Goal: Task Accomplishment & Management: Manage account settings

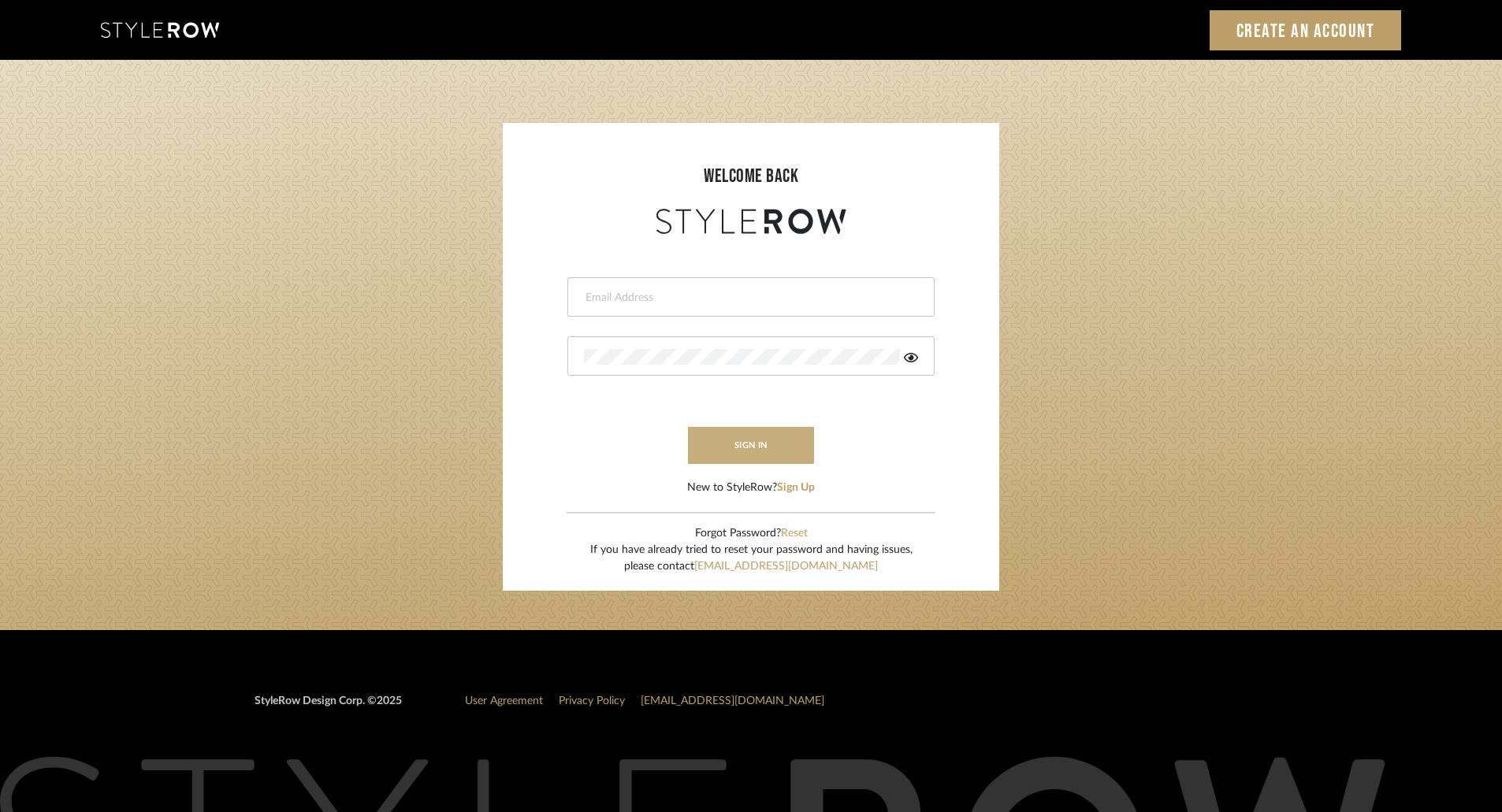
type input "[EMAIL_ADDRESS][DOMAIN_NAME]"
click at [726, 449] on button "sign in" at bounding box center [751, 445] width 126 height 37
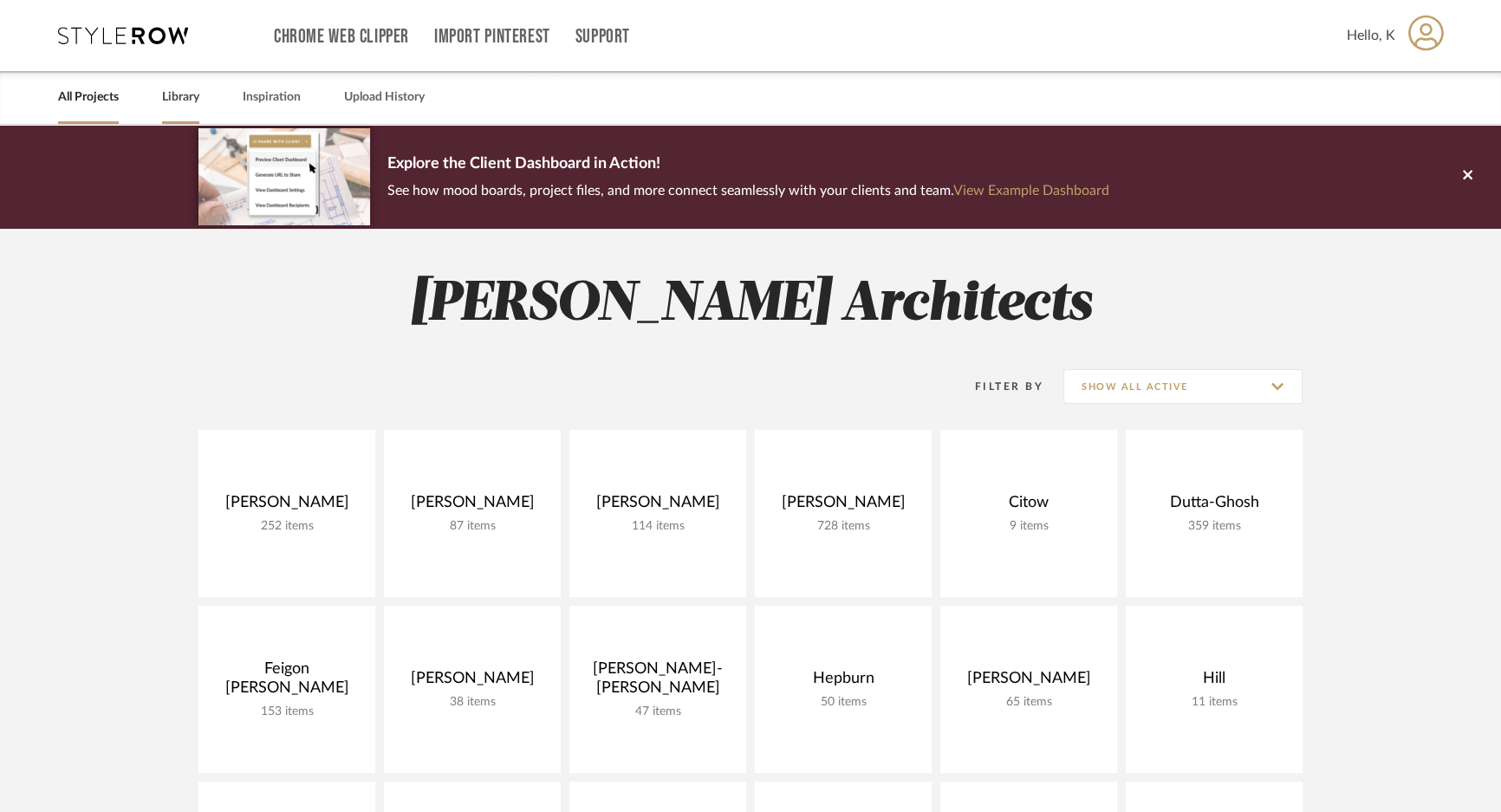
click at [164, 89] on link "Library" at bounding box center [180, 98] width 37 height 24
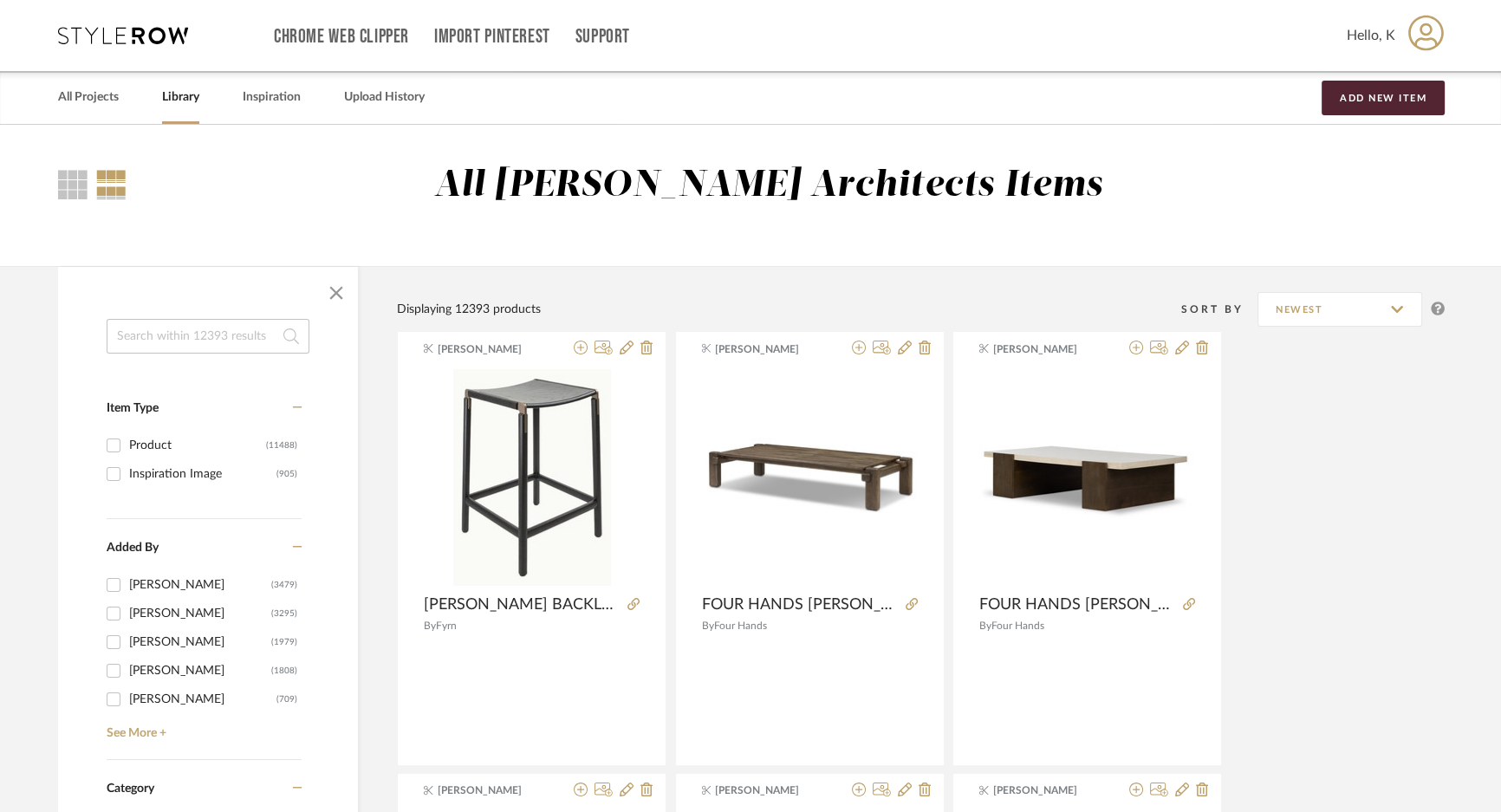
scroll to position [314, 0]
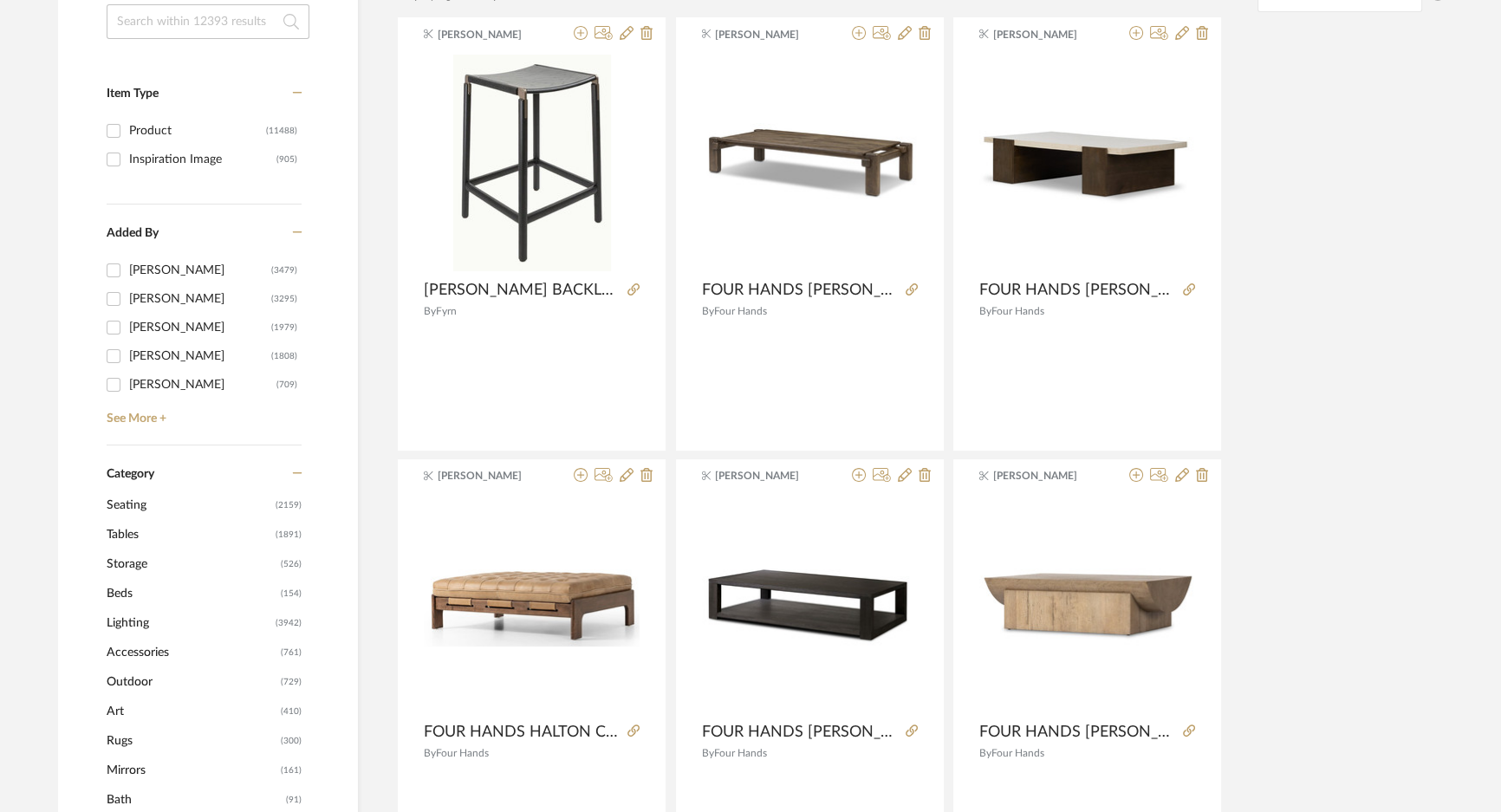
click at [130, 507] on span "Seating" at bounding box center [189, 505] width 165 height 29
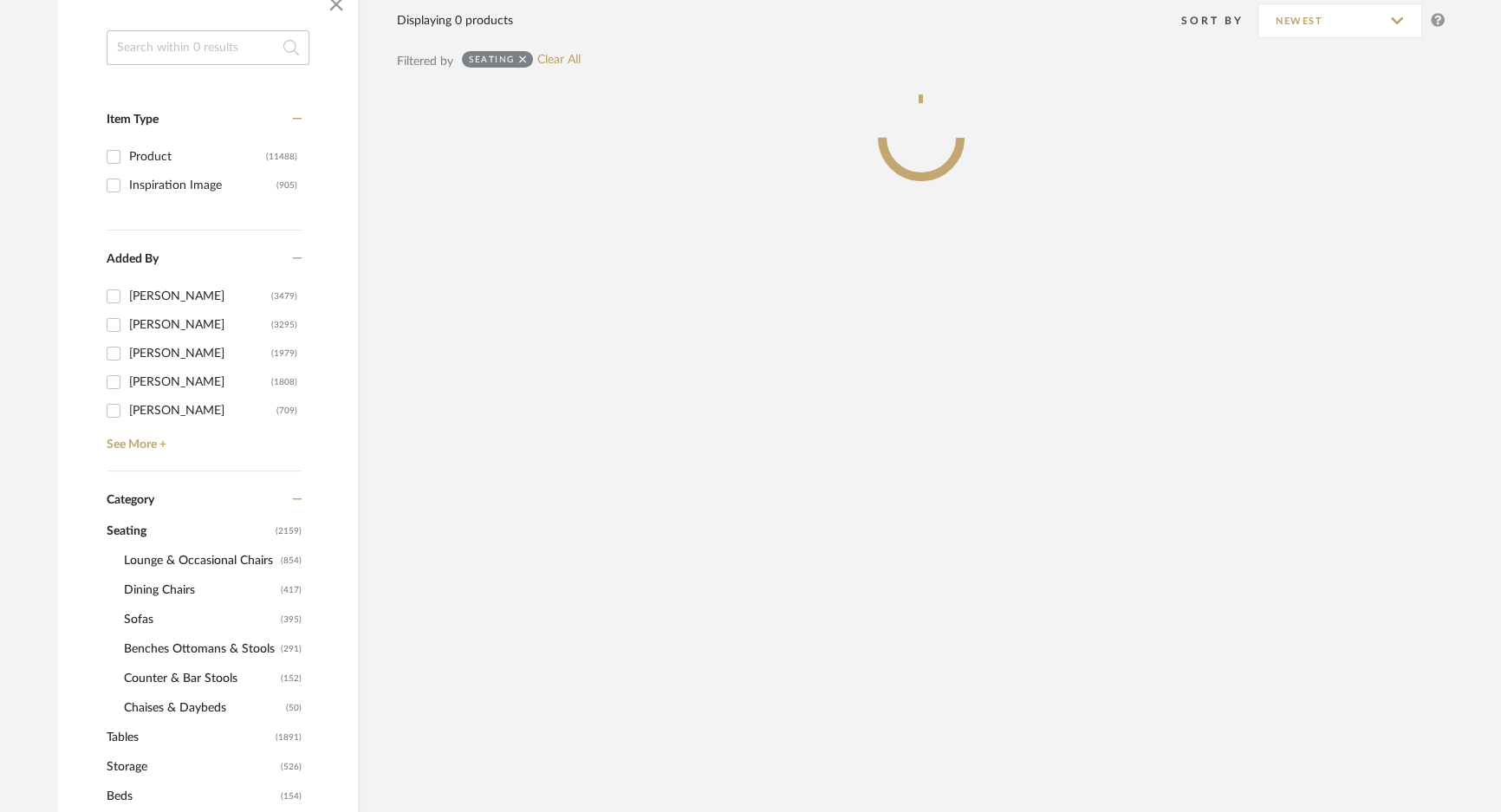
scroll to position [341, 0]
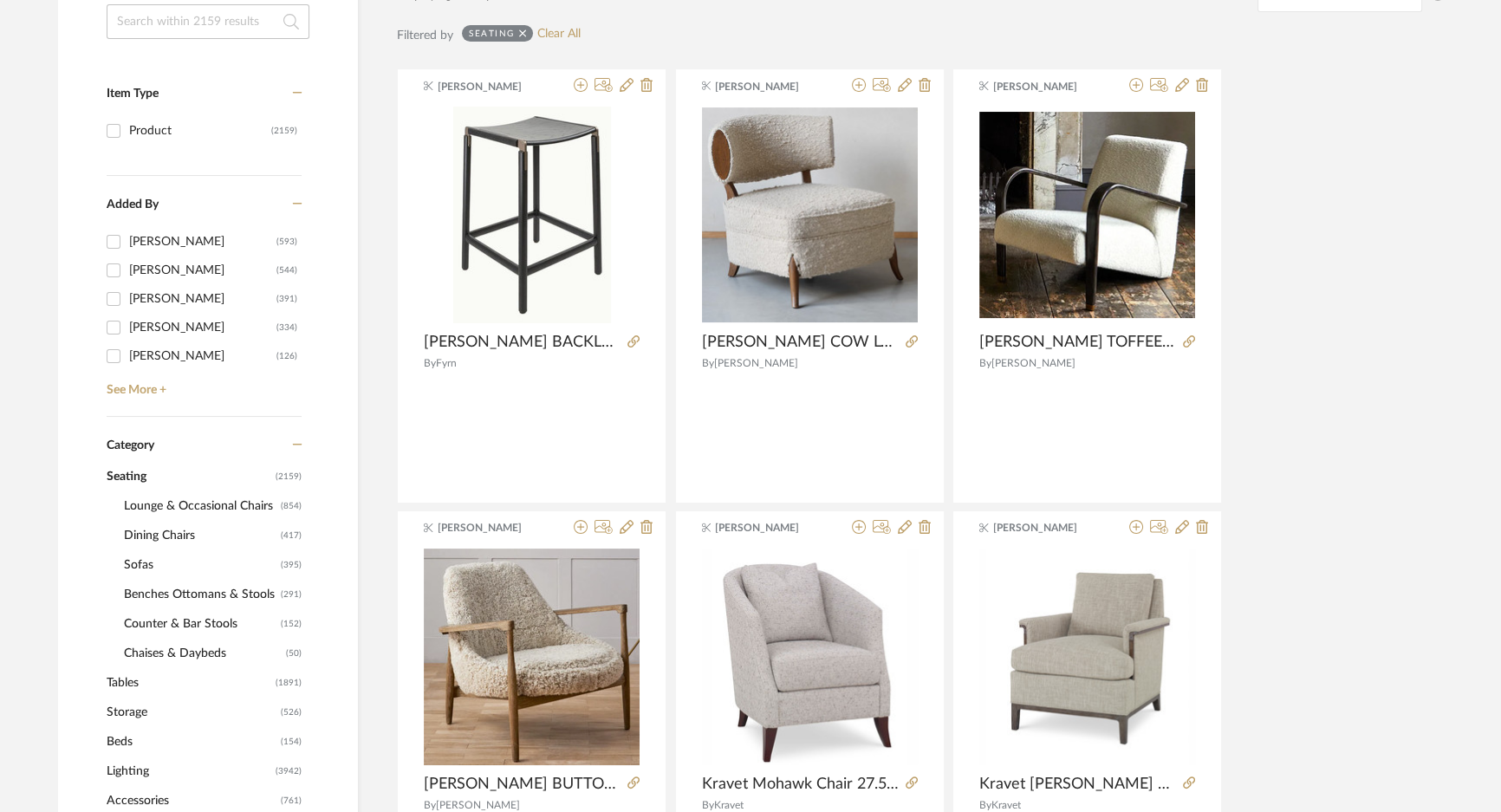
click at [155, 509] on span "Lounge & Occasional Chairs" at bounding box center [200, 506] width 152 height 29
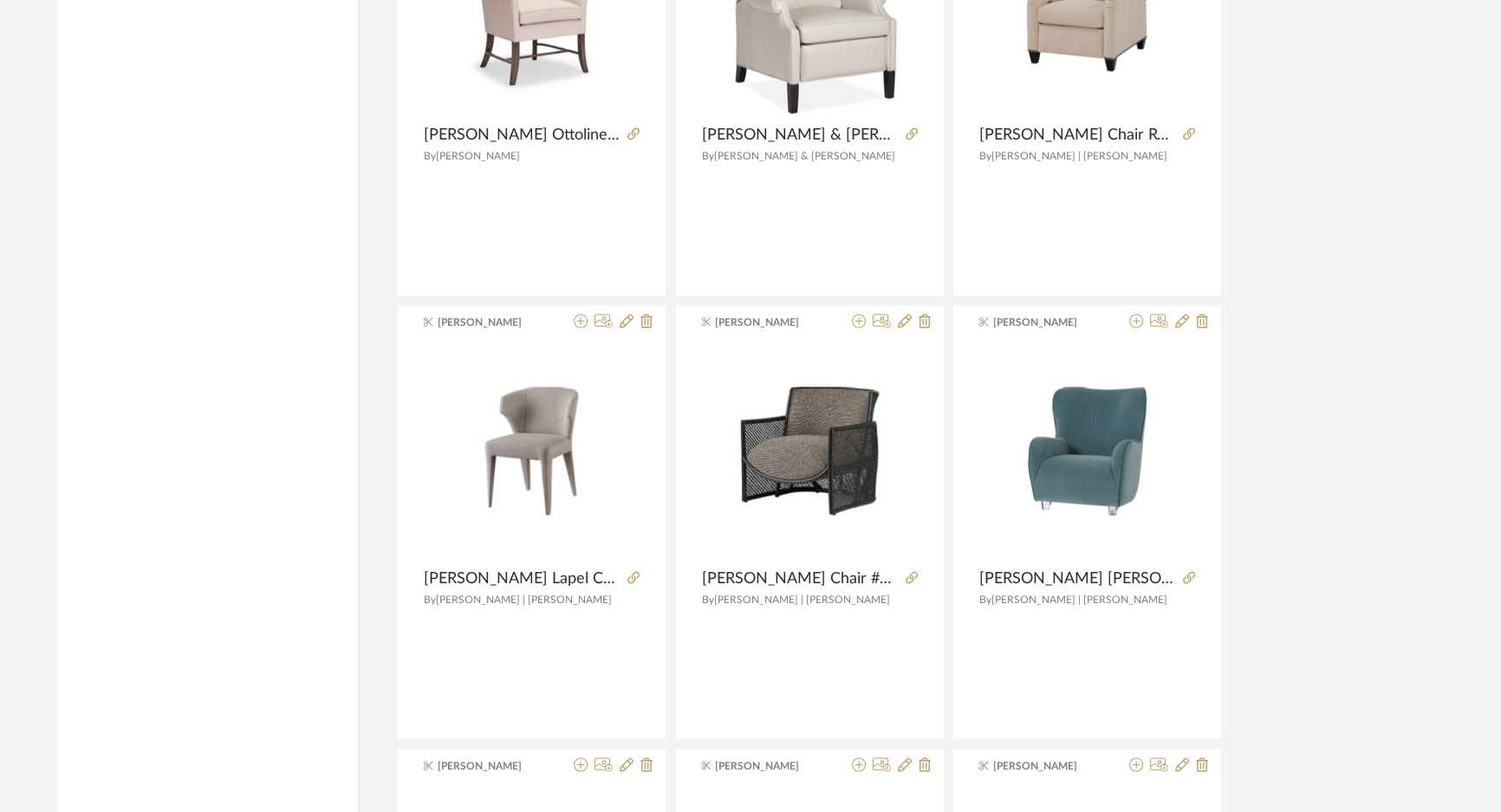
scroll to position [3098, 0]
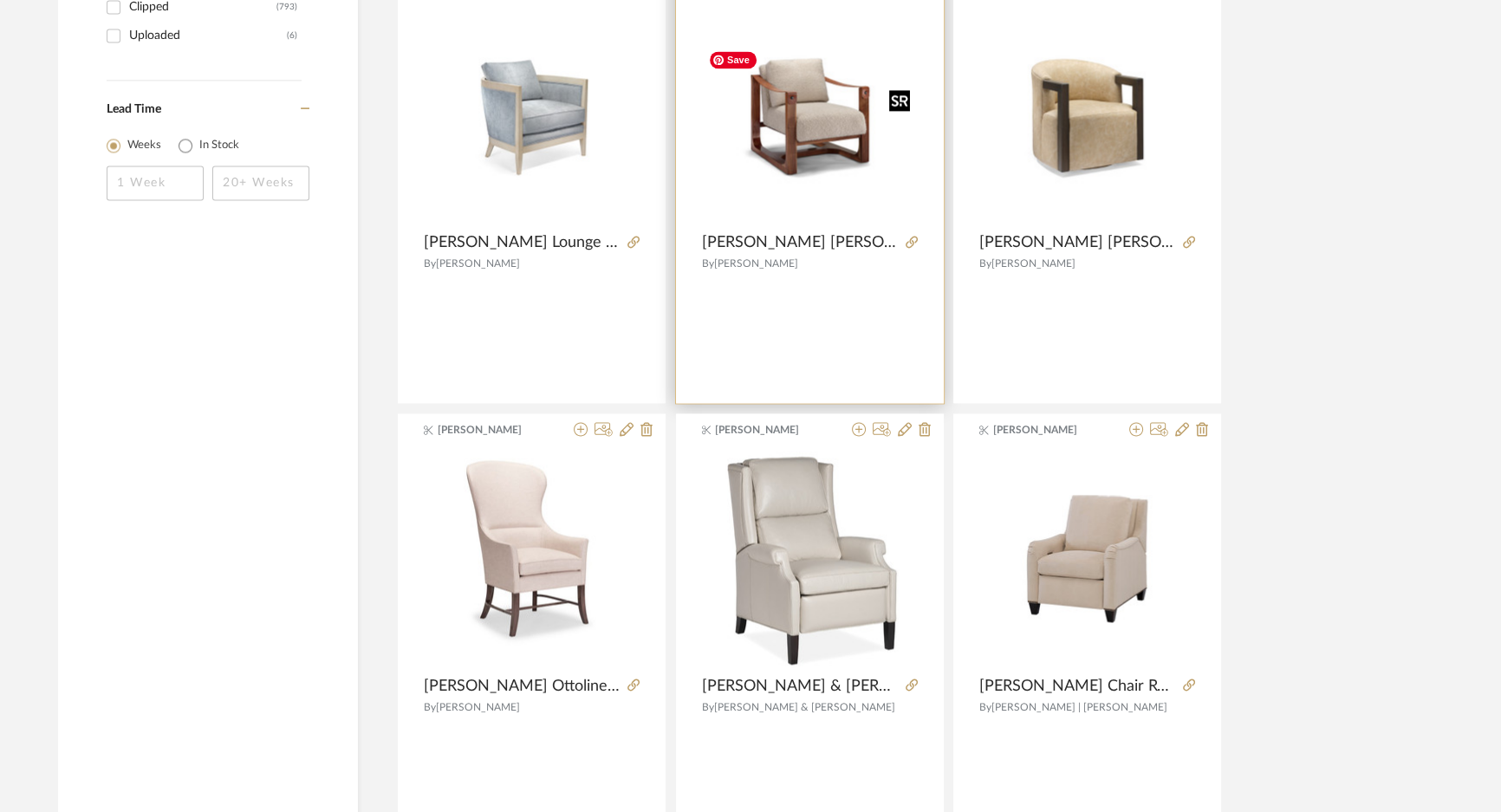
click at [780, 130] on img "0" at bounding box center [809, 115] width 216 height 143
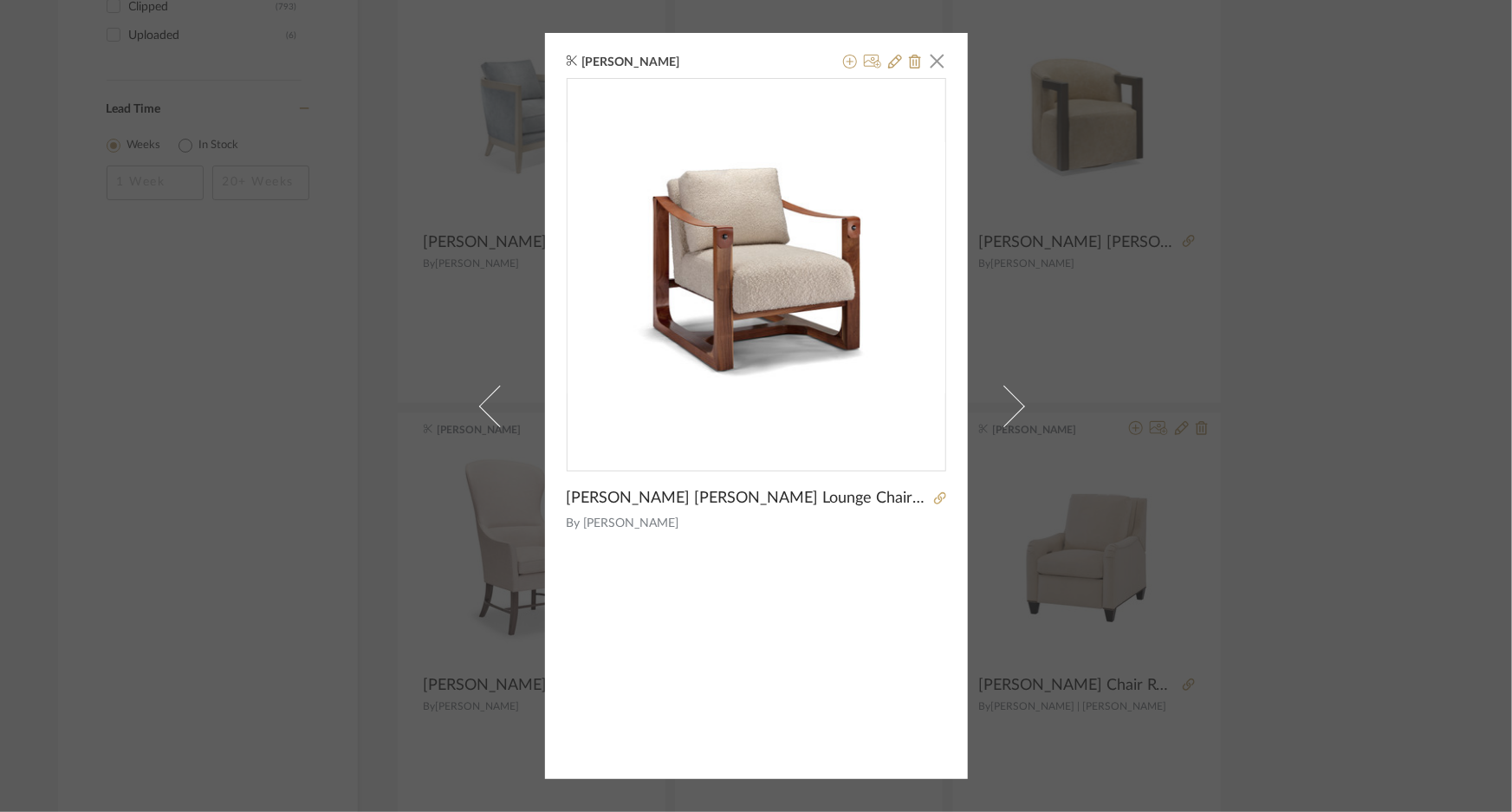
click at [1314, 334] on div "[PERSON_NAME] × [PERSON_NAME] [PERSON_NAME] Lounge Chair 30w37d34h #jc149 By [P…" at bounding box center [756, 406] width 1512 height 812
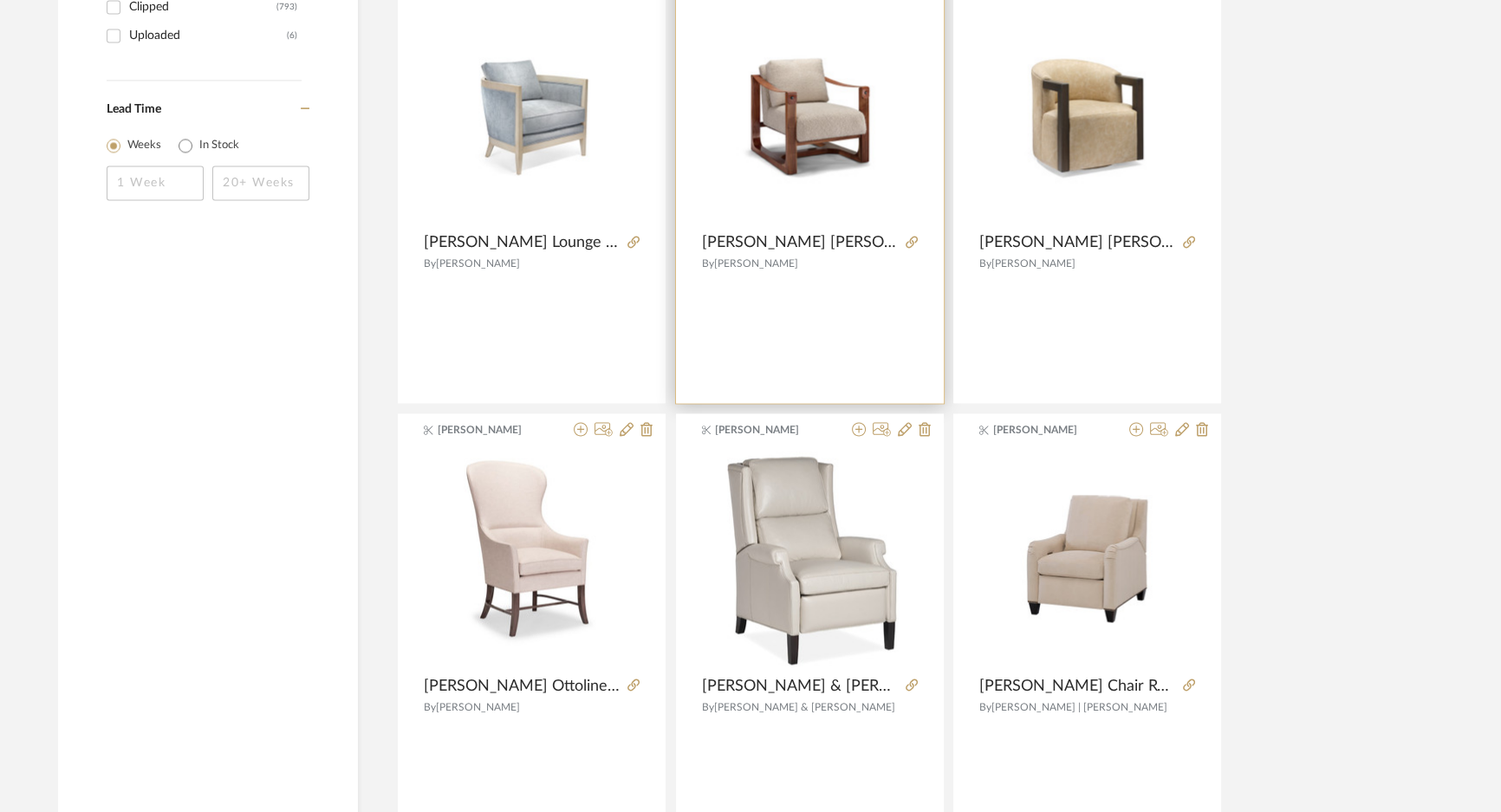
scroll to position [2862, 0]
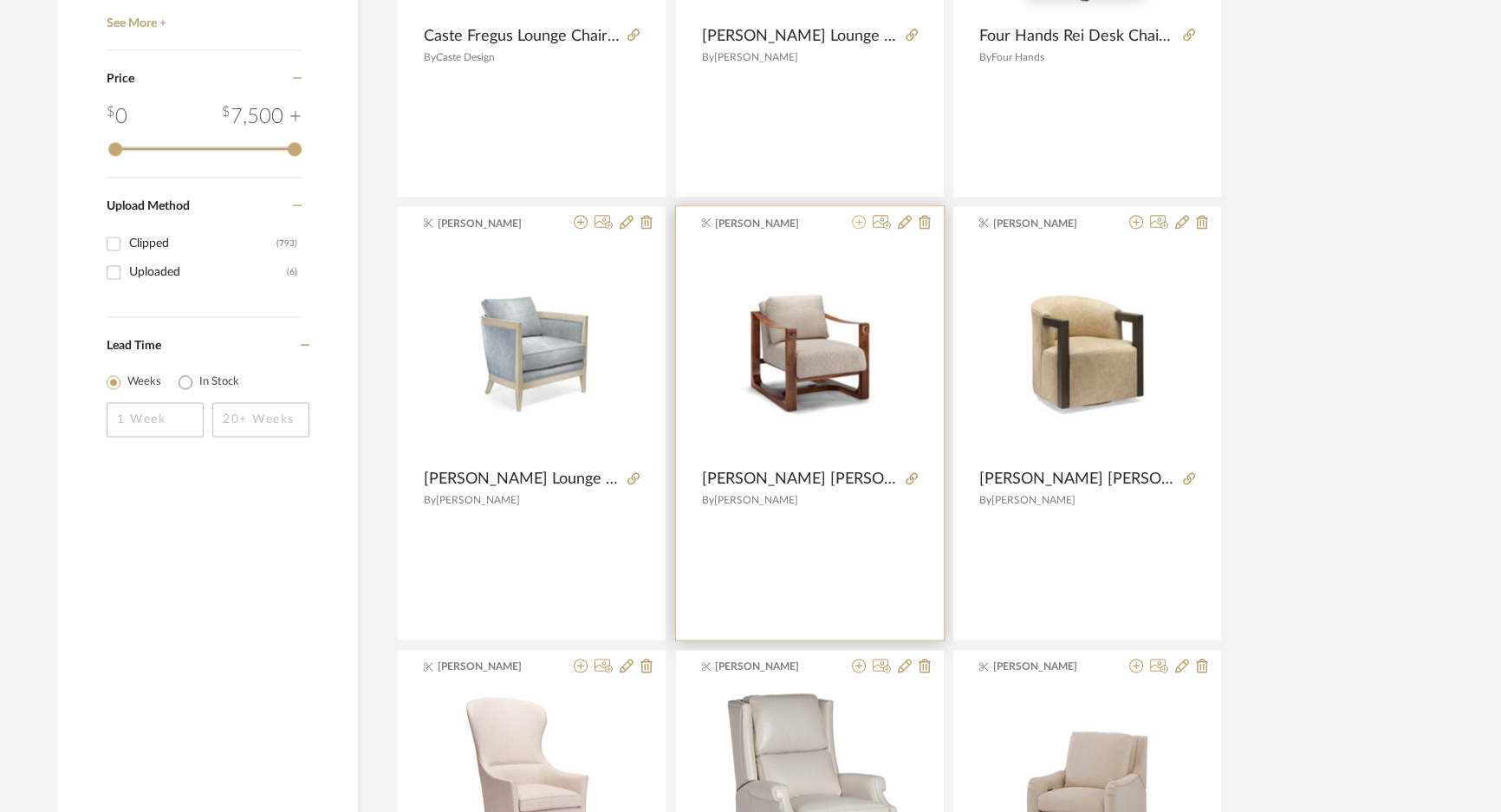
click at [858, 217] on icon at bounding box center [858, 221] width 14 height 14
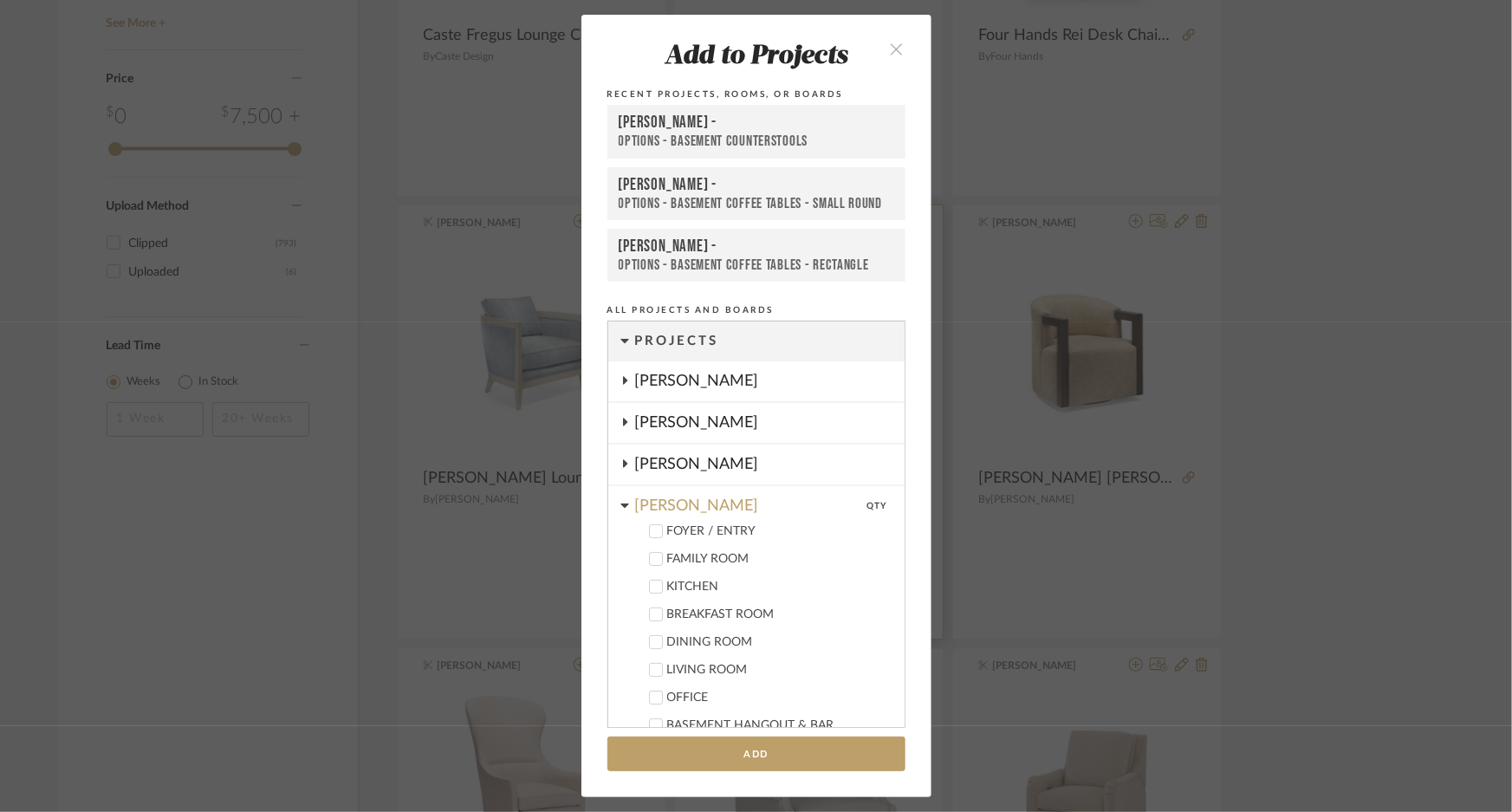
scroll to position [694, 0]
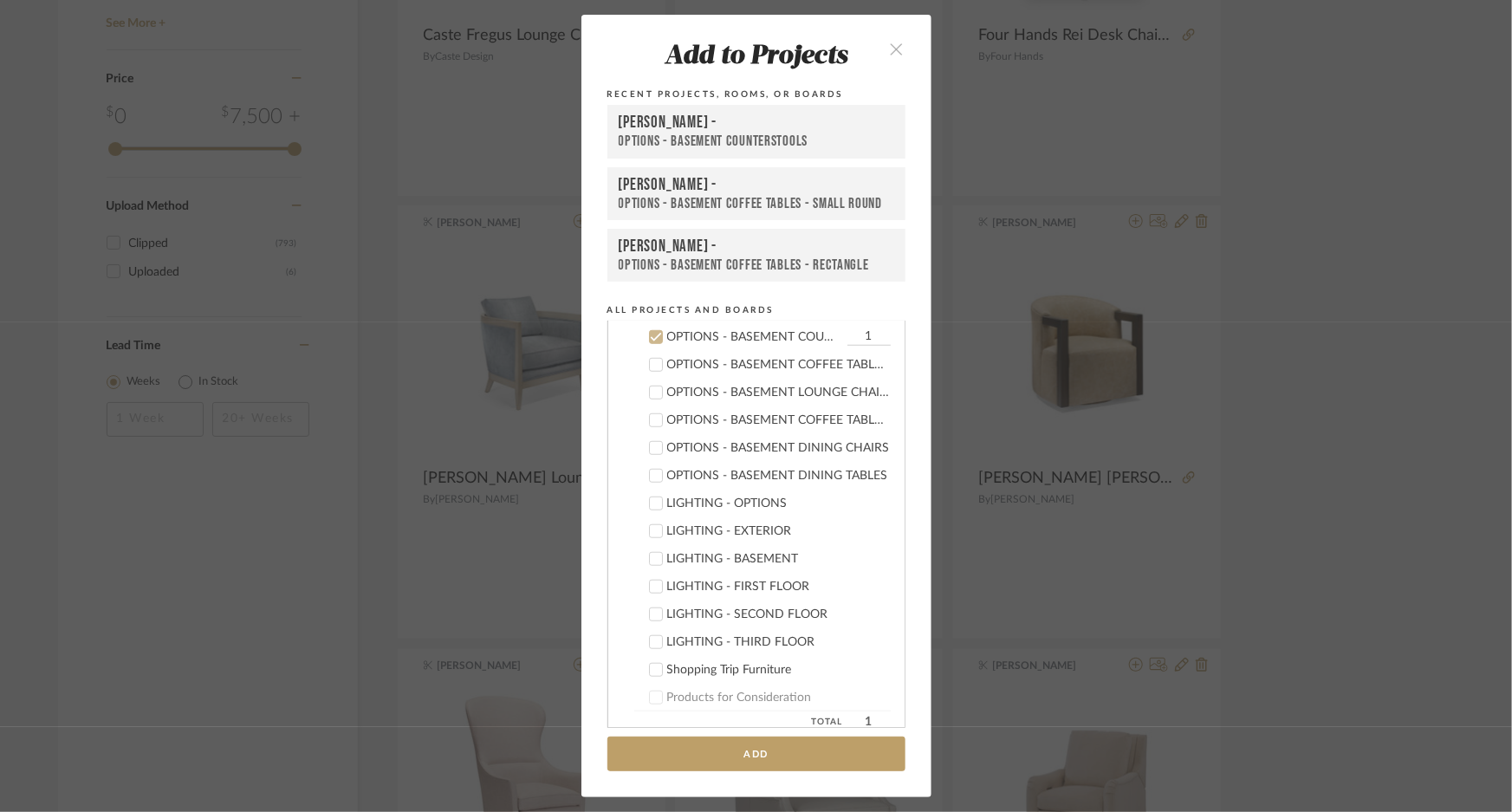
click at [653, 341] on icon at bounding box center [655, 336] width 12 height 12
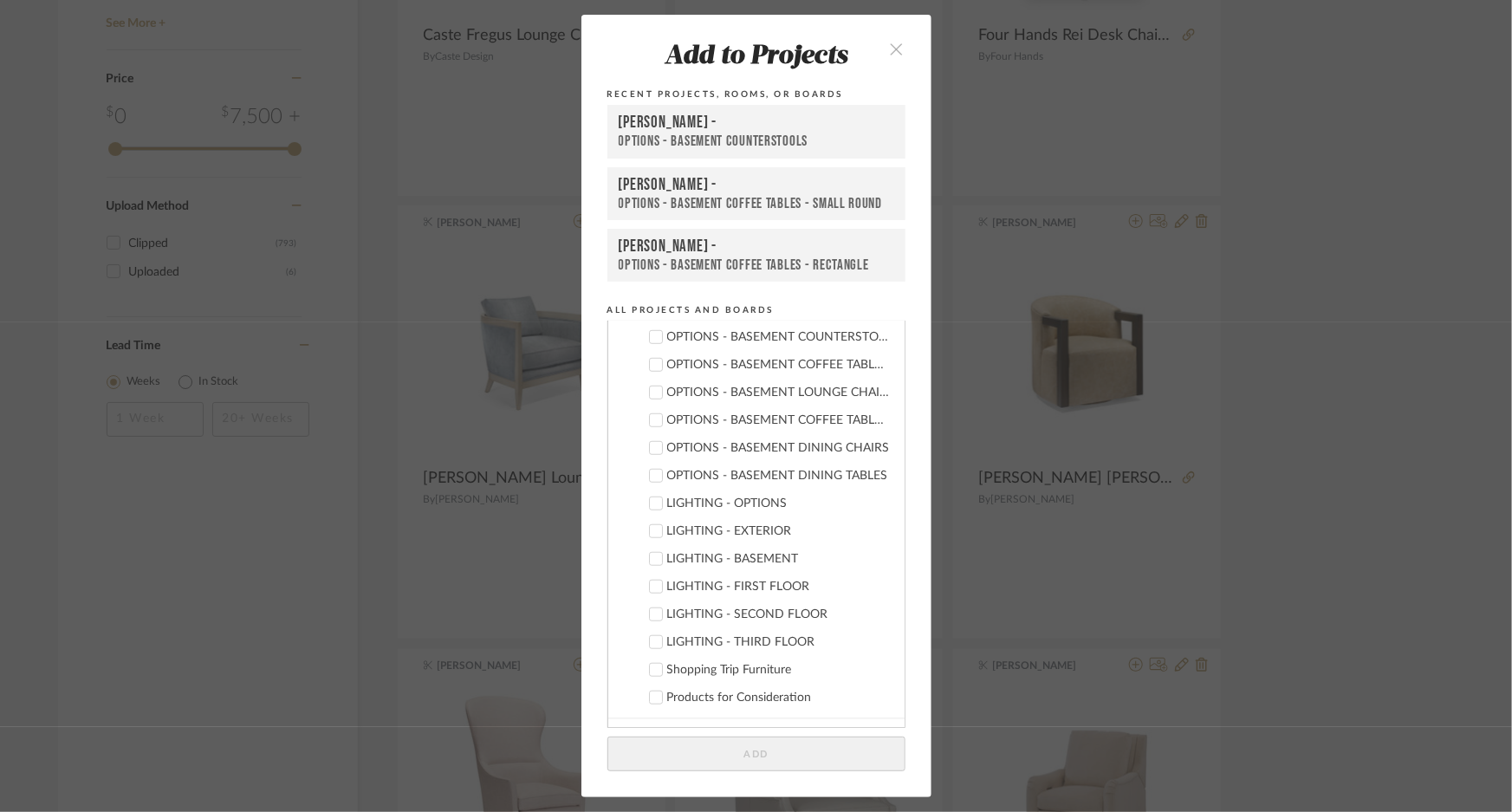
click at [650, 391] on icon at bounding box center [655, 392] width 12 height 12
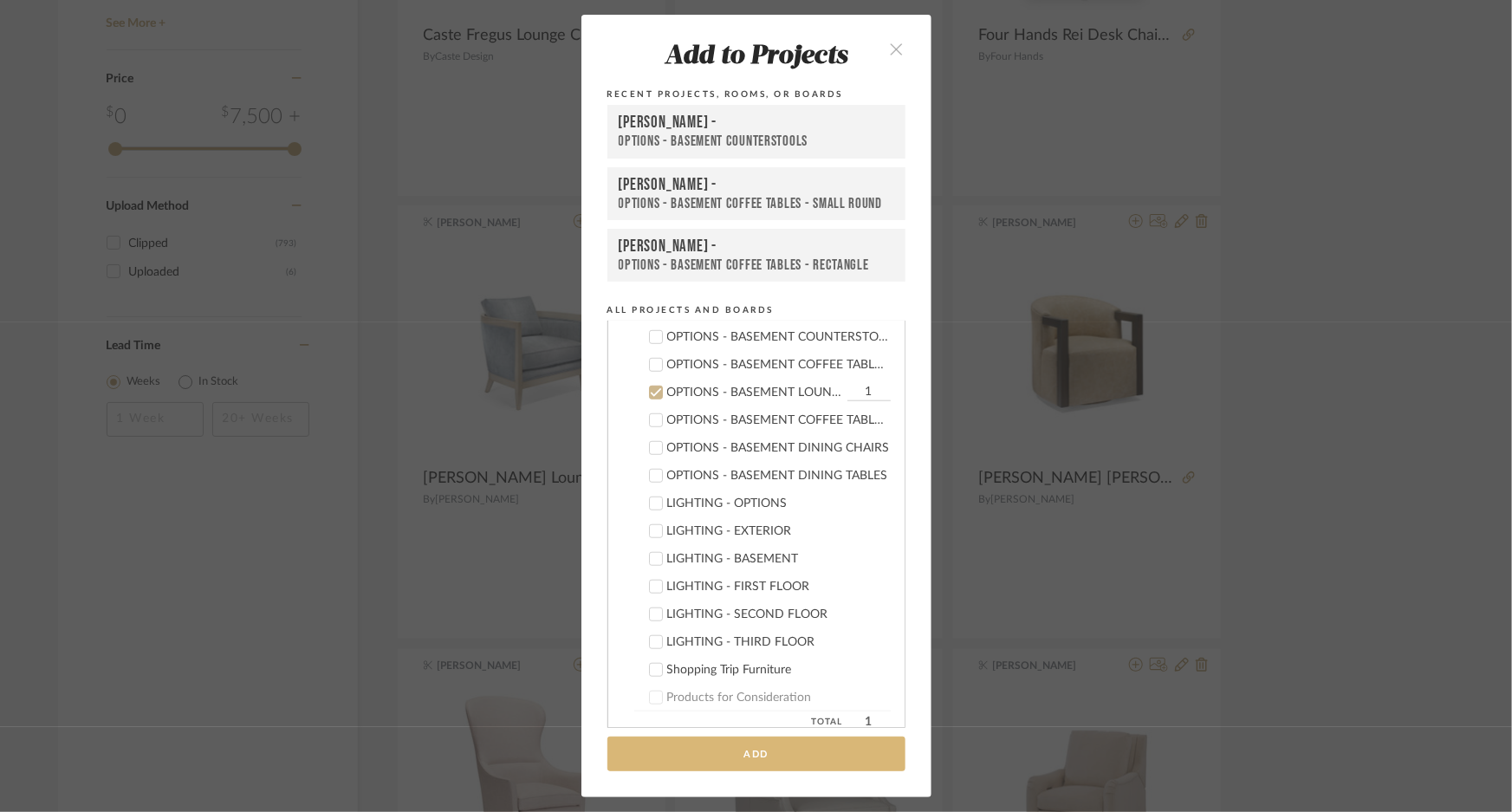
click at [794, 758] on button "Add" at bounding box center [756, 754] width 298 height 36
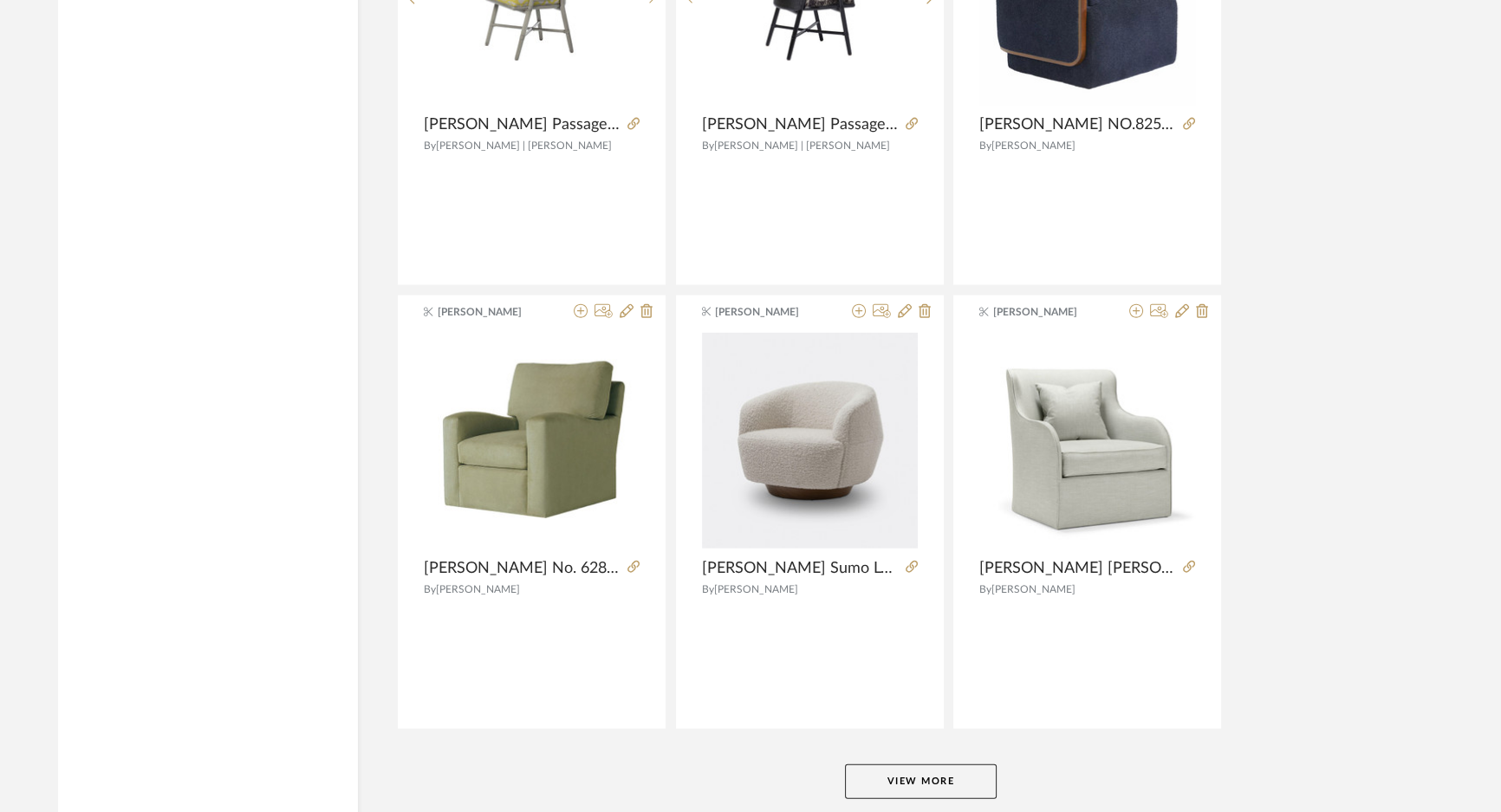
scroll to position [5087, 0]
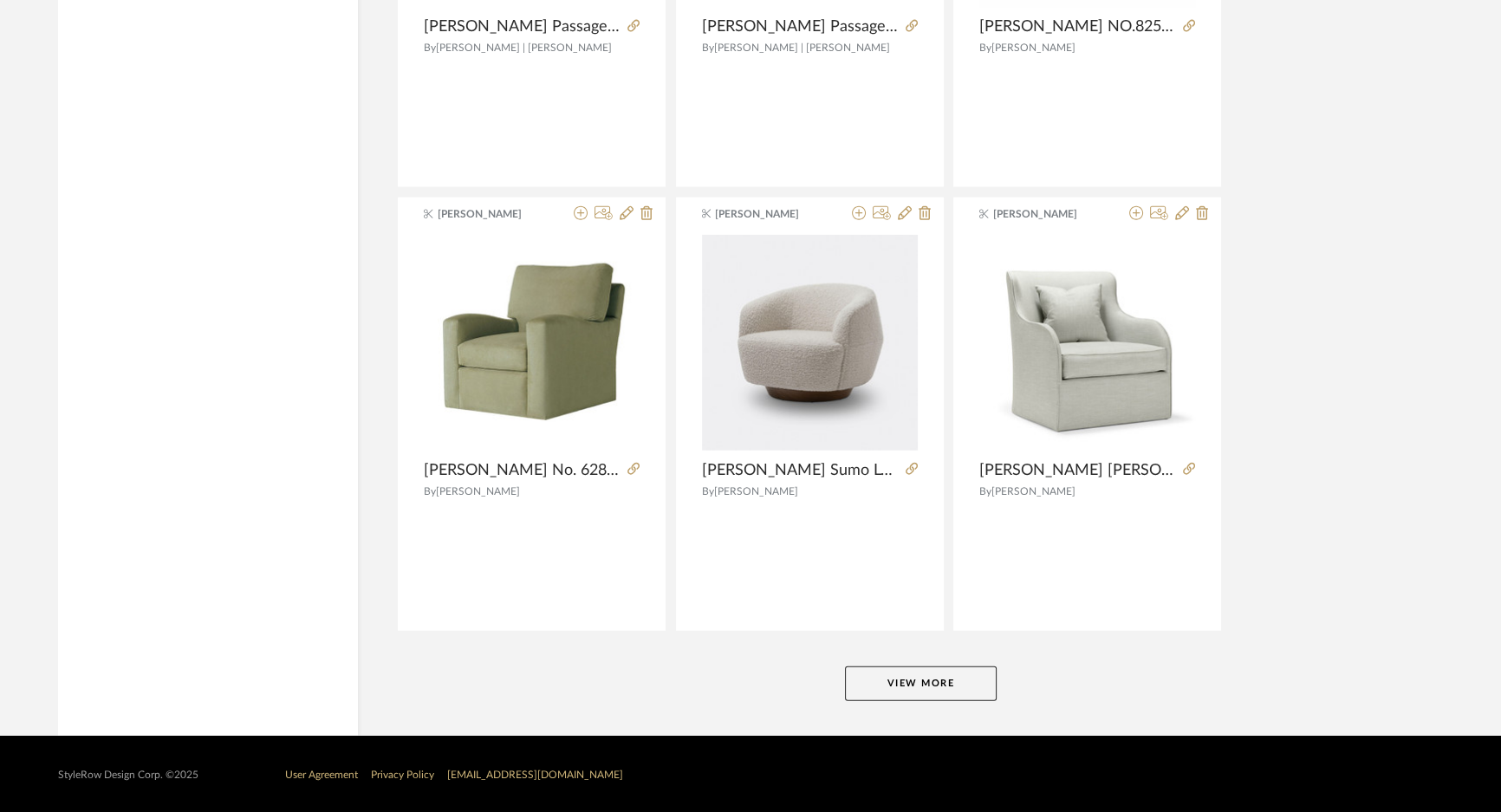
click at [936, 684] on button "View More" at bounding box center [920, 684] width 151 height 35
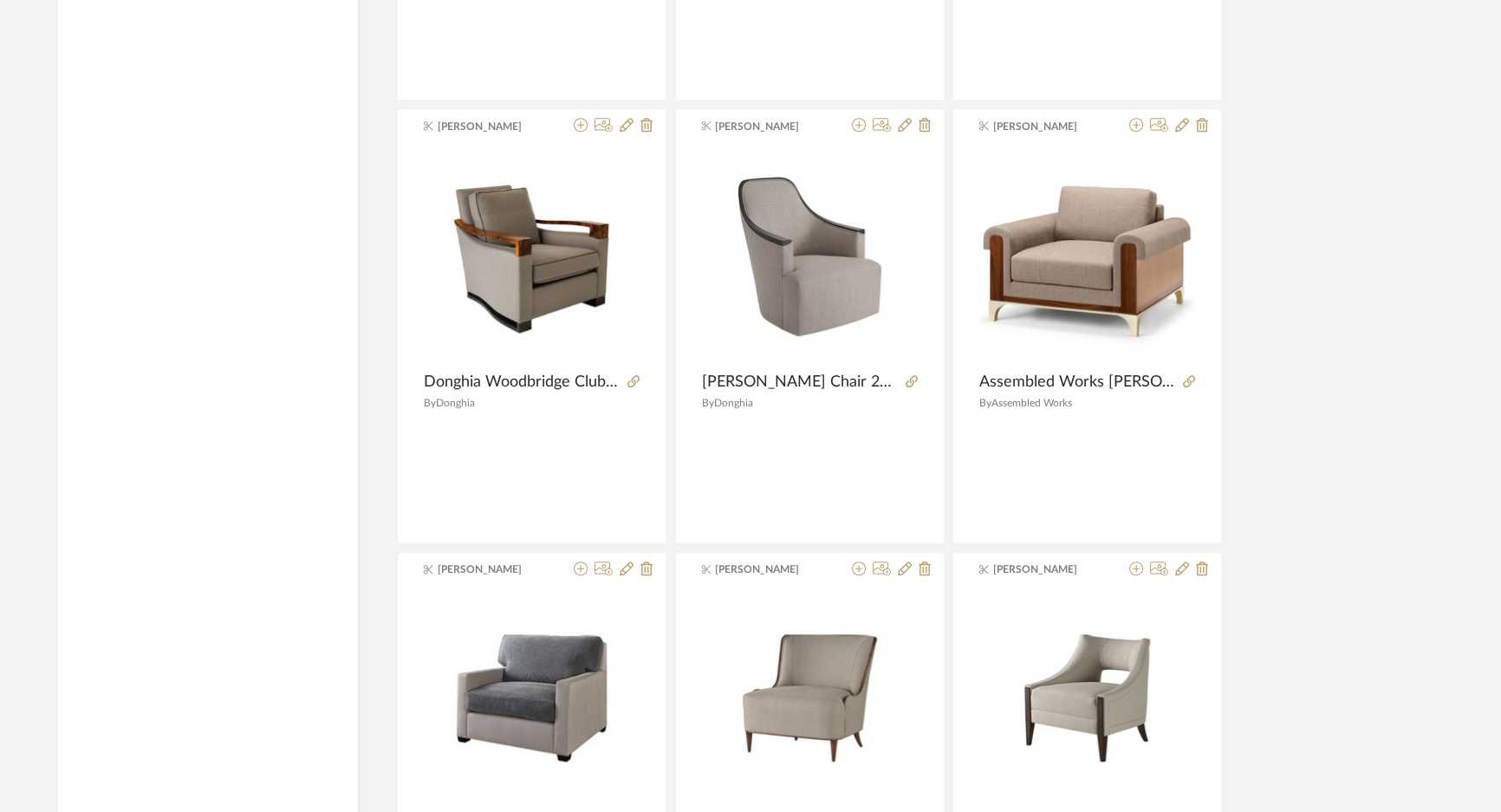
scroll to position [10365, 0]
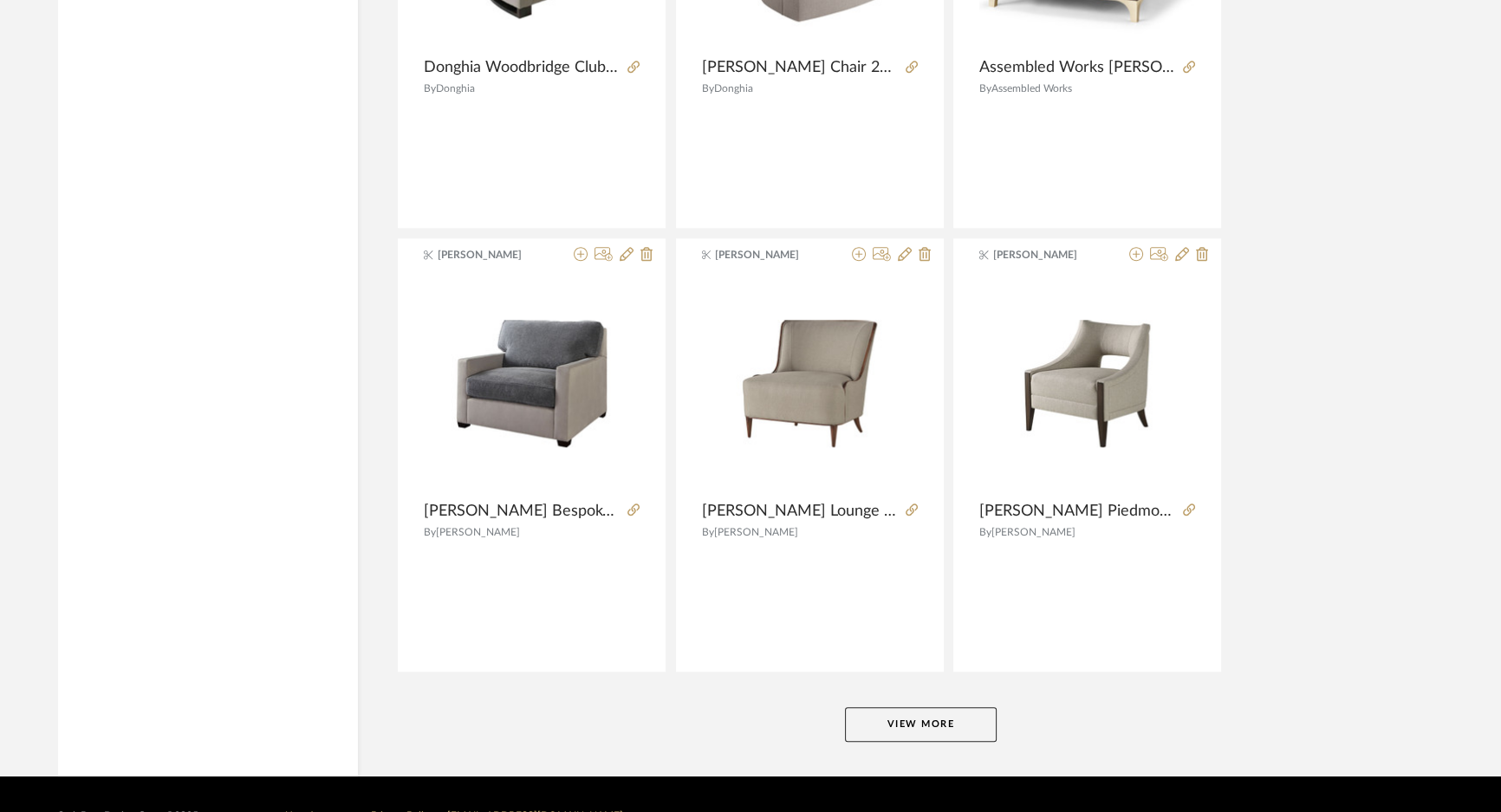
click at [928, 714] on button "View More" at bounding box center [920, 725] width 151 height 35
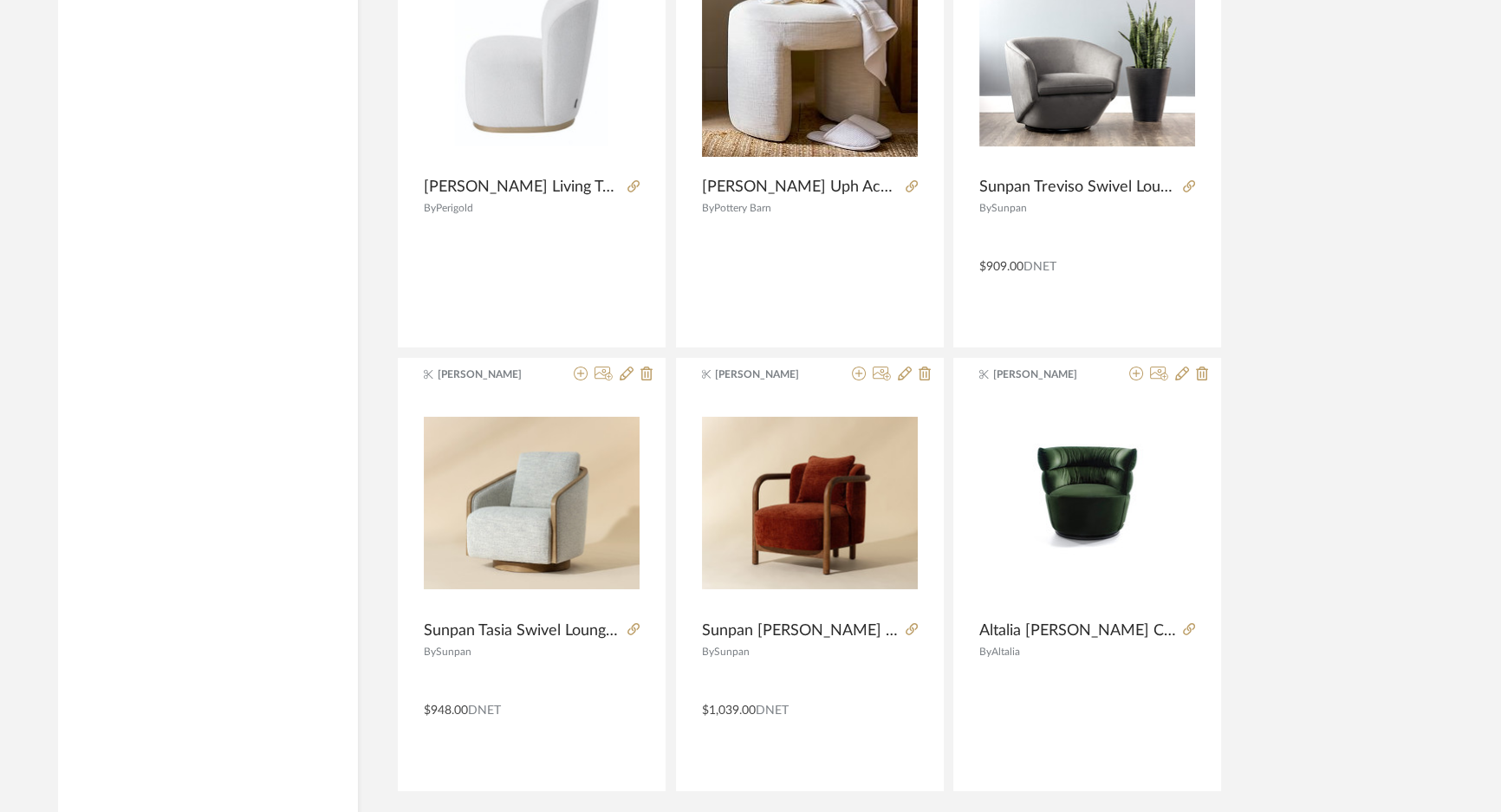
scroll to position [15721, 0]
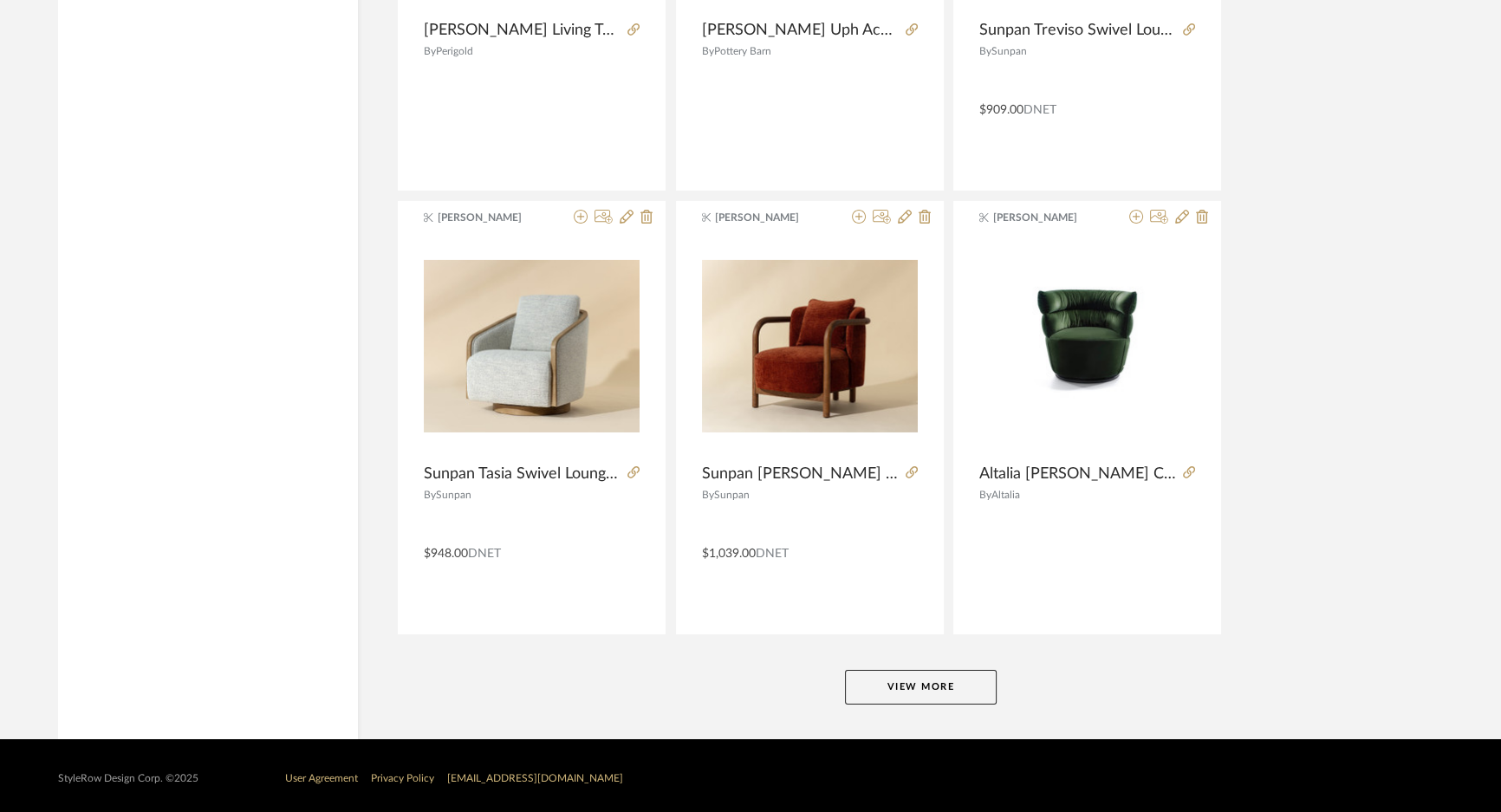
click at [941, 670] on button "View More" at bounding box center [920, 687] width 151 height 35
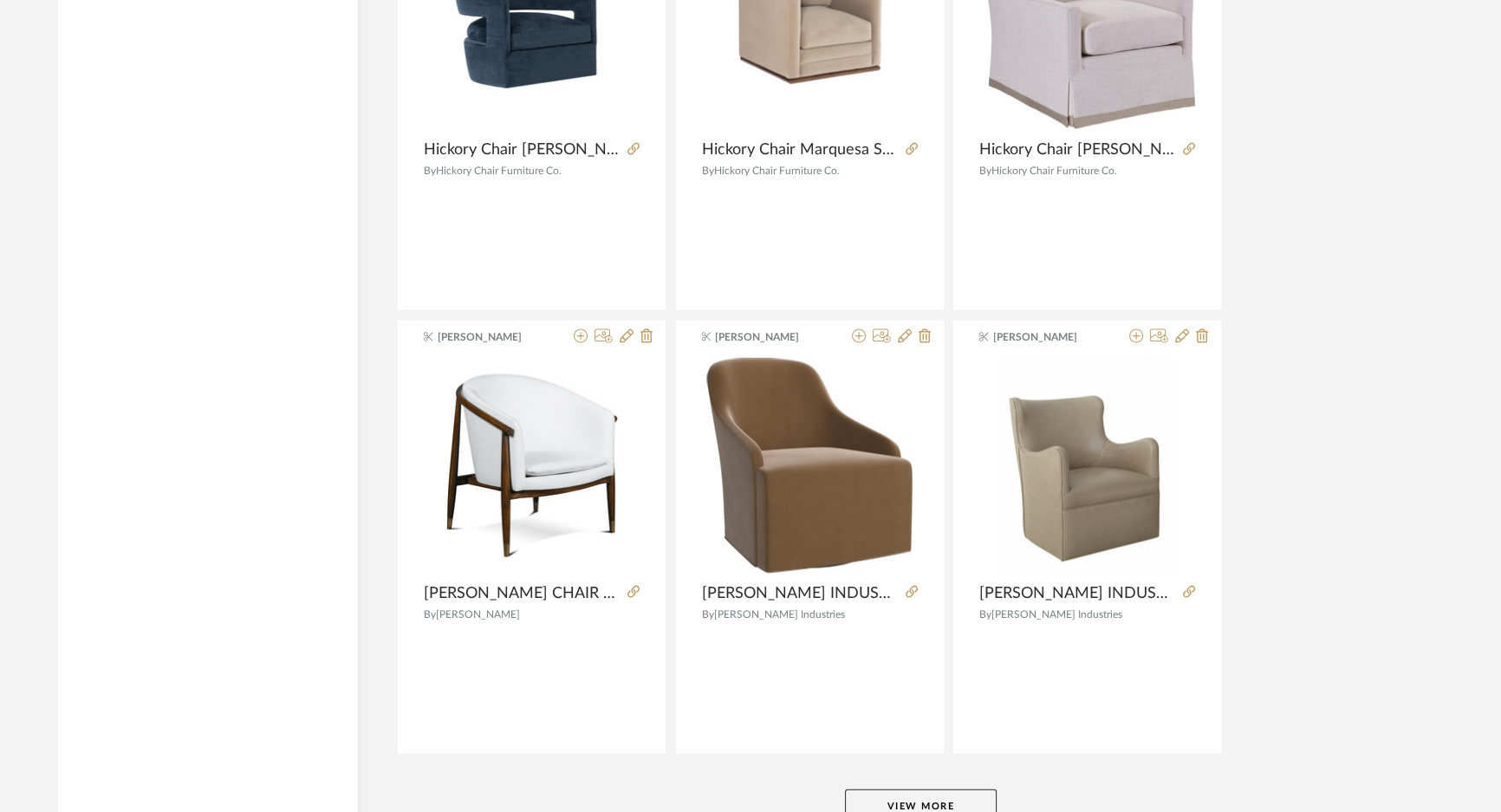
scroll to position [21038, 0]
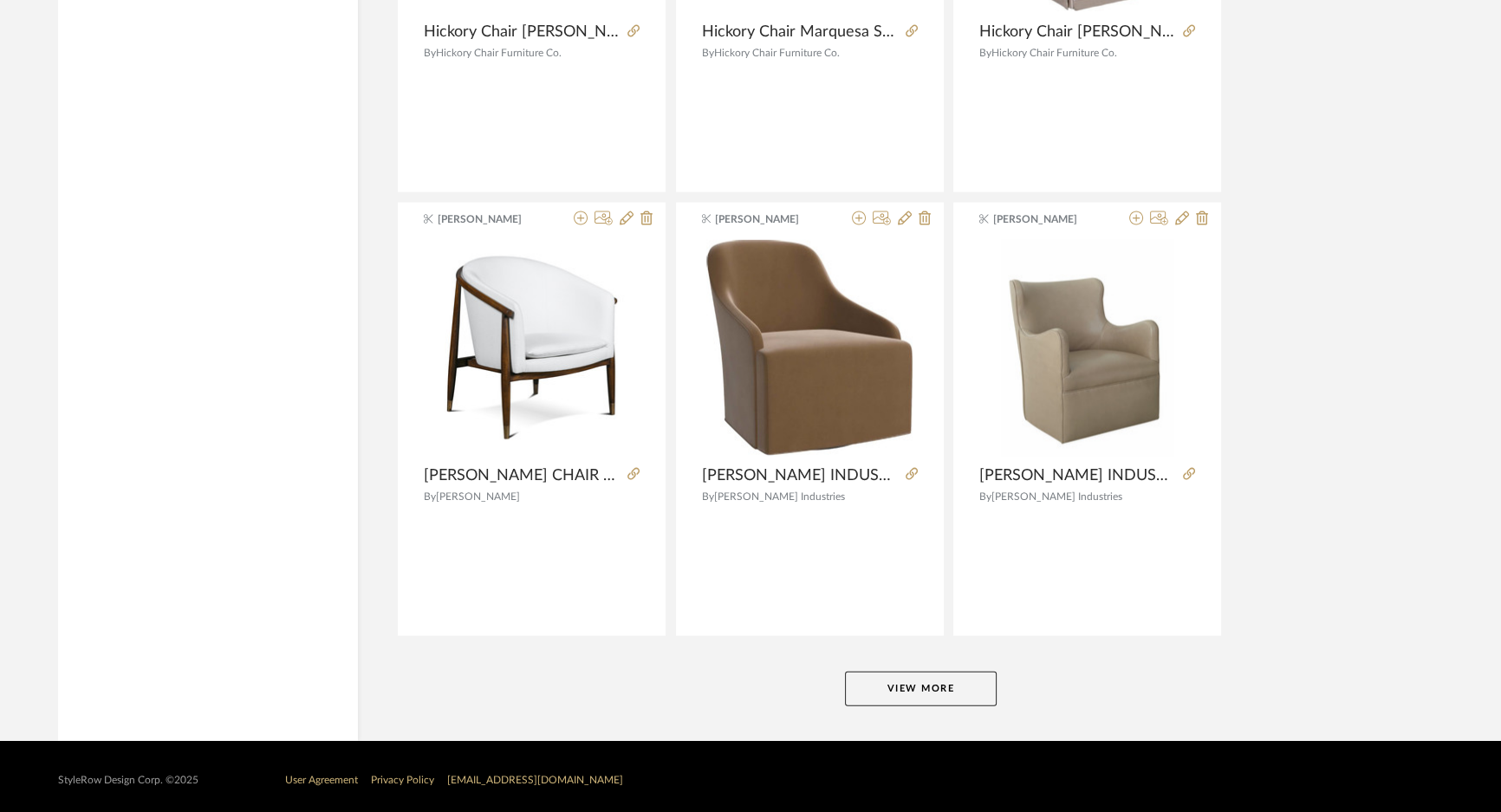
click at [942, 675] on button "View More" at bounding box center [920, 689] width 151 height 35
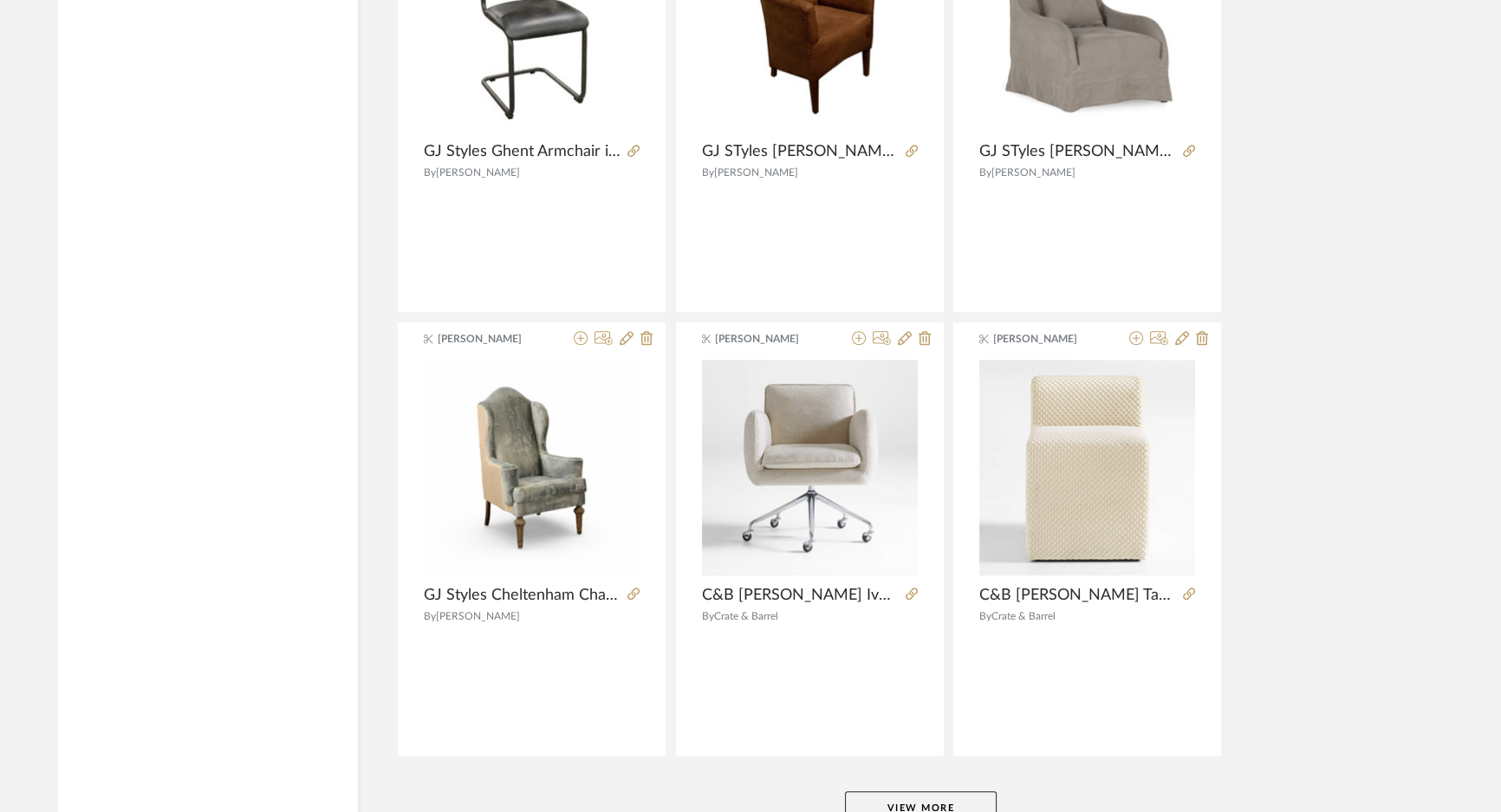
scroll to position [26355, 0]
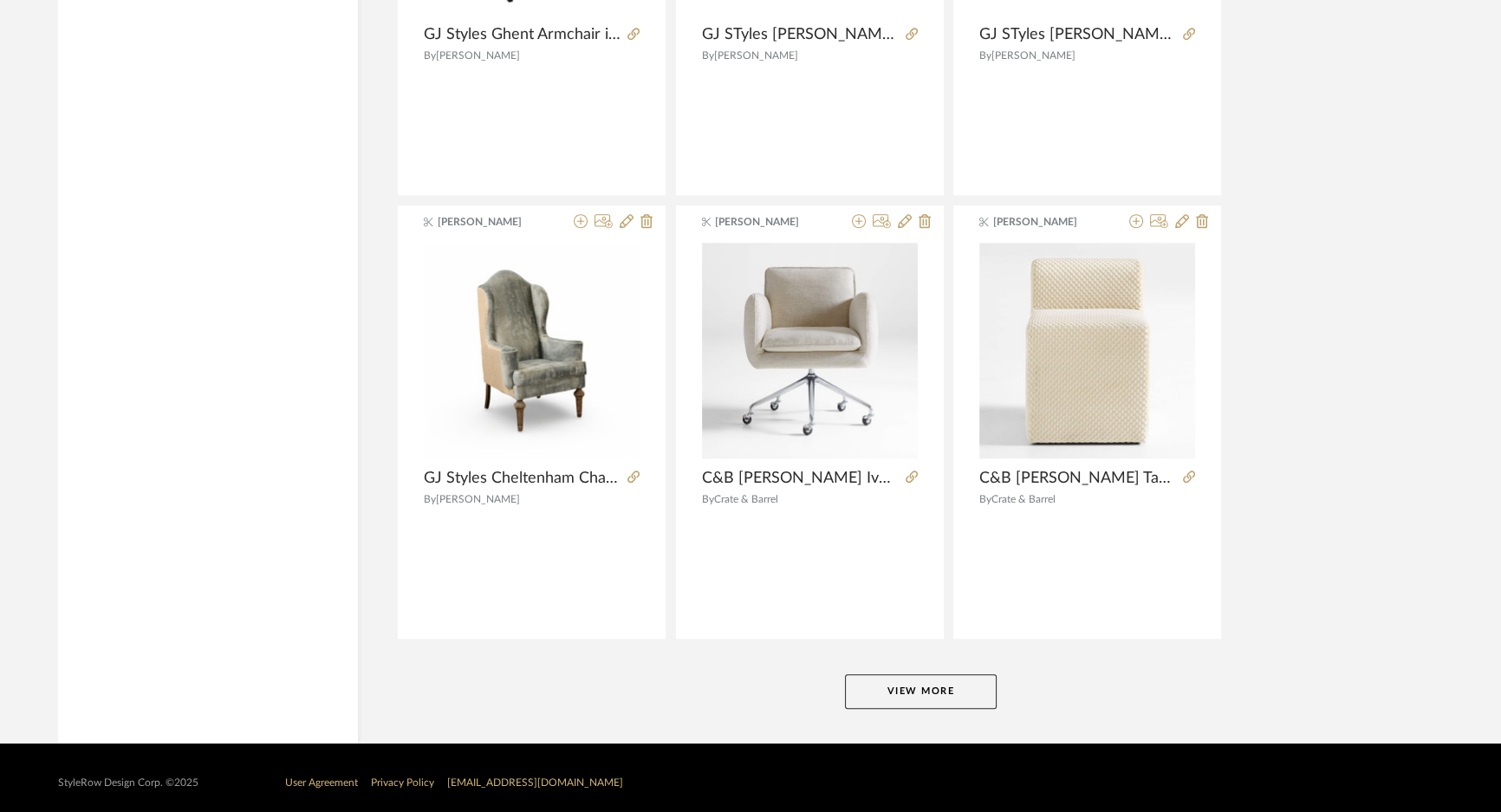
click at [924, 674] on button "View More" at bounding box center [920, 692] width 151 height 35
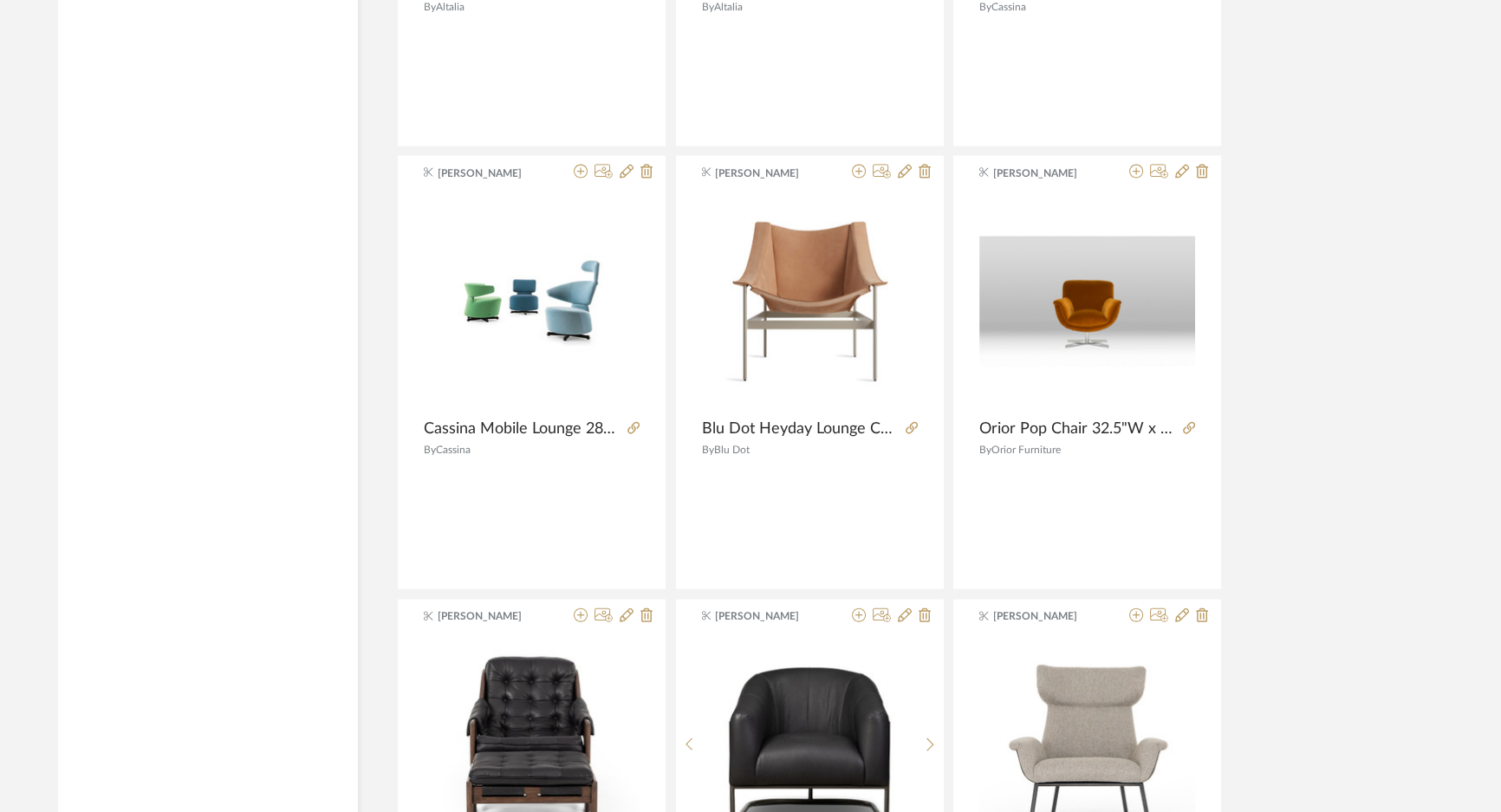
scroll to position [29585, 0]
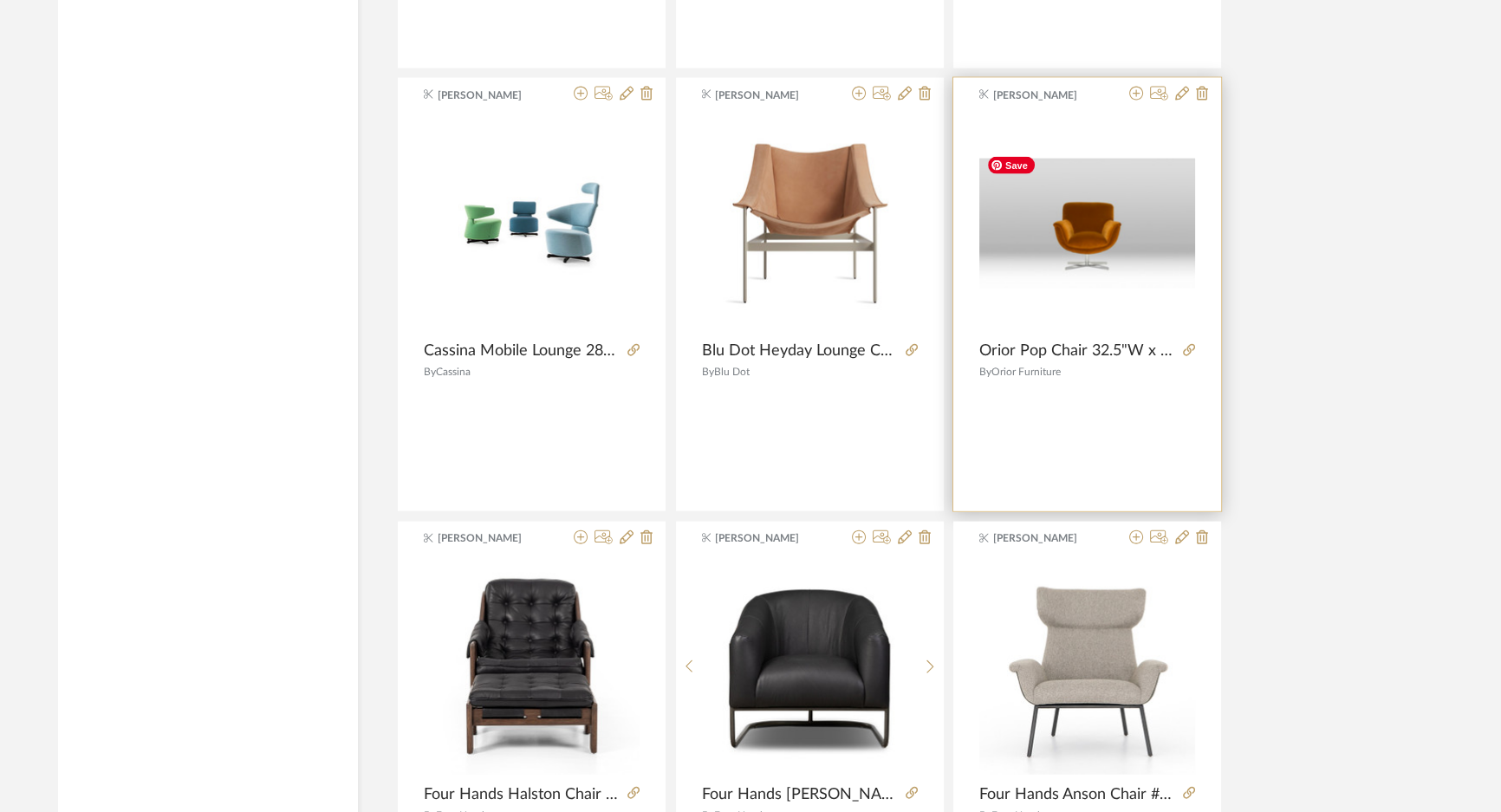
click at [1103, 225] on img "0" at bounding box center [1086, 223] width 216 height 129
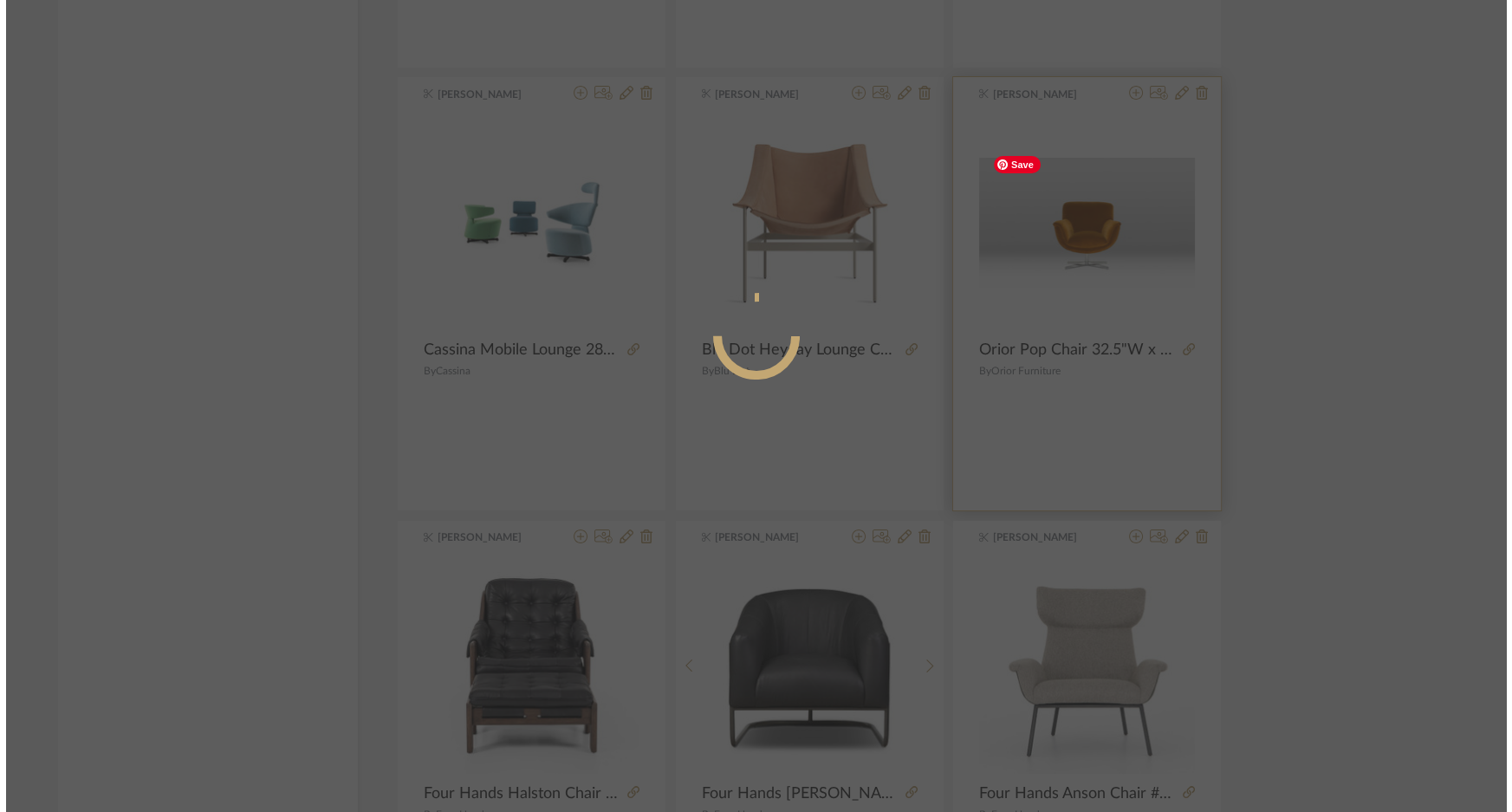
scroll to position [0, 0]
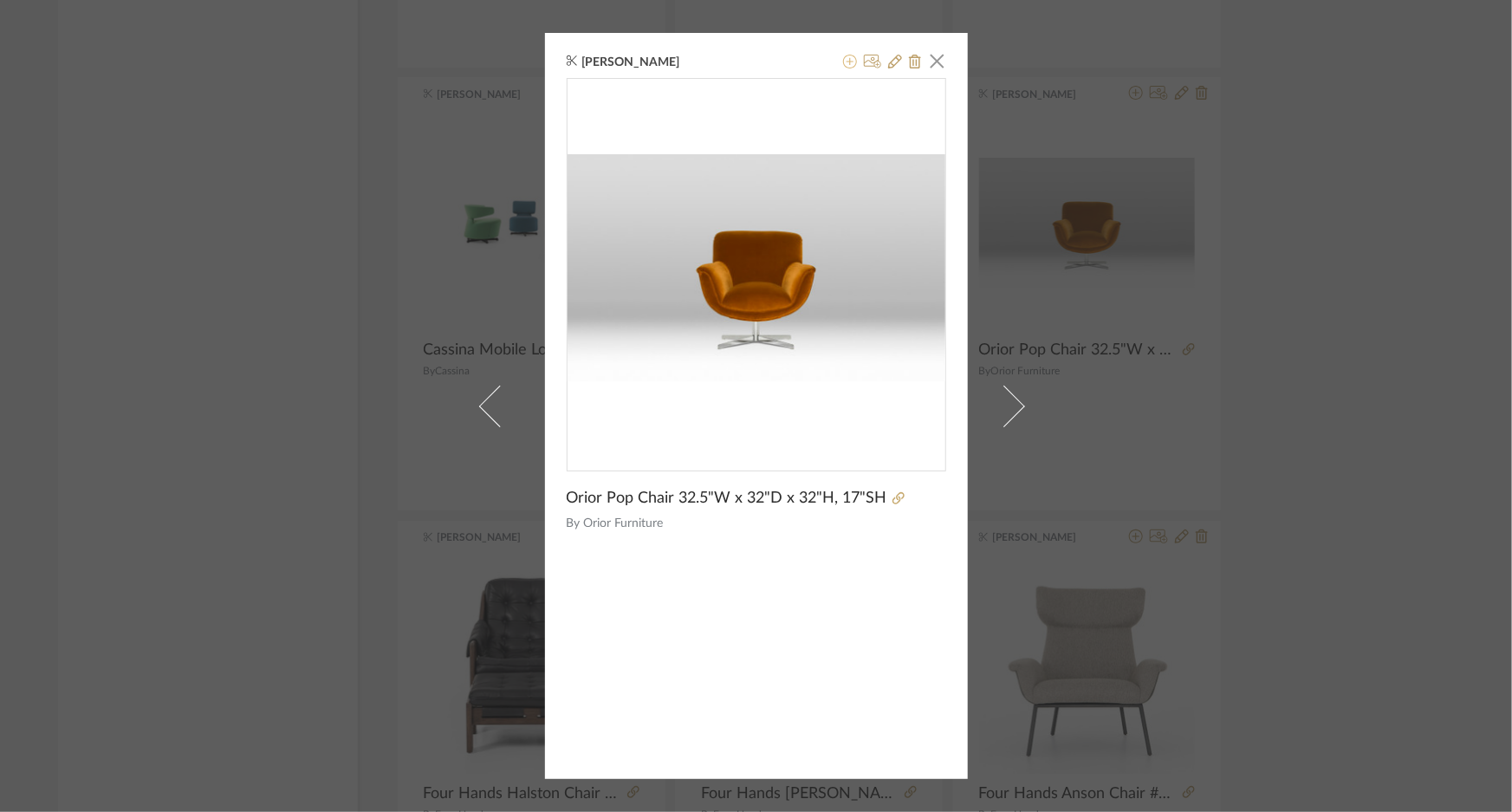
click at [846, 68] on button at bounding box center [849, 62] width 14 height 21
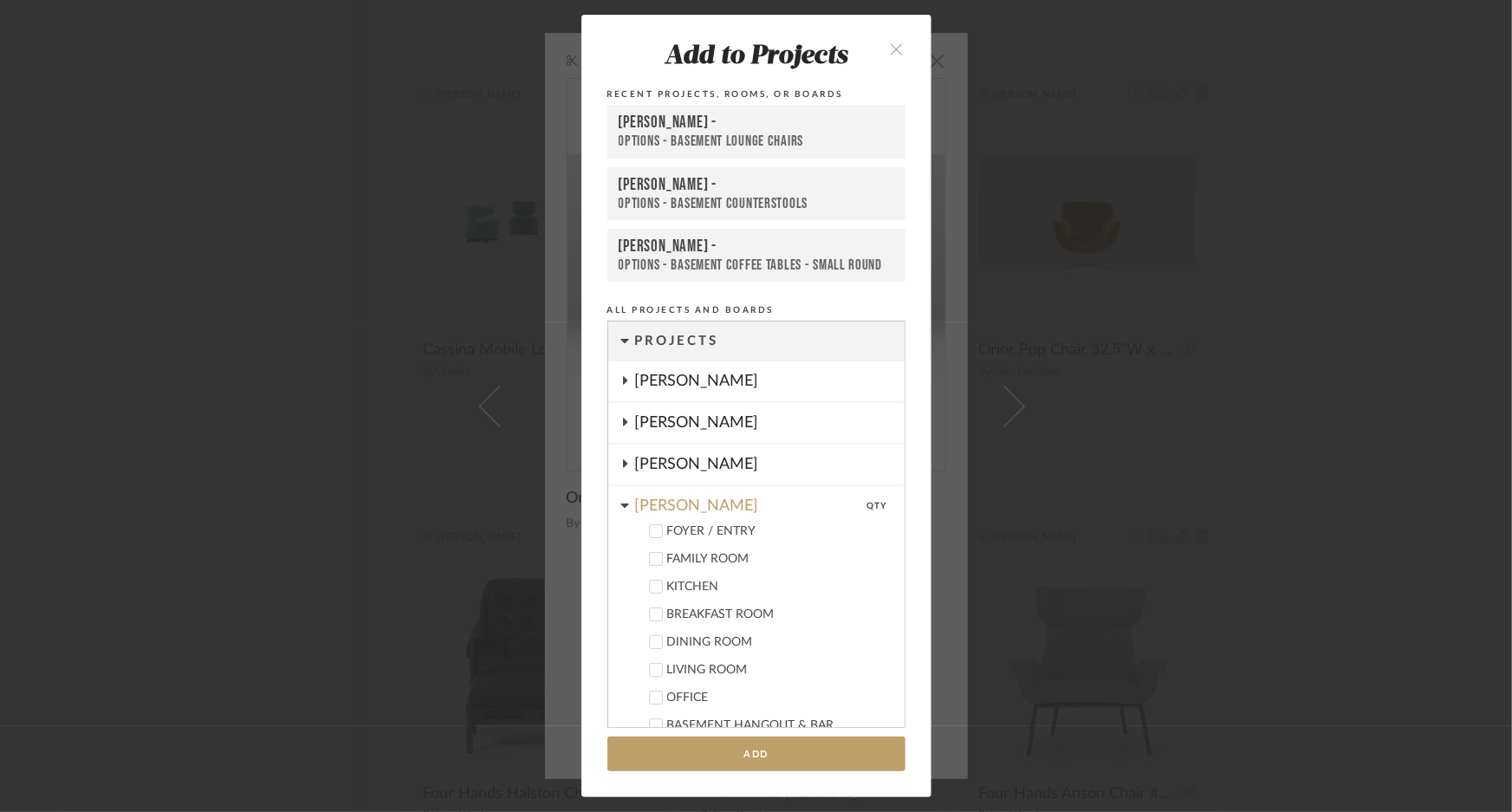
scroll to position [749, 0]
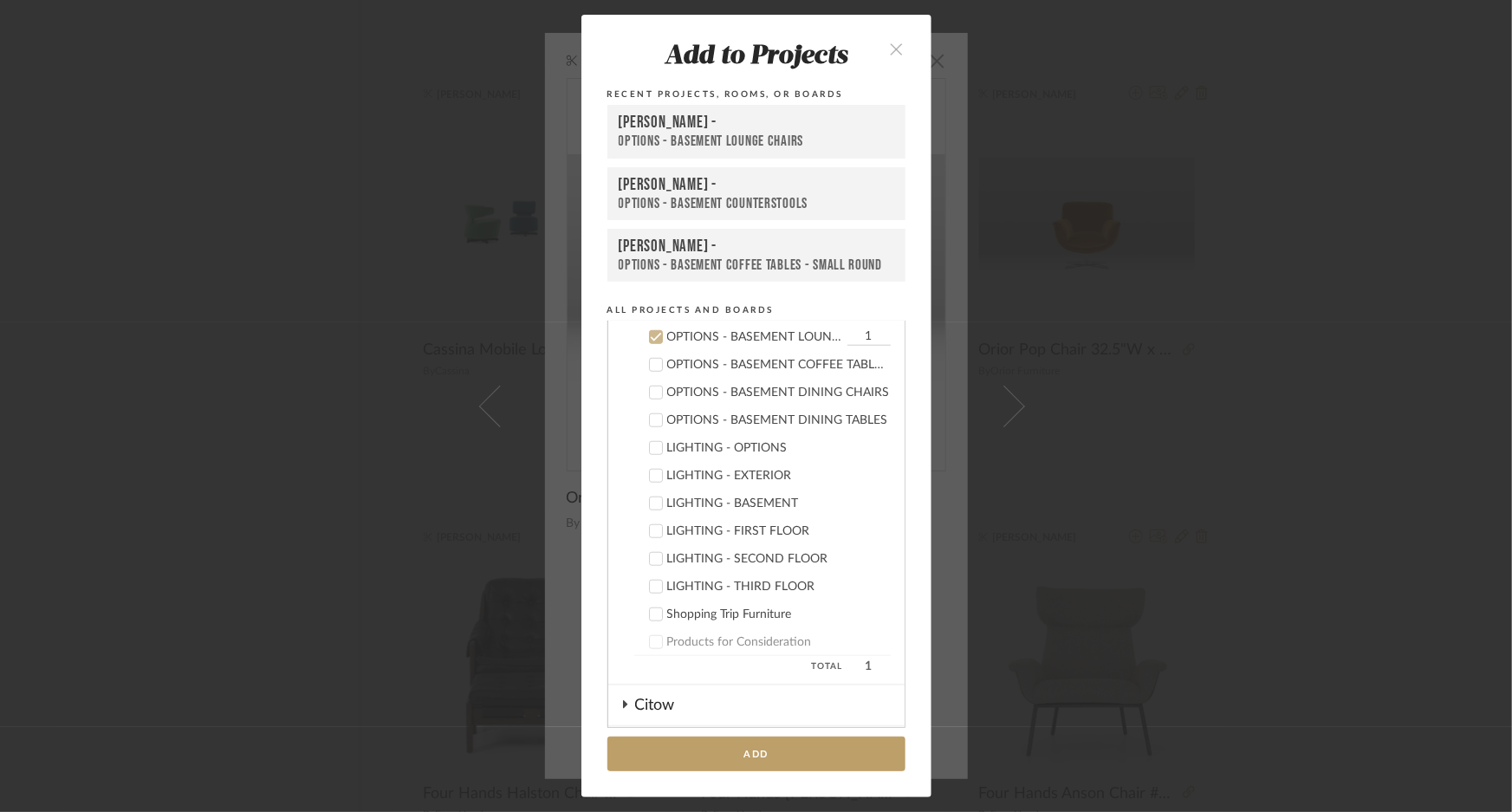
click at [756, 139] on div "OPTIONS - BASEMENT LOUNGE CHAIRS" at bounding box center [756, 141] width 275 height 18
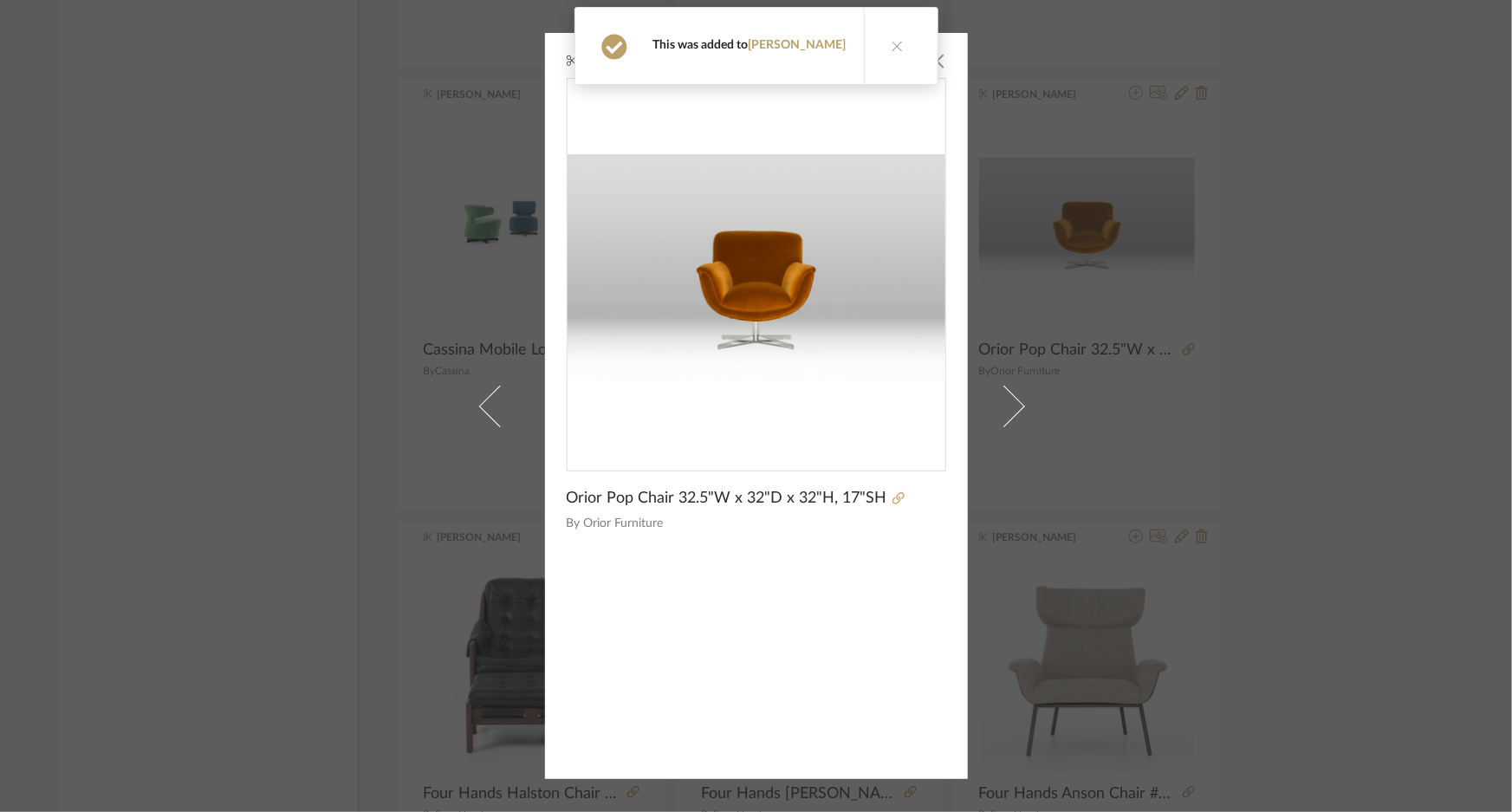
click at [1310, 213] on div "[PERSON_NAME] × Orior Pop Chair 32.5"W x 32"D x 32"H, 17"SH By Orior Furniture" at bounding box center [756, 406] width 1512 height 812
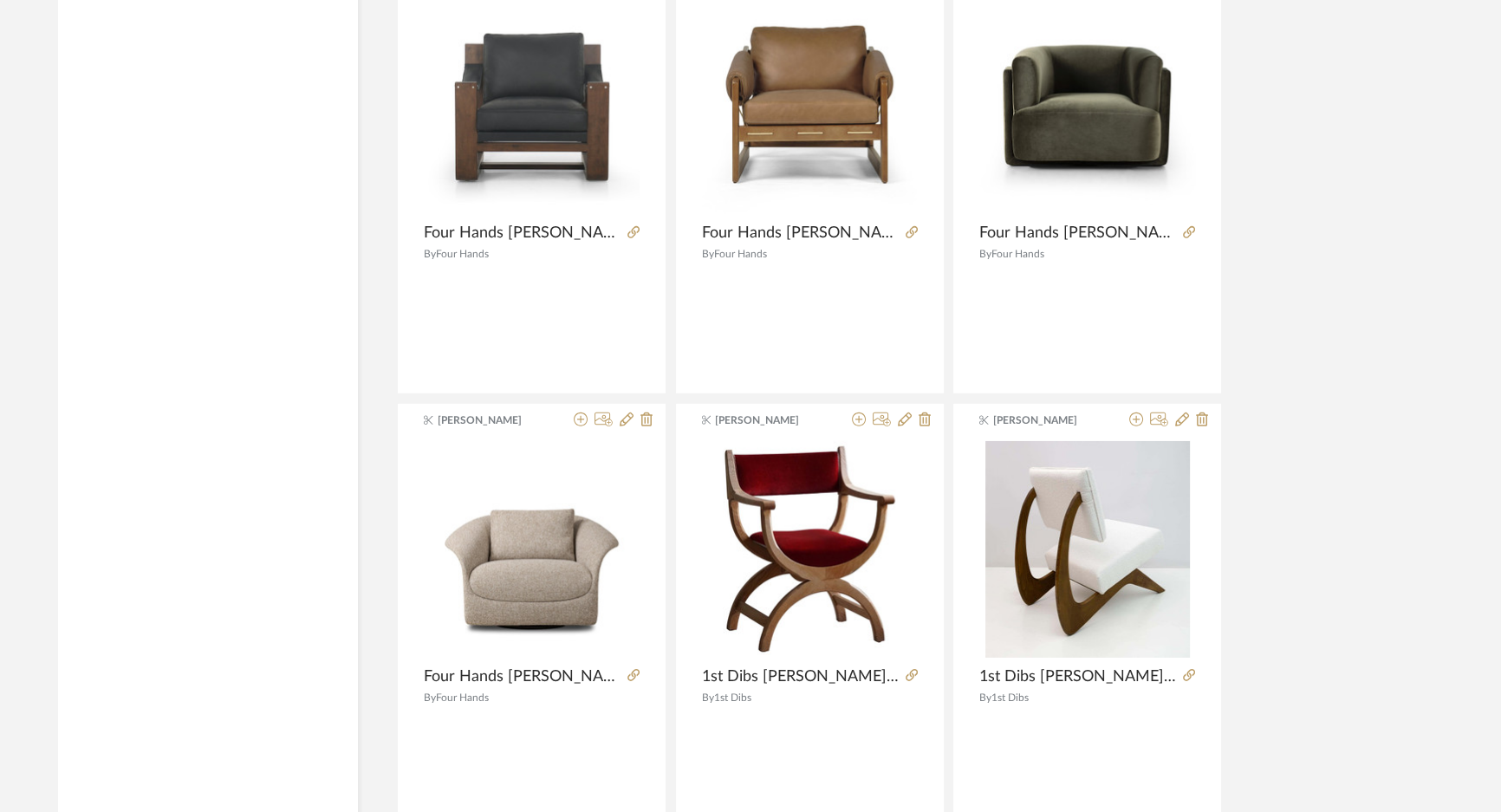
scroll to position [31673, 0]
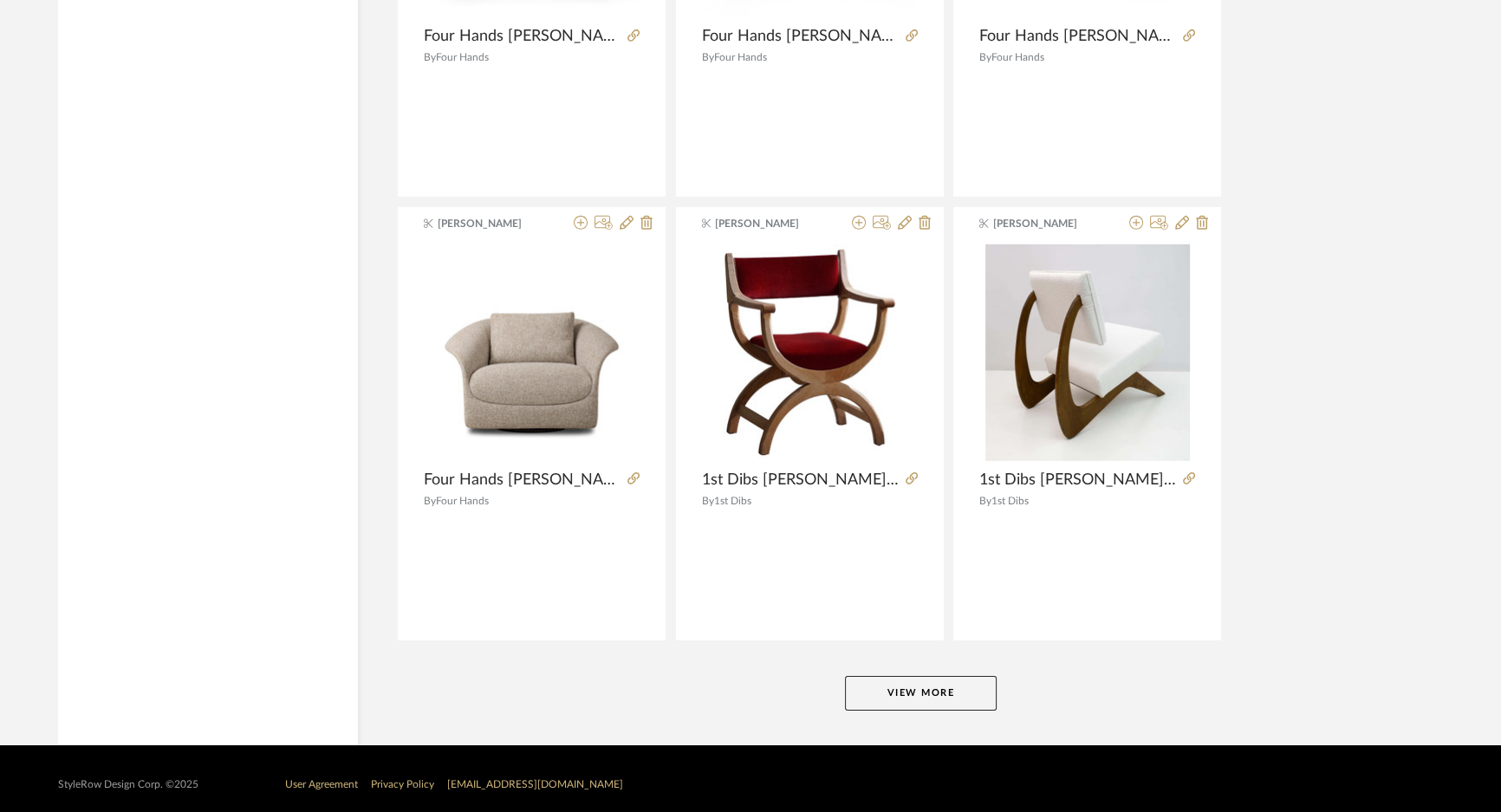
click at [975, 676] on button "View More" at bounding box center [920, 694] width 151 height 35
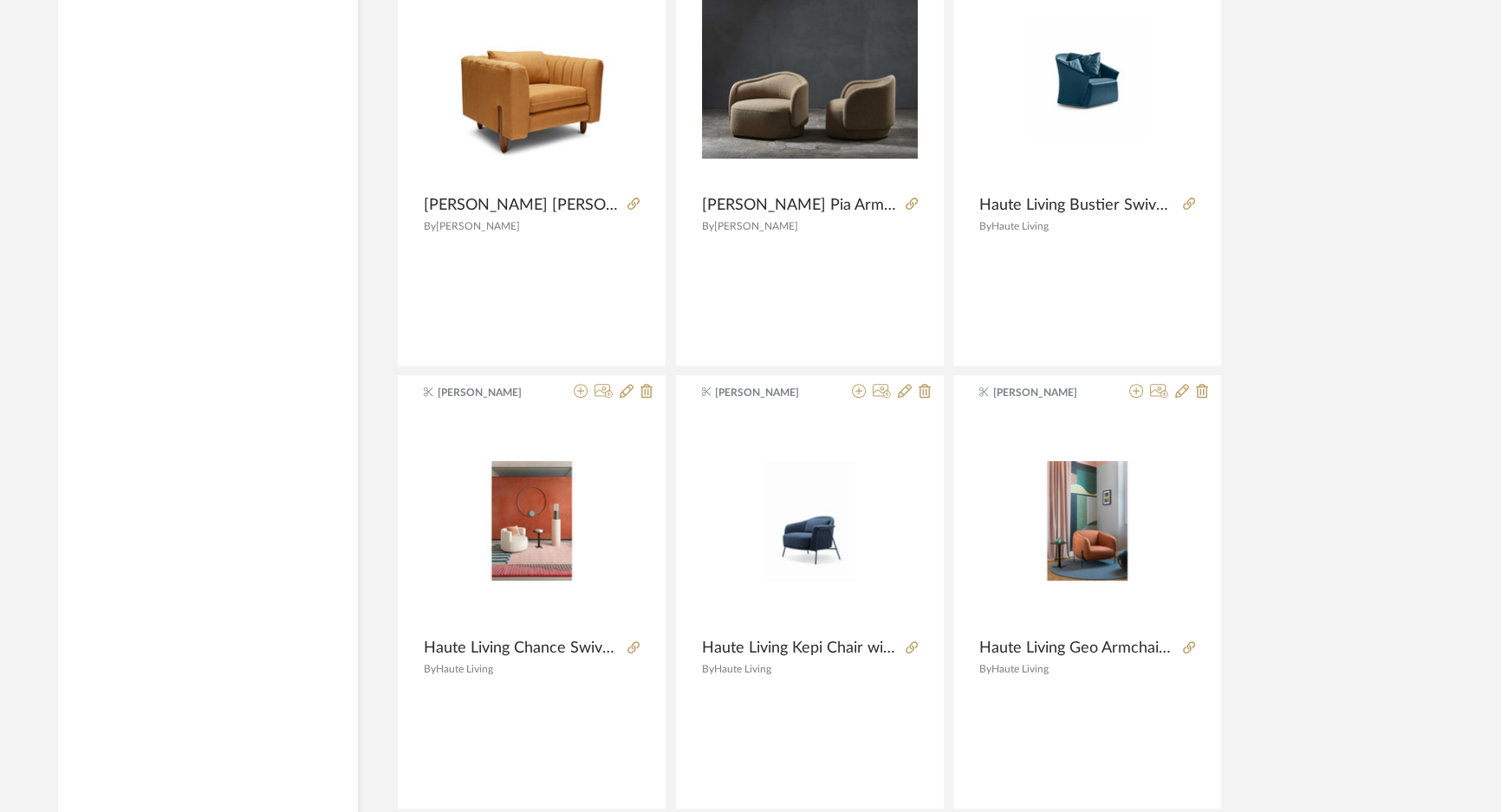
scroll to position [33799, 0]
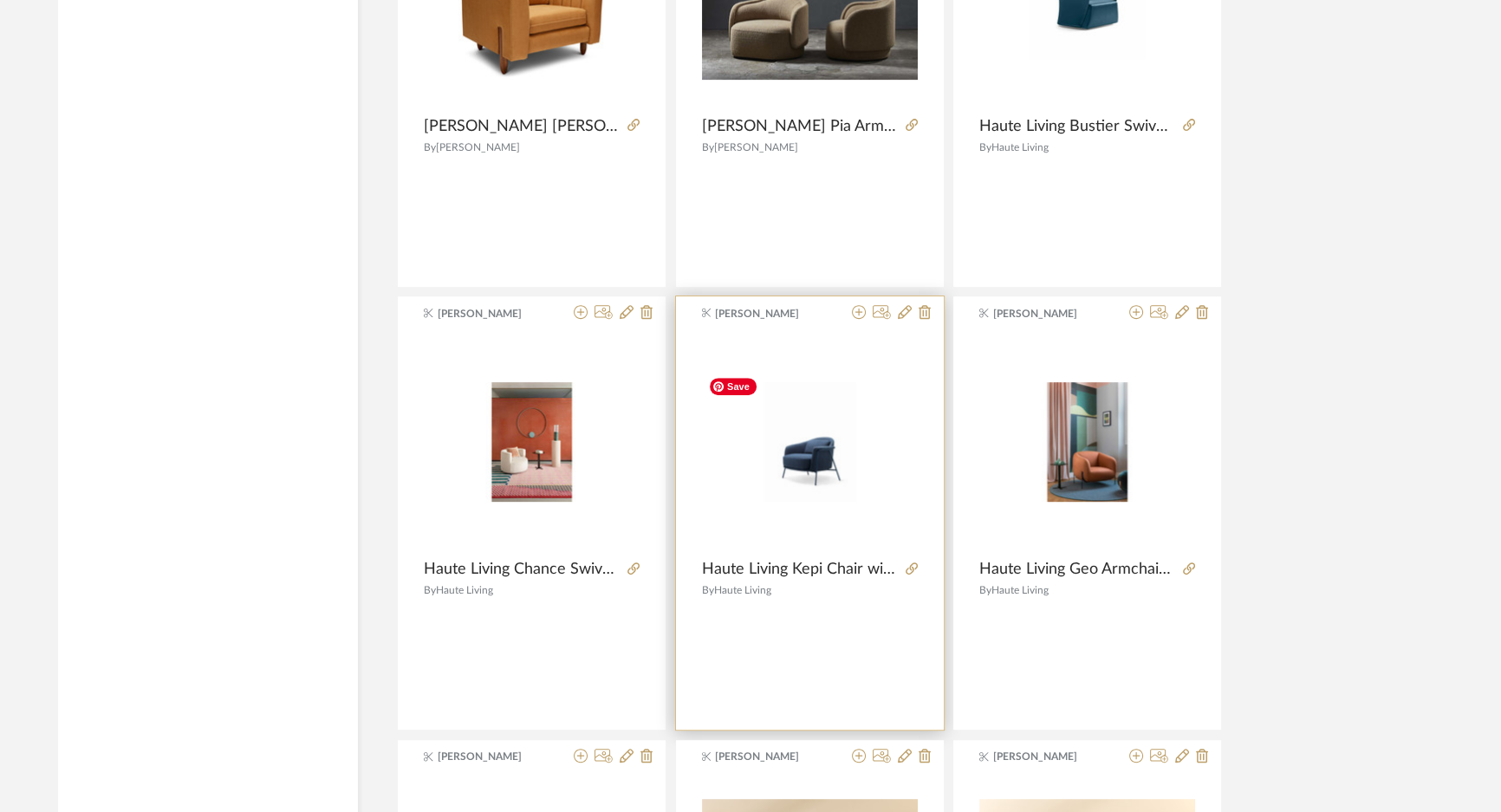
click at [814, 463] on img "0" at bounding box center [809, 441] width 216 height 119
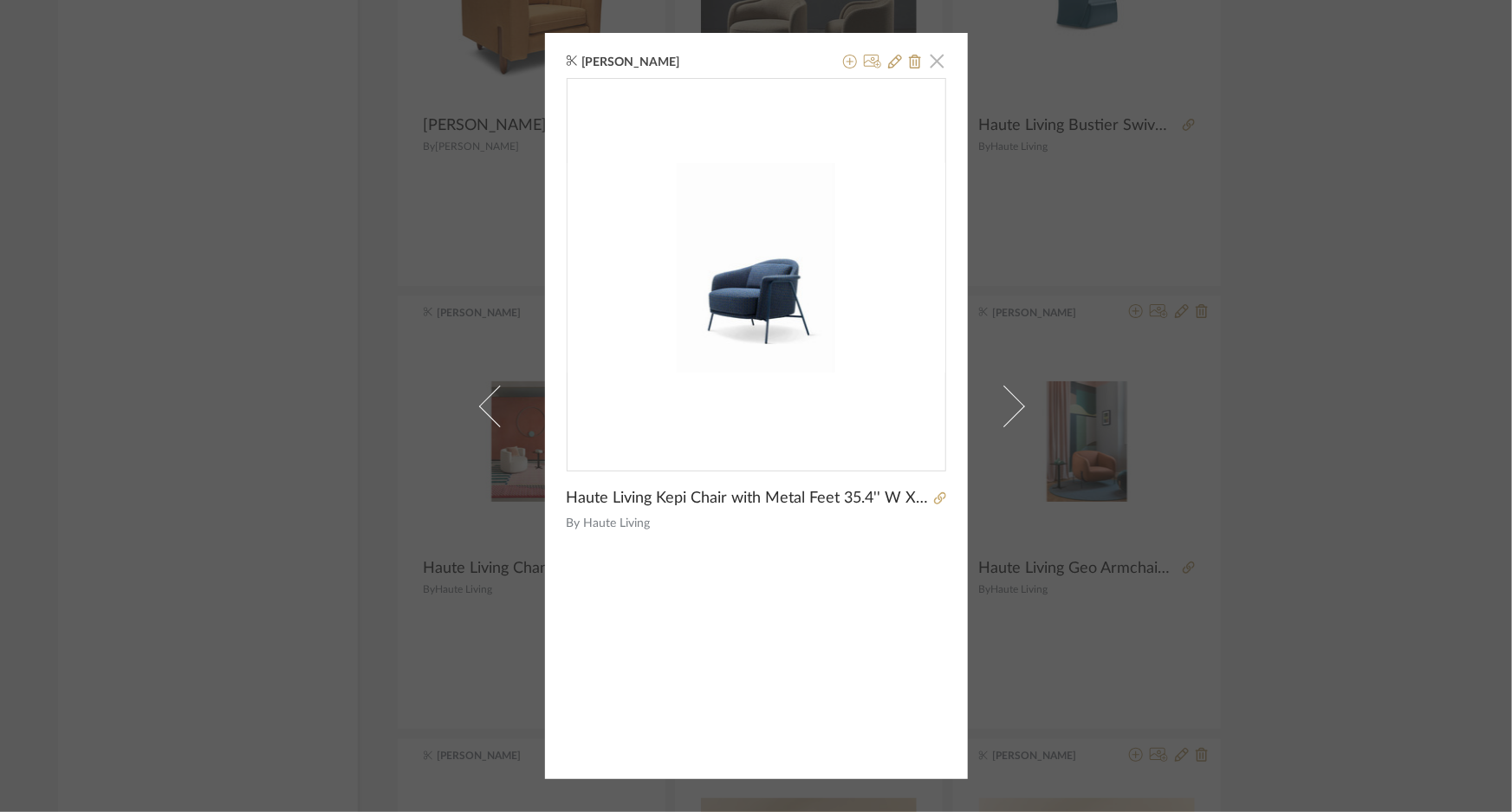
click at [929, 63] on span "button" at bounding box center [938, 61] width 35 height 35
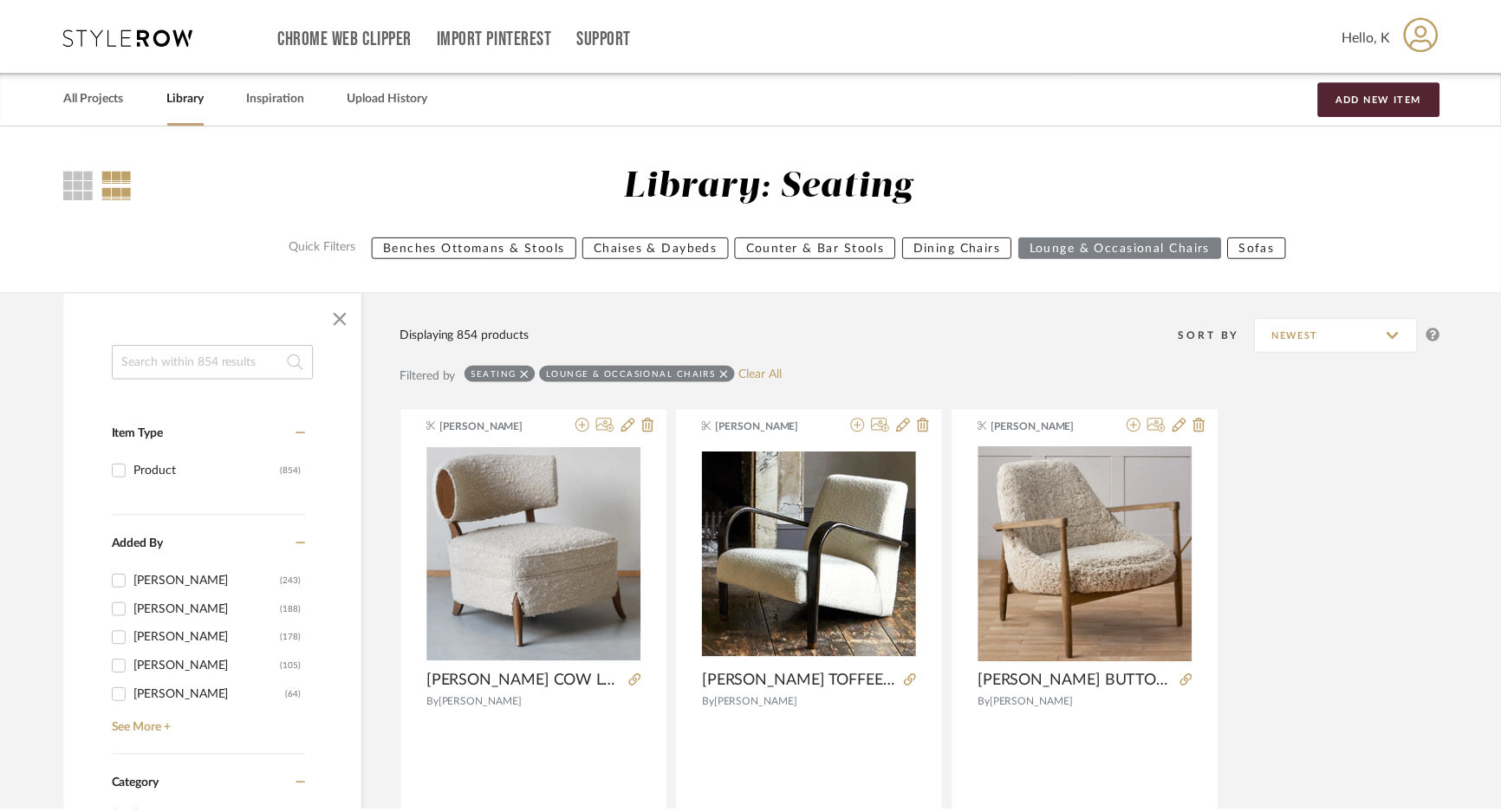
scroll to position [33799, 0]
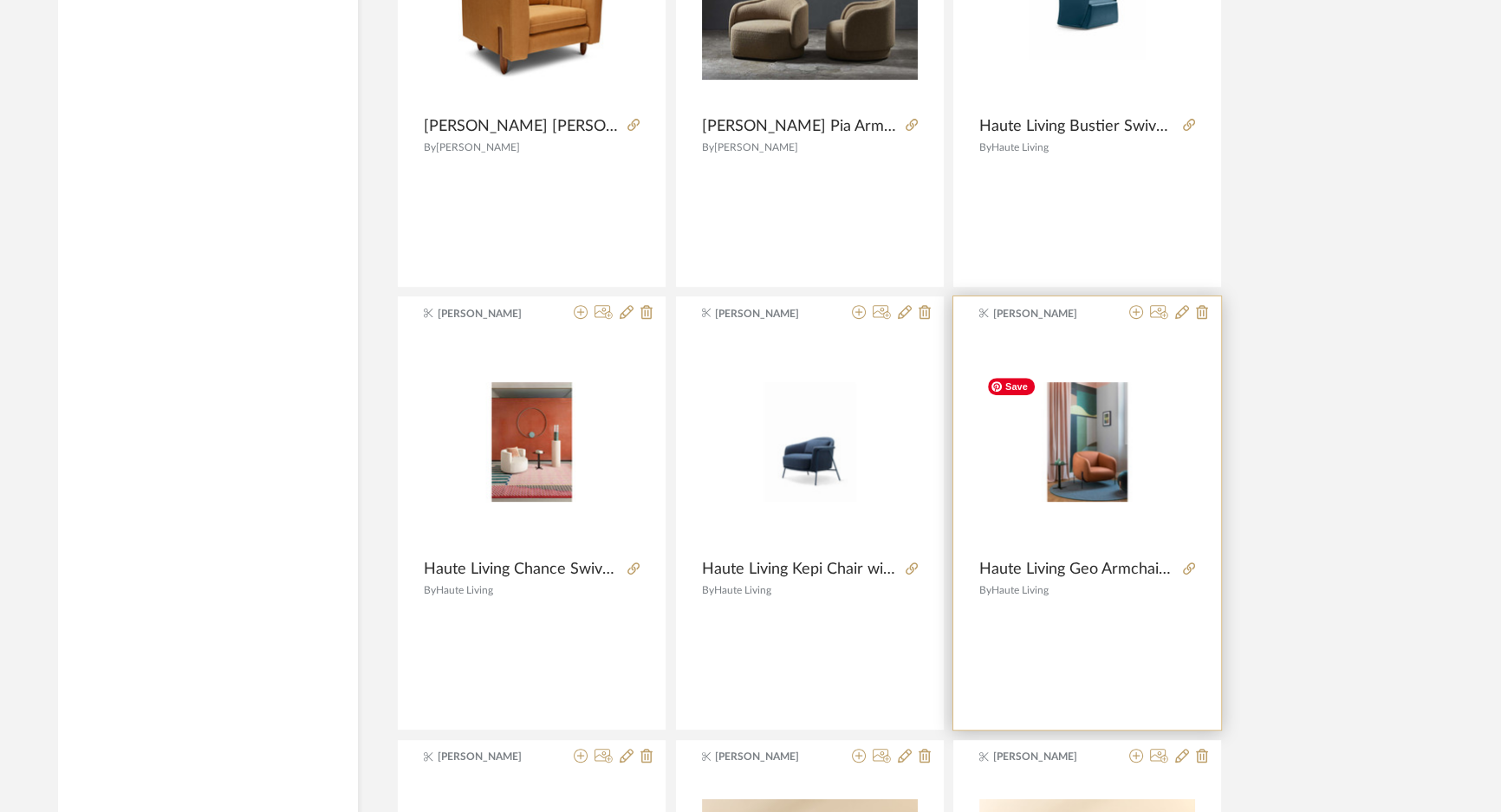
click at [1072, 483] on img "0" at bounding box center [1086, 441] width 216 height 119
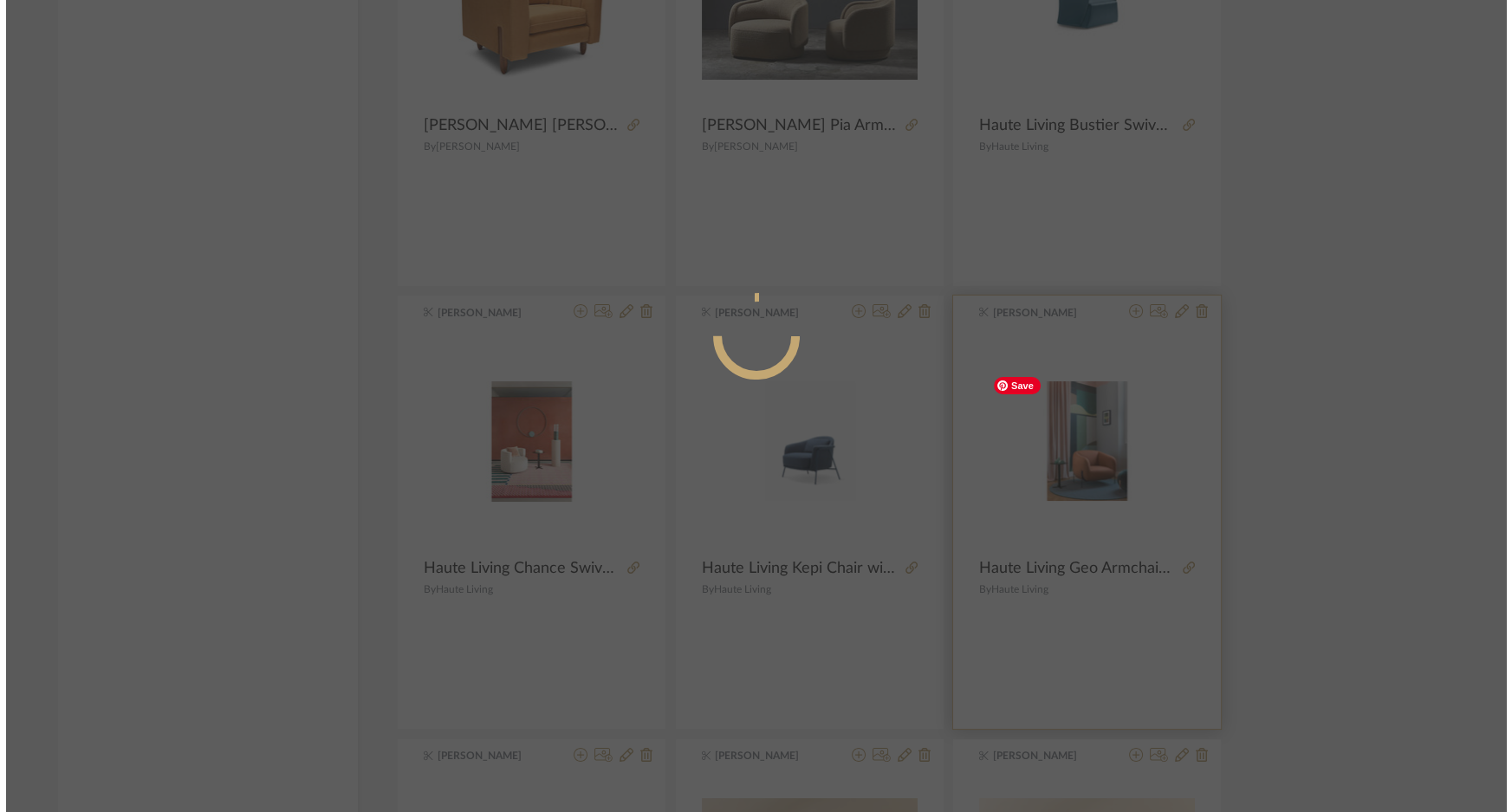
scroll to position [0, 0]
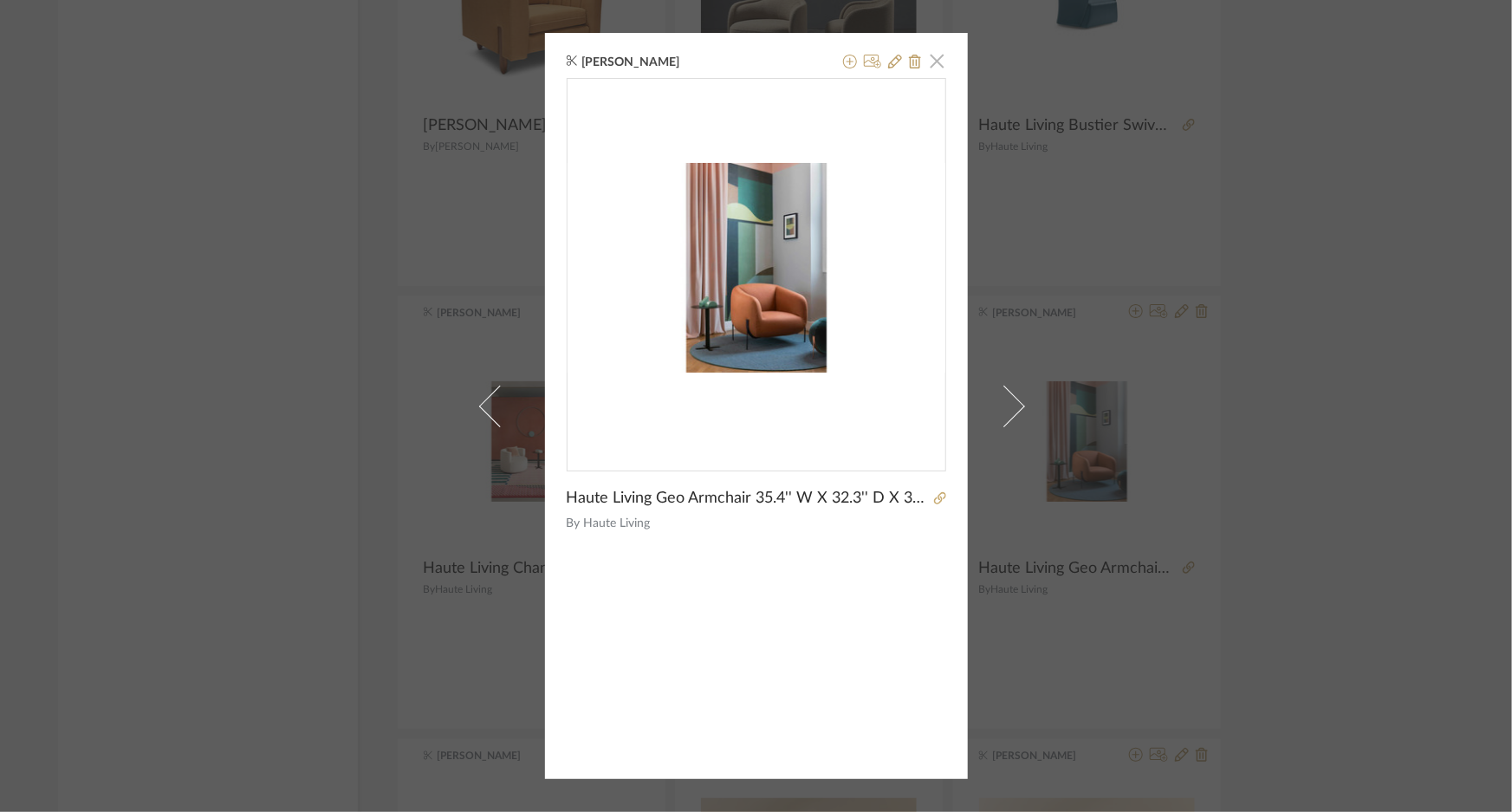
click at [931, 61] on span "button" at bounding box center [938, 61] width 35 height 35
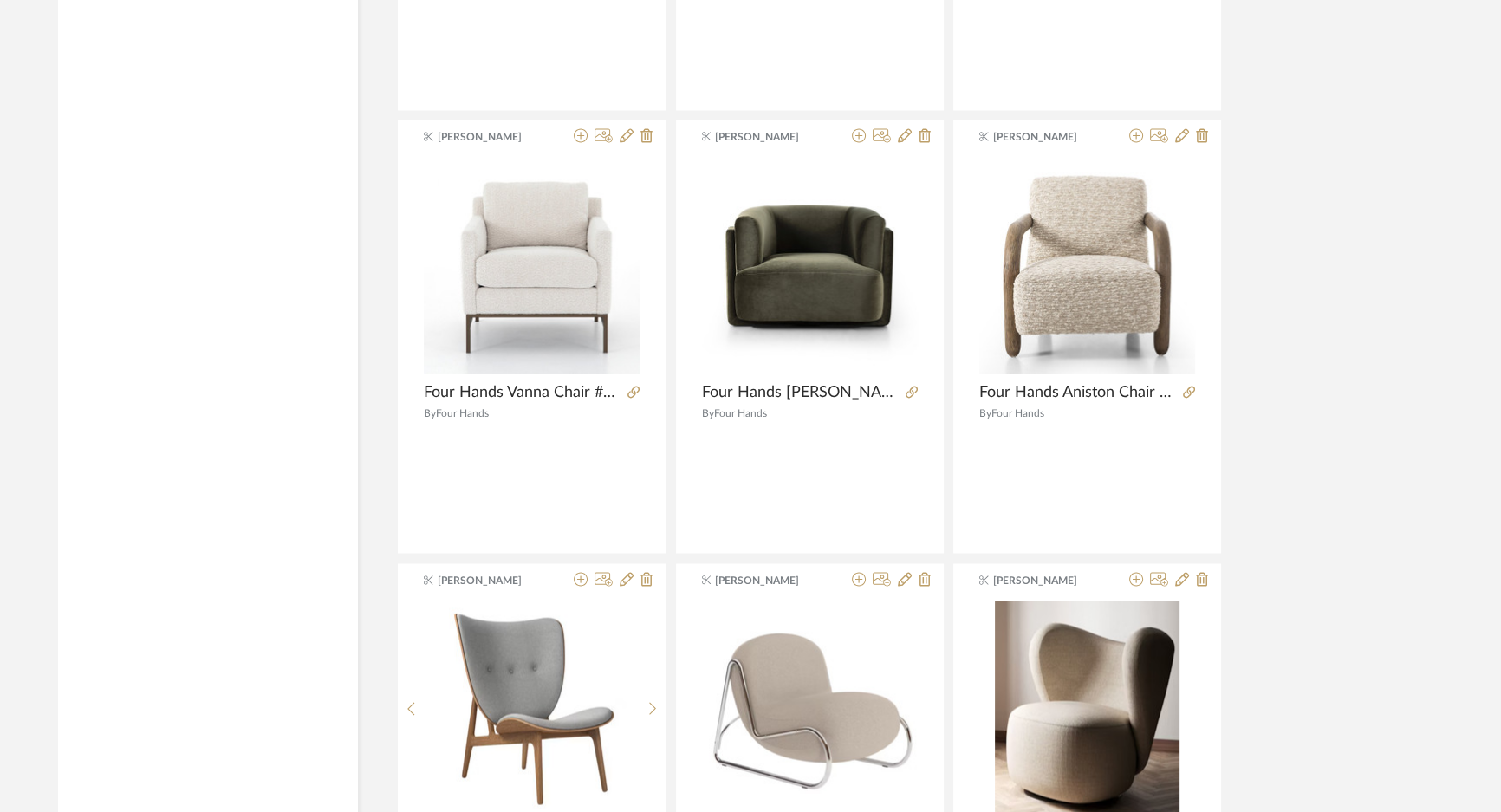
scroll to position [36989, 0]
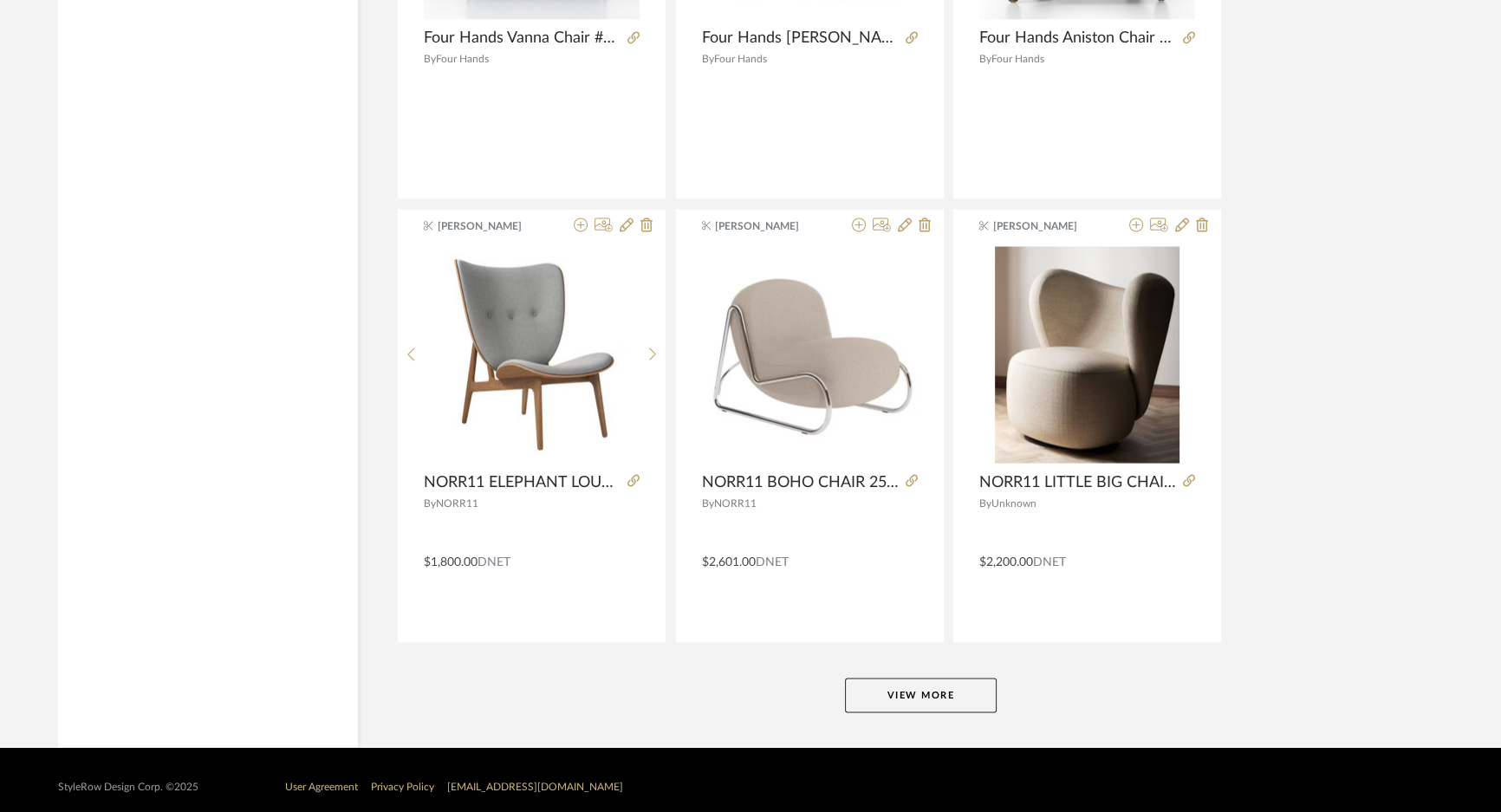
click at [953, 678] on button "View More" at bounding box center [920, 695] width 151 height 35
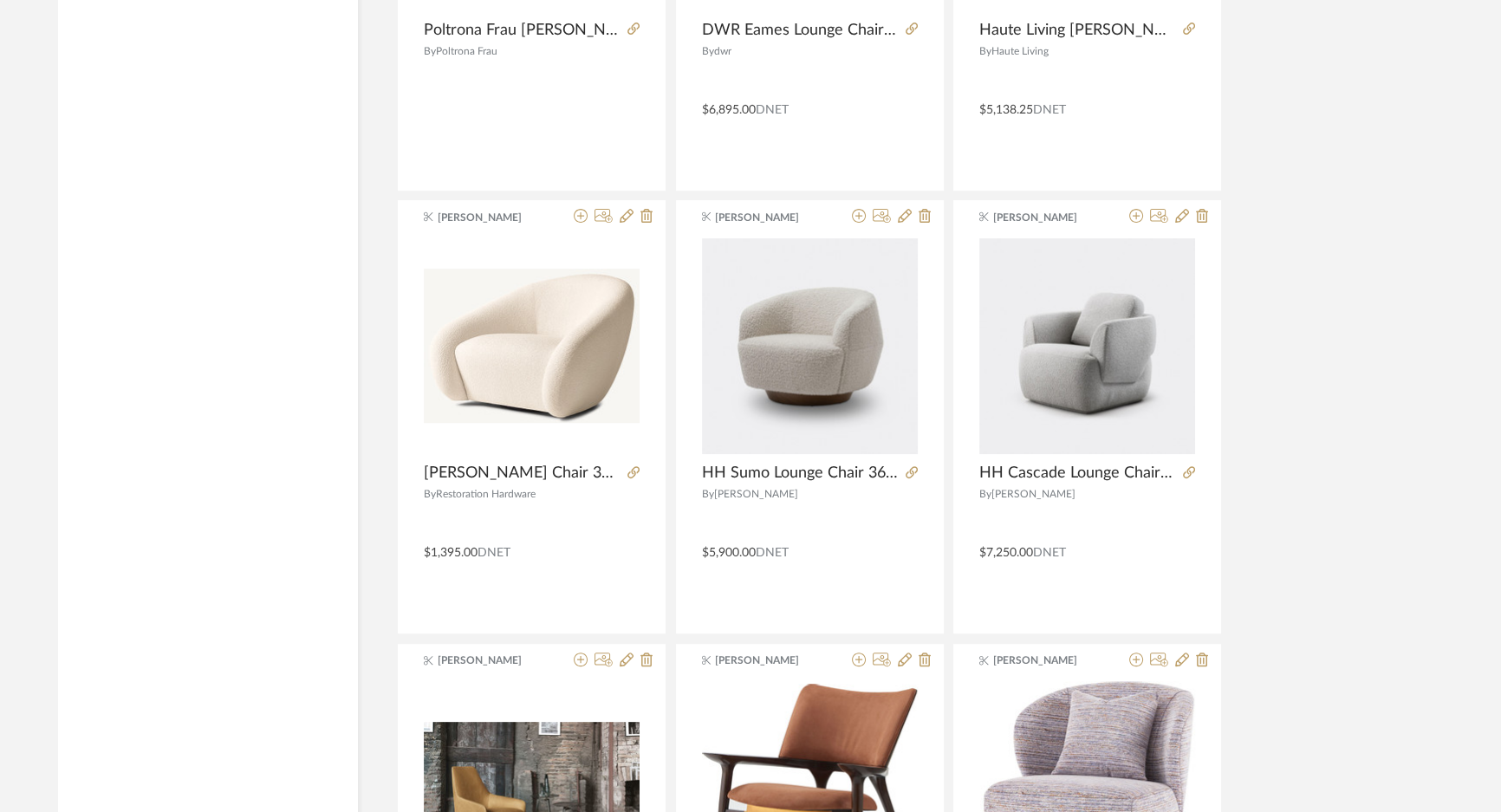
scroll to position [42188, 0]
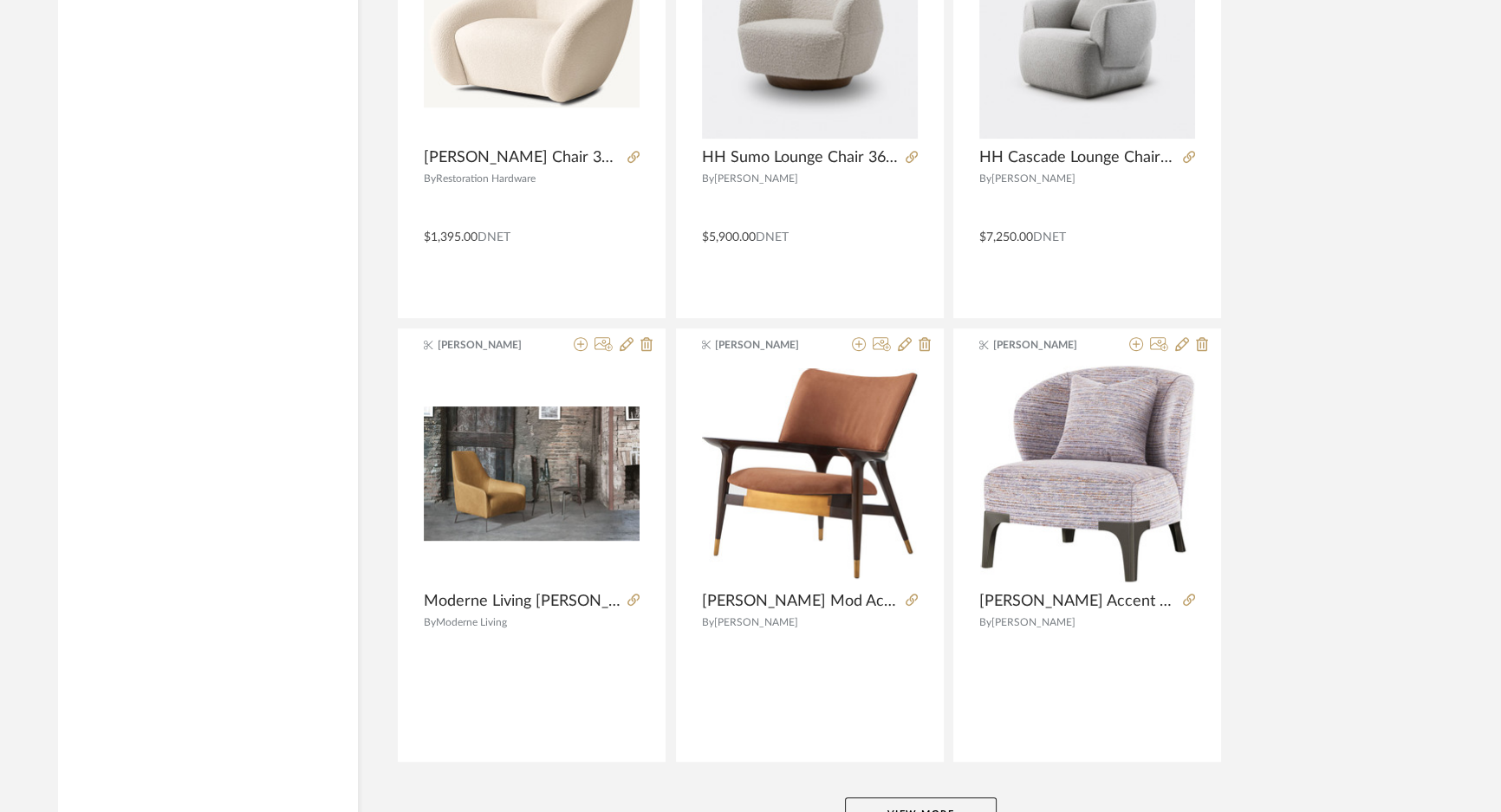
click at [963, 797] on button "View More" at bounding box center [920, 815] width 151 height 35
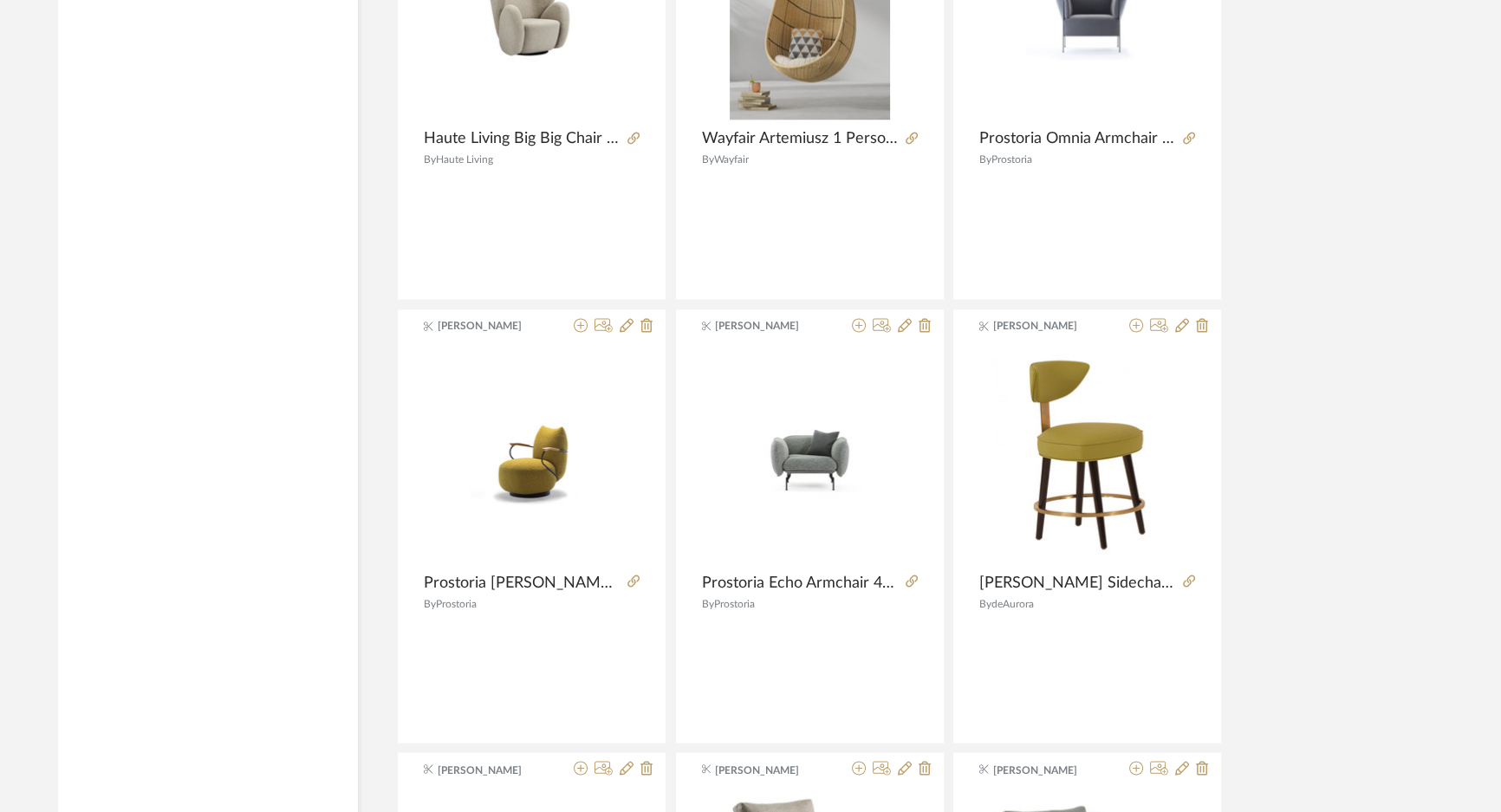
scroll to position [45025, 0]
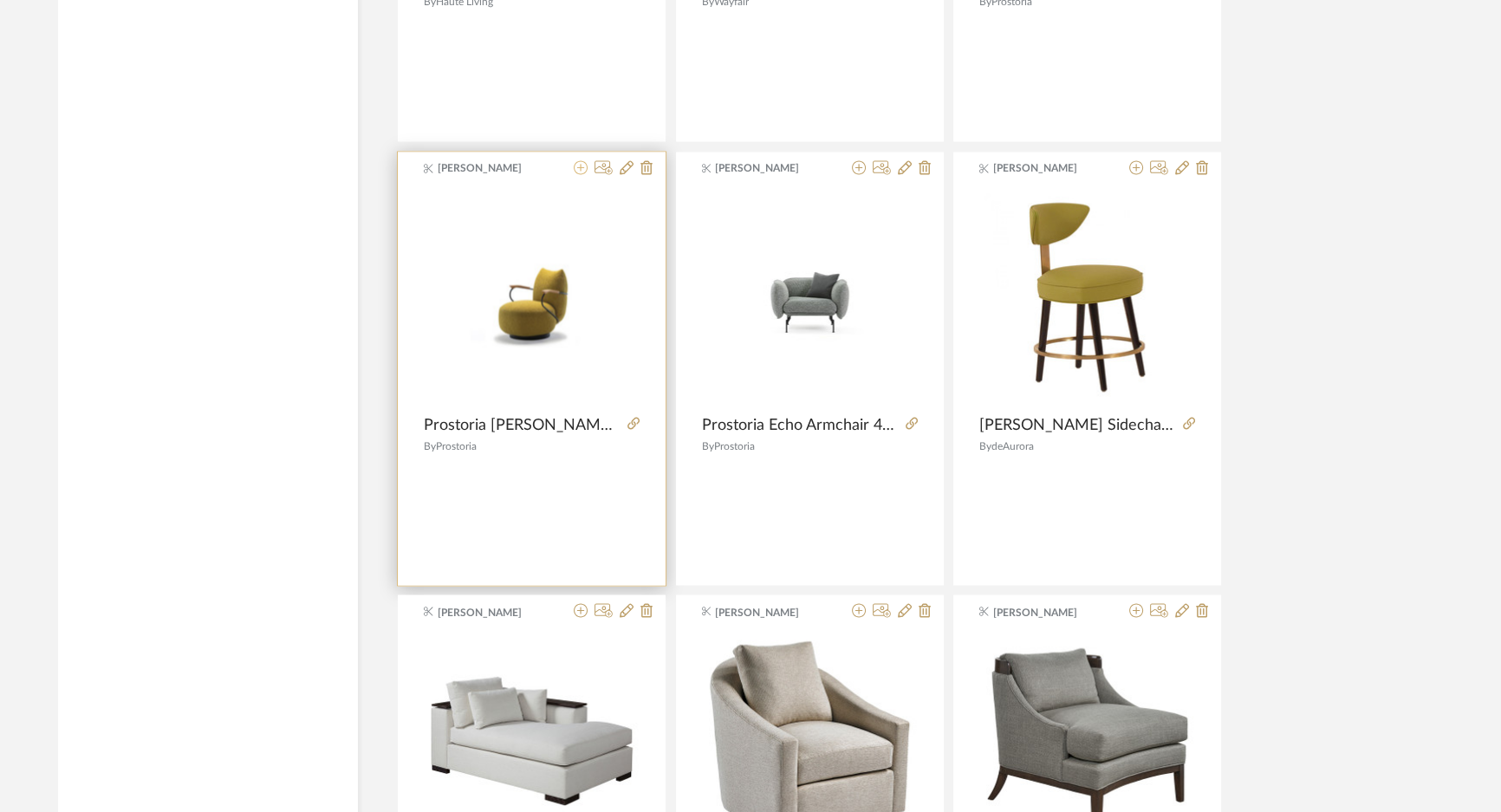
click at [577, 160] on icon at bounding box center [580, 167] width 14 height 14
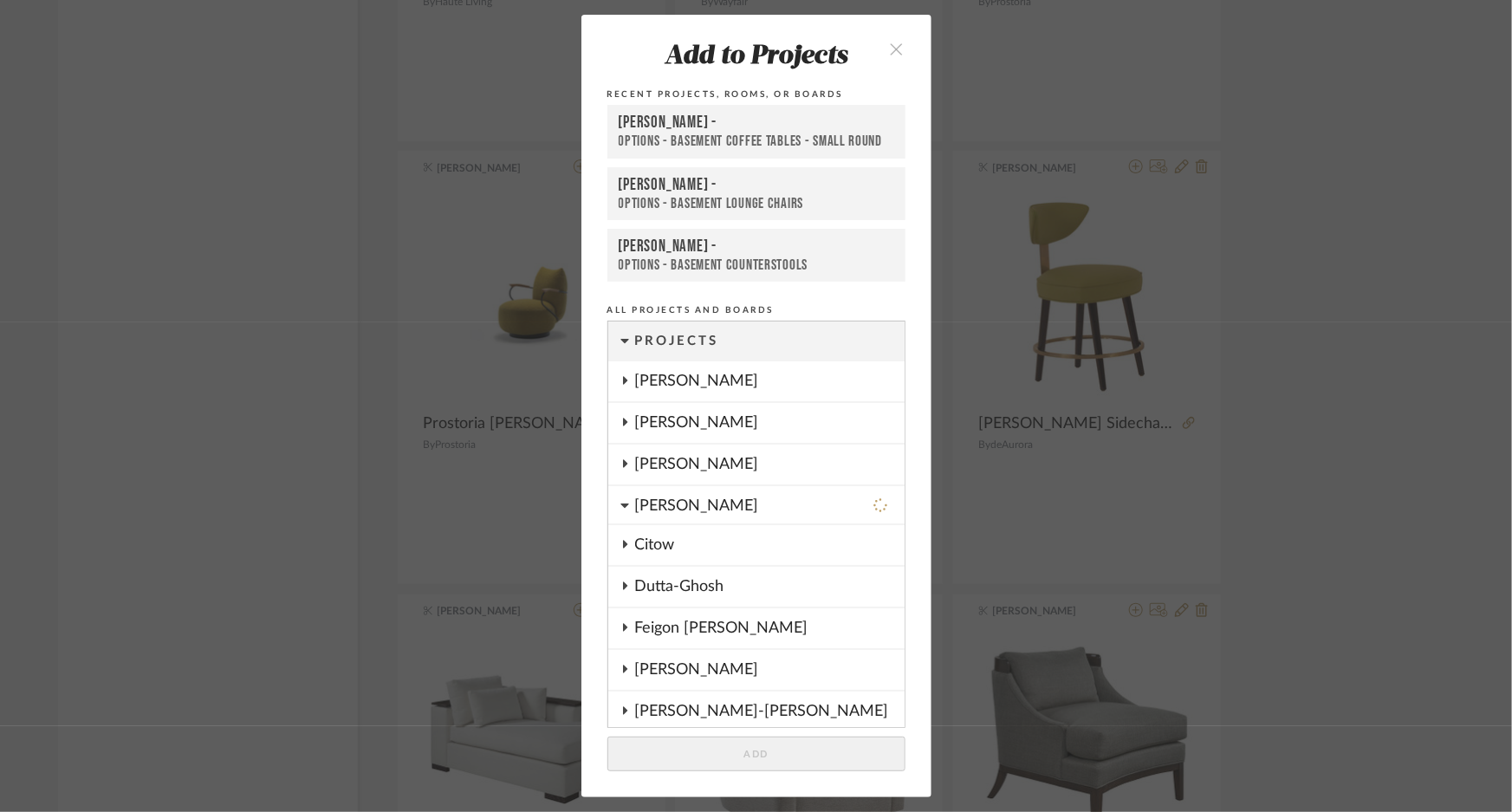
scroll to position [776, 0]
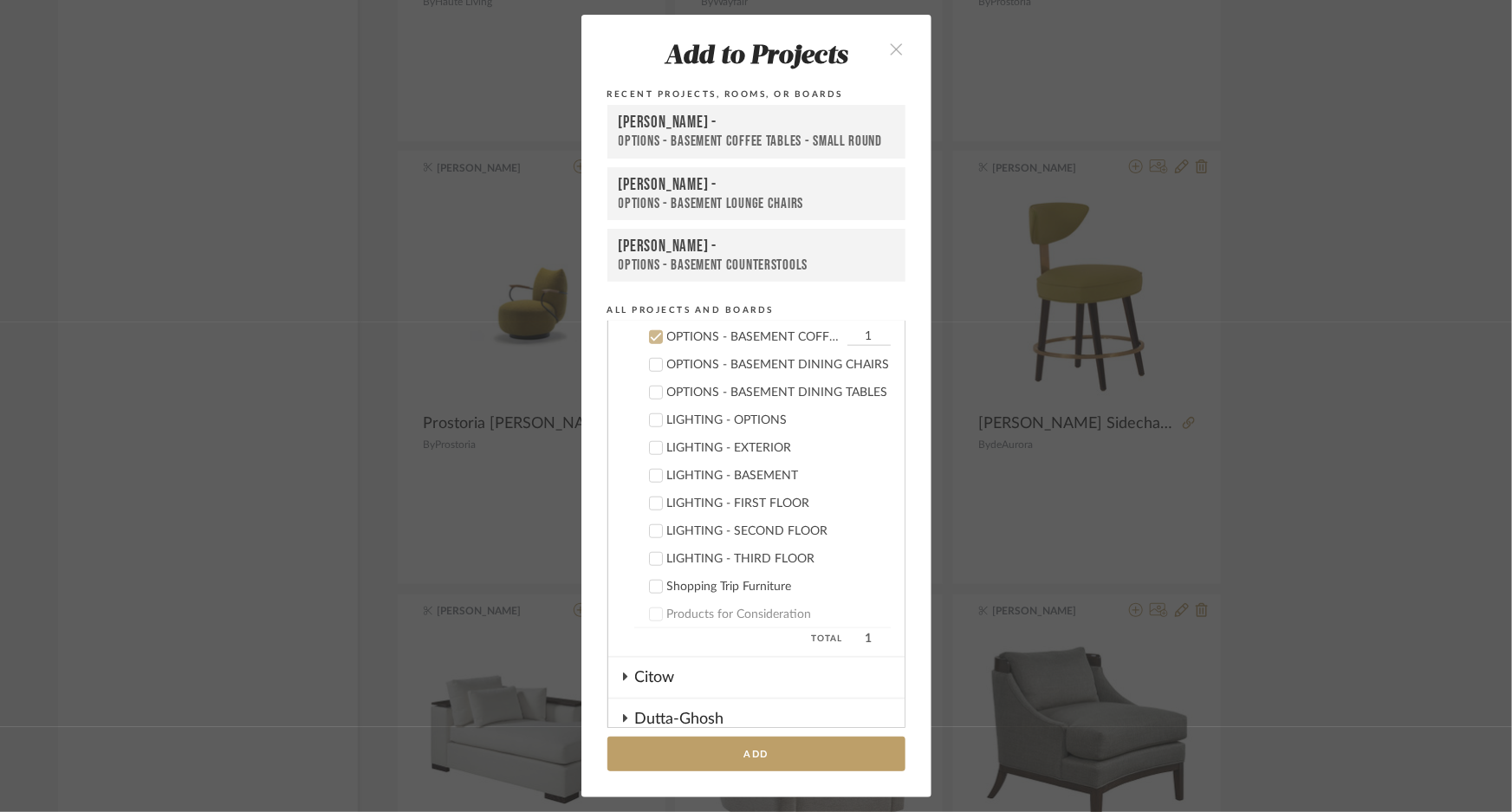
click at [667, 190] on div "[PERSON_NAME] -" at bounding box center [756, 185] width 275 height 20
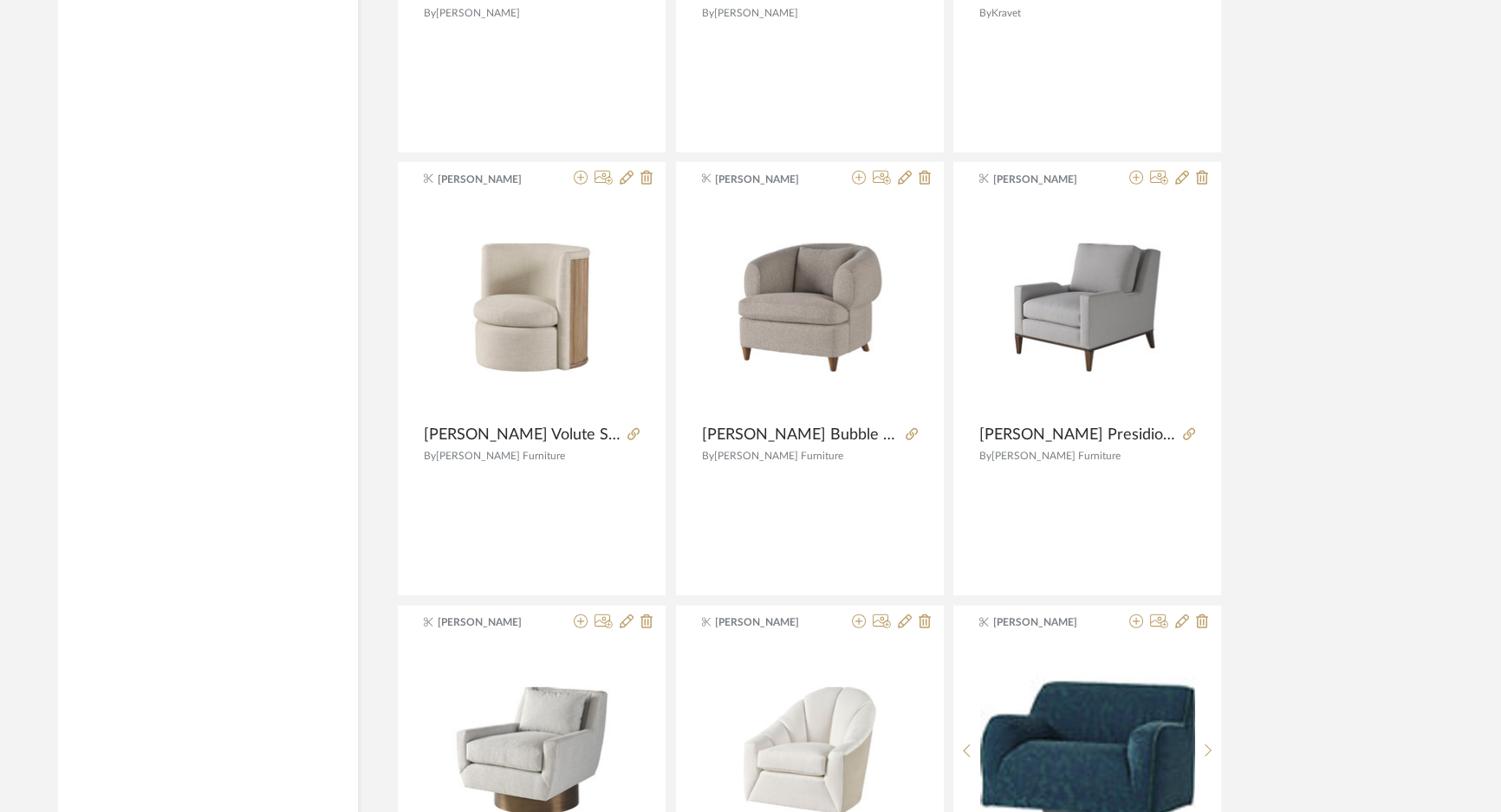
scroll to position [47623, 0]
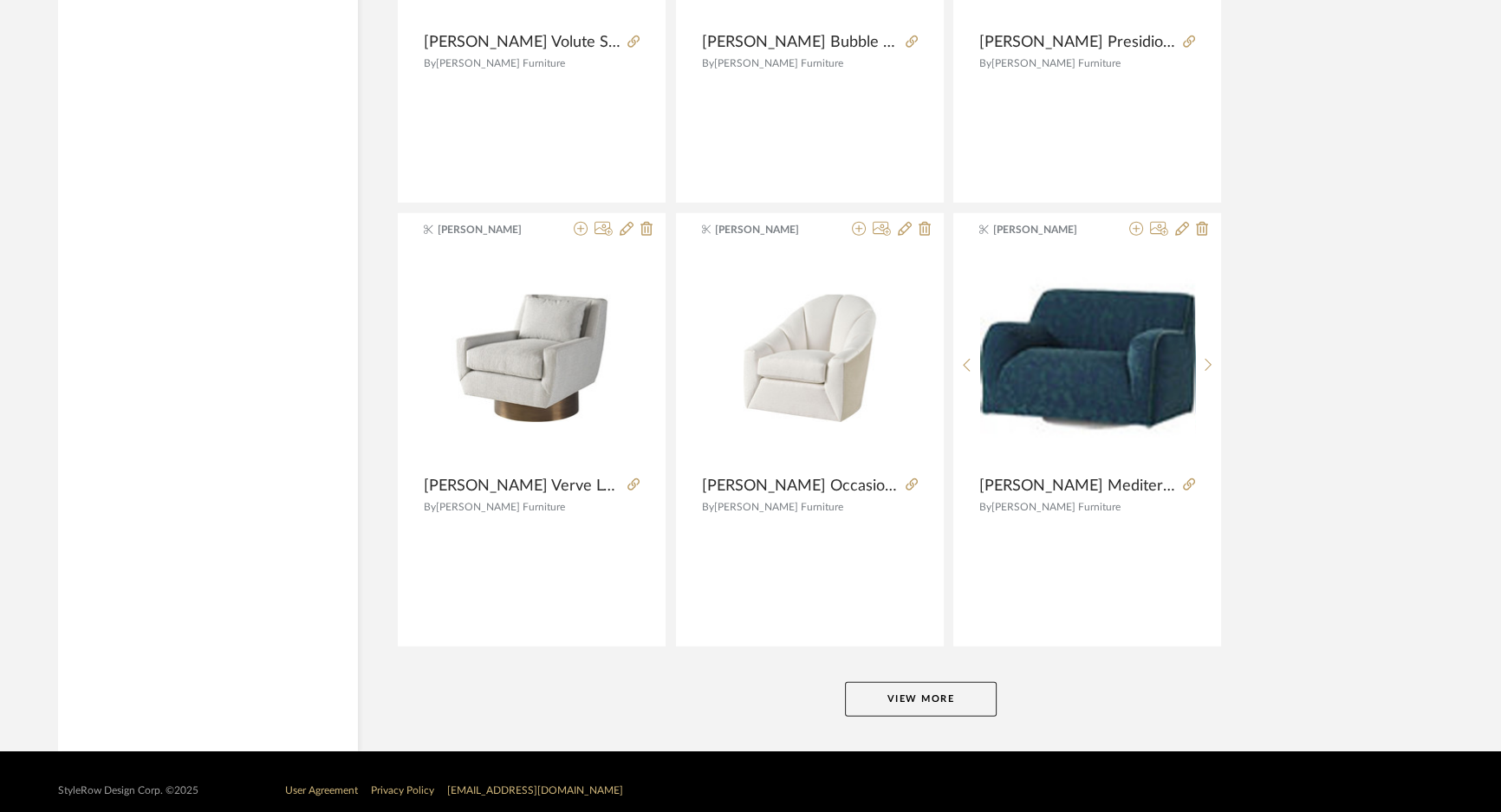
click at [883, 682] on button "View More" at bounding box center [920, 699] width 151 height 35
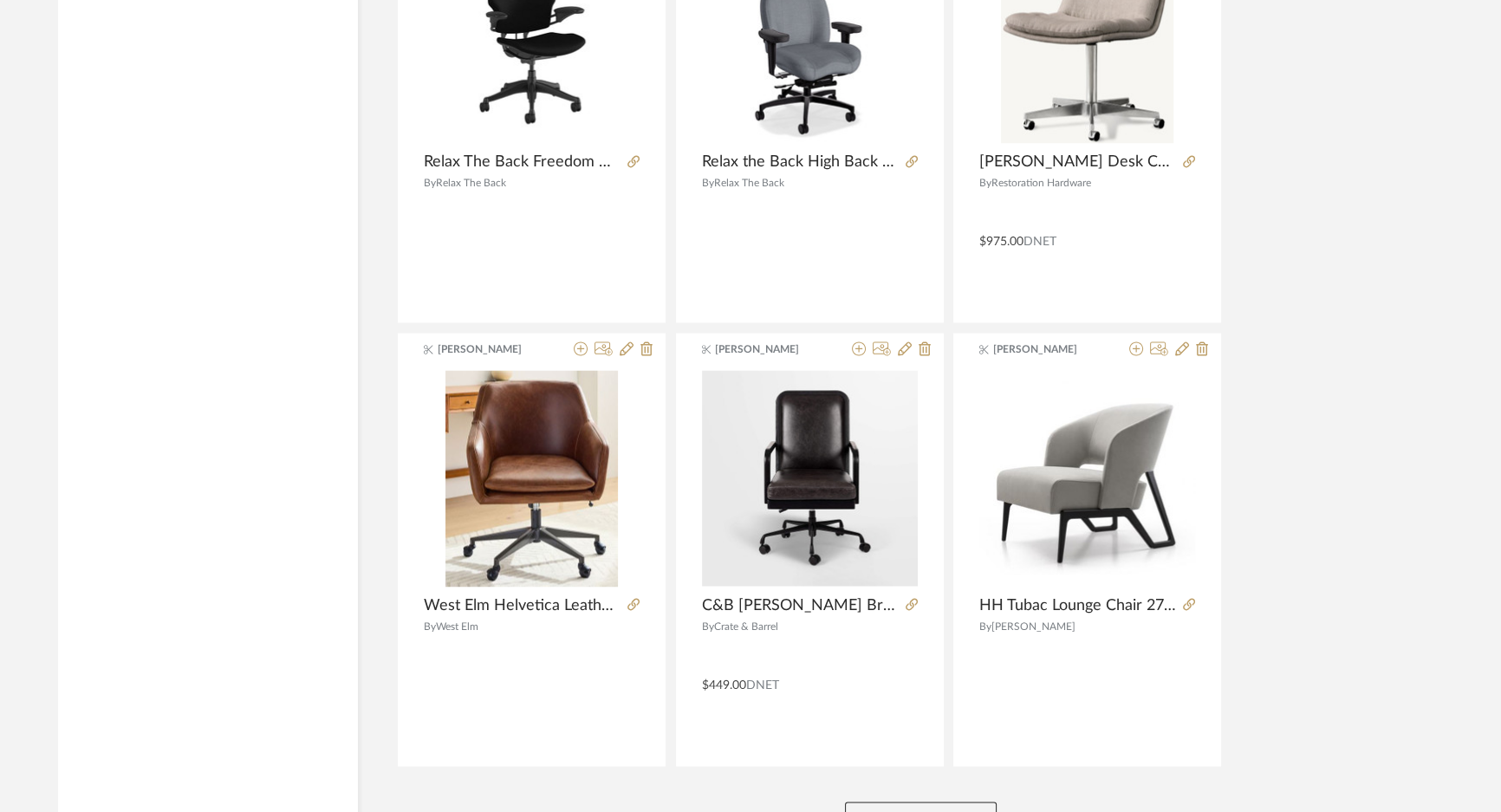
scroll to position [52939, 0]
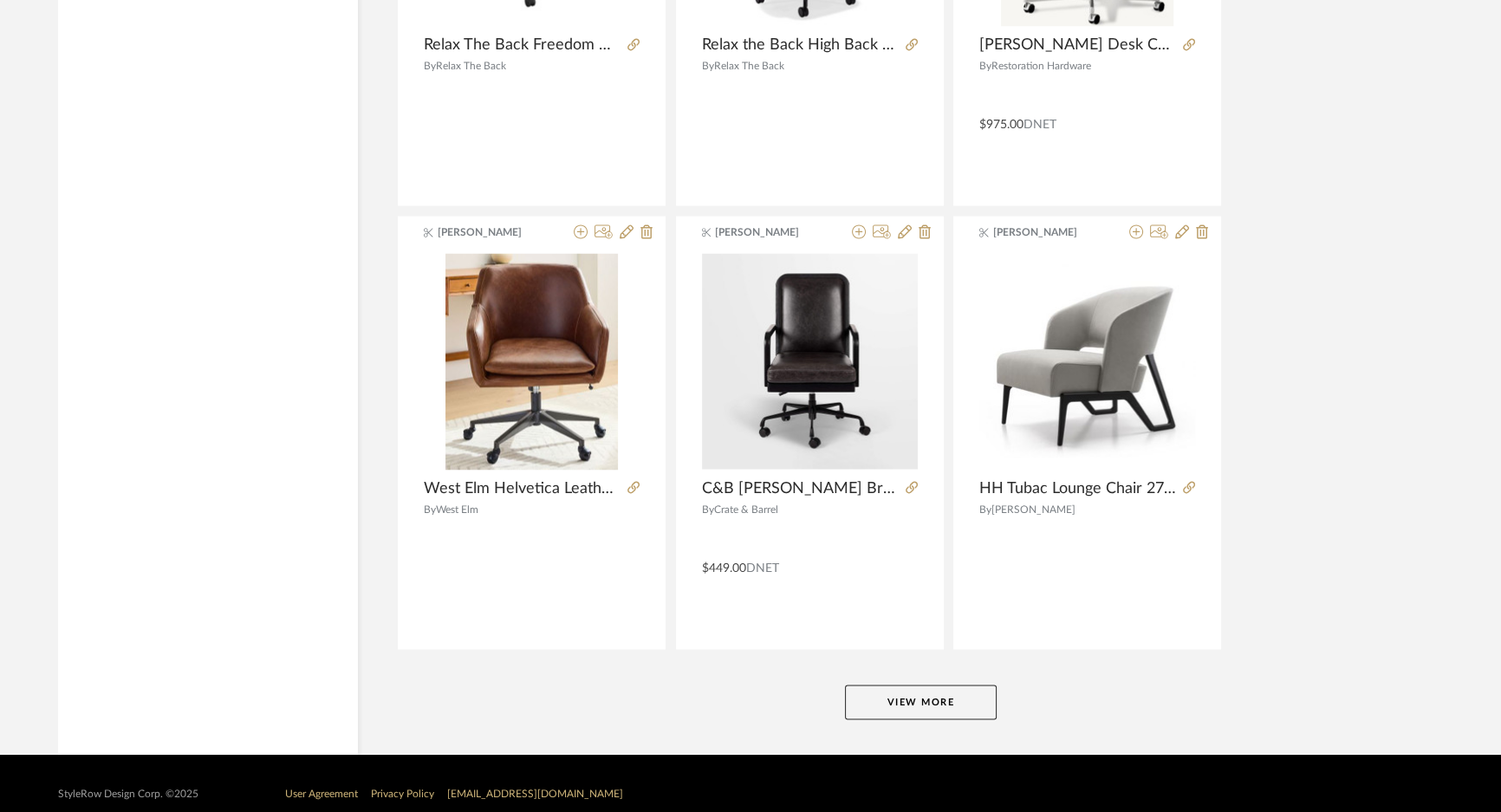
click at [933, 686] on button "View More" at bounding box center [920, 702] width 151 height 35
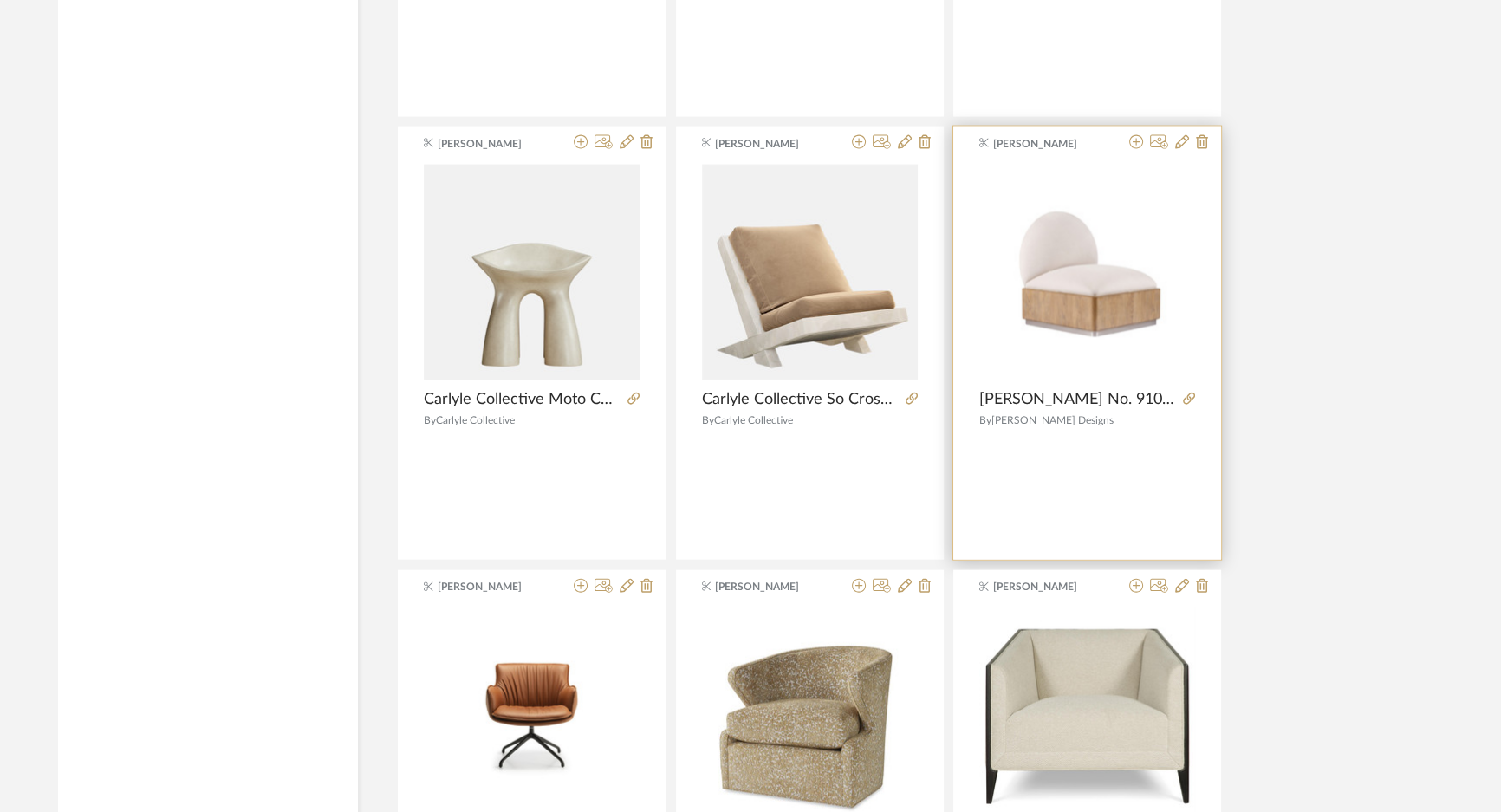
scroll to position [54594, 0]
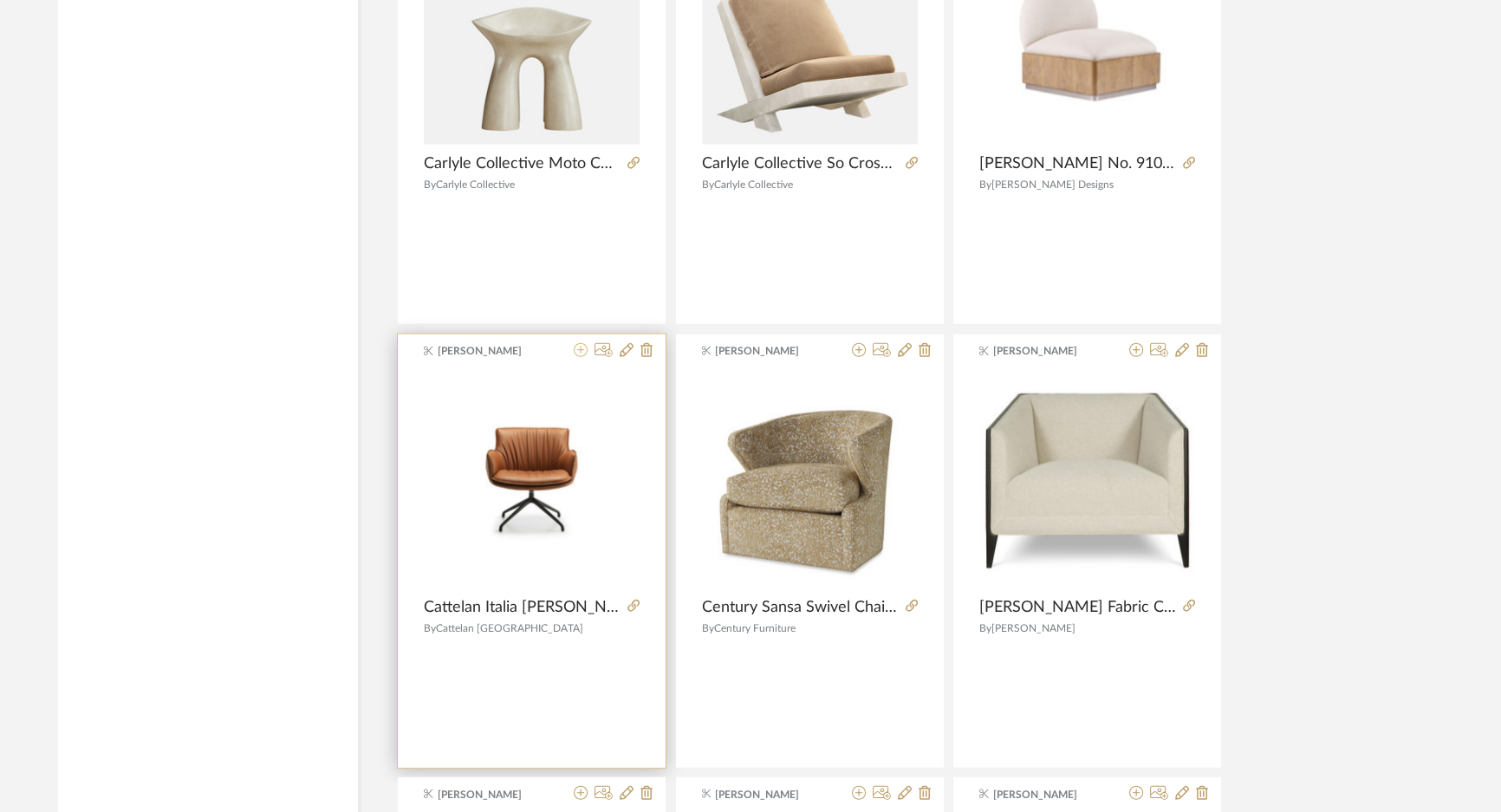
click at [584, 344] on icon at bounding box center [580, 350] width 14 height 14
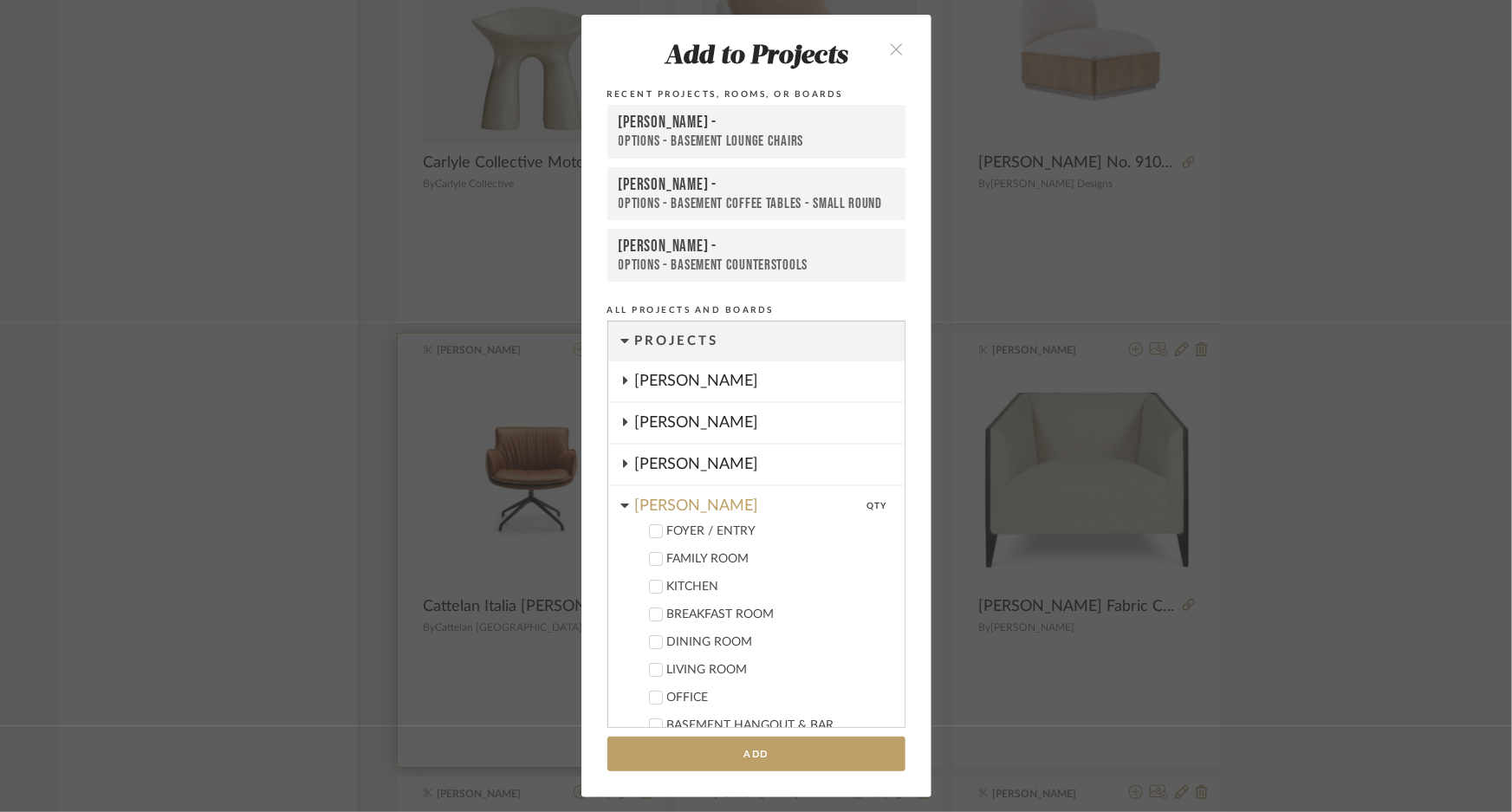
scroll to position [749, 0]
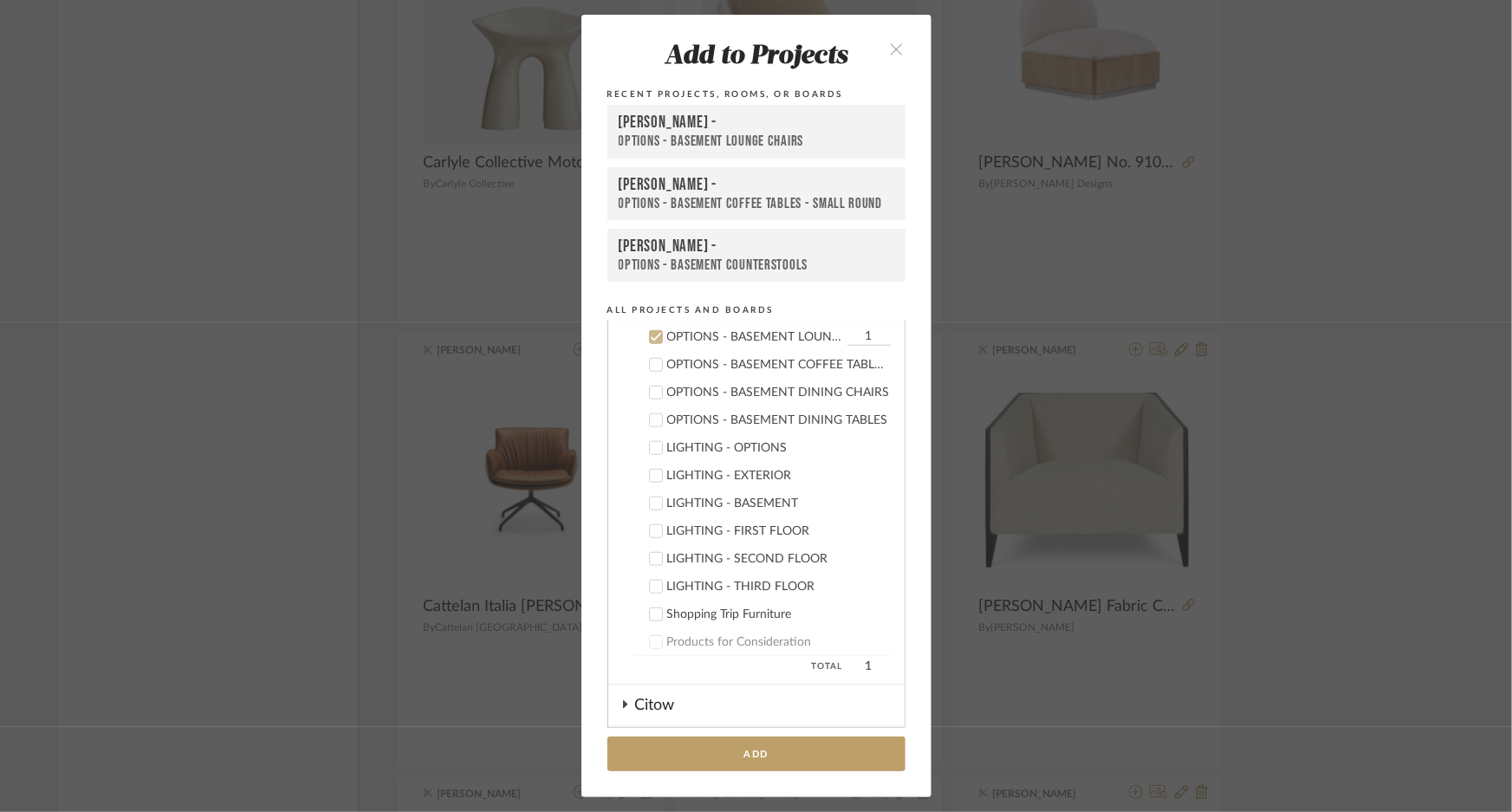
click at [739, 125] on div "[PERSON_NAME] -" at bounding box center [756, 123] width 275 height 21
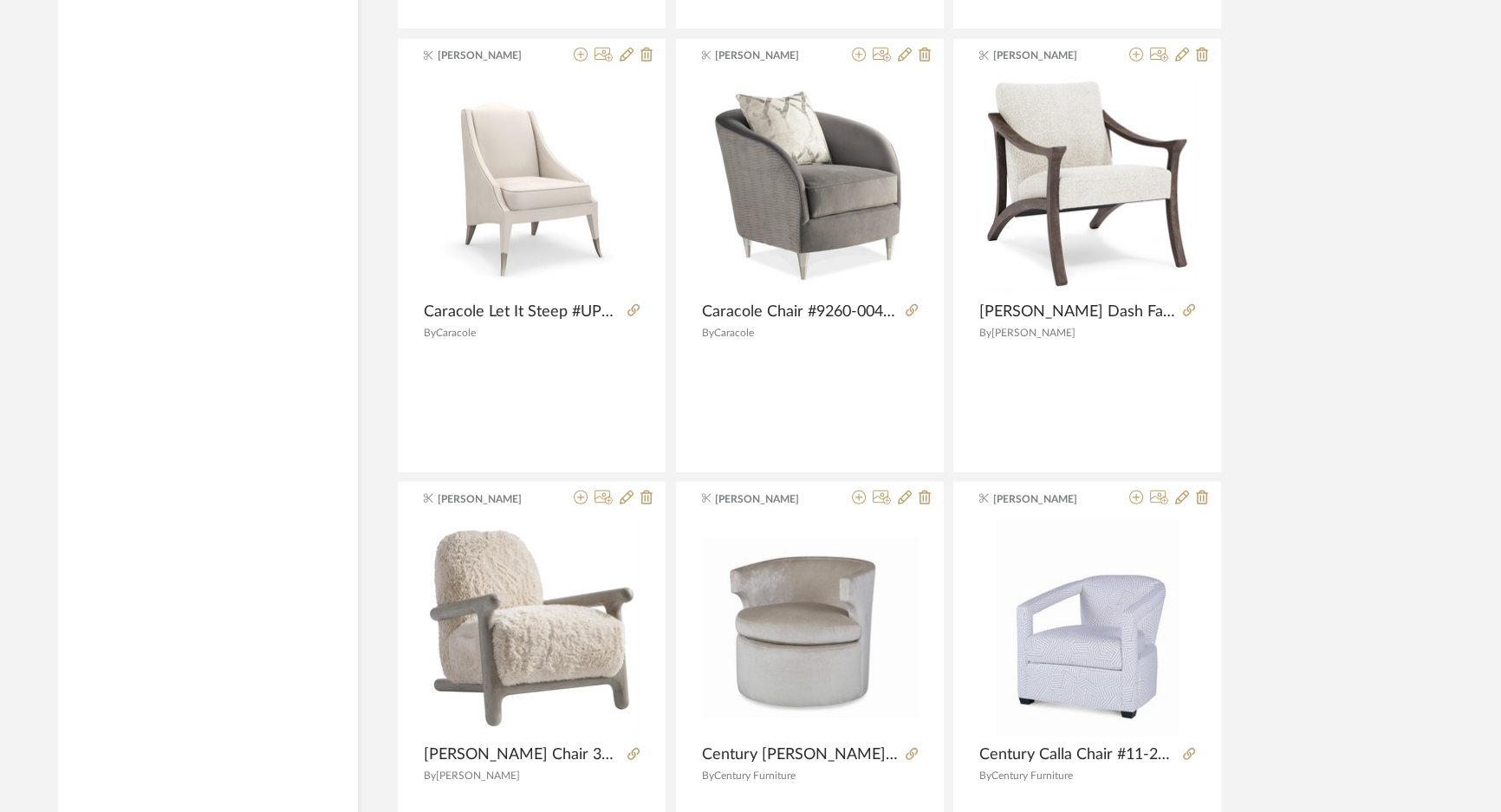
scroll to position [56091, 0]
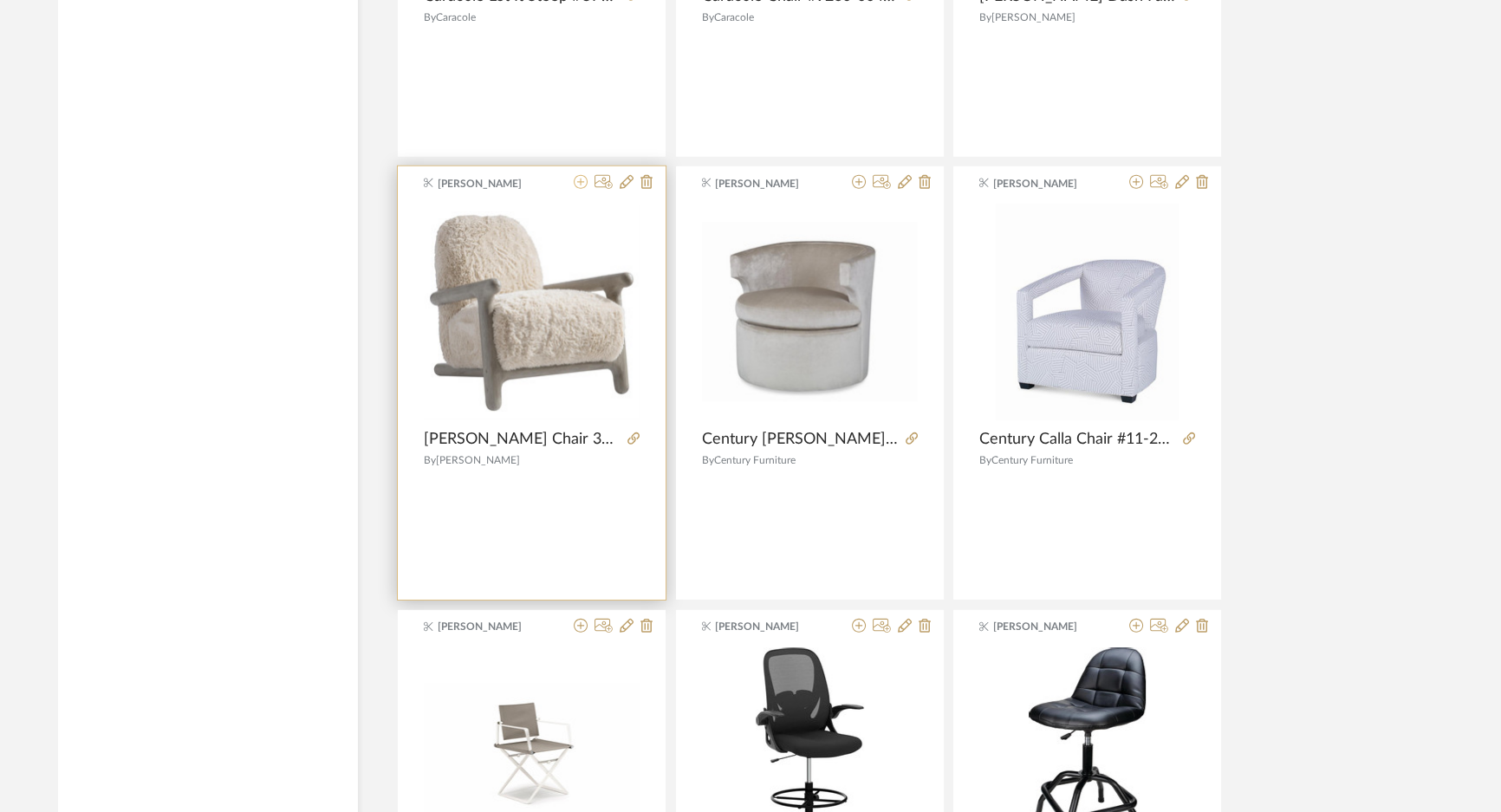
click at [576, 175] on icon at bounding box center [580, 181] width 14 height 14
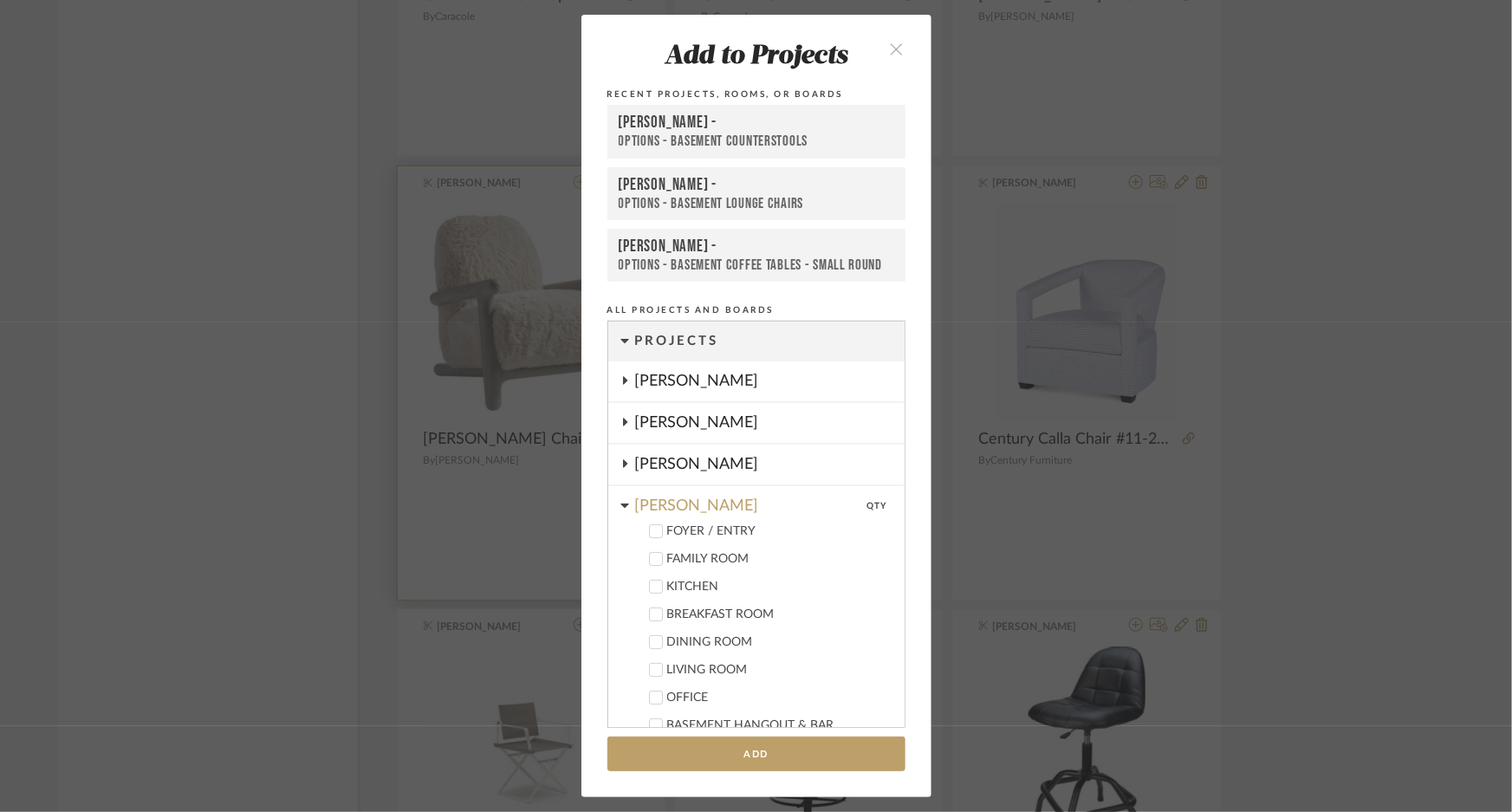
scroll to position [694, 0]
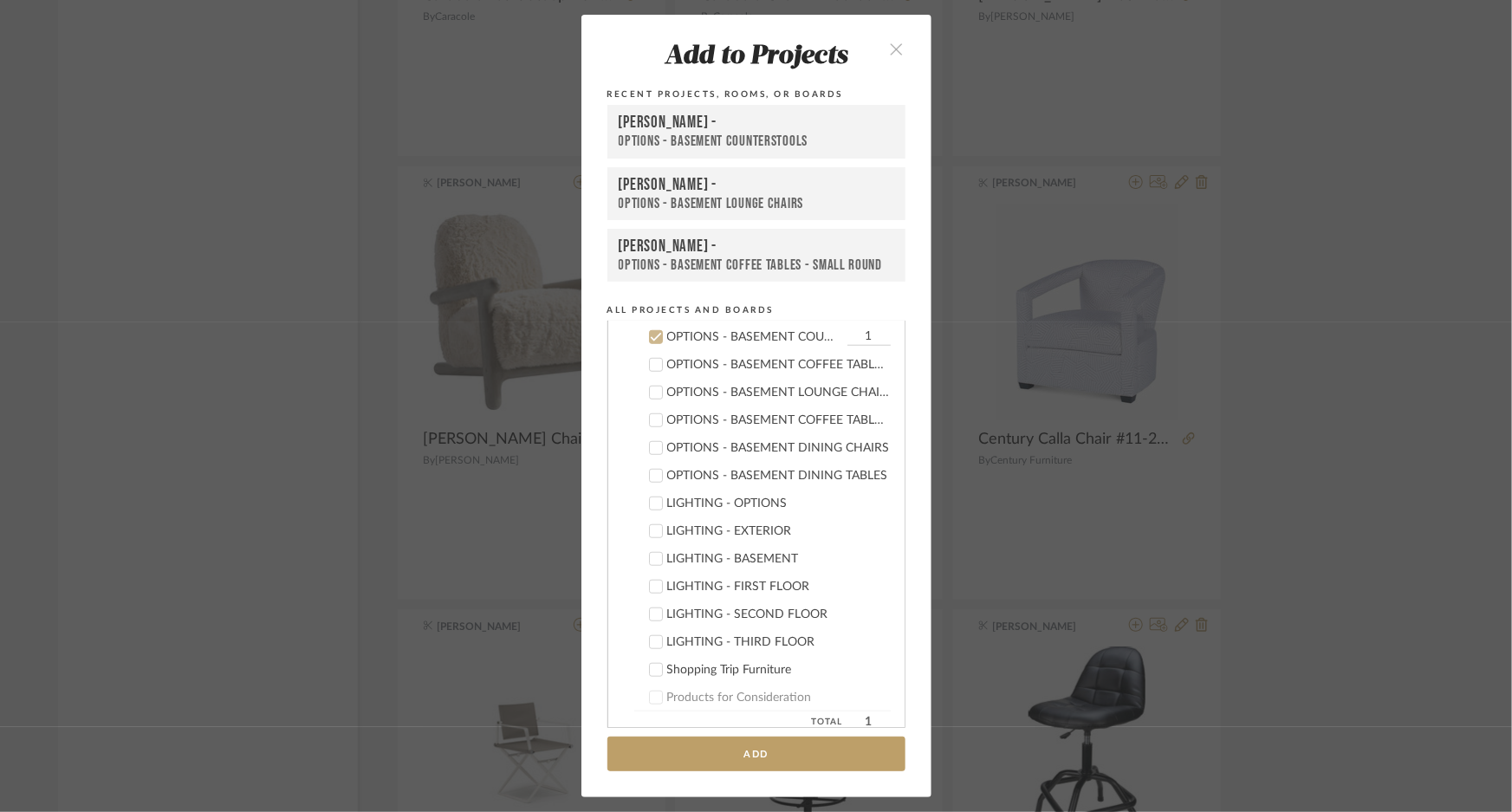
click at [692, 190] on div "[PERSON_NAME] -" at bounding box center [756, 185] width 275 height 20
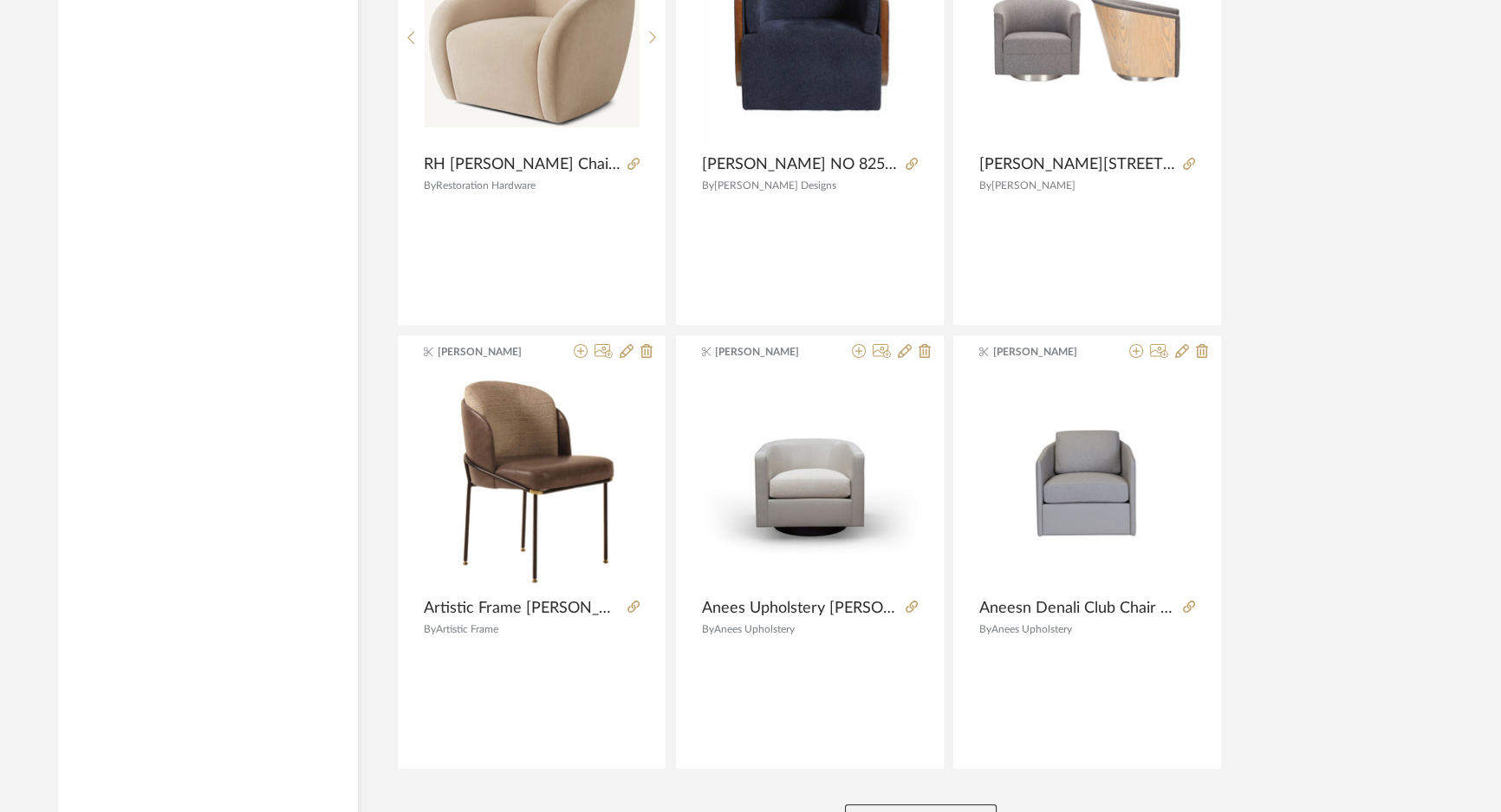
scroll to position [58257, 0]
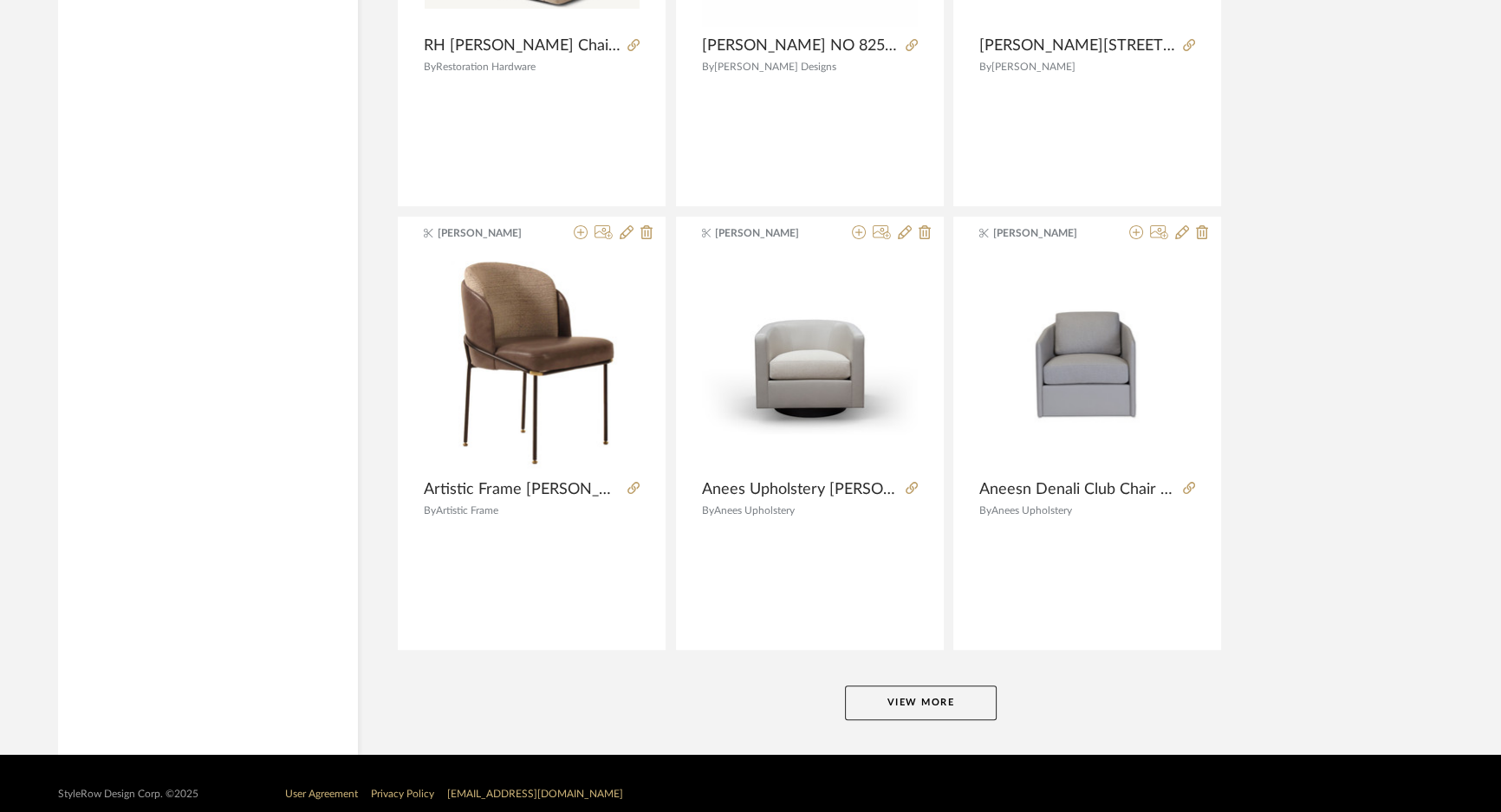
click at [892, 685] on button "View More" at bounding box center [920, 703] width 151 height 35
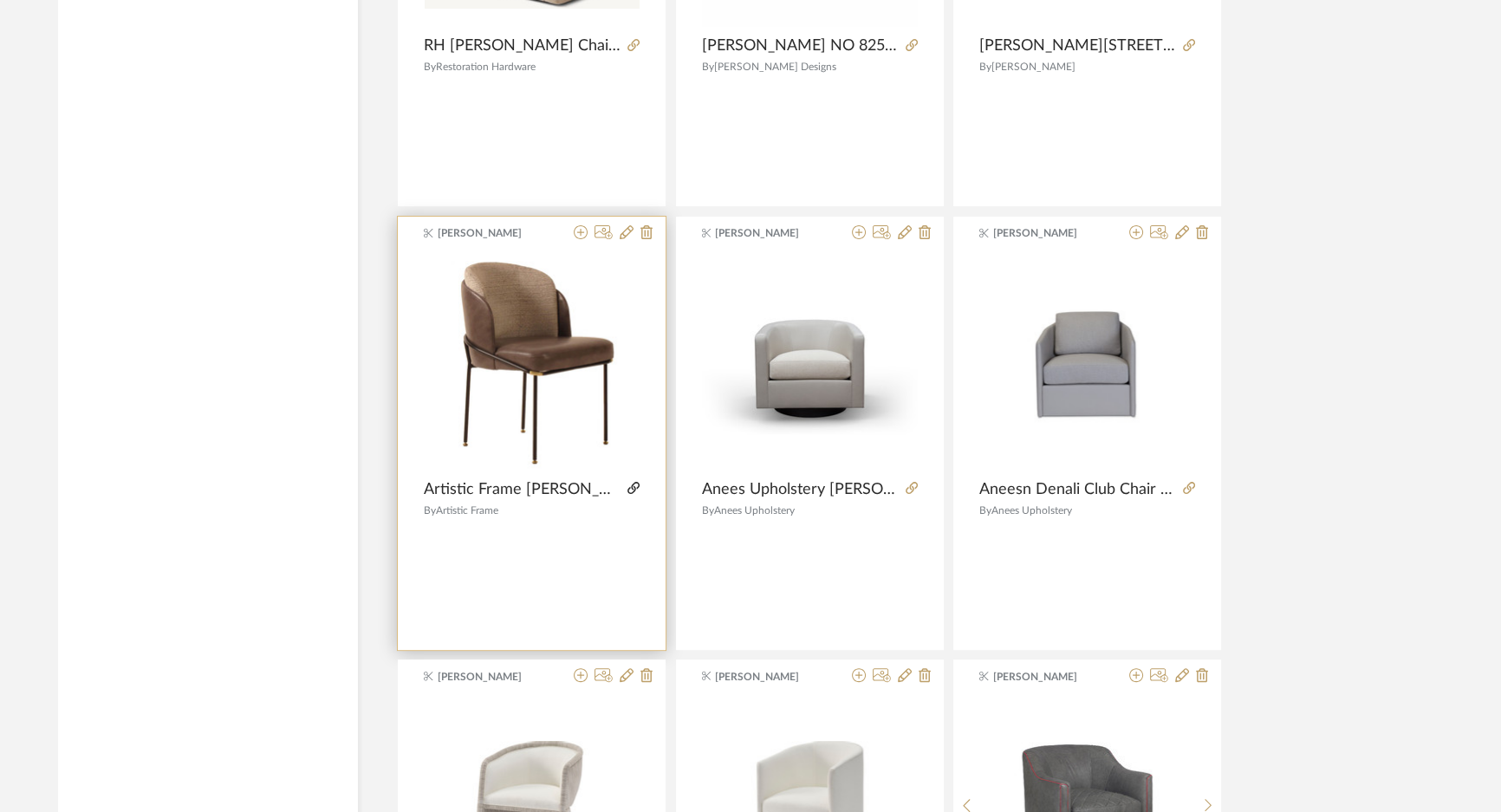
click at [633, 482] on icon at bounding box center [632, 488] width 12 height 12
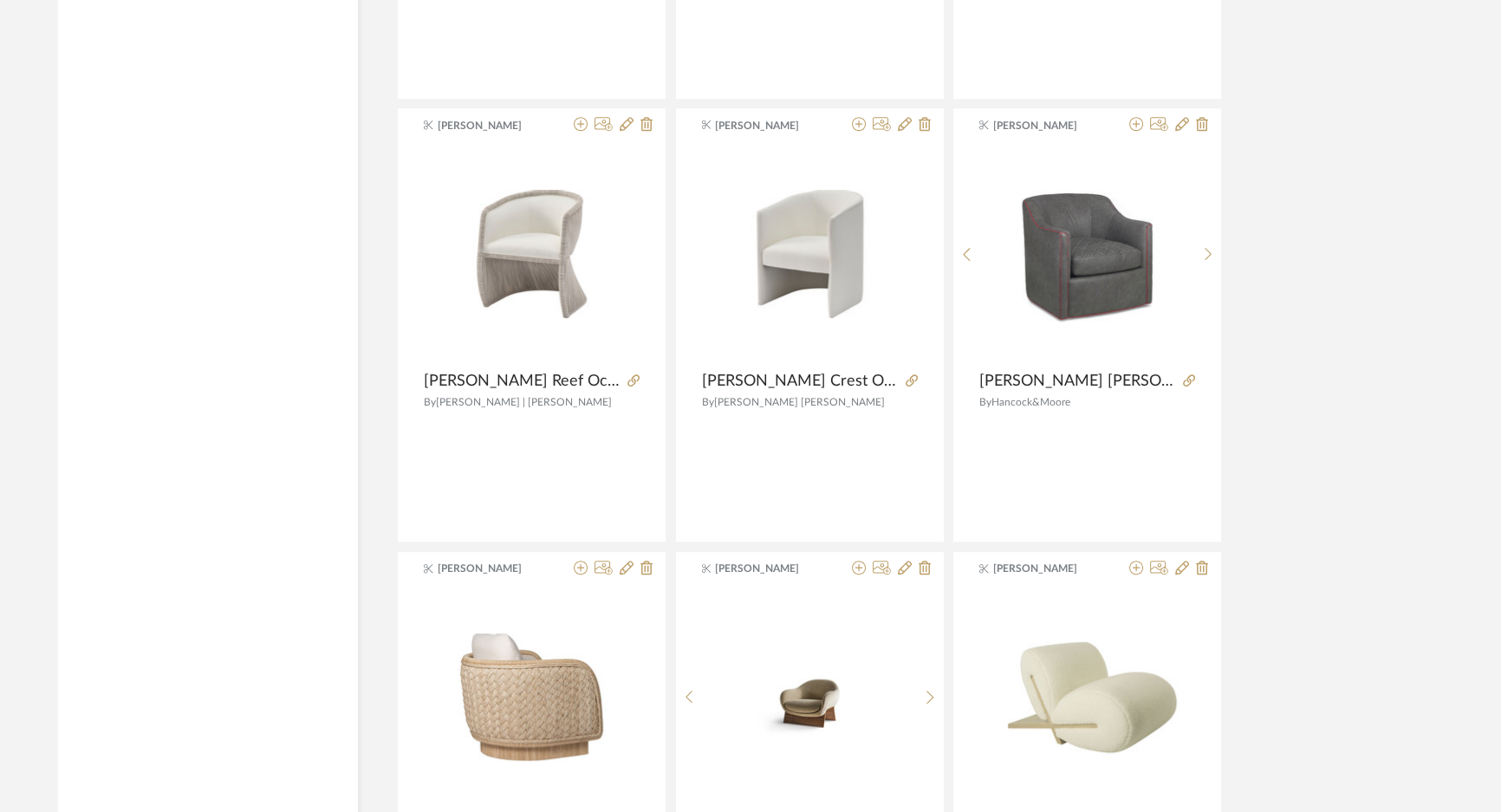
scroll to position [59124, 0]
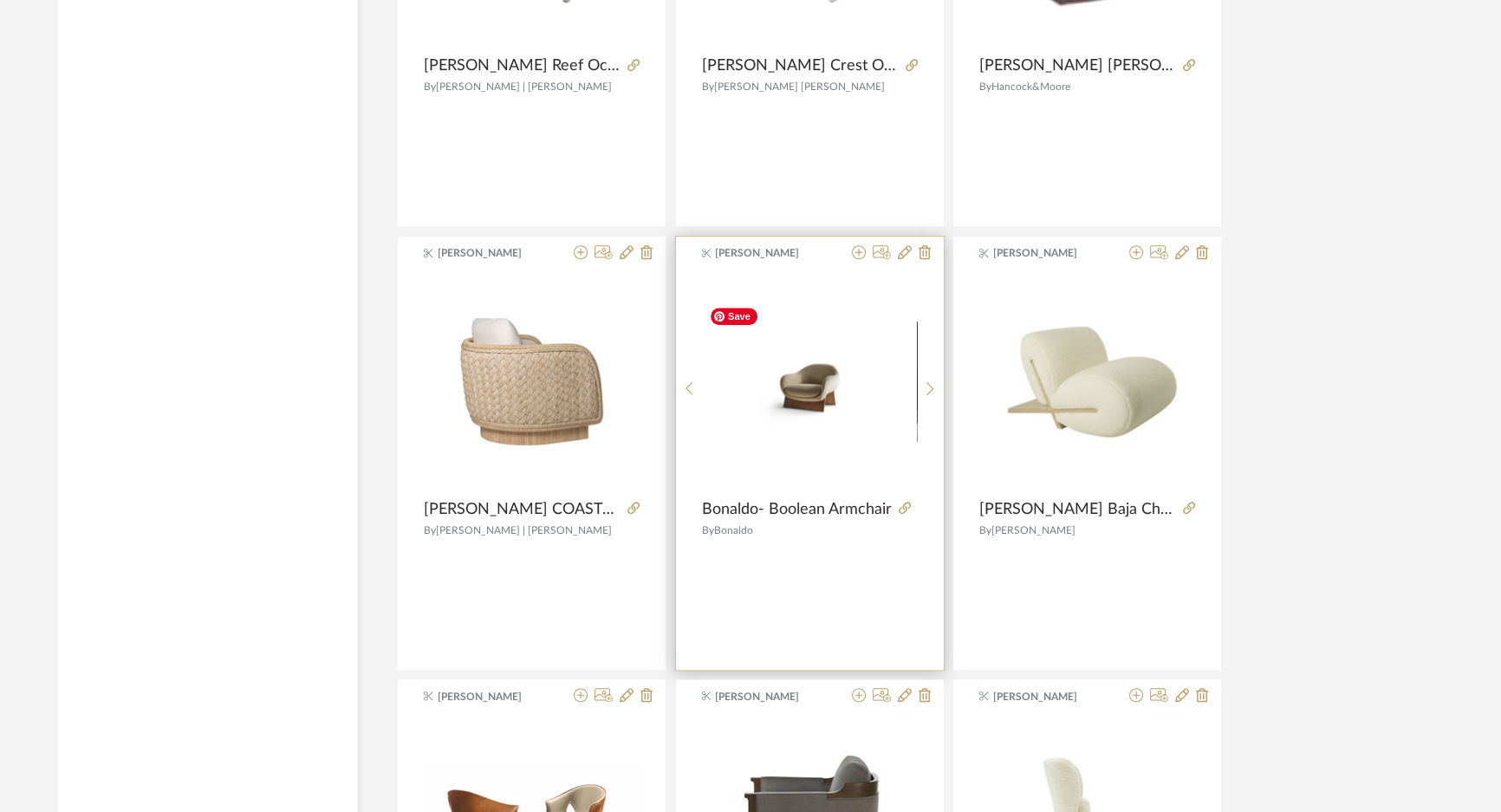
click at [830, 377] on img "0" at bounding box center [809, 382] width 215 height 121
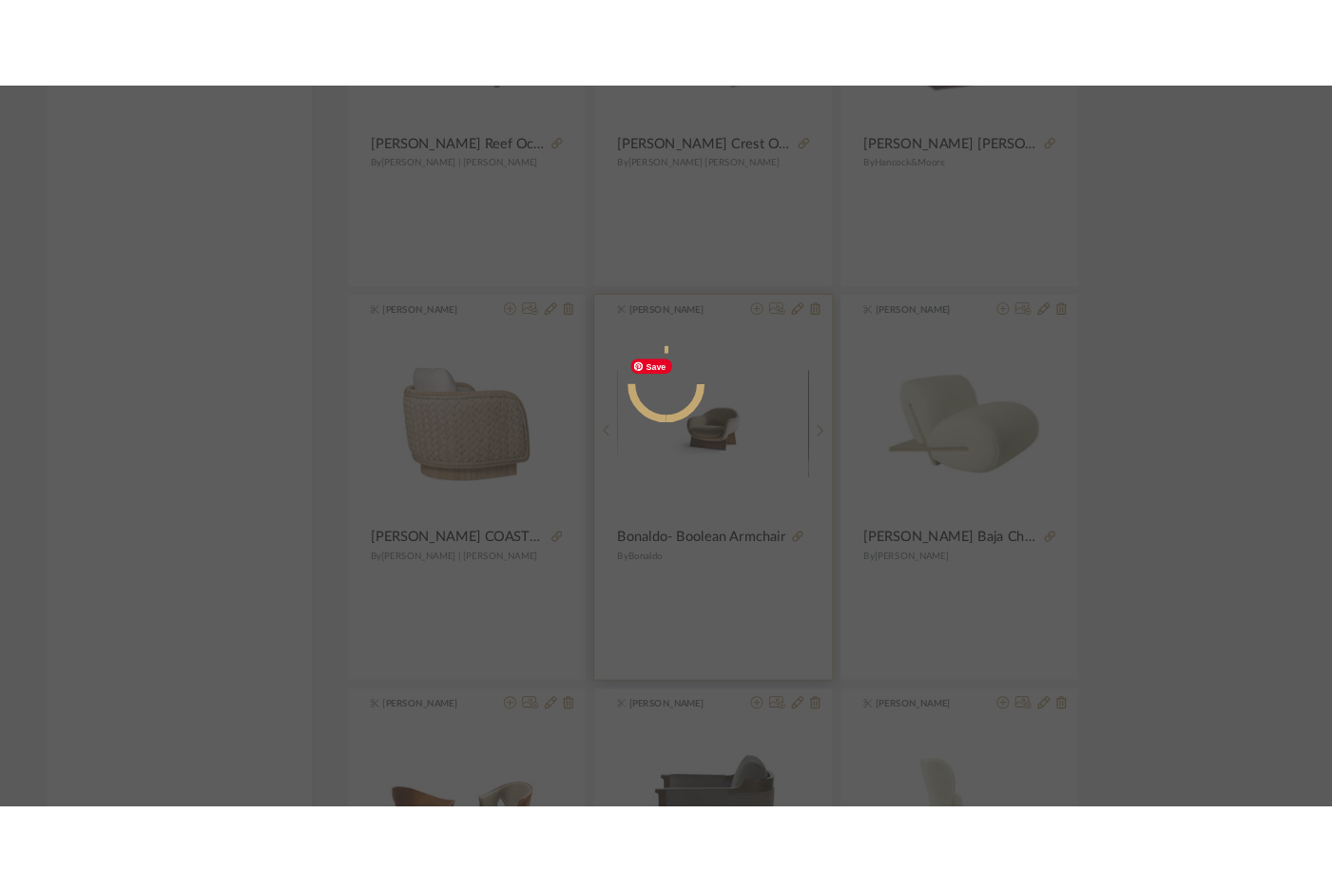
scroll to position [0, 0]
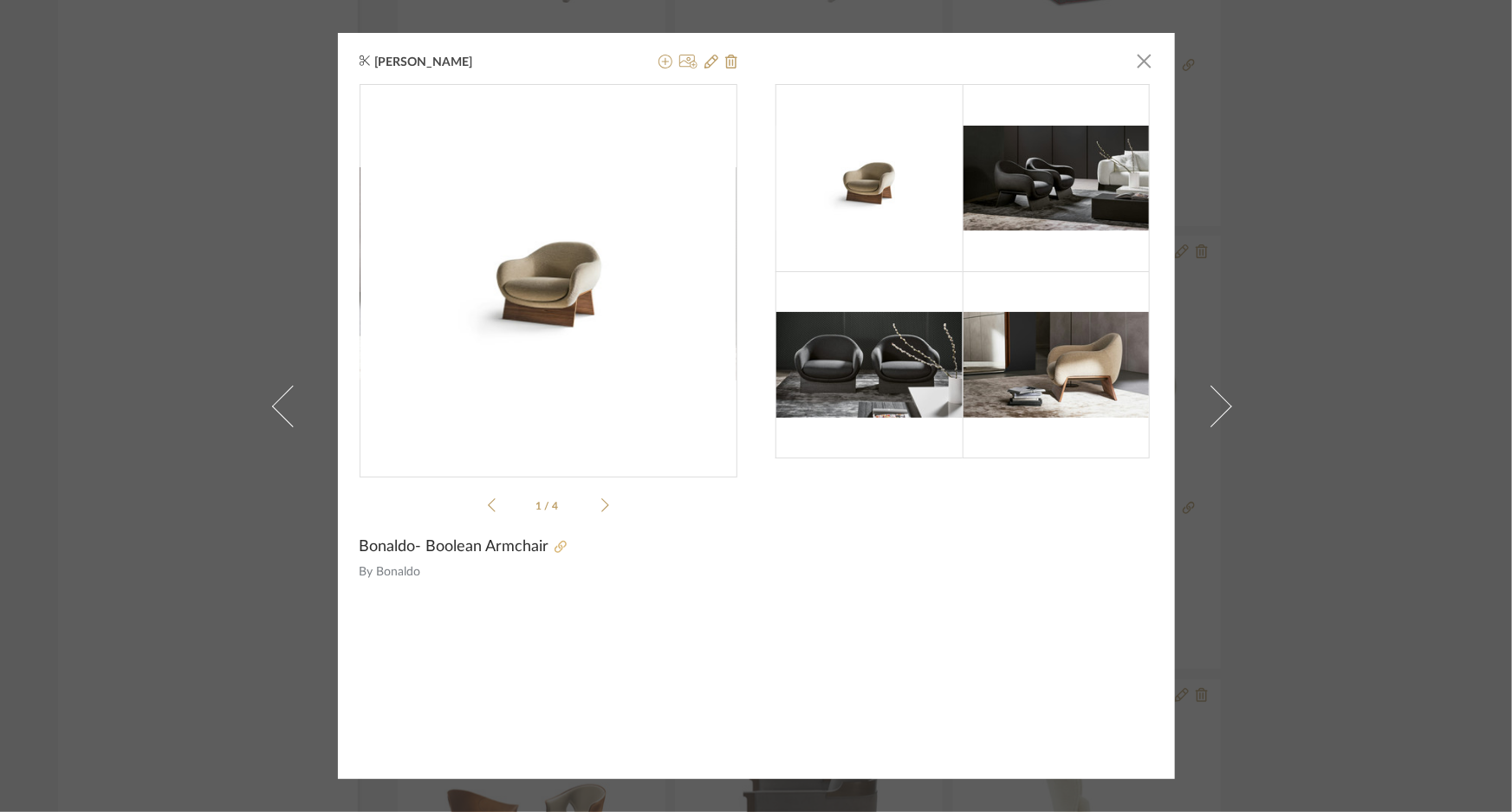
click at [555, 543] on icon at bounding box center [561, 546] width 12 height 12
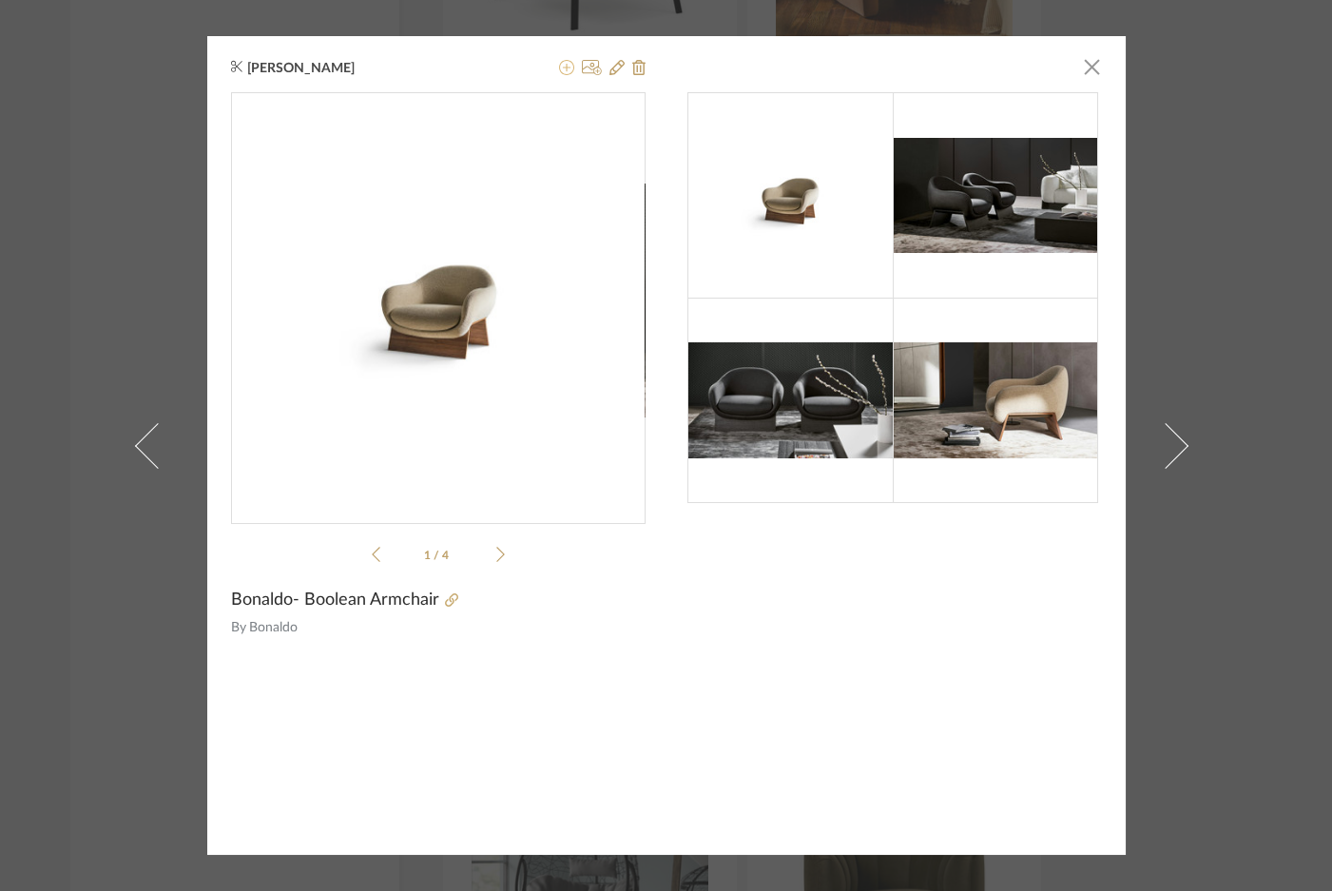
click at [559, 74] on icon at bounding box center [566, 67] width 15 height 15
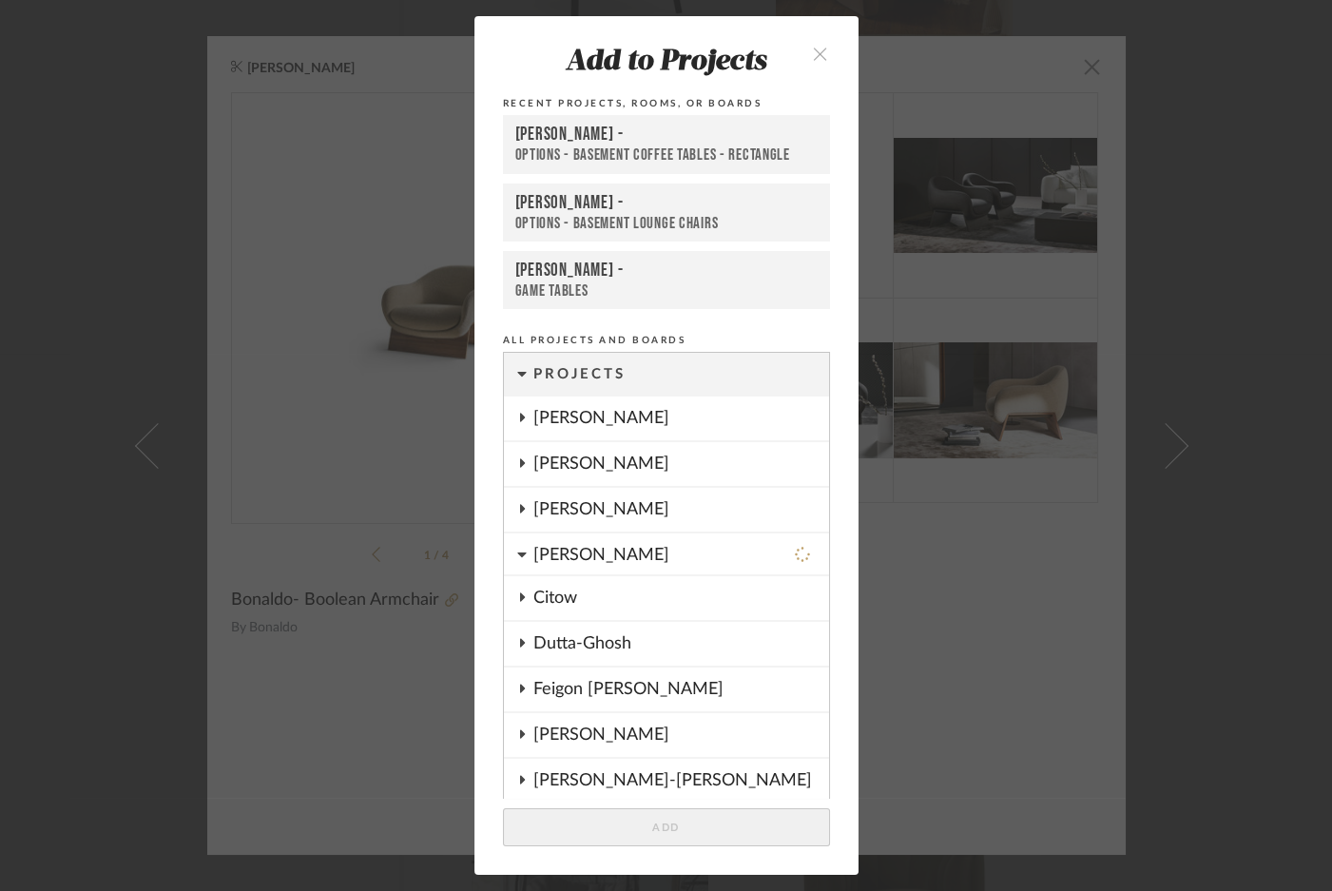
scroll to position [790, 0]
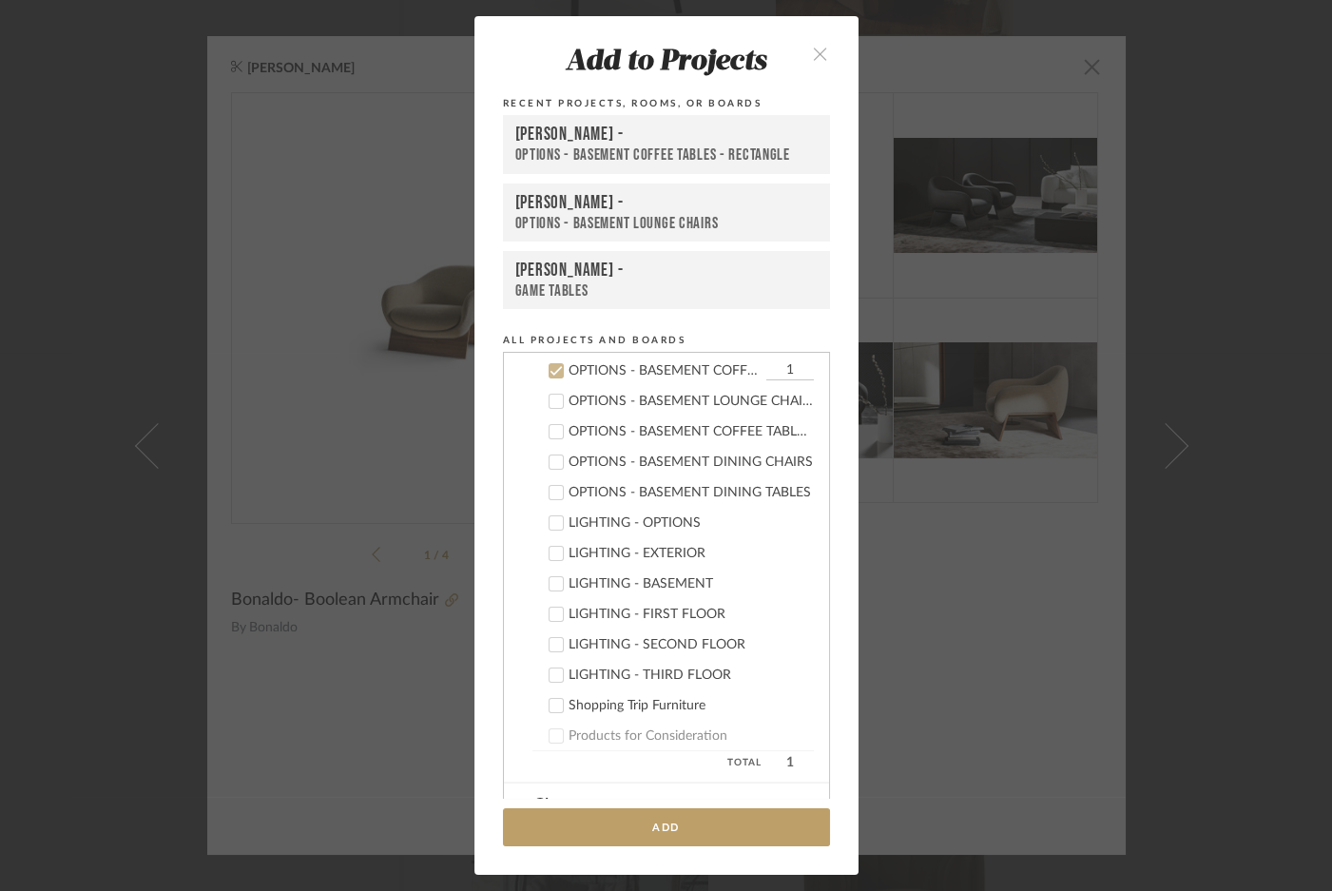
click at [609, 217] on div "OPTIONS - BASEMENT LOUNGE CHAIRS" at bounding box center [666, 223] width 302 height 19
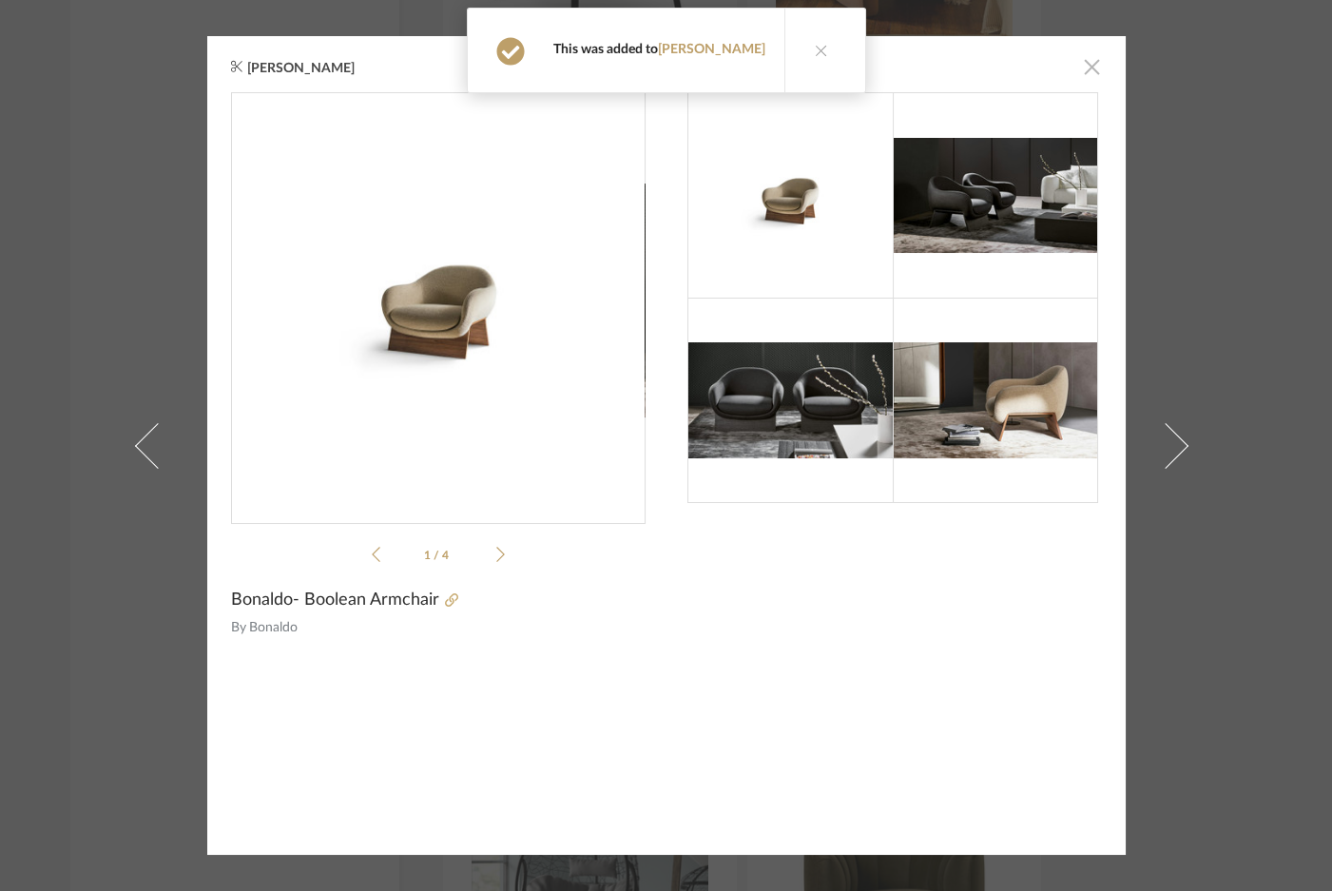
click at [1087, 67] on span "button" at bounding box center [1093, 67] width 38 height 38
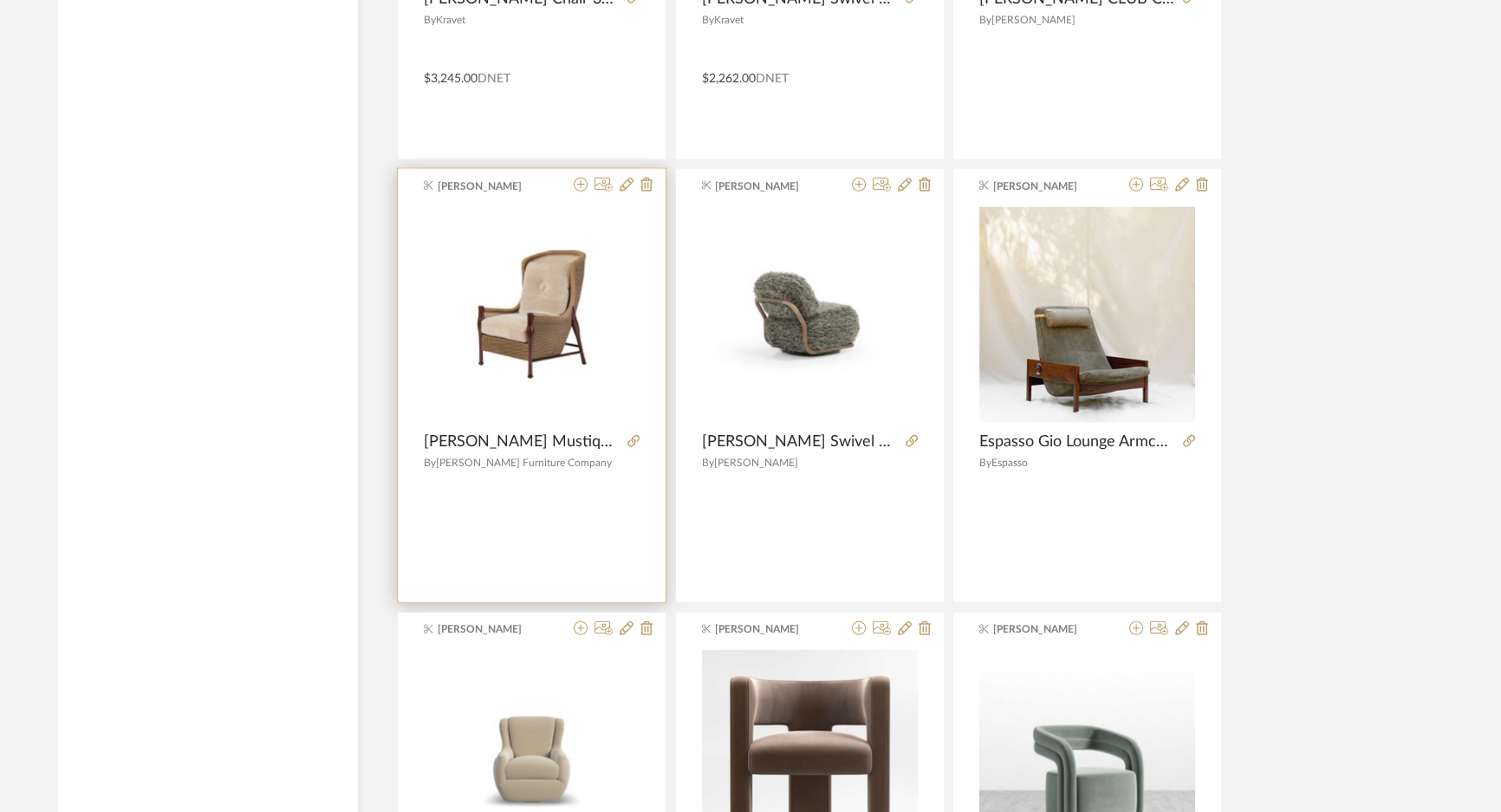
scroll to position [63102, 0]
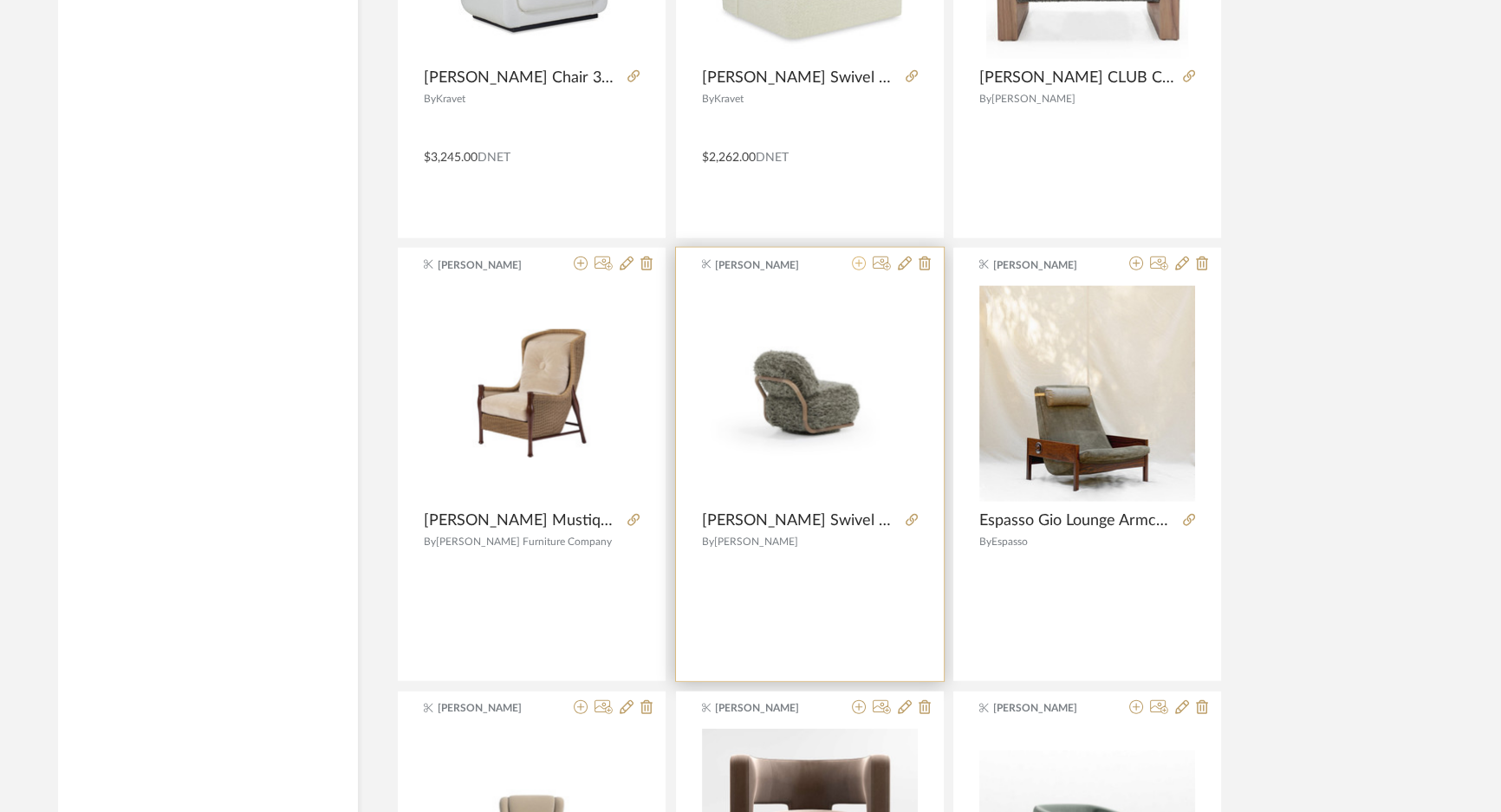
click at [856, 256] on icon at bounding box center [858, 262] width 14 height 14
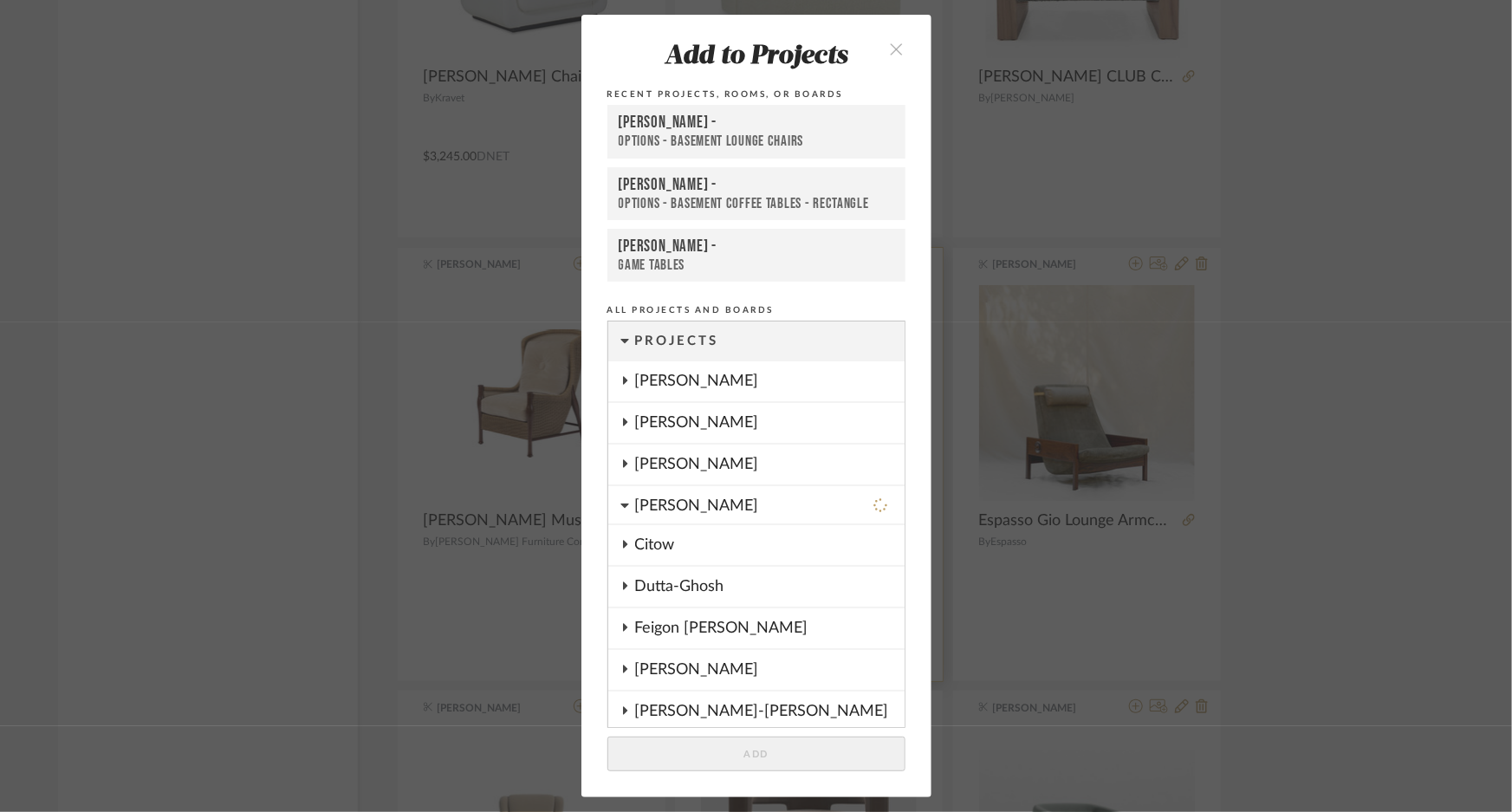
scroll to position [749, 0]
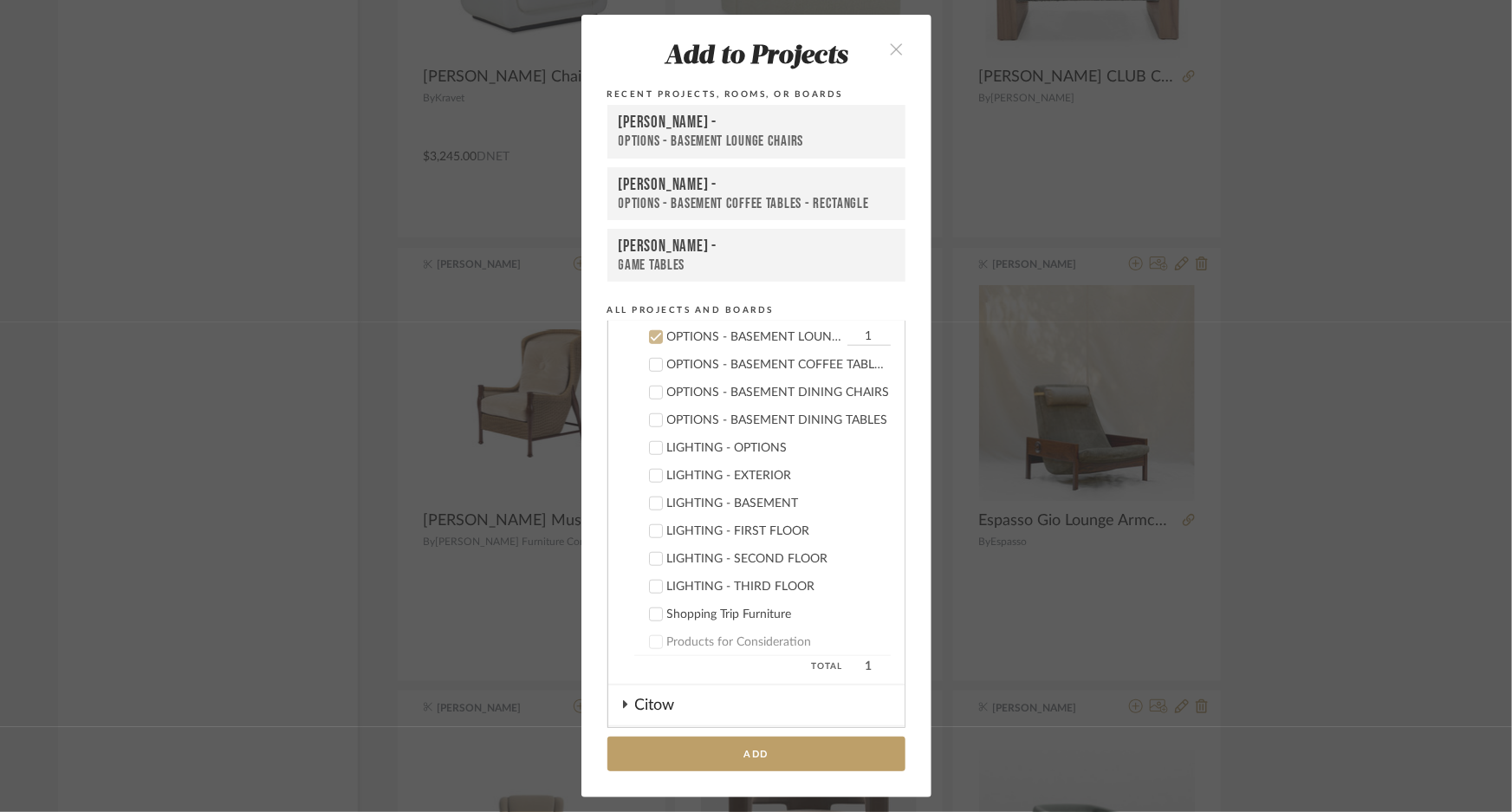
click at [715, 129] on div "[PERSON_NAME] -" at bounding box center [756, 123] width 275 height 21
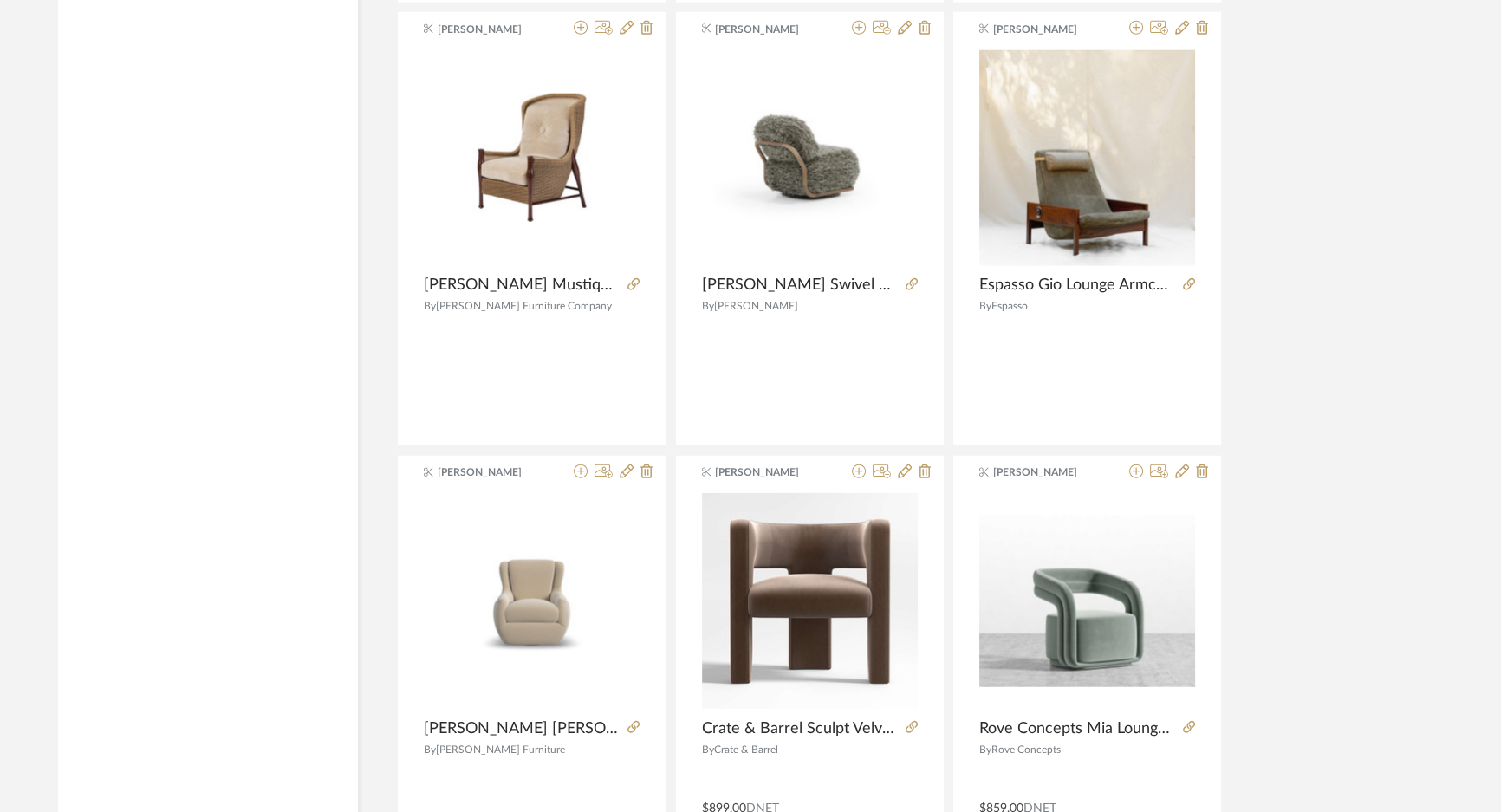
scroll to position [63574, 0]
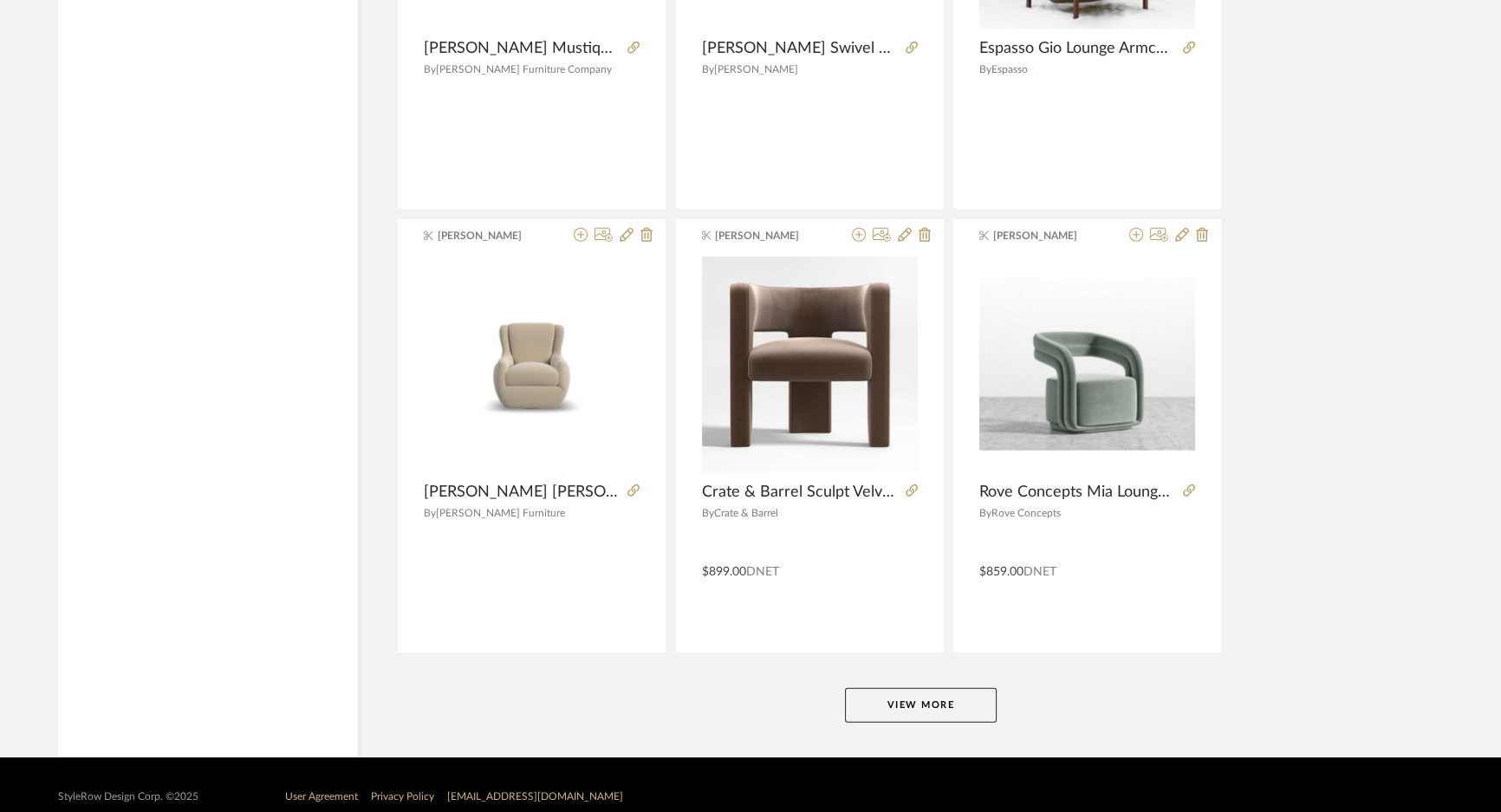
click at [946, 688] on button "View More" at bounding box center [920, 705] width 151 height 35
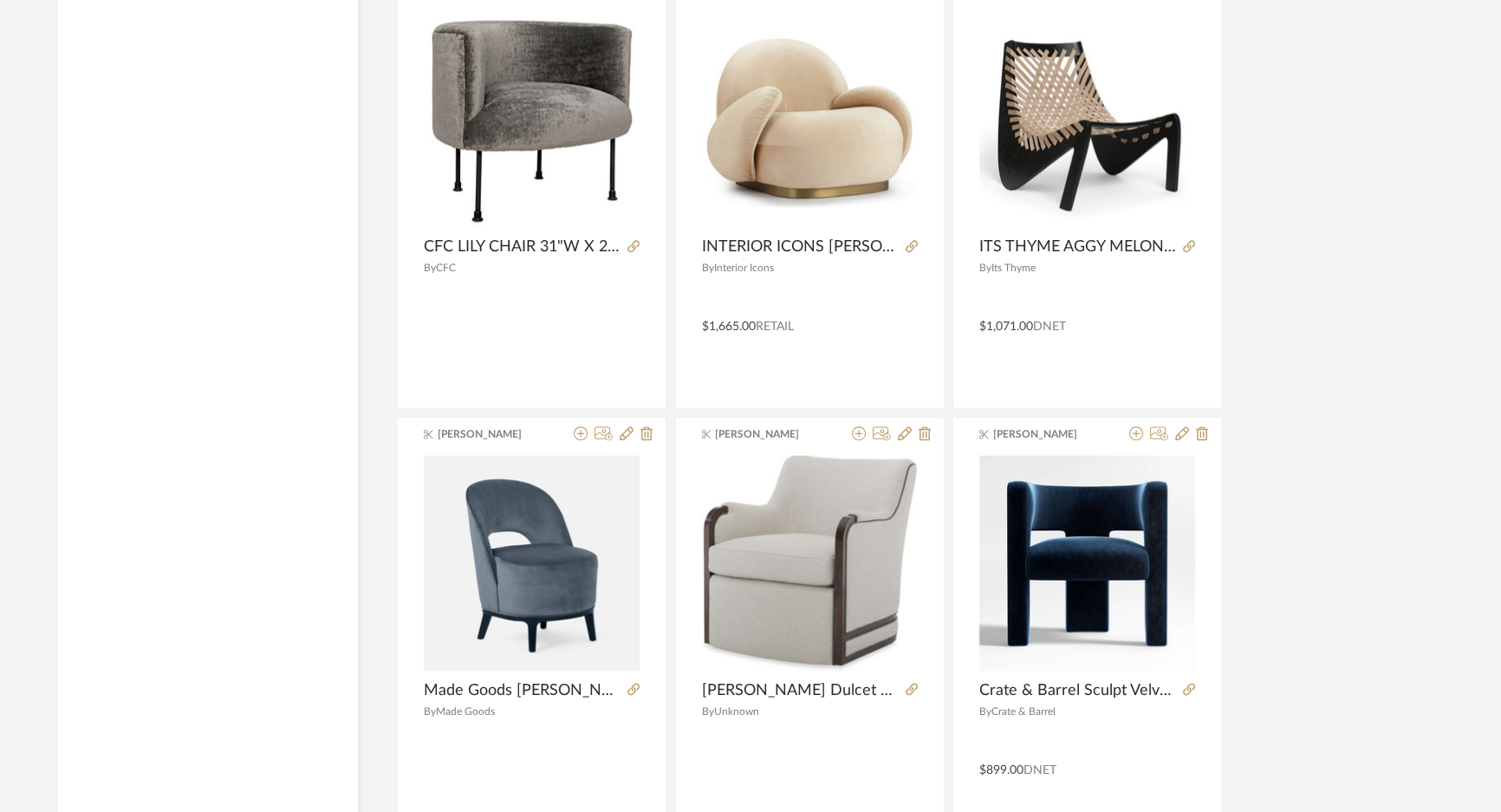
scroll to position [68892, 0]
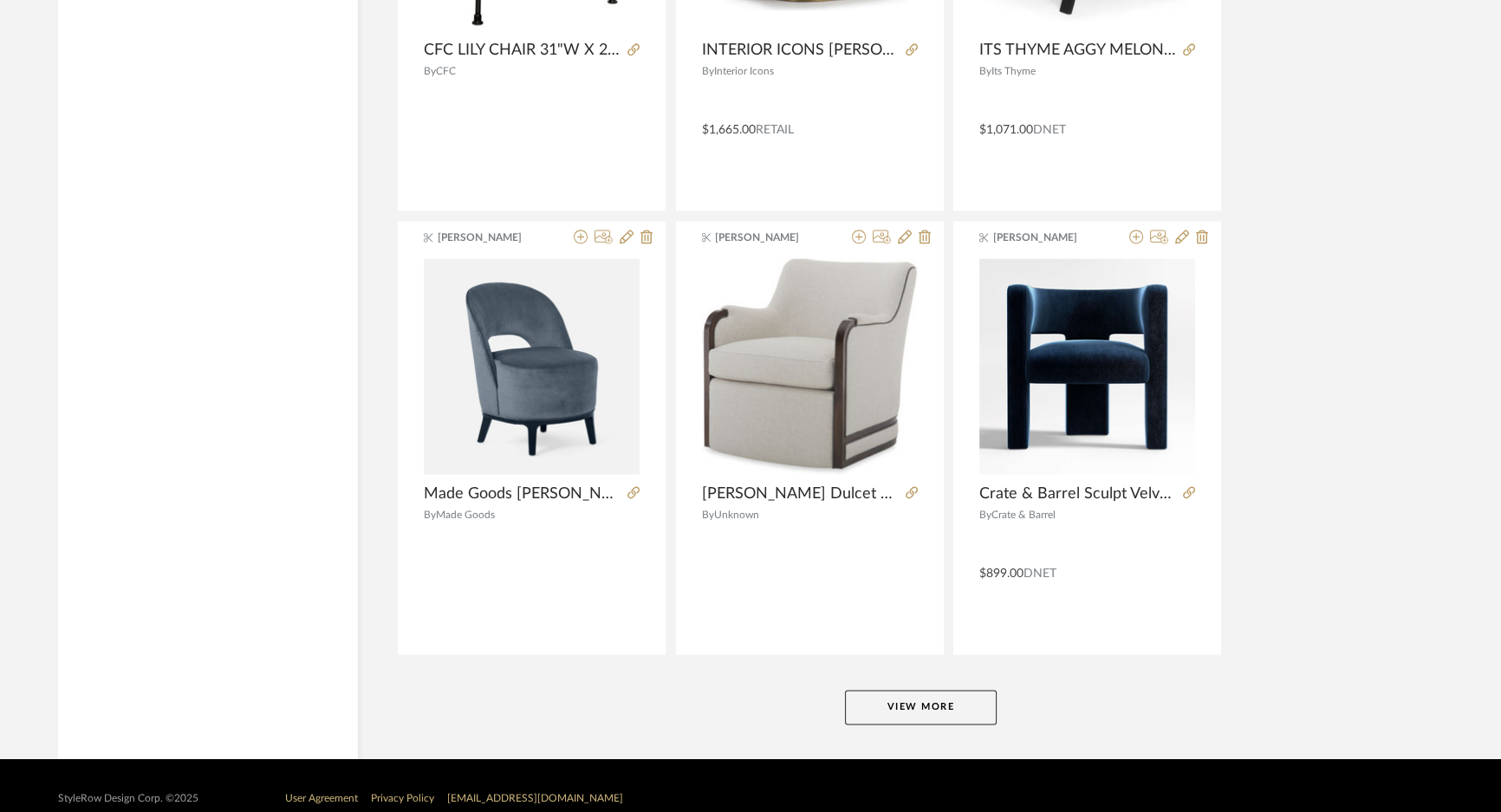
click at [957, 690] on button "View More" at bounding box center [920, 707] width 151 height 35
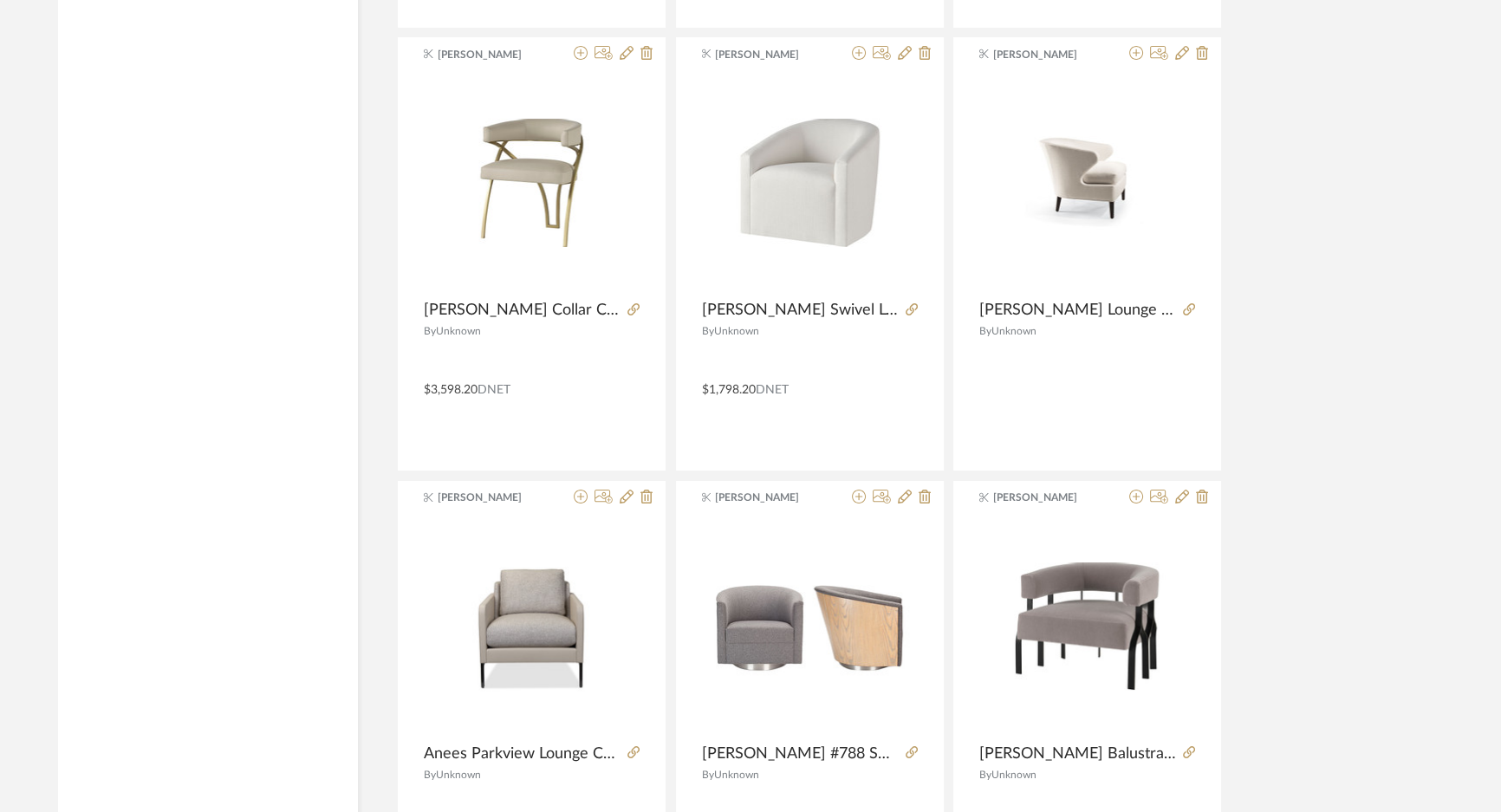
scroll to position [74207, 0]
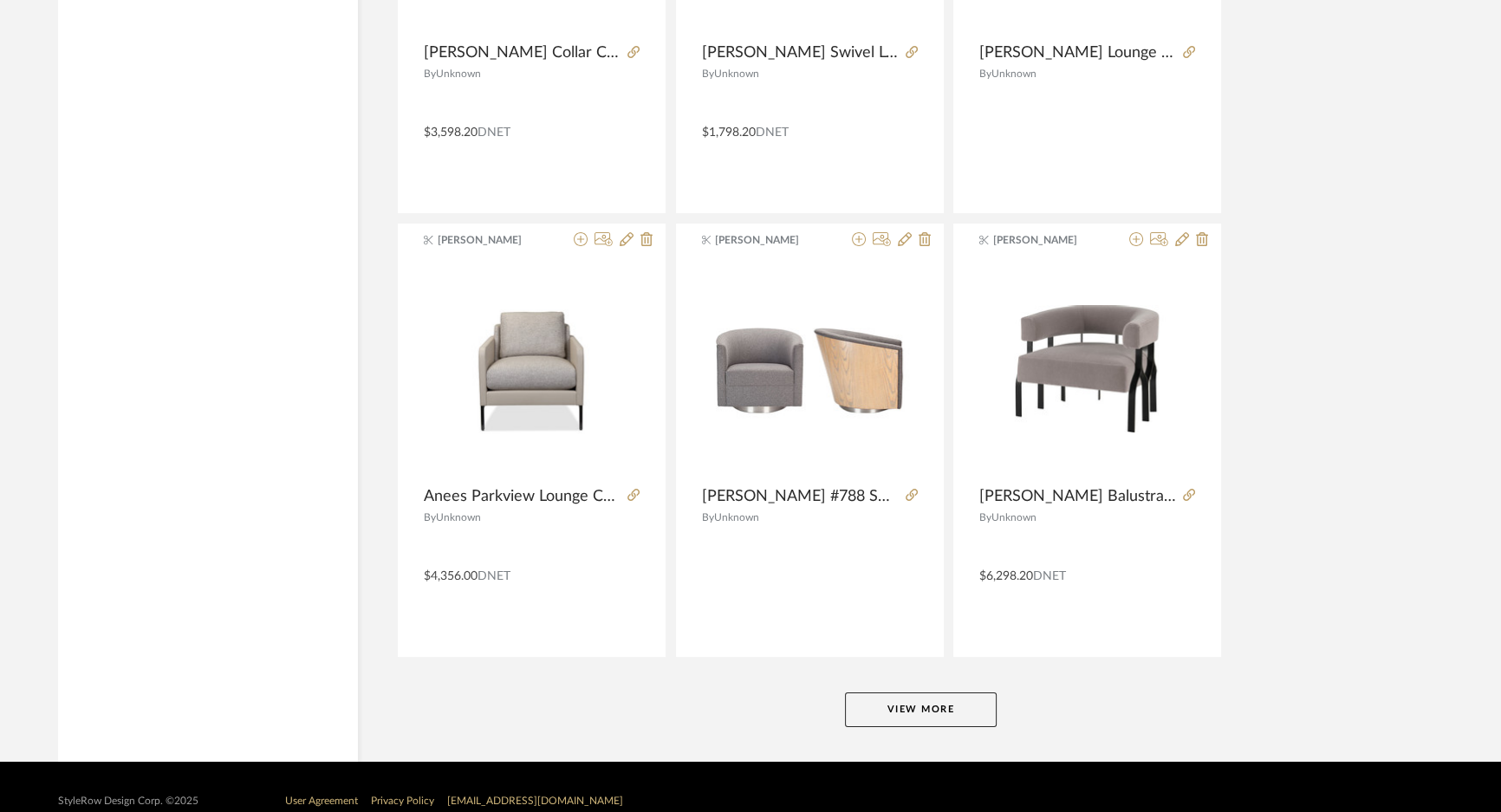
click at [869, 693] on button "View More" at bounding box center [920, 710] width 151 height 35
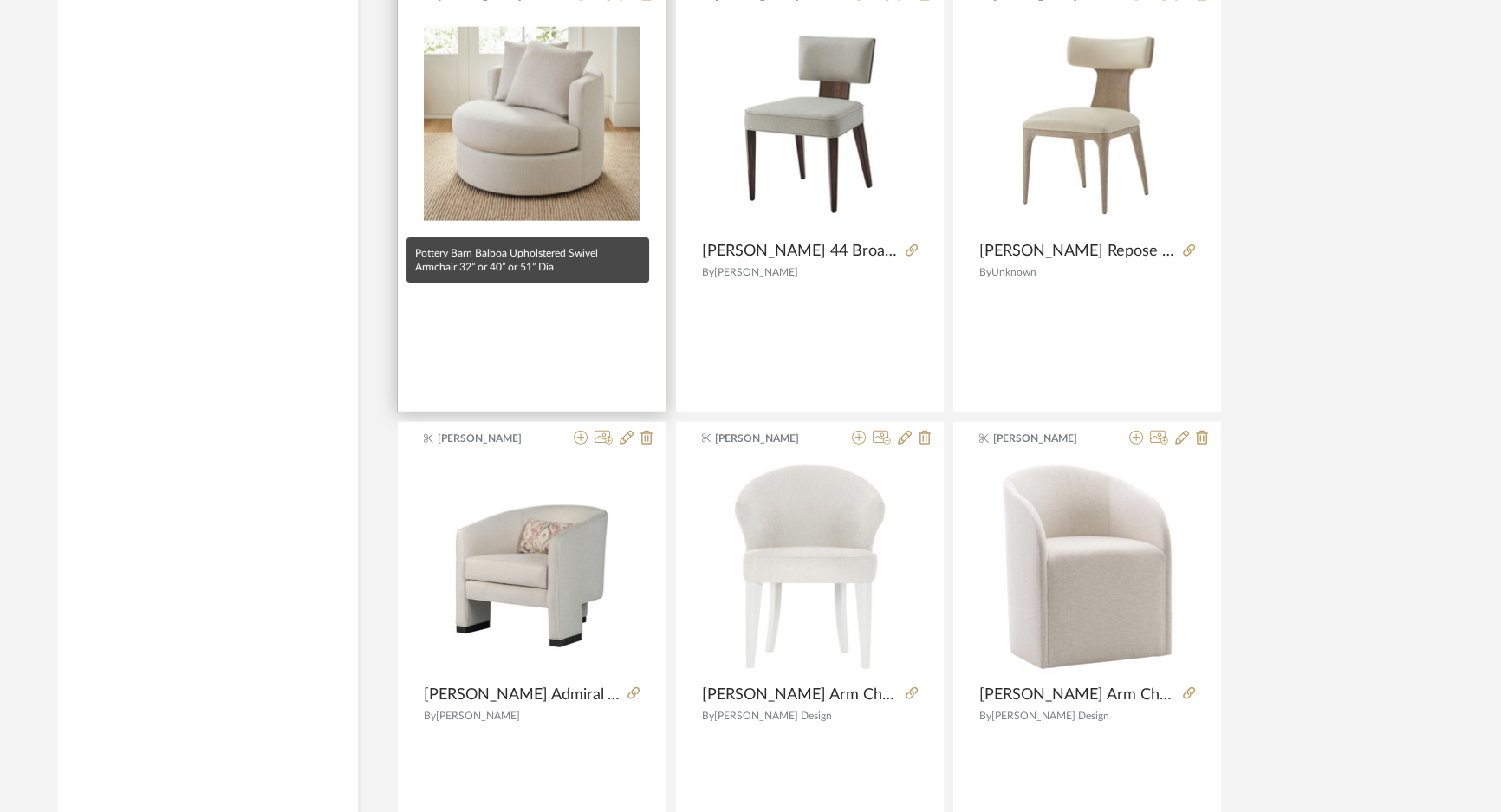
scroll to position [79249, 0]
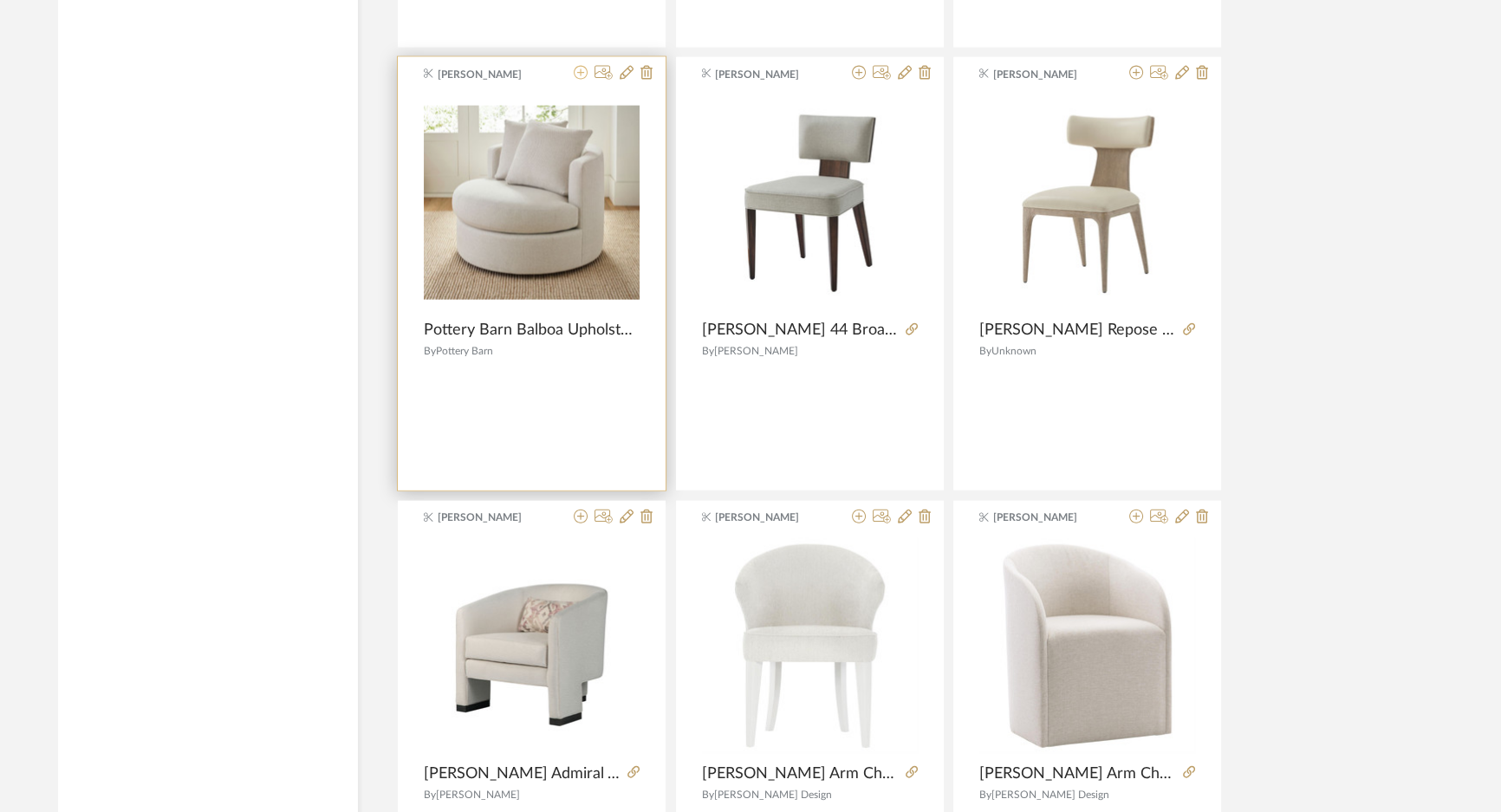
click at [581, 66] on icon at bounding box center [580, 72] width 14 height 14
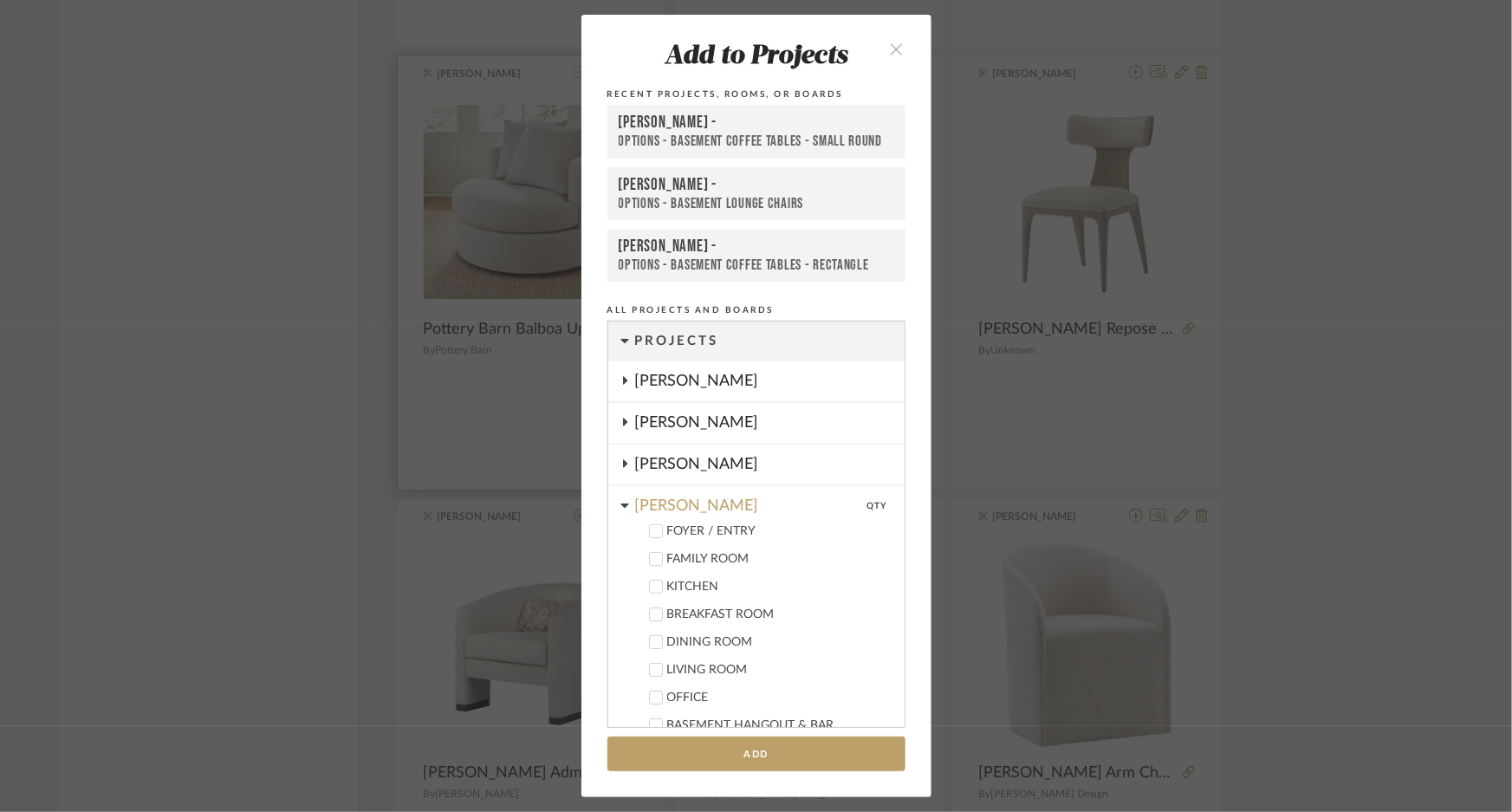
scroll to position [776, 0]
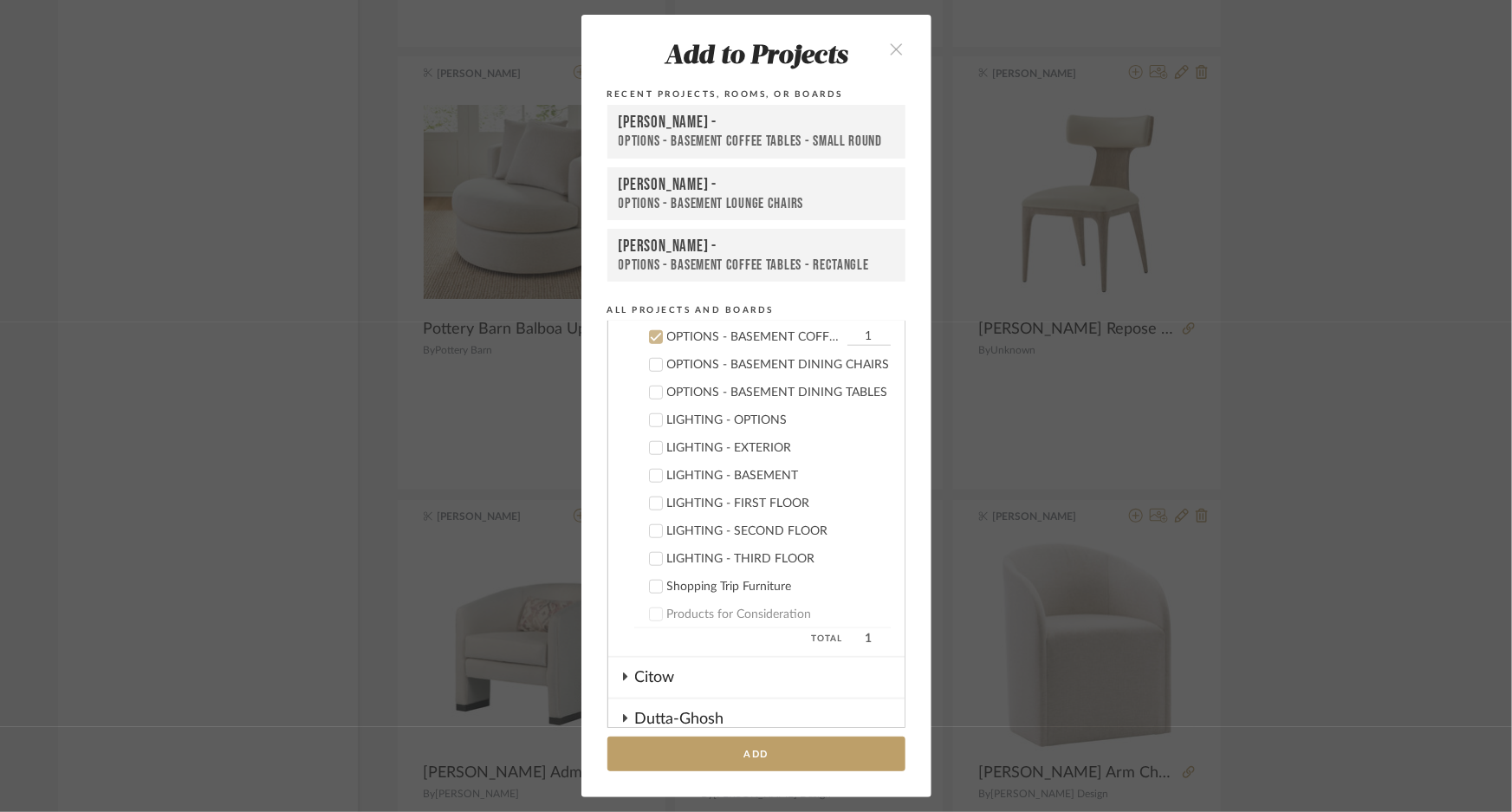
click at [897, 53] on icon "close" at bounding box center [898, 49] width 15 height 15
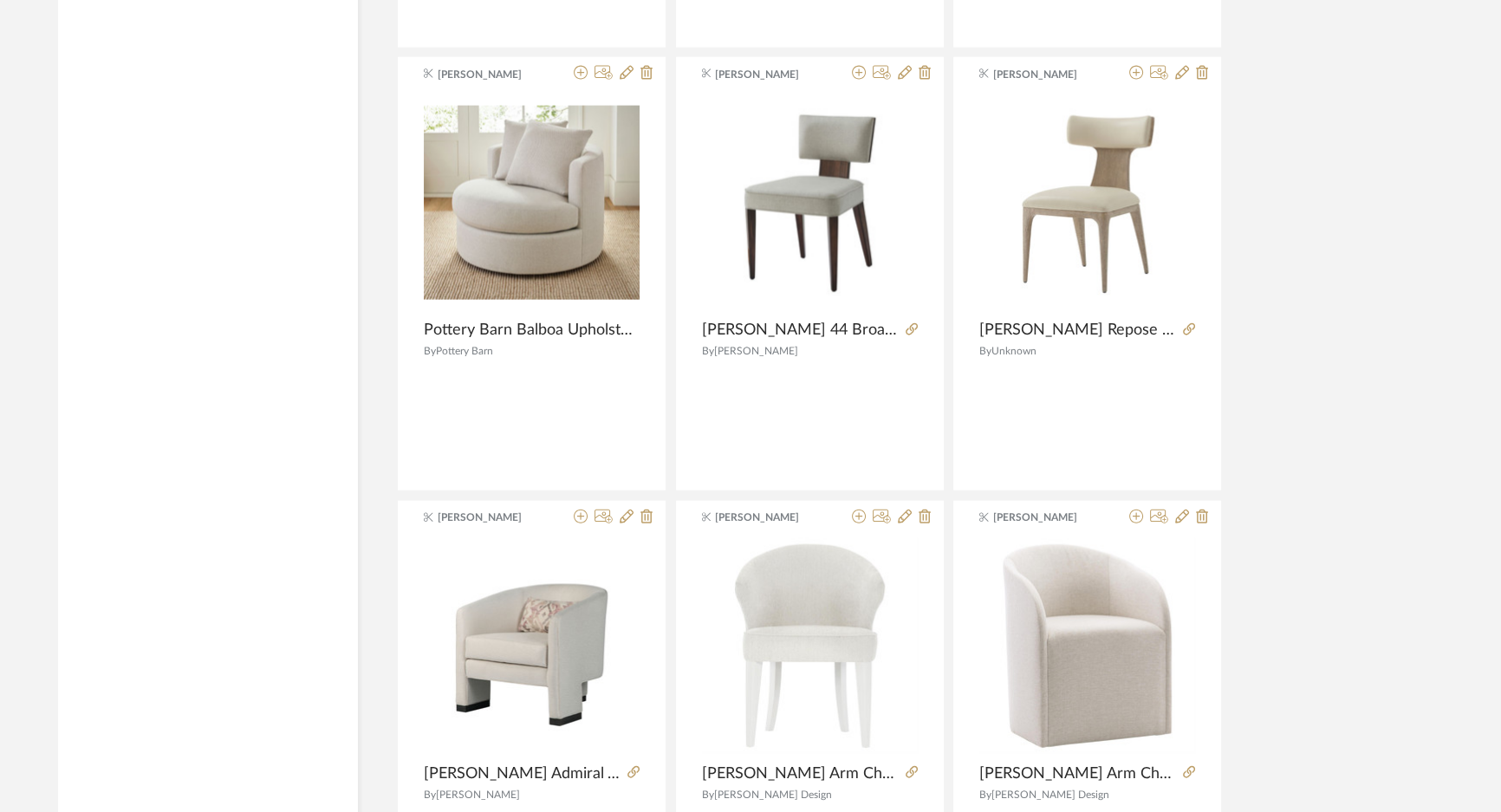
scroll to position [79525, 0]
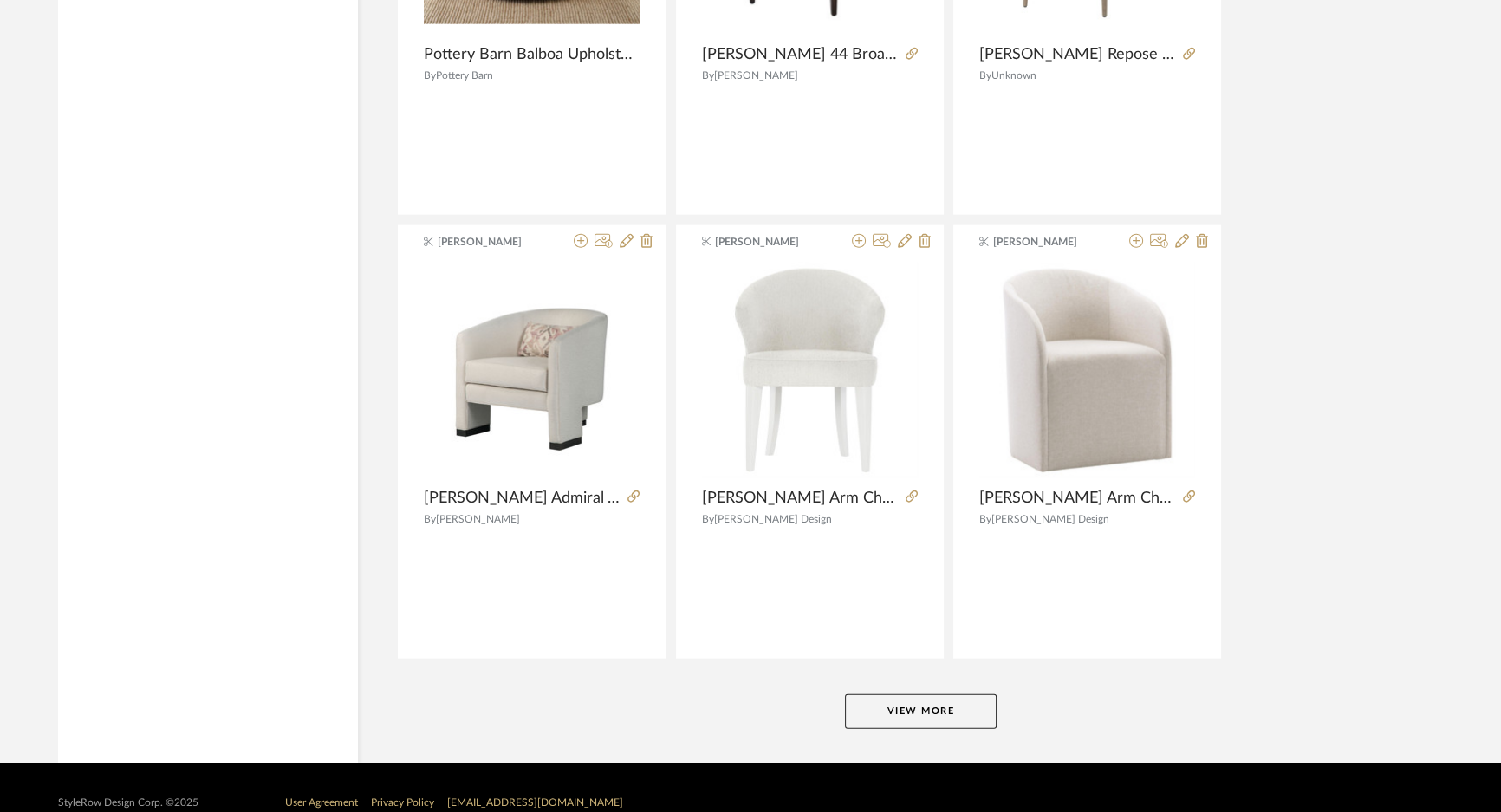
click at [927, 694] on button "View More" at bounding box center [920, 712] width 151 height 35
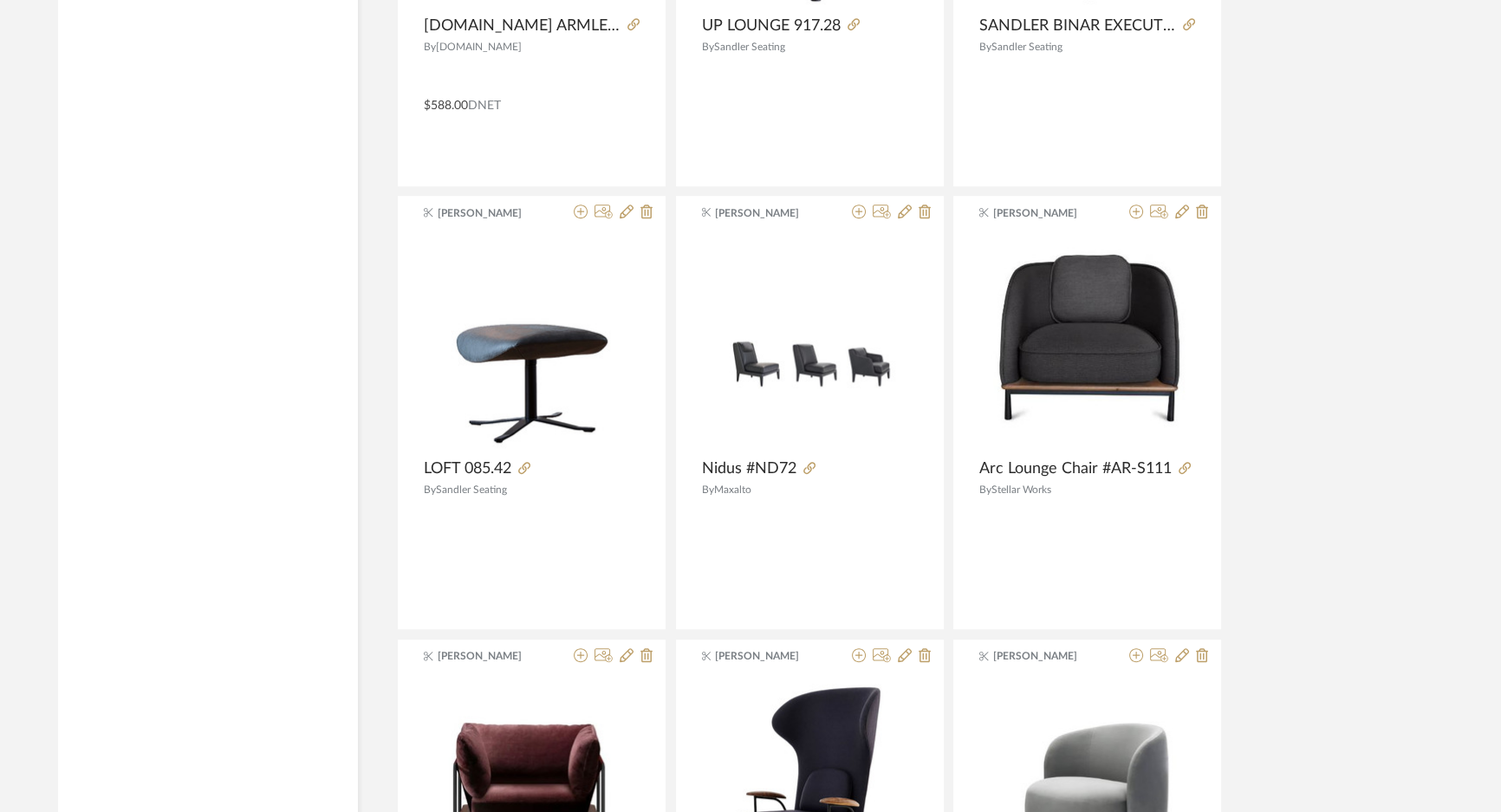
scroll to position [83857, 0]
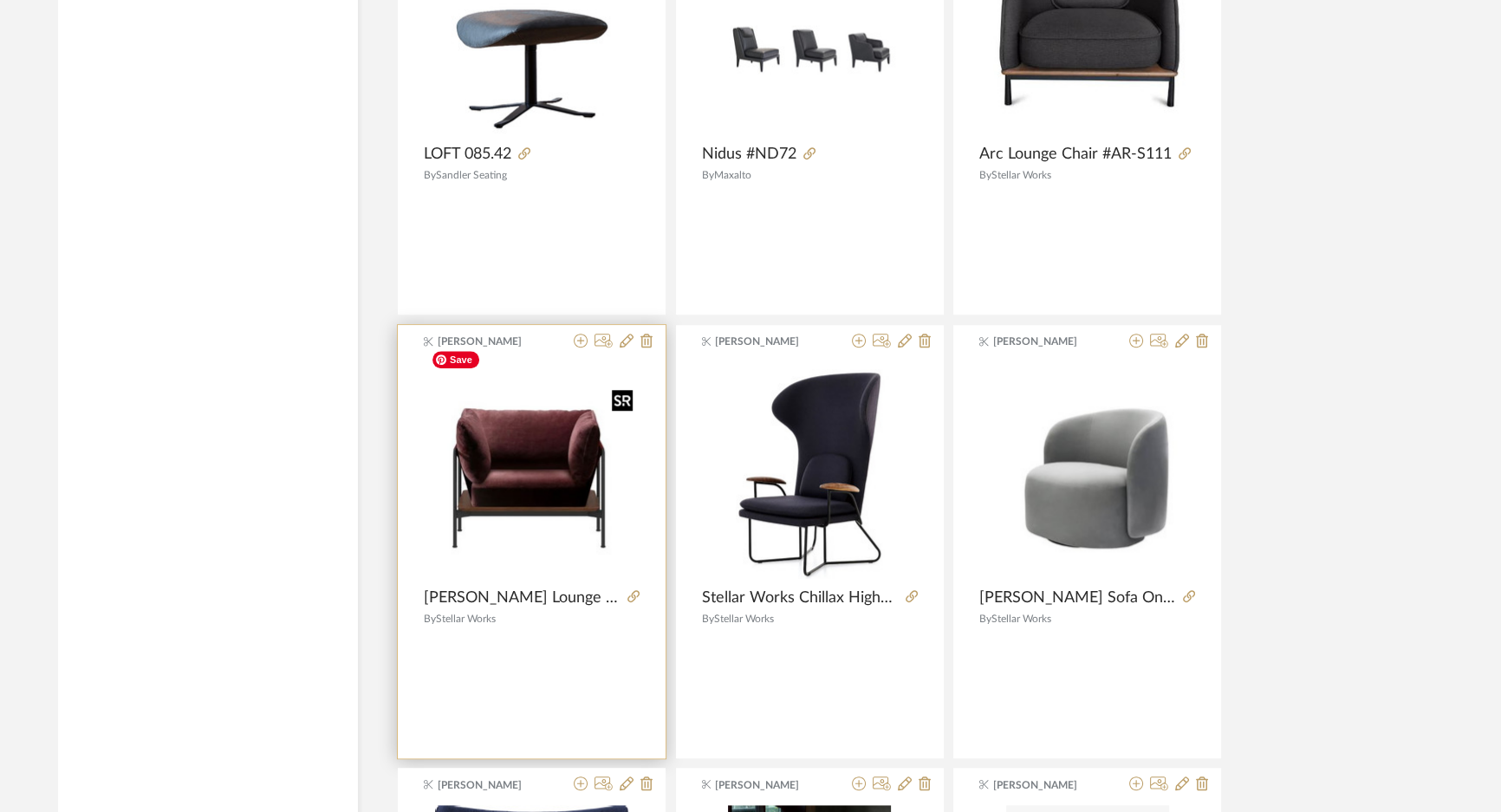
click at [567, 466] on img "0" at bounding box center [531, 469] width 216 height 192
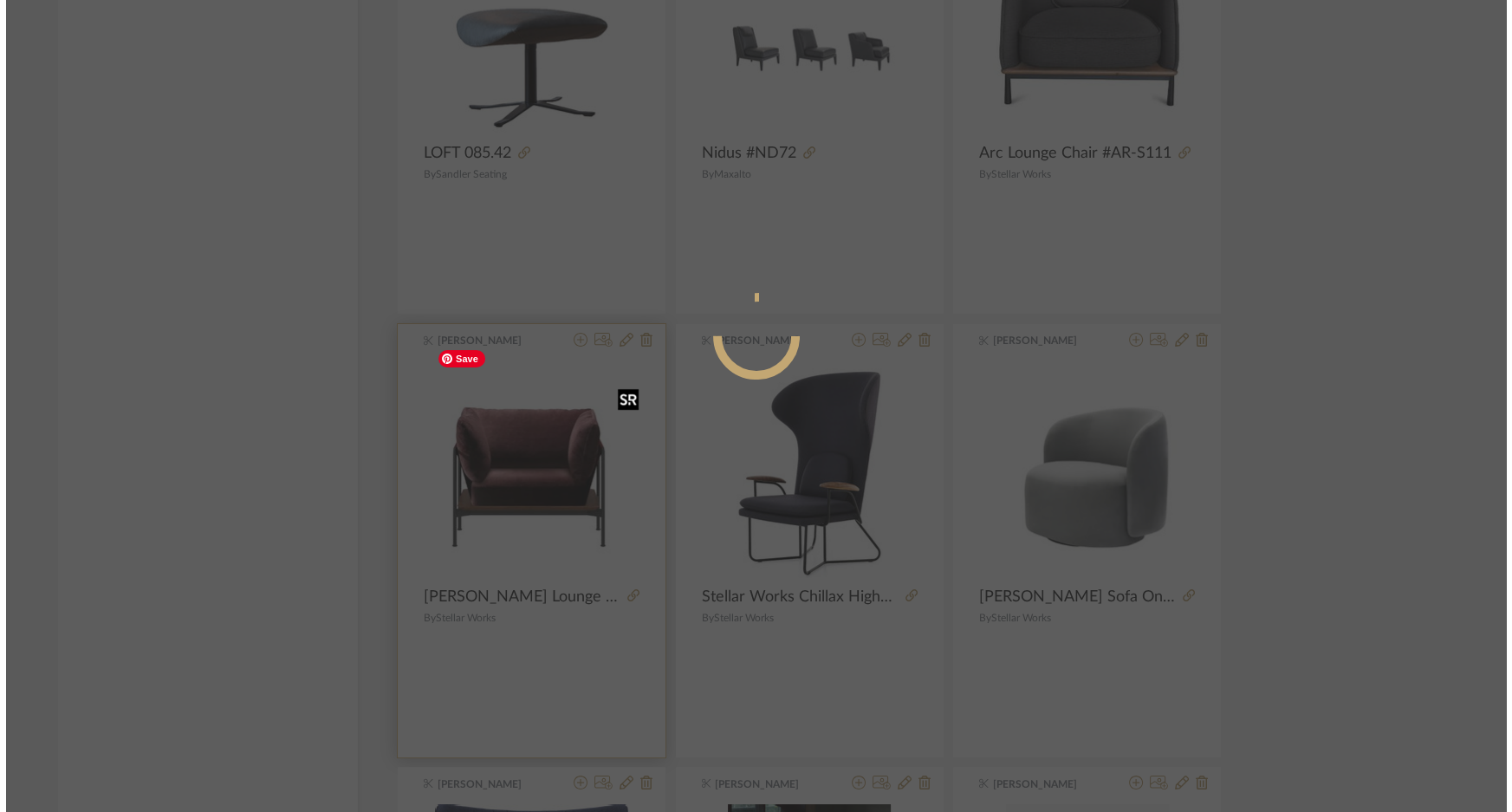
scroll to position [0, 0]
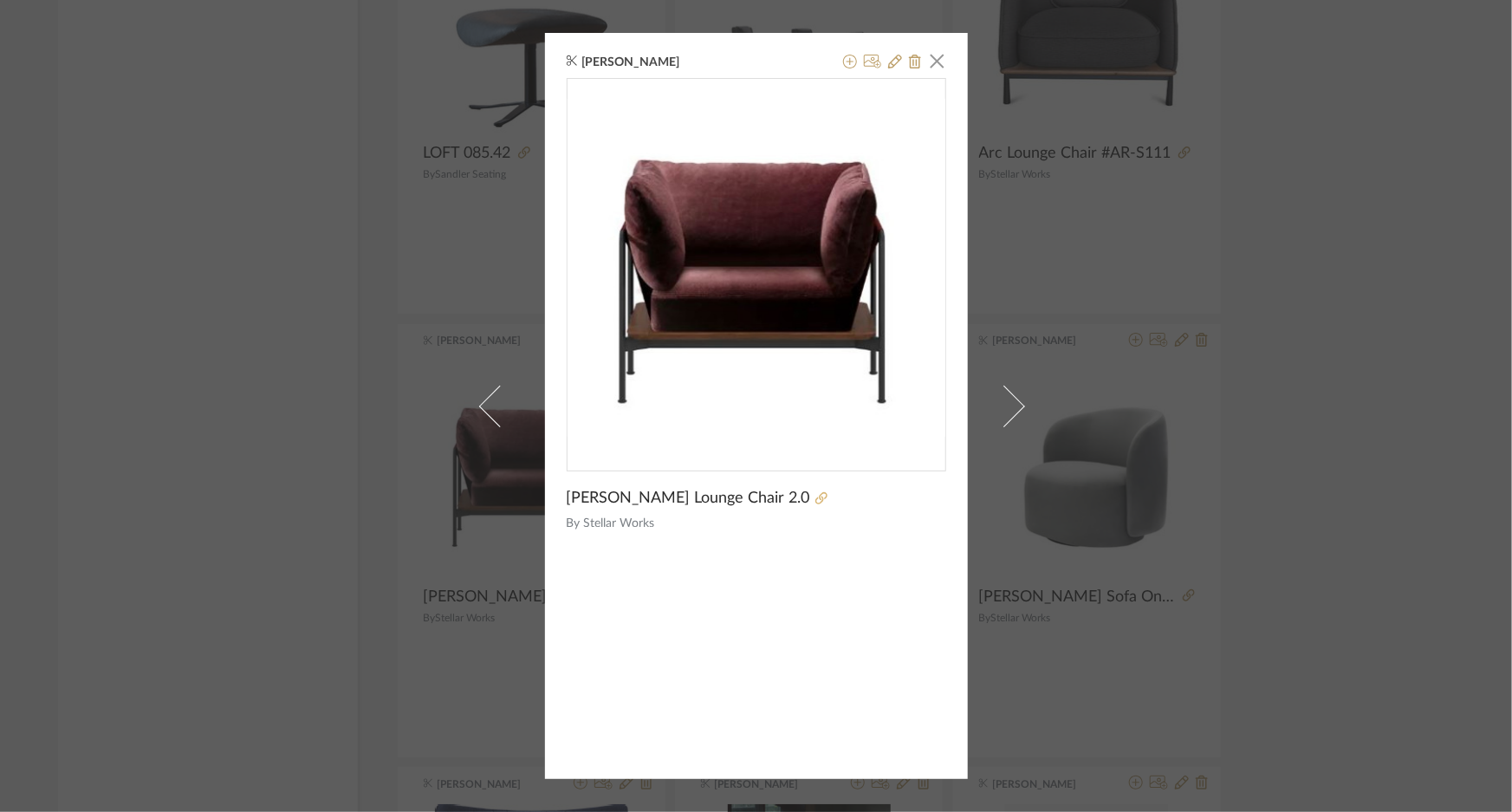
click at [816, 496] on icon at bounding box center [821, 498] width 12 height 12
click at [936, 67] on span "button" at bounding box center [938, 61] width 35 height 35
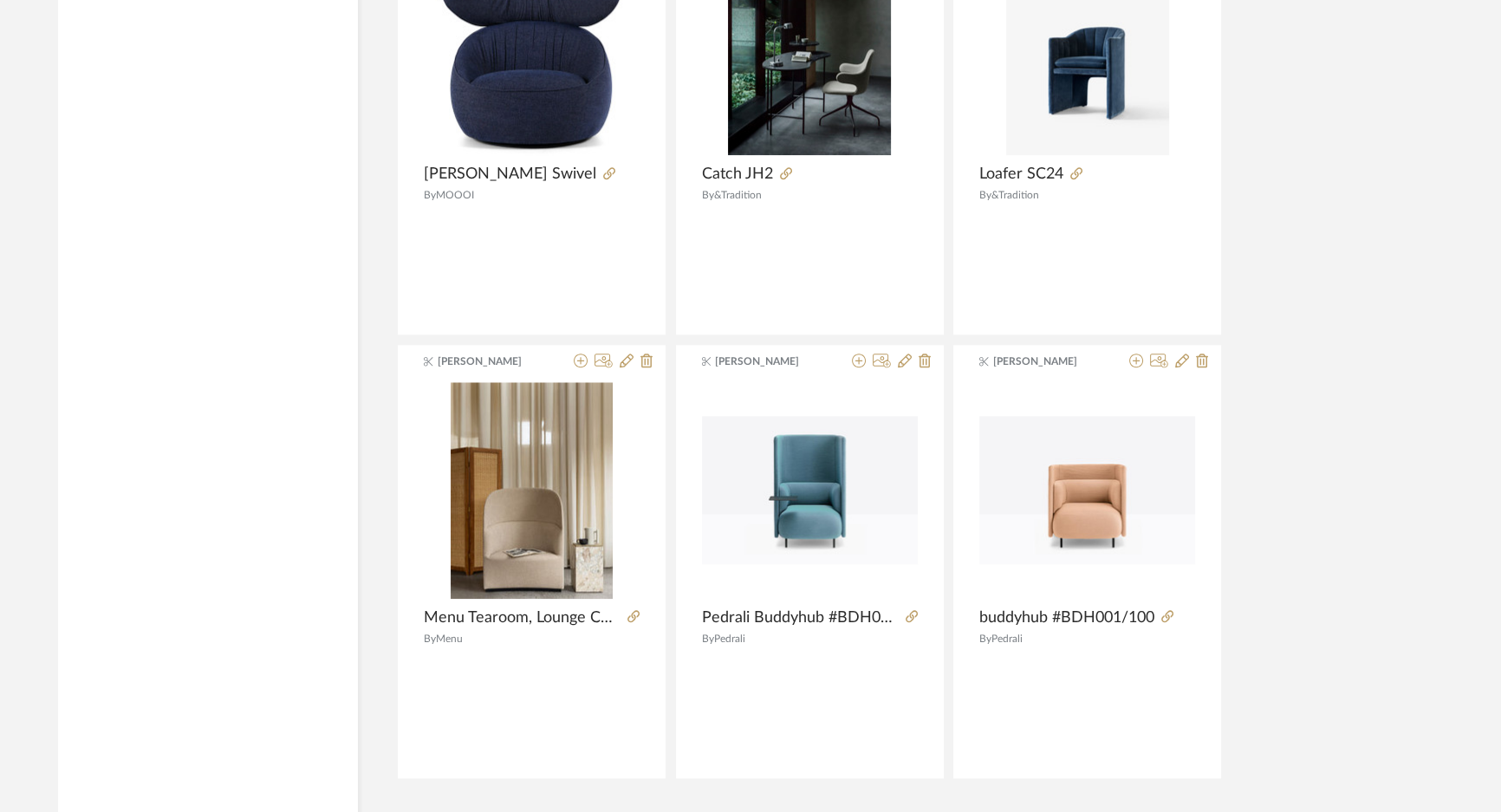
scroll to position [84842, 0]
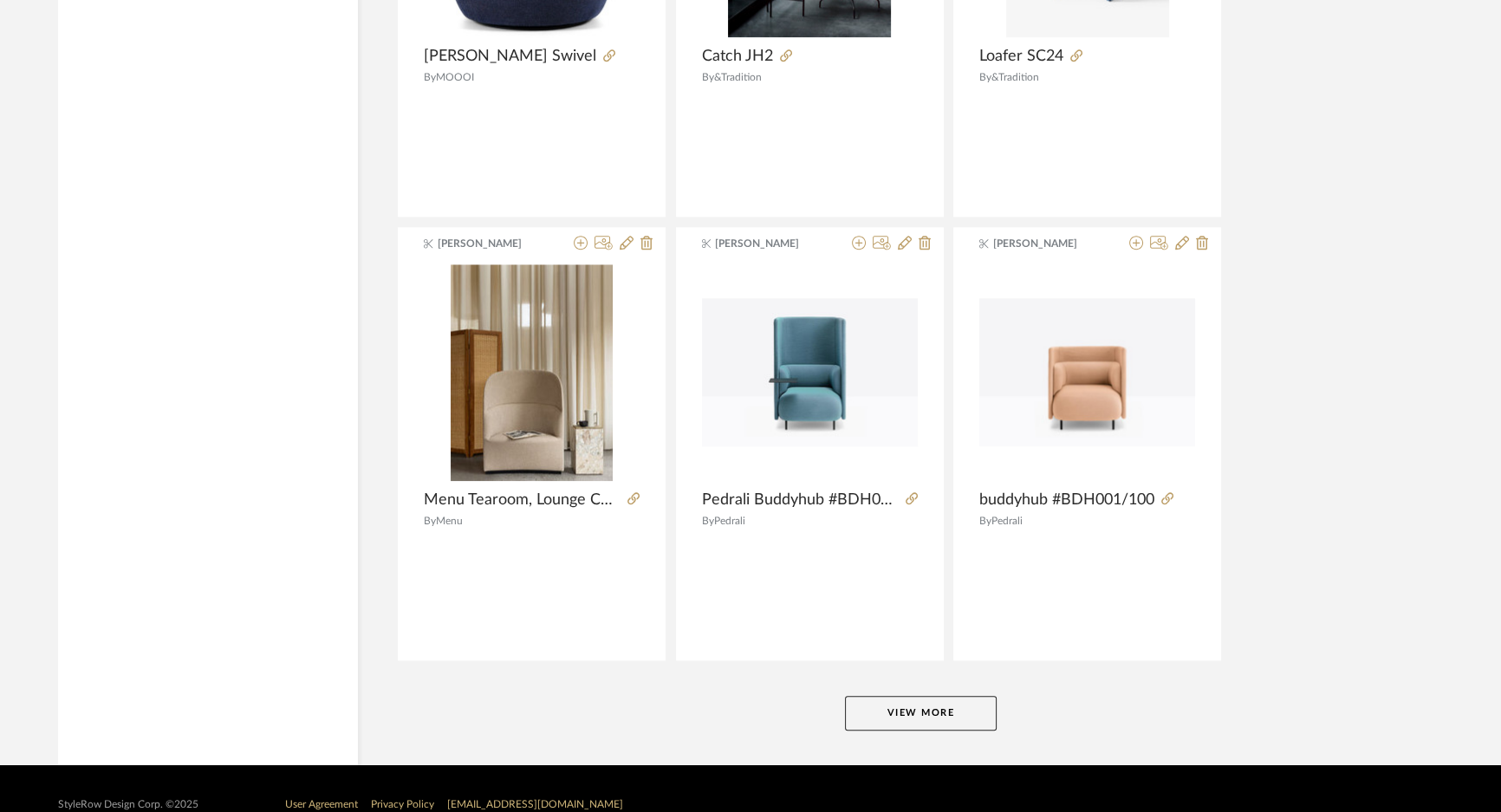
click at [897, 696] on button "View More" at bounding box center [920, 714] width 151 height 35
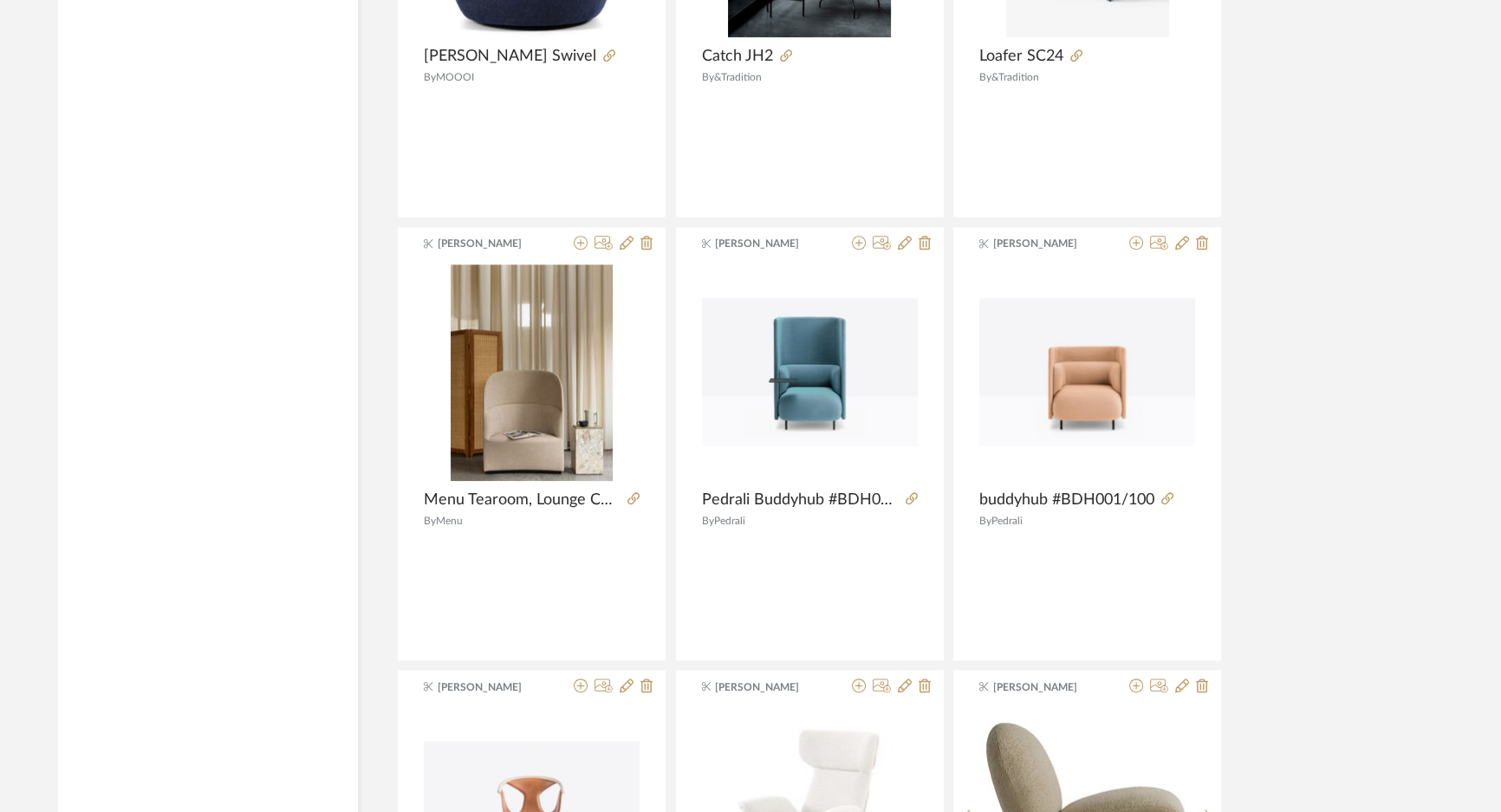
scroll to position [85158, 0]
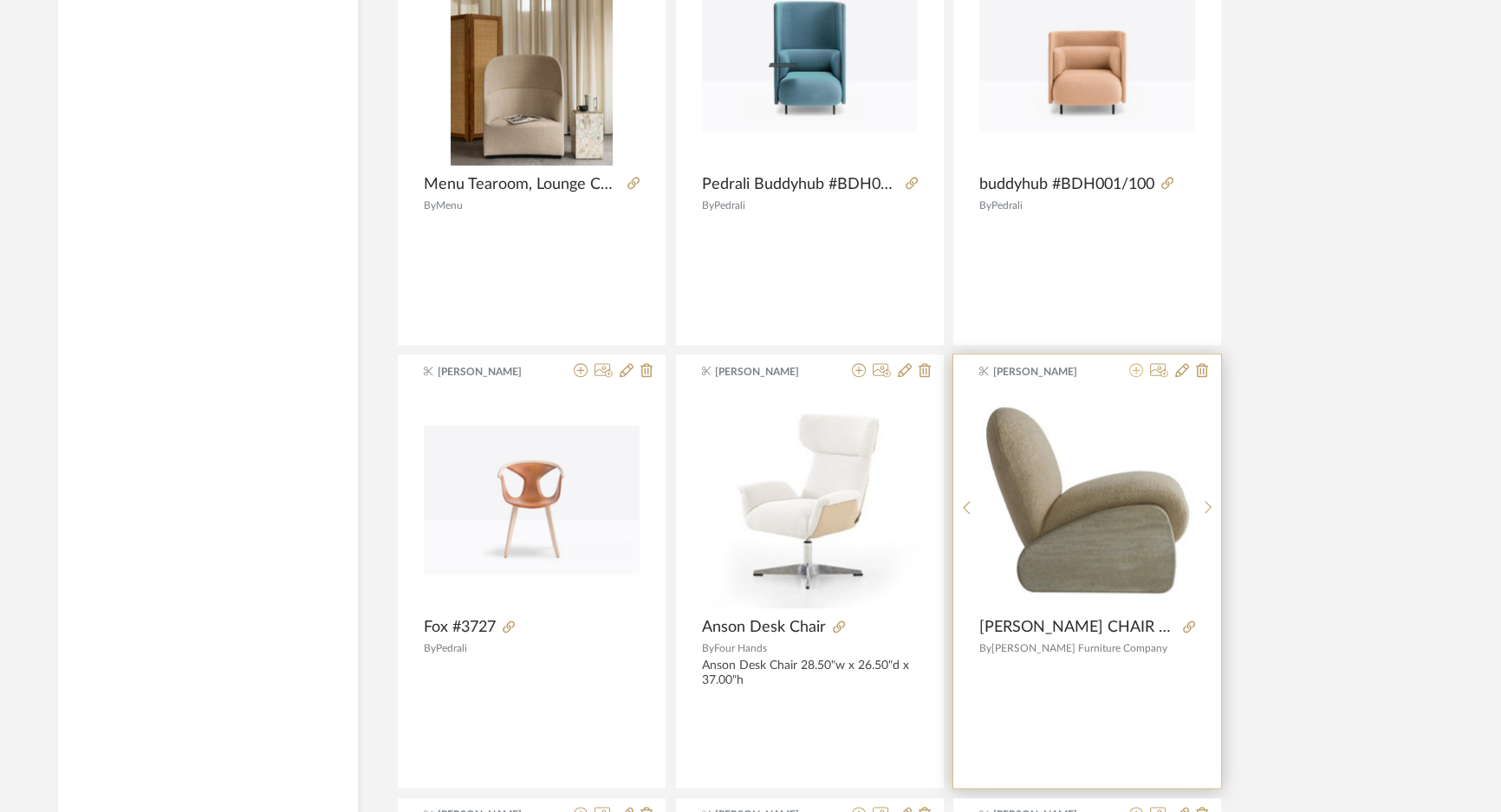
click at [1138, 363] on icon at bounding box center [1136, 369] width 14 height 14
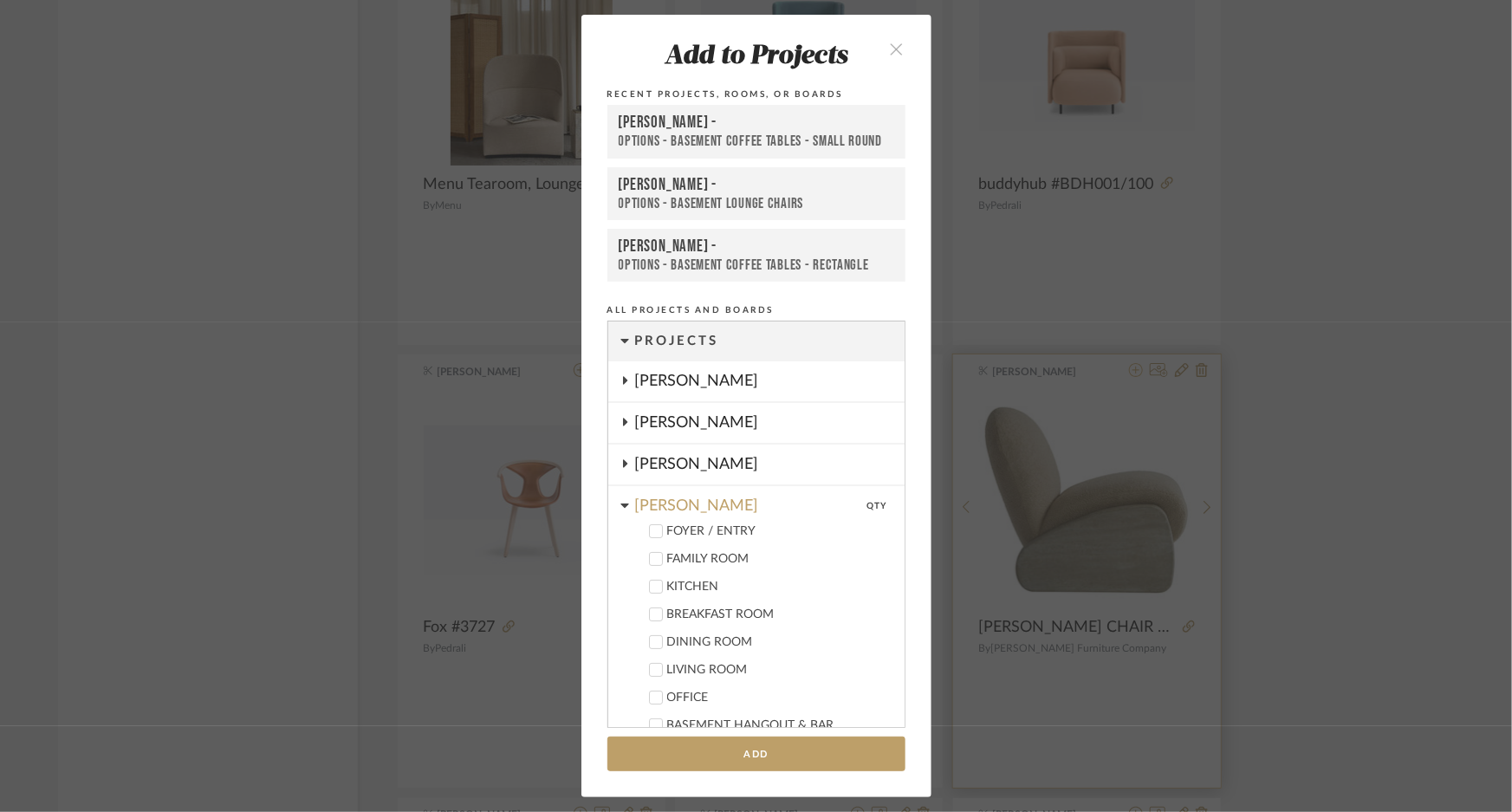
scroll to position [776, 0]
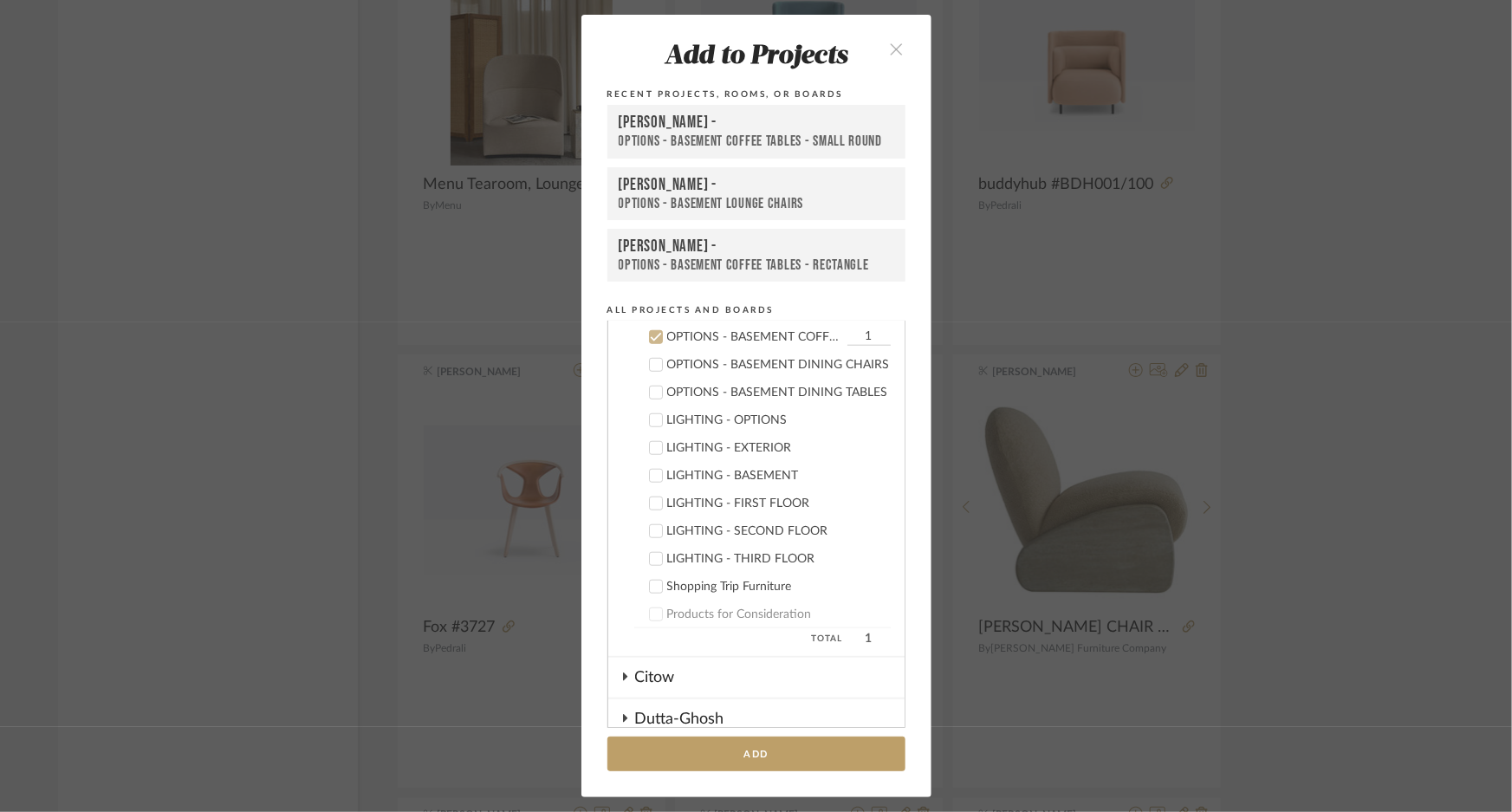
click at [697, 191] on div "[PERSON_NAME] -" at bounding box center [756, 185] width 275 height 20
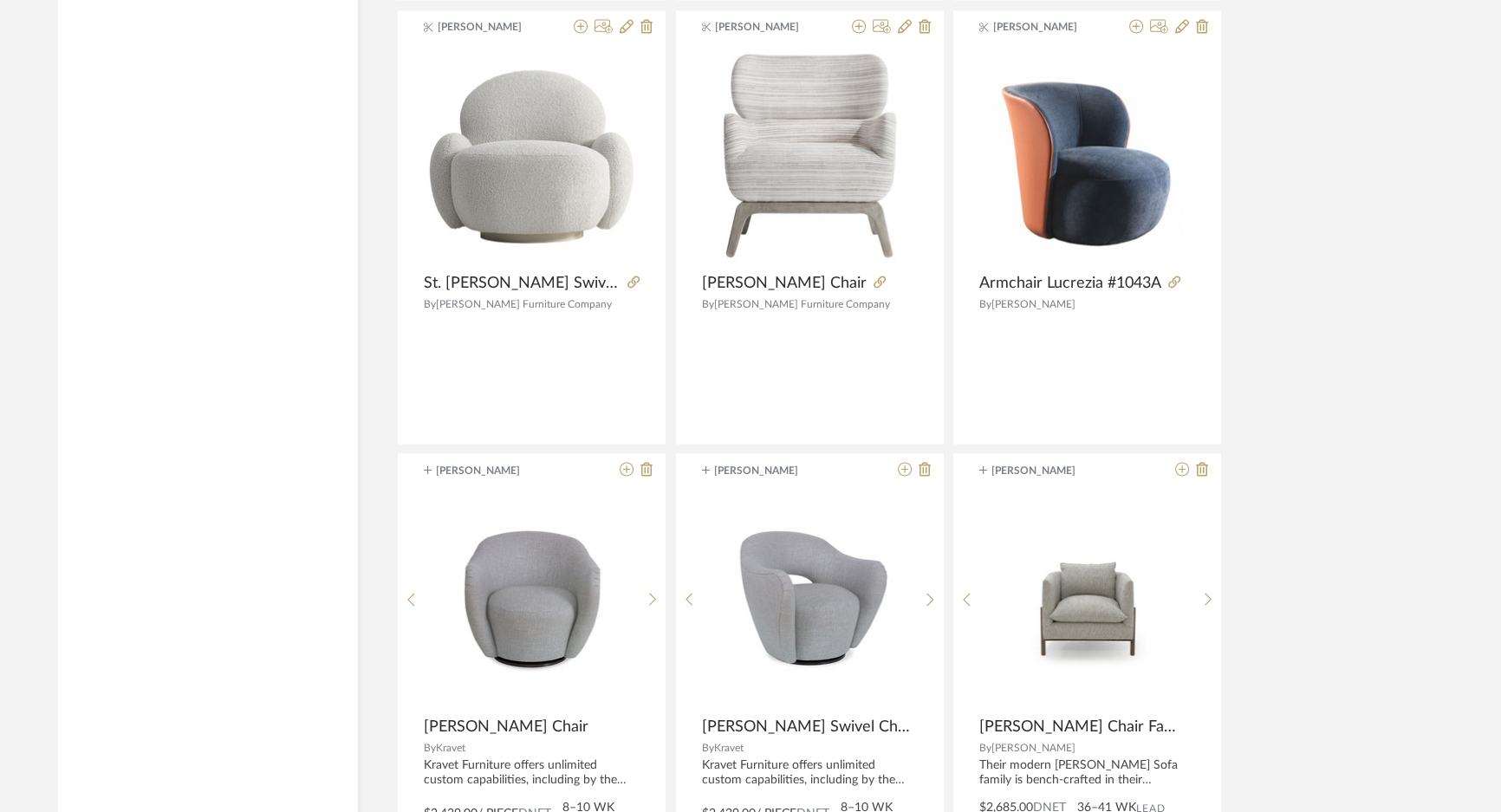
scroll to position [85866, 0]
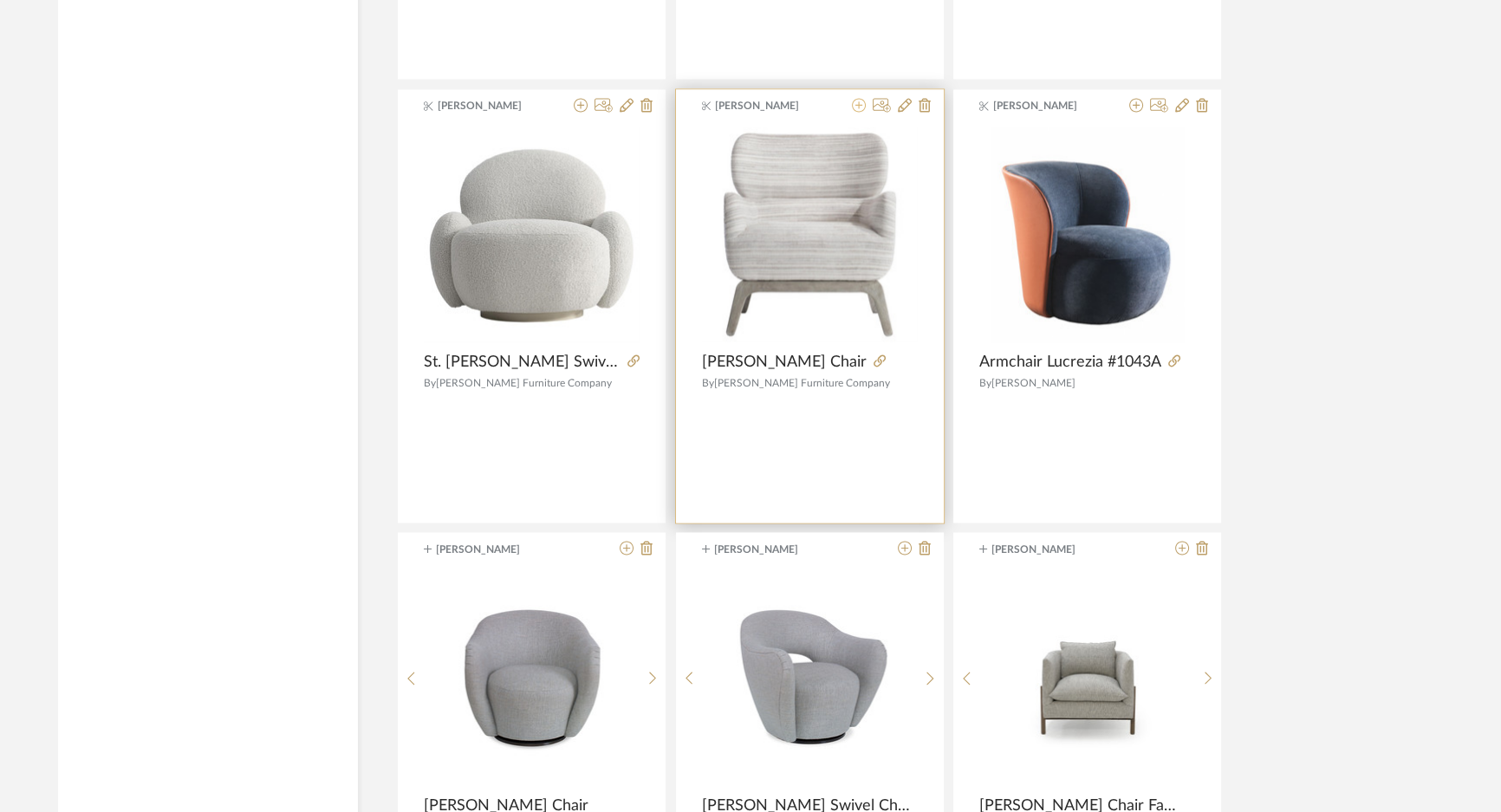
click at [856, 98] on icon at bounding box center [858, 104] width 14 height 14
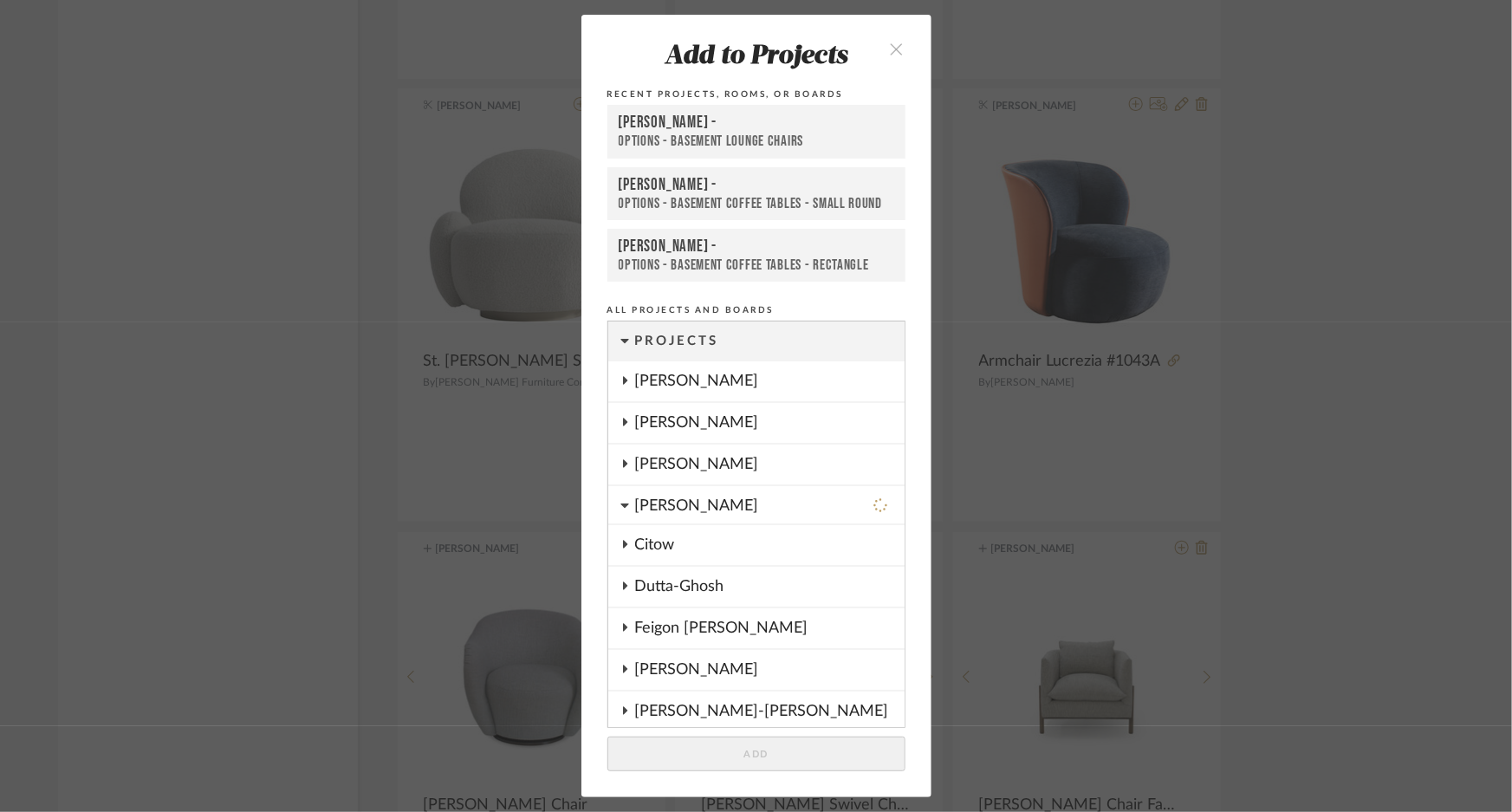
scroll to position [749, 0]
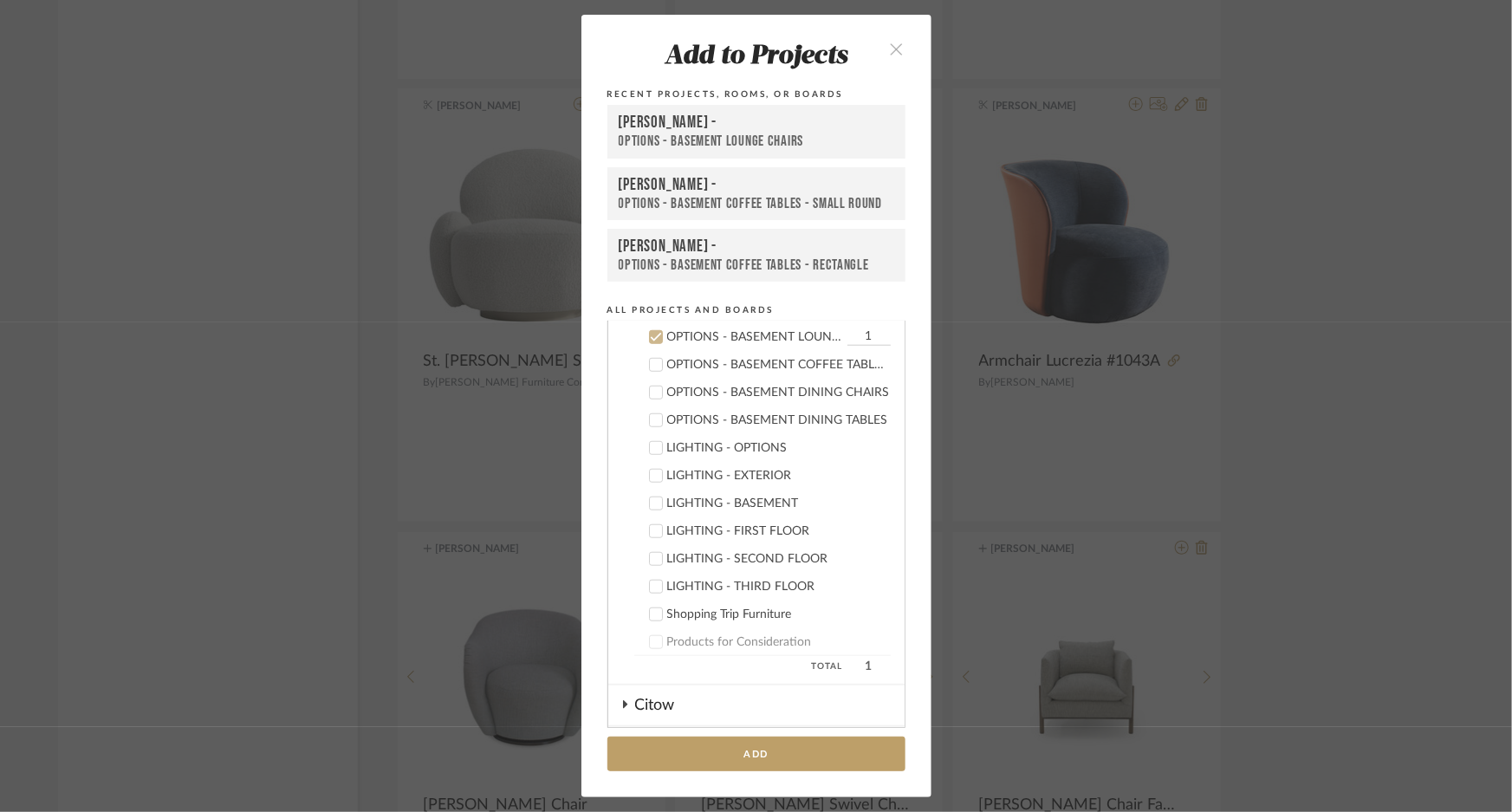
click at [744, 130] on div "[PERSON_NAME] -" at bounding box center [756, 123] width 275 height 21
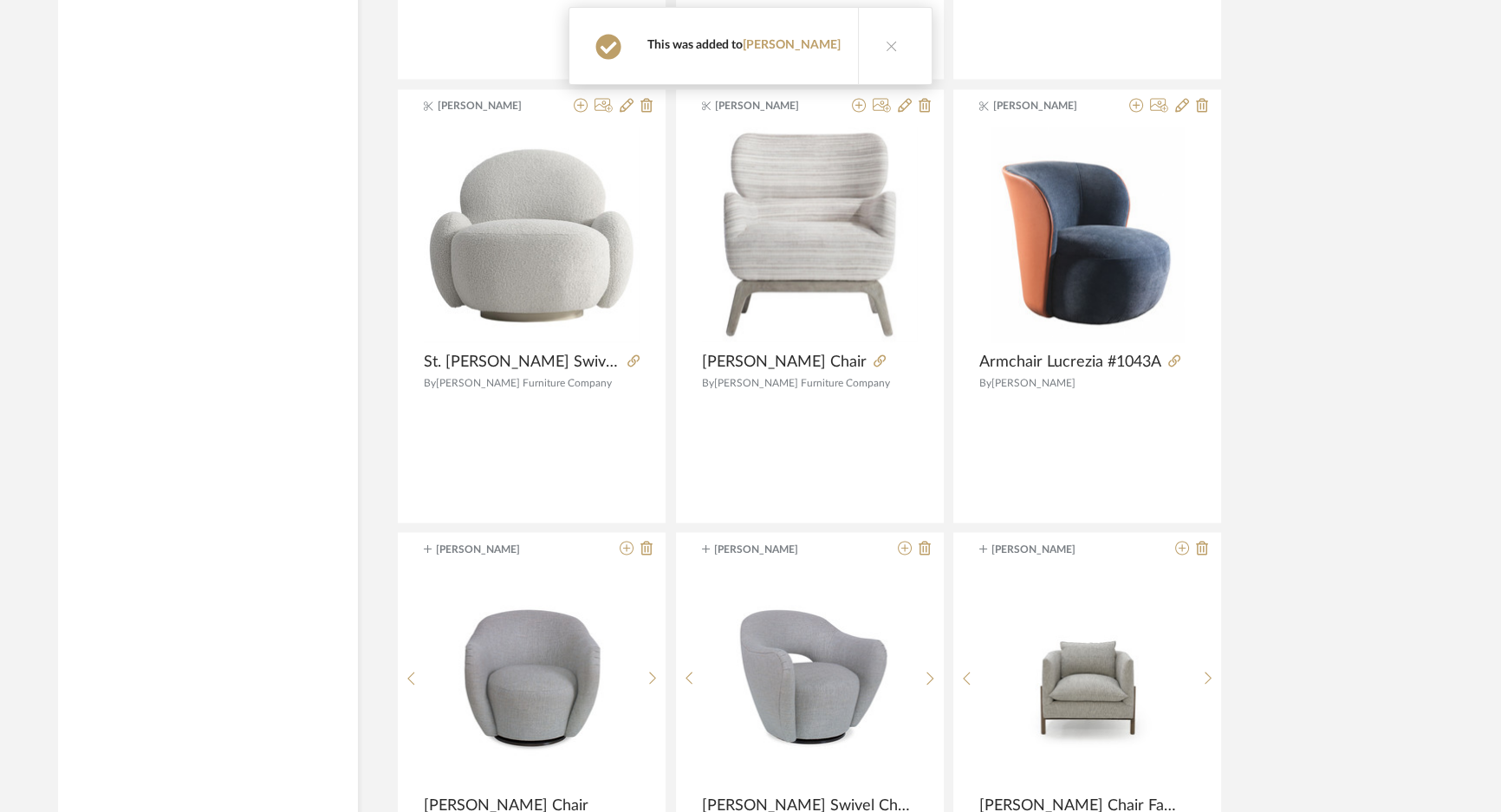
scroll to position [86102, 0]
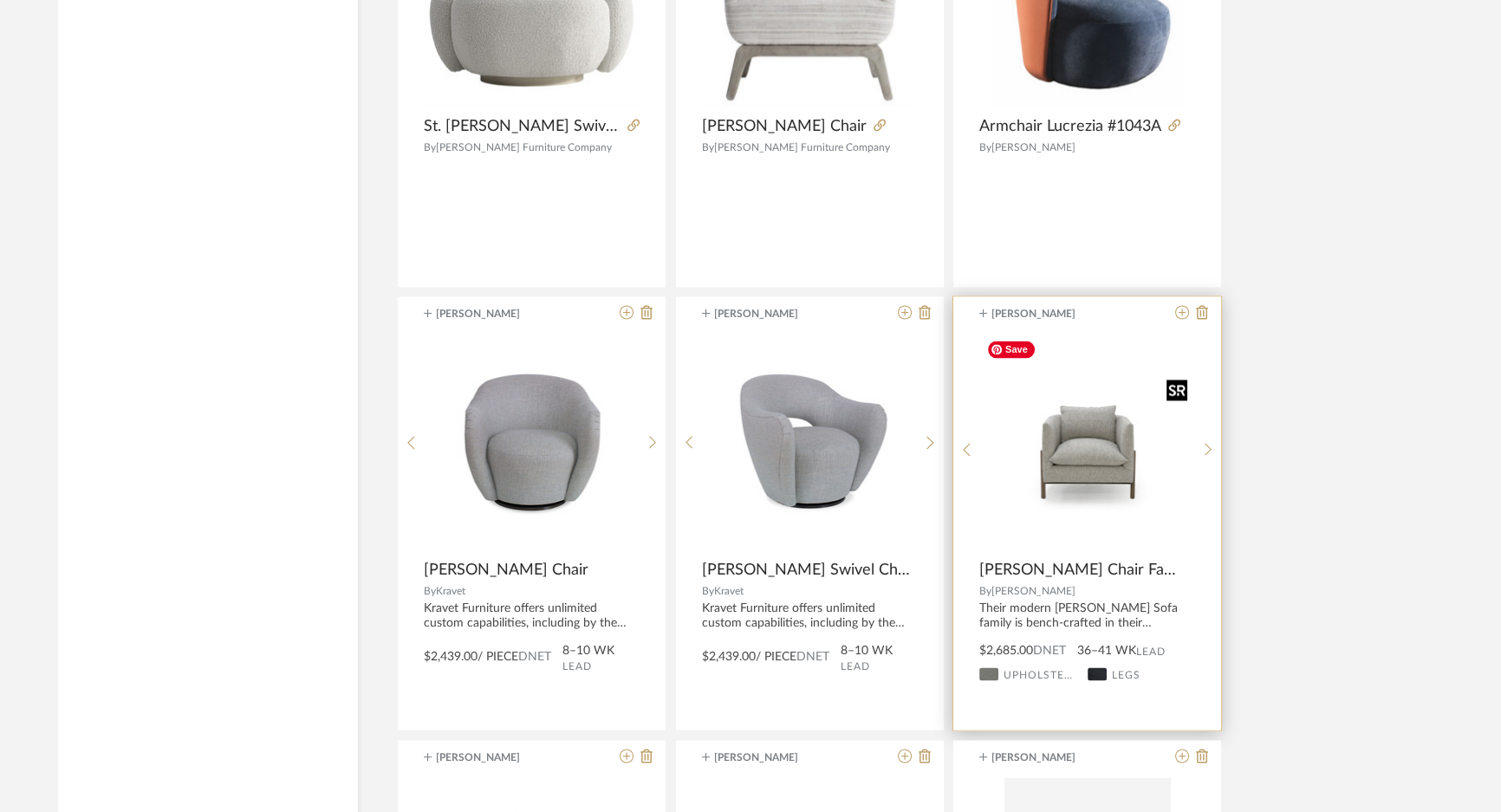
click at [1112, 379] on img "0" at bounding box center [1087, 442] width 215 height 155
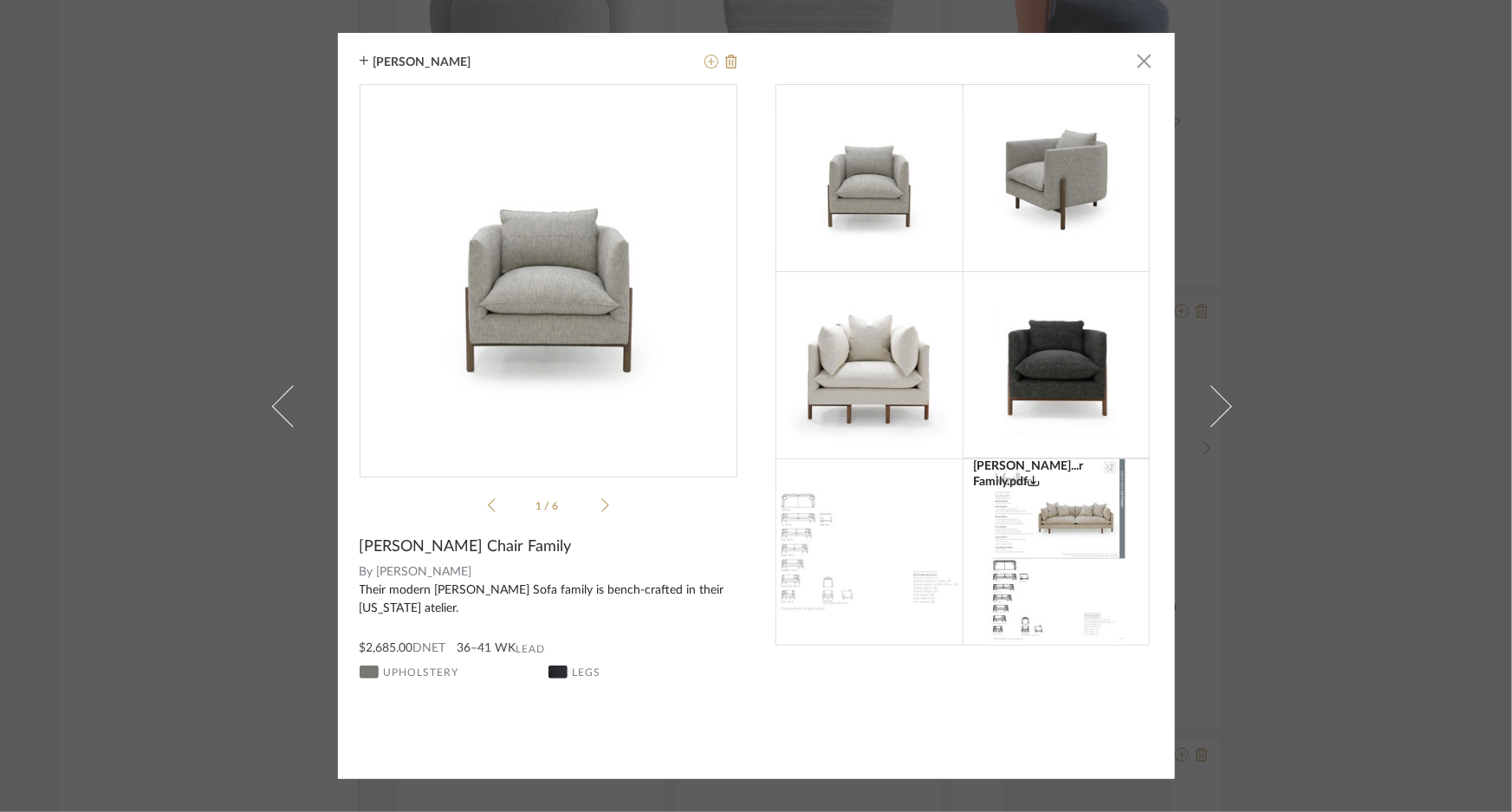
click at [602, 503] on icon at bounding box center [605, 505] width 8 height 15
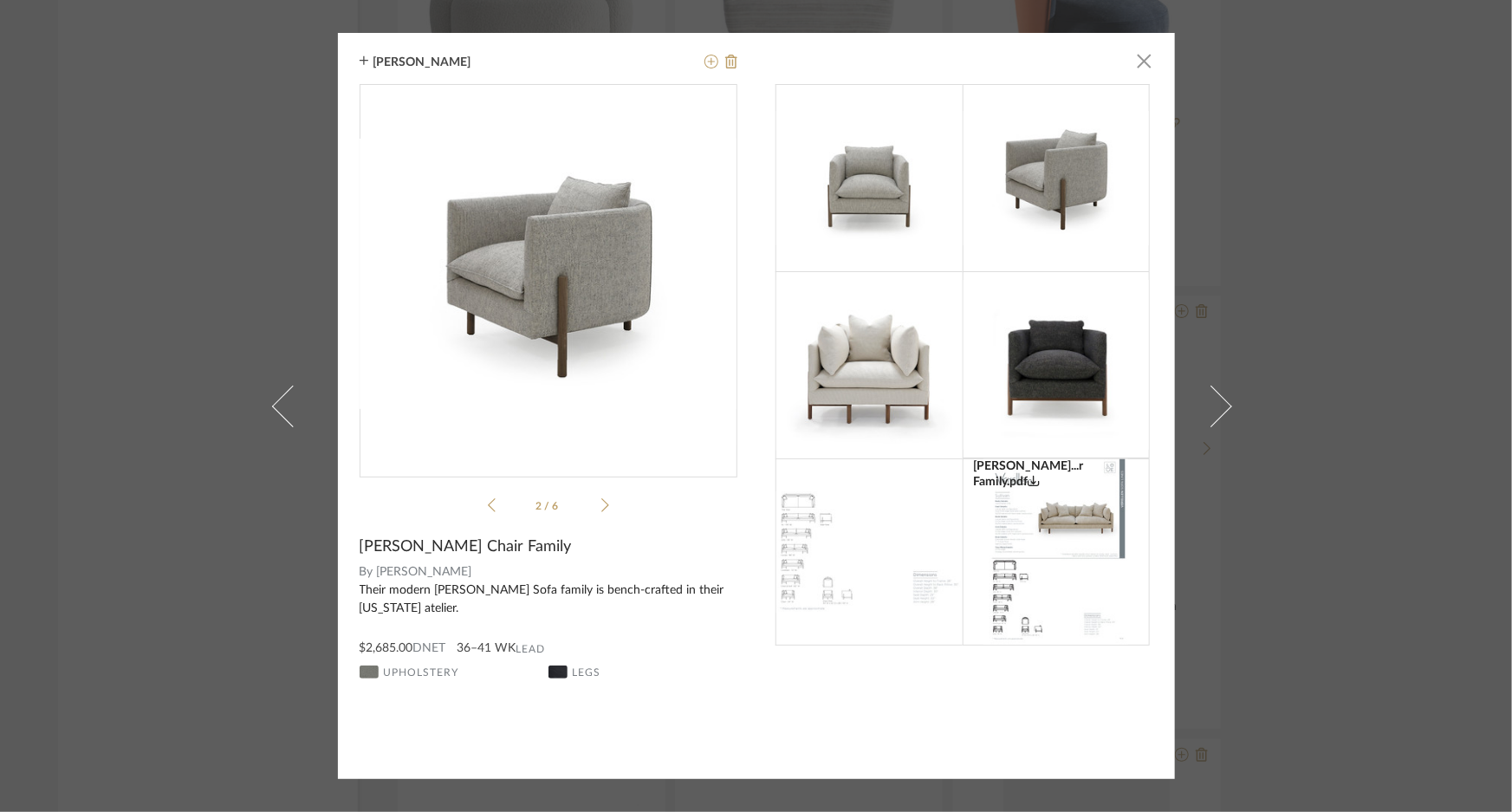
click at [602, 503] on icon at bounding box center [605, 505] width 8 height 15
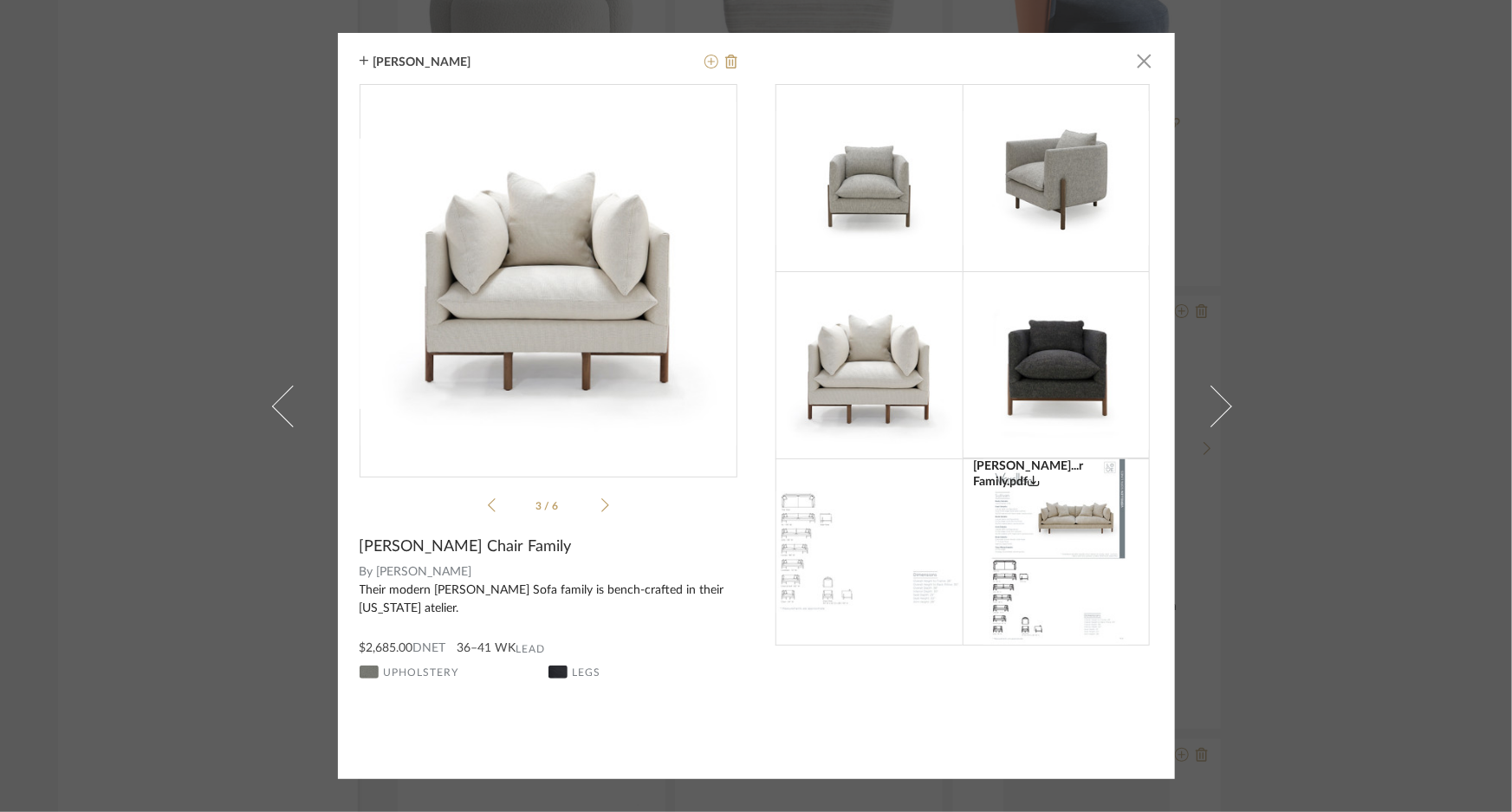
click at [602, 503] on icon at bounding box center [605, 505] width 8 height 15
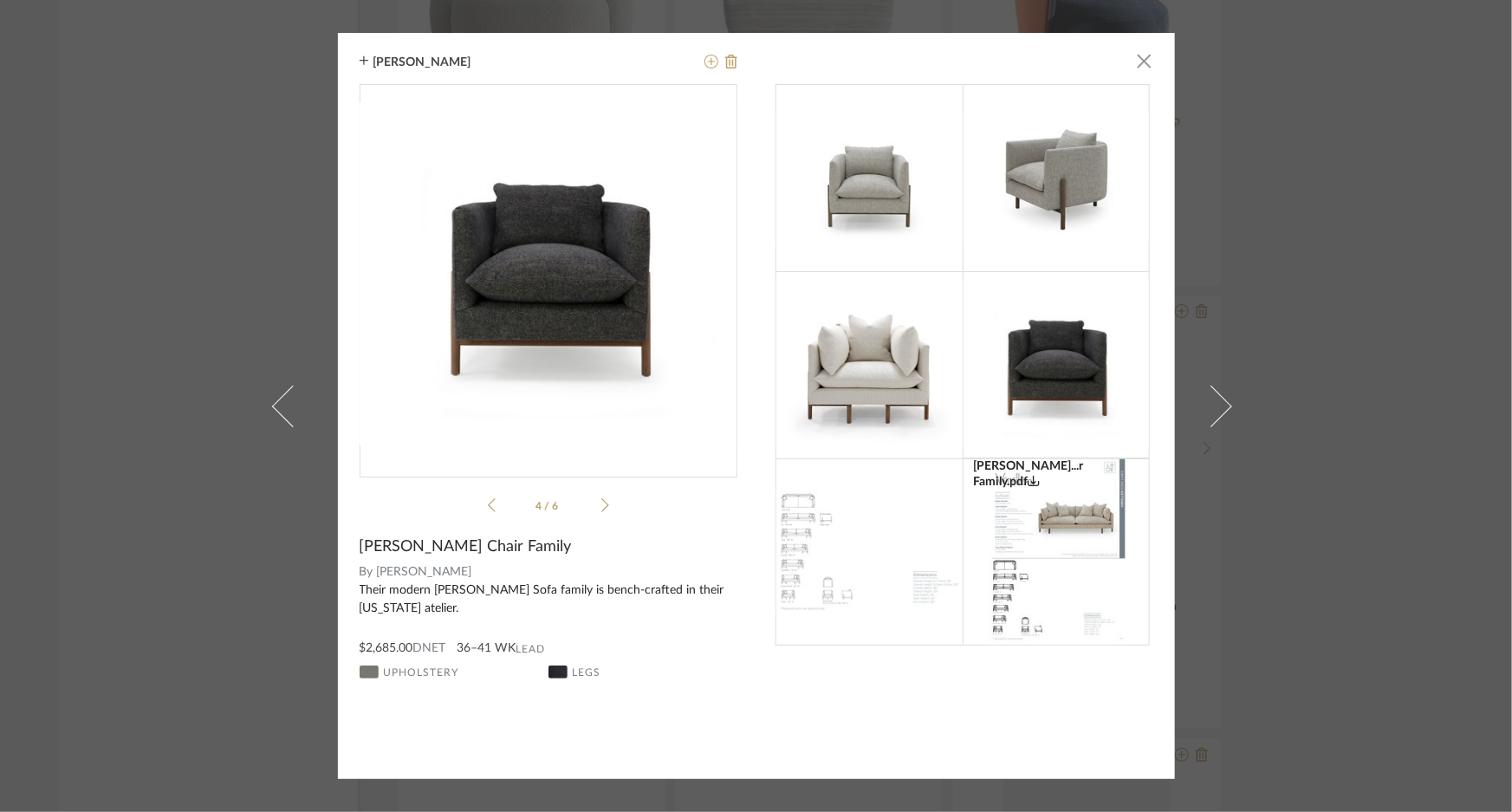
click at [602, 503] on icon at bounding box center [605, 505] width 8 height 15
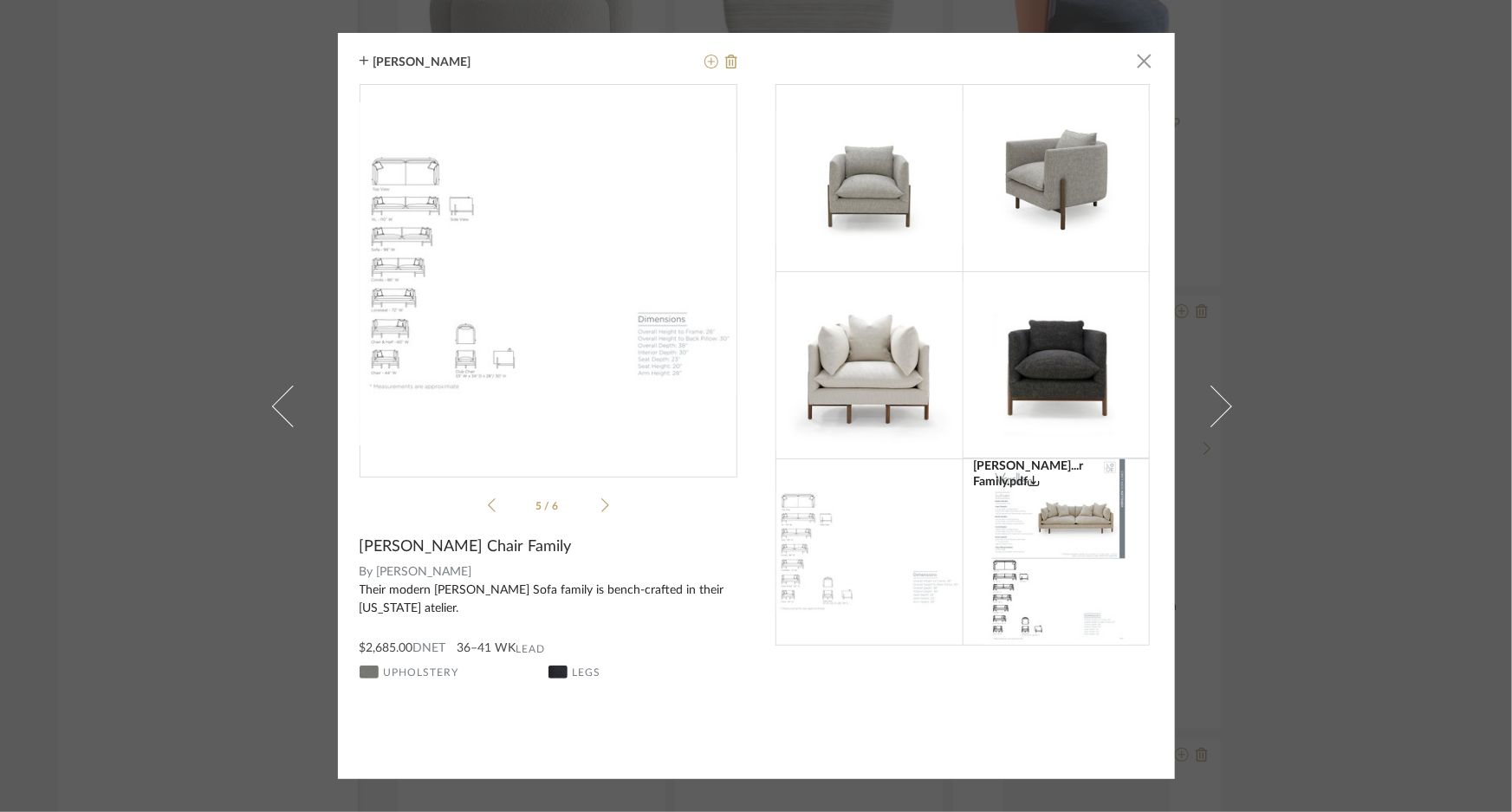
click at [602, 503] on icon at bounding box center [605, 505] width 8 height 15
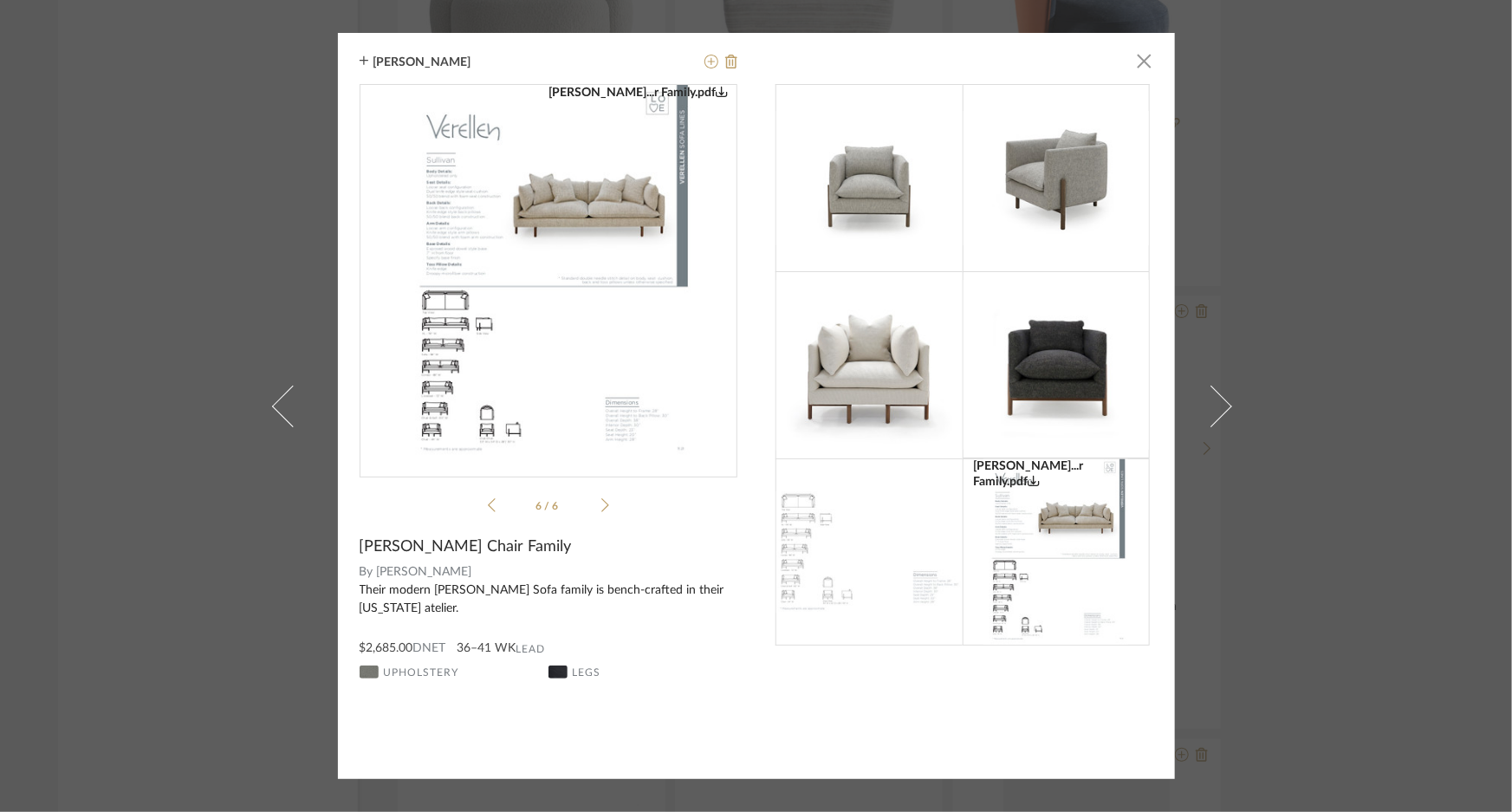
click at [602, 503] on icon at bounding box center [605, 505] width 8 height 15
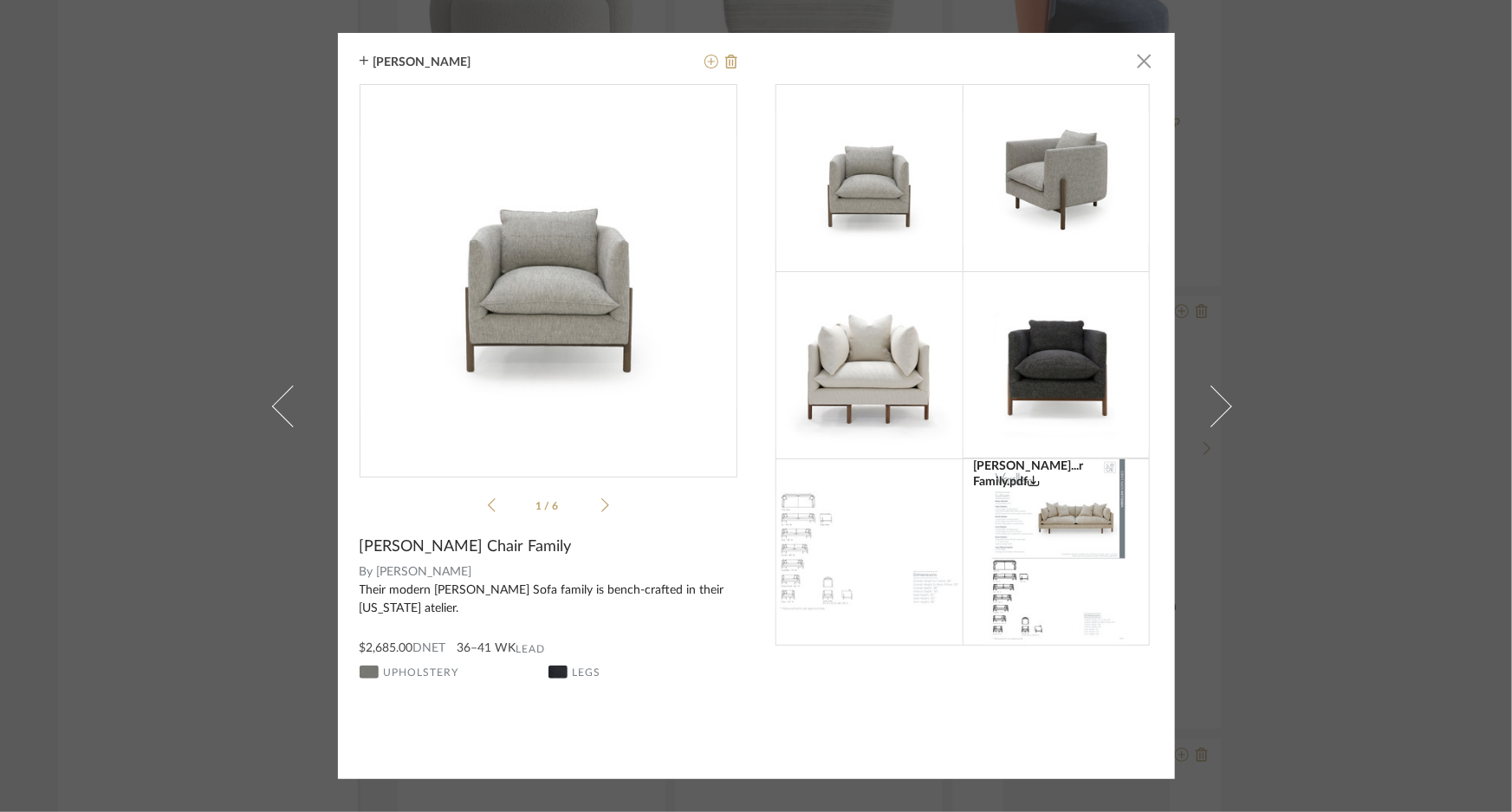
click at [1395, 239] on div "[PERSON_NAME] × [PERSON_NAME]...r Family.pdf [PERSON_NAME]...r Family.pdf 1 / 6…" at bounding box center [756, 406] width 1512 height 812
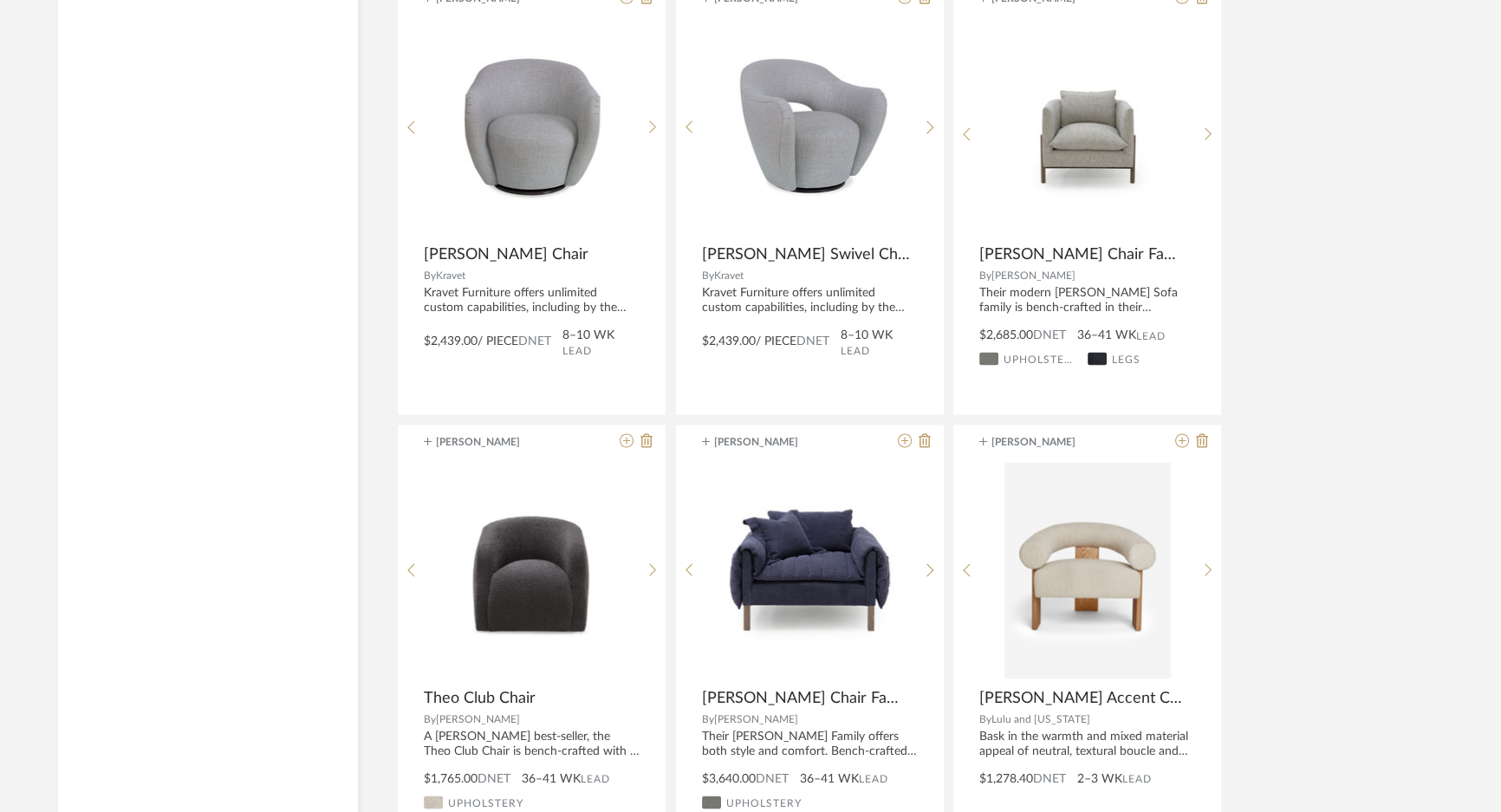
scroll to position [86812, 0]
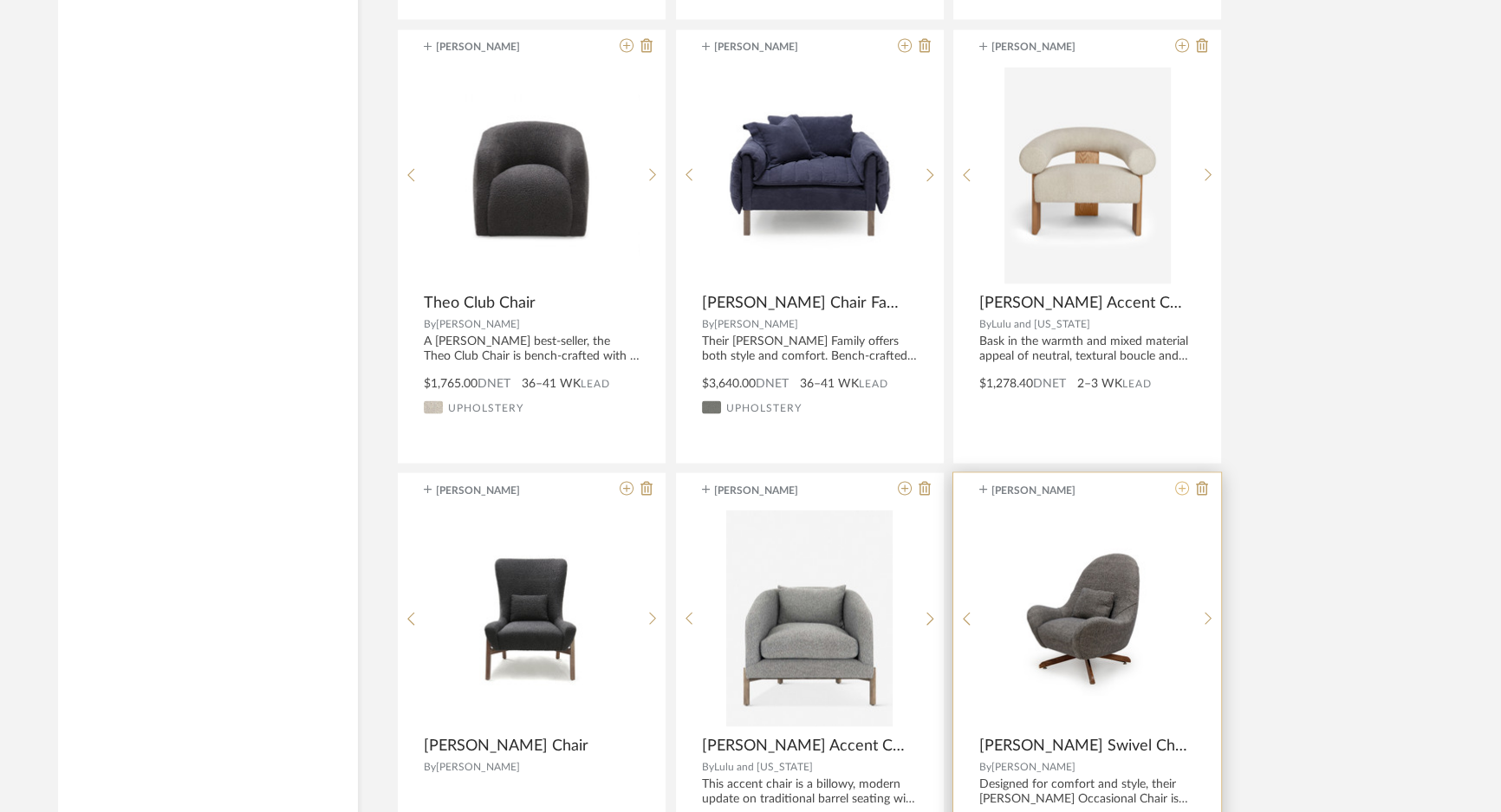
click at [1182, 482] on icon at bounding box center [1181, 488] width 14 height 14
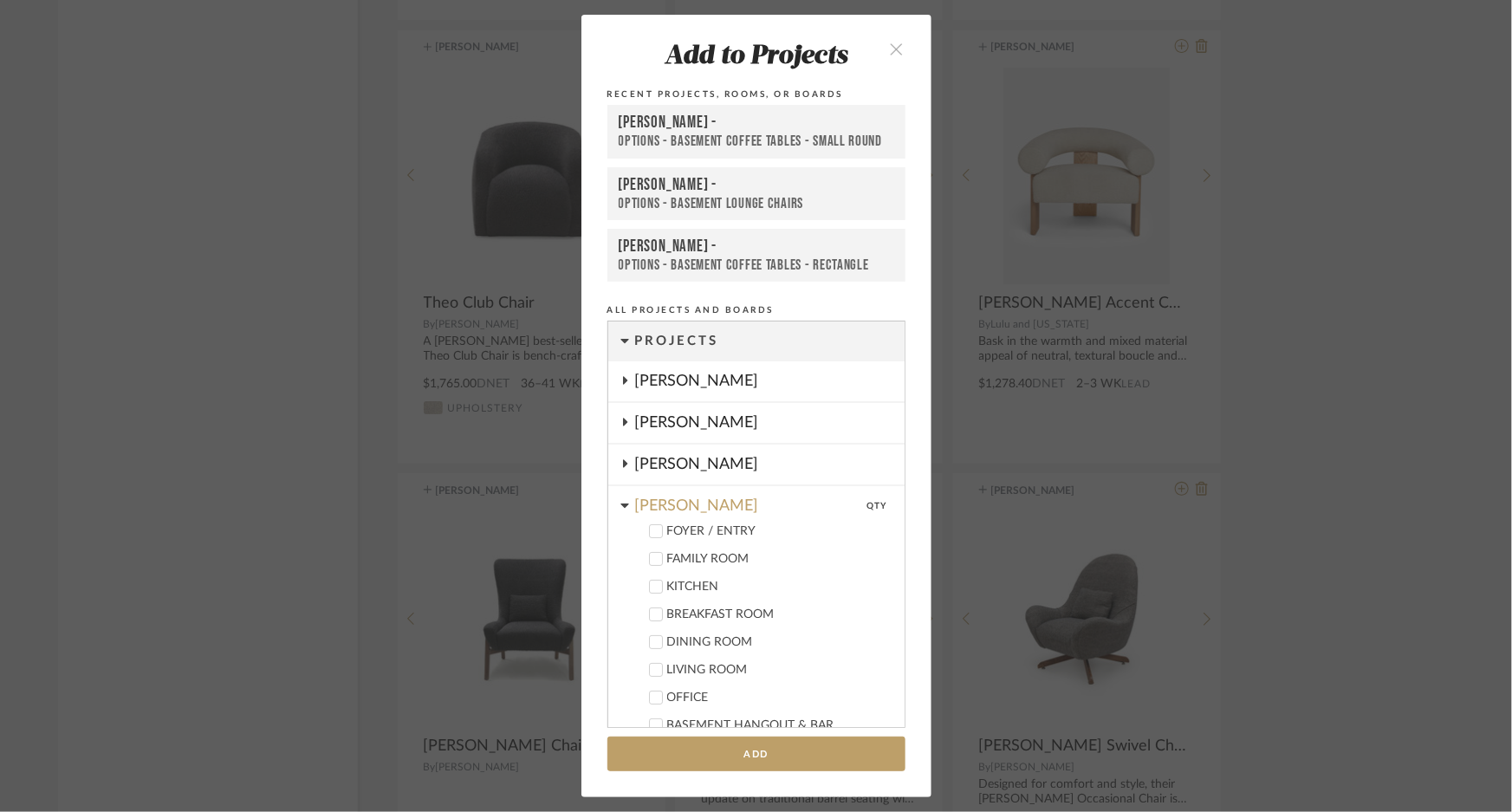
scroll to position [776, 0]
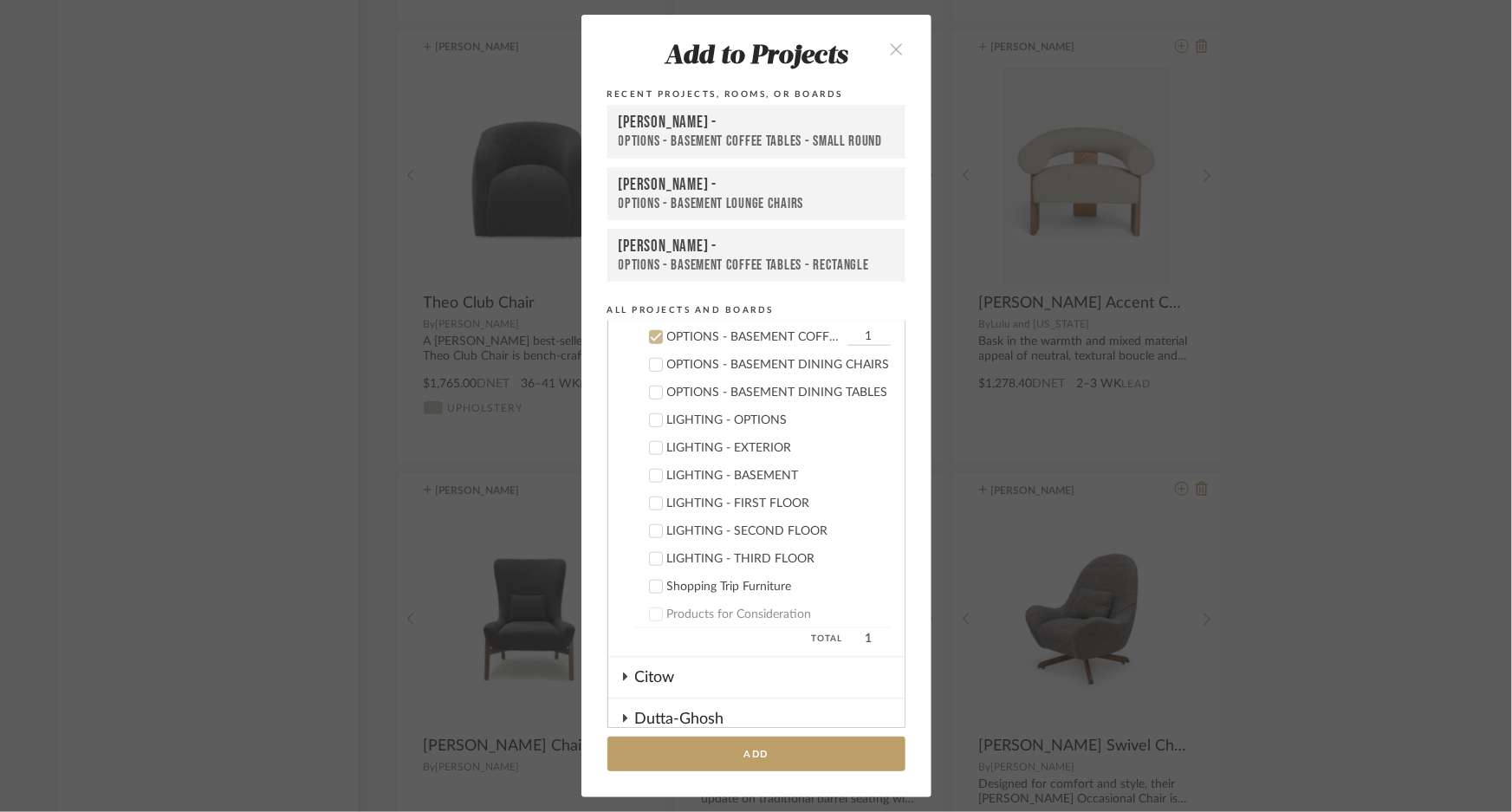
click at [698, 191] on div "[PERSON_NAME] -" at bounding box center [756, 185] width 275 height 20
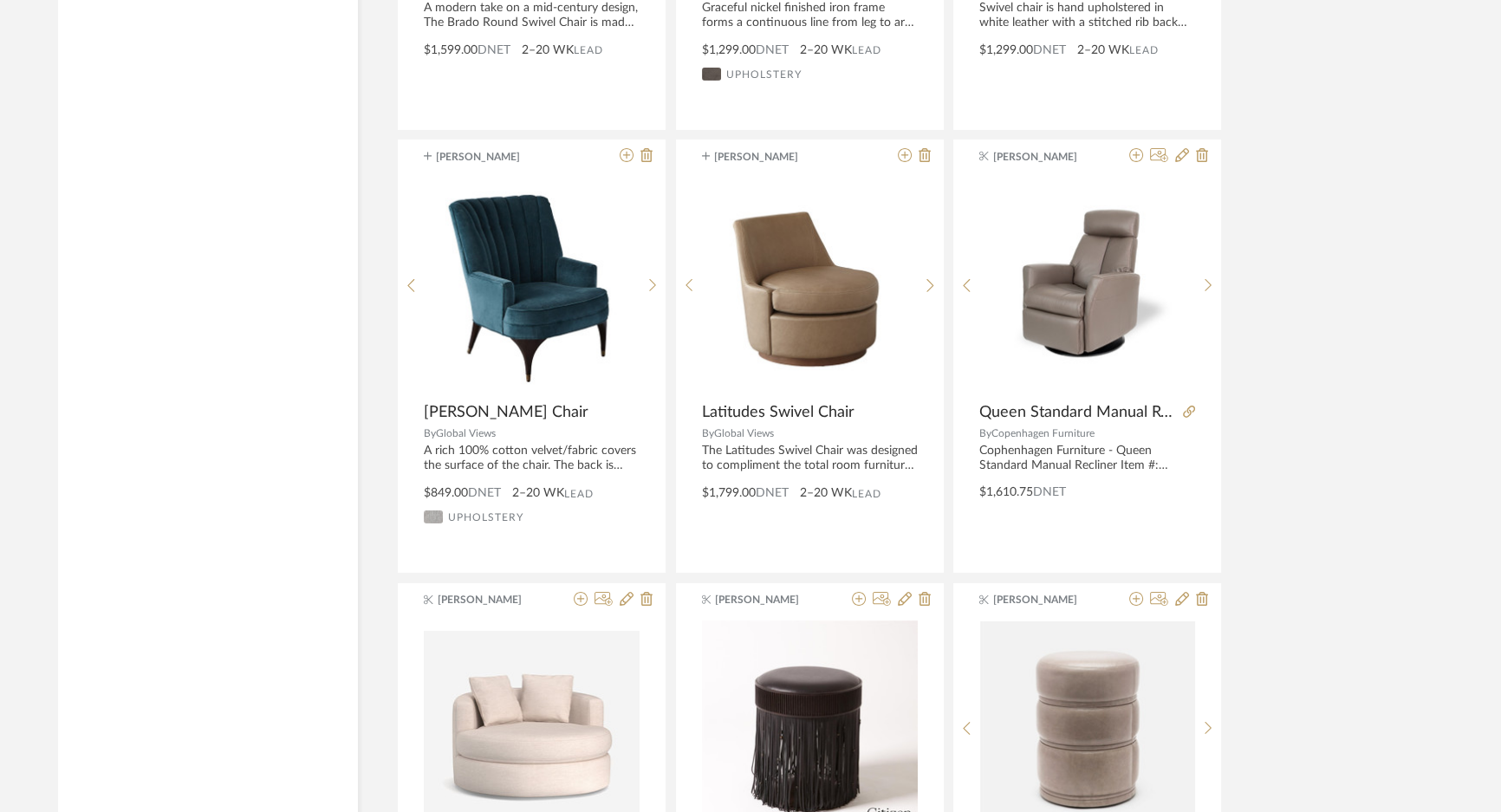
scroll to position [90120, 0]
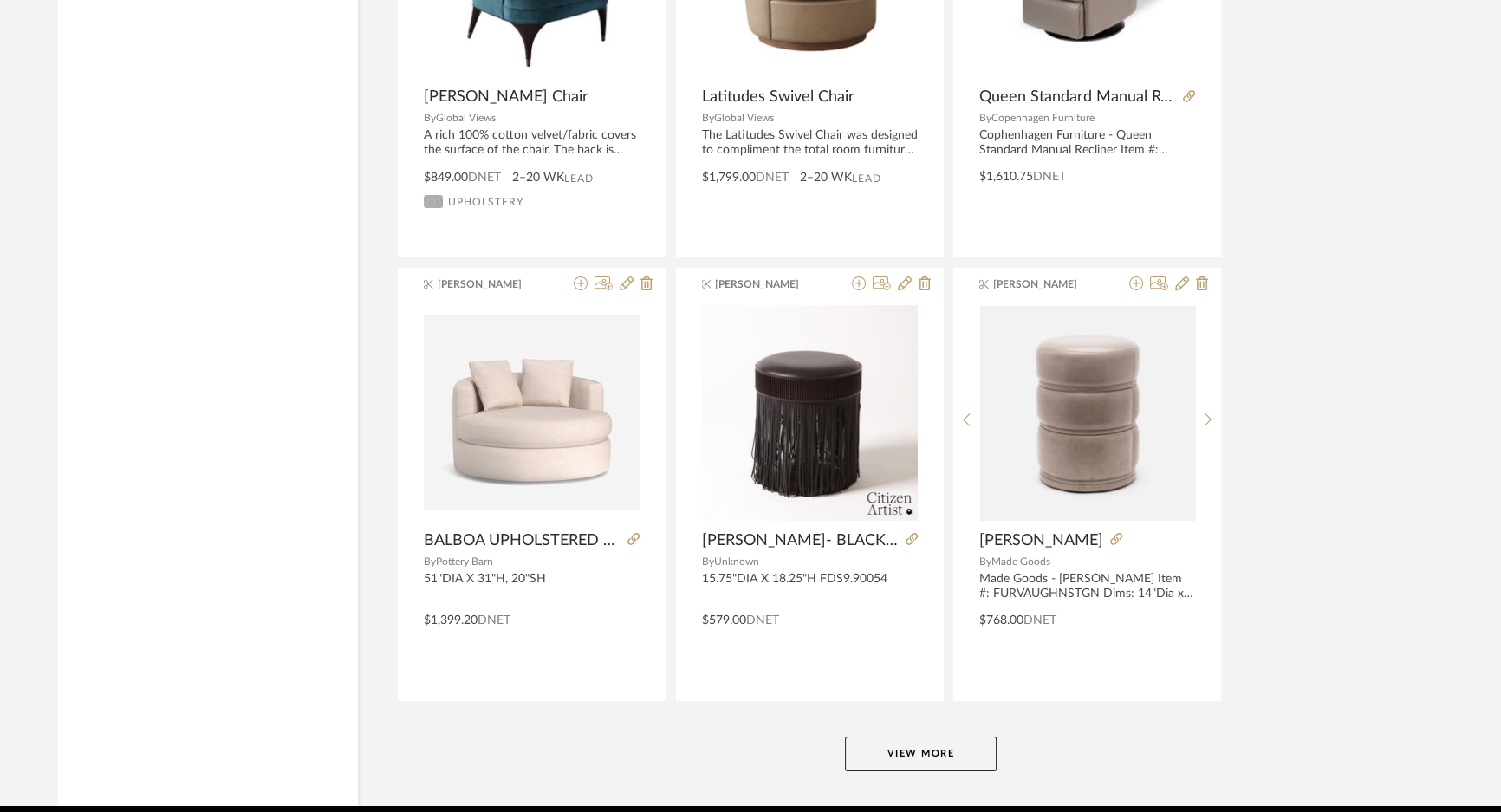
click at [922, 736] on button "View More" at bounding box center [920, 754] width 151 height 35
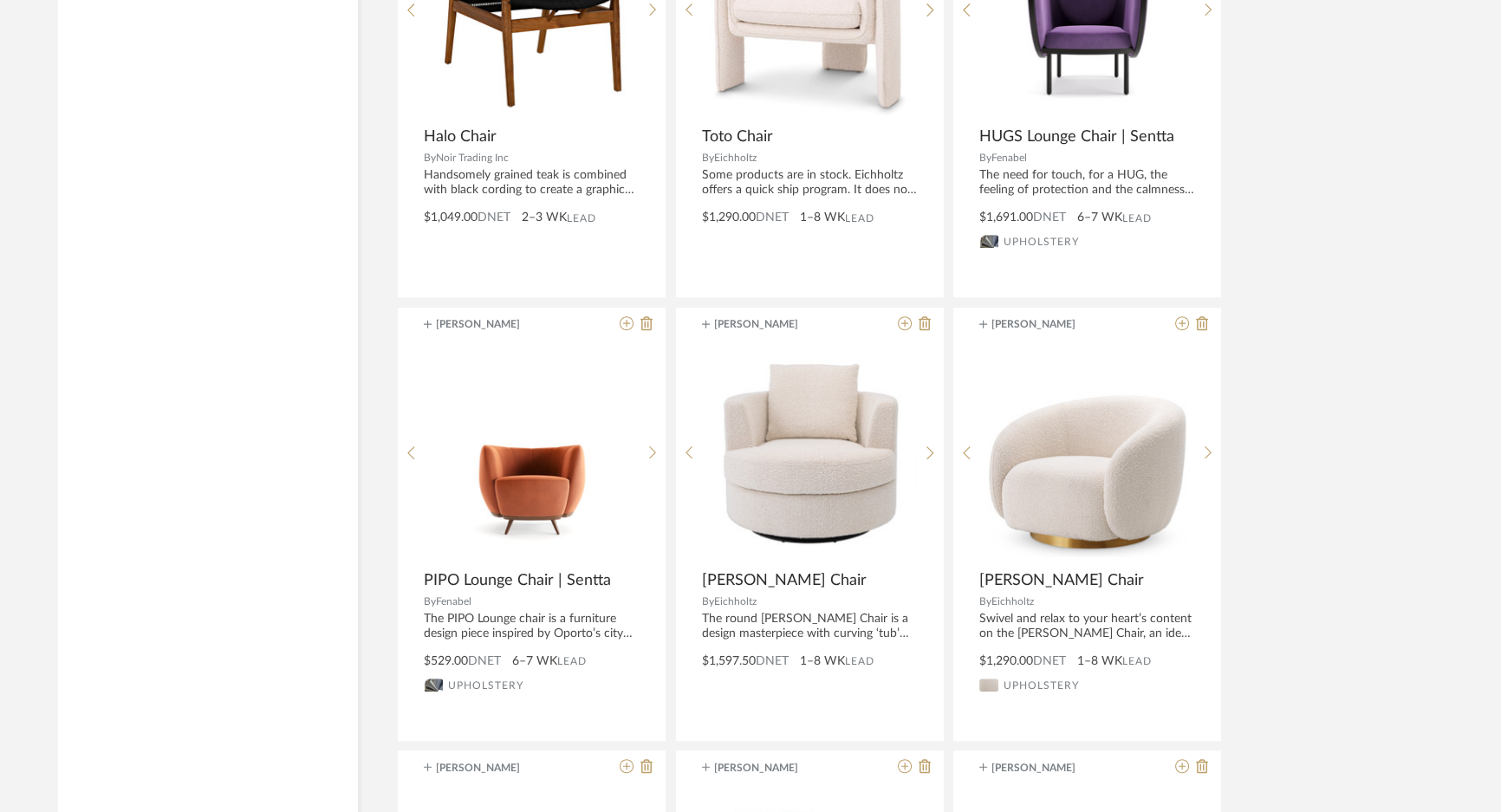
scroll to position [92090, 0]
